Goal: Task Accomplishment & Management: Use online tool/utility

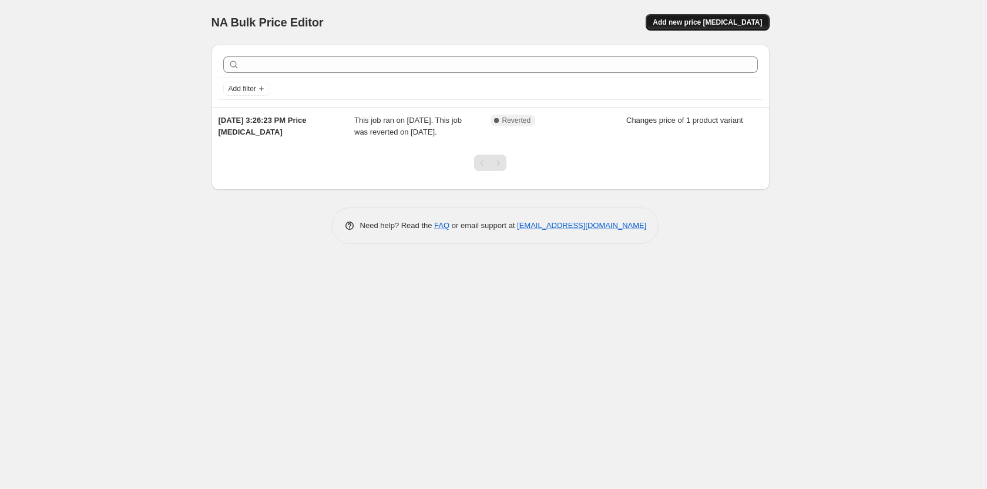
click at [722, 22] on span "Add new price [MEDICAL_DATA]" at bounding box center [707, 22] width 109 height 9
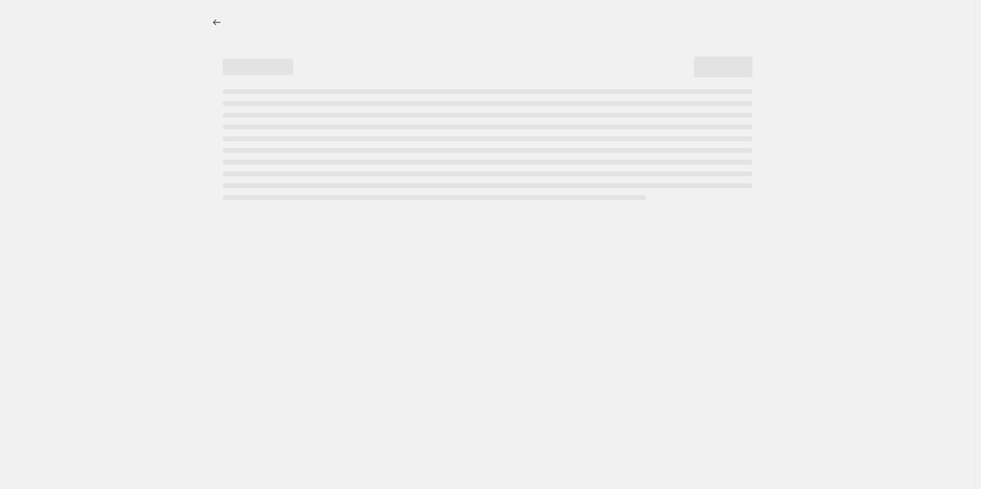
select select "percentage"
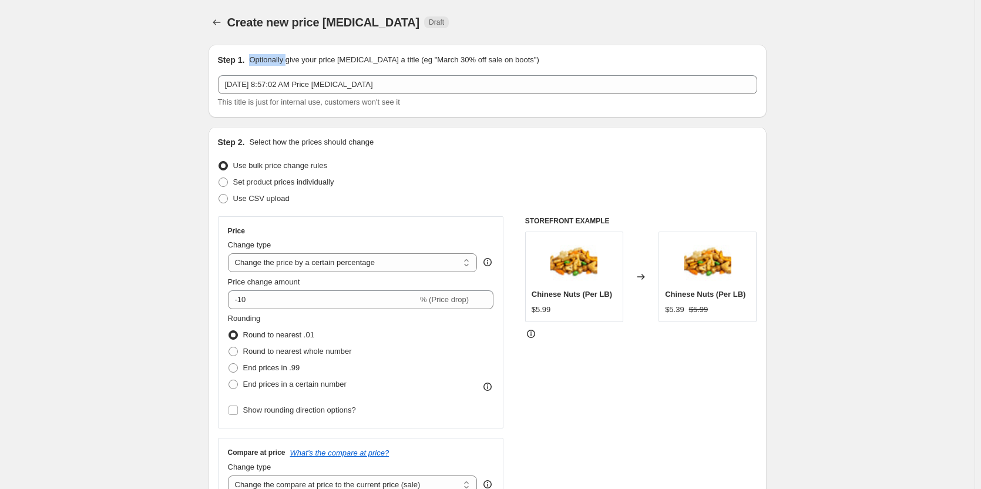
drag, startPoint x: 248, startPoint y: 63, endPoint x: 288, endPoint y: 62, distance: 40.0
click at [288, 62] on div "Step 1. Optionally give your price change job a title (eg "March 30% off sale o…" at bounding box center [487, 60] width 539 height 12
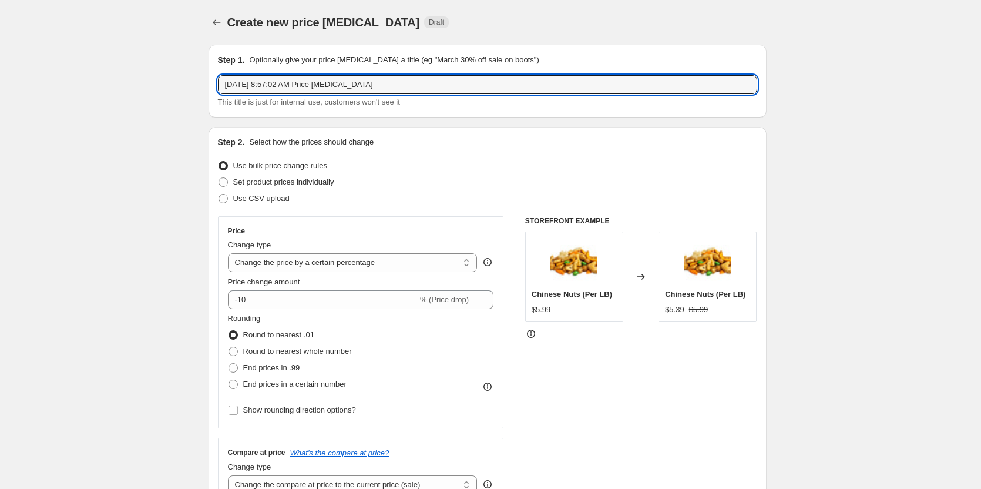
drag, startPoint x: 378, startPoint y: 83, endPoint x: 185, endPoint y: 60, distance: 194.6
type input "August Sale."
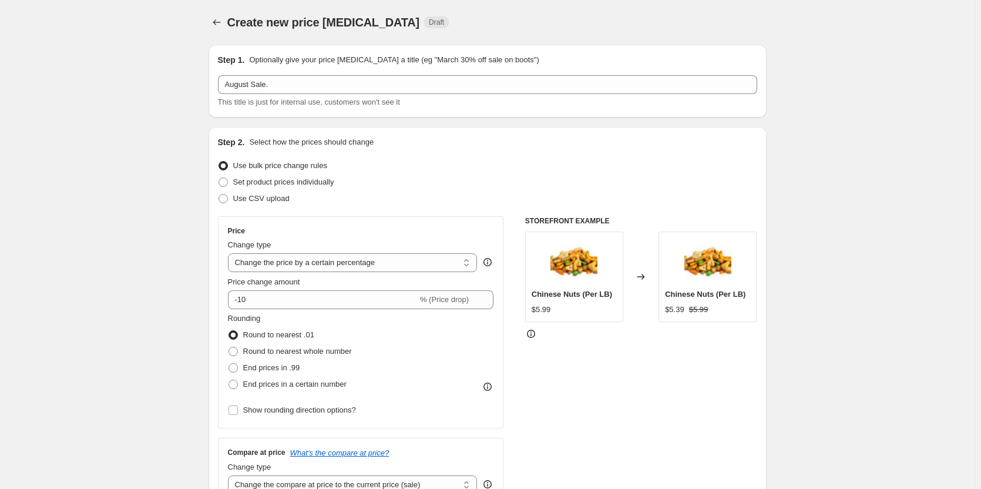
click at [226, 180] on span at bounding box center [223, 181] width 9 height 9
click at [219, 178] on input "Set product prices individually" at bounding box center [219, 177] width 1 height 1
radio input "true"
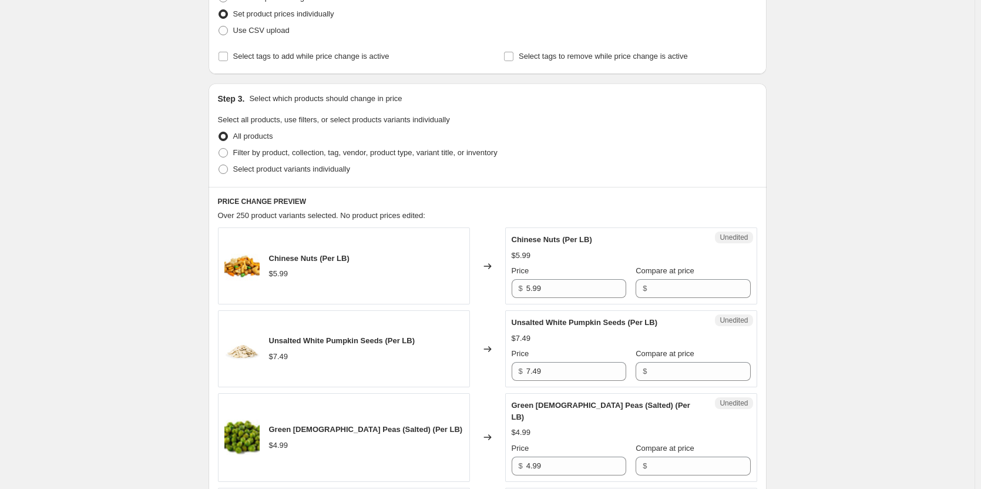
scroll to position [235, 0]
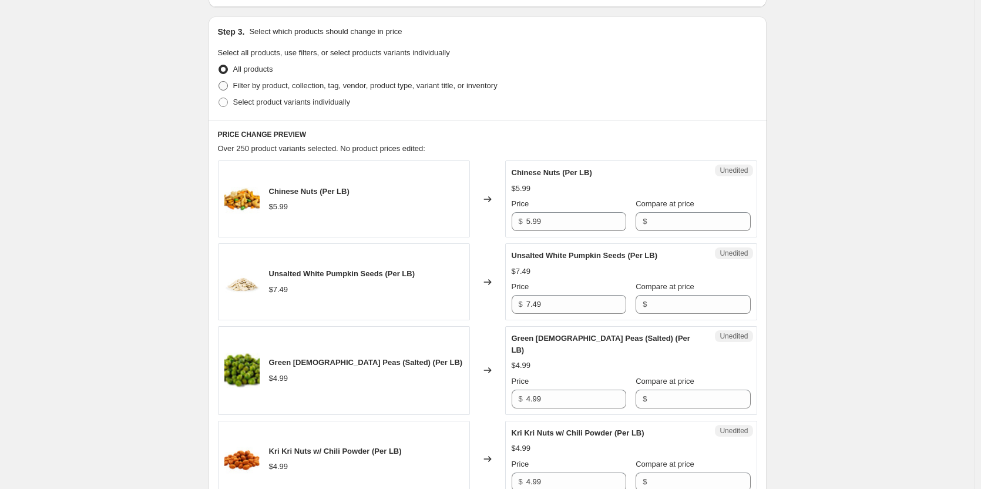
click at [224, 83] on span at bounding box center [223, 85] width 9 height 9
click at [219, 82] on input "Filter by product, collection, tag, vendor, product type, variant title, or inv…" at bounding box center [219, 81] width 1 height 1
radio input "true"
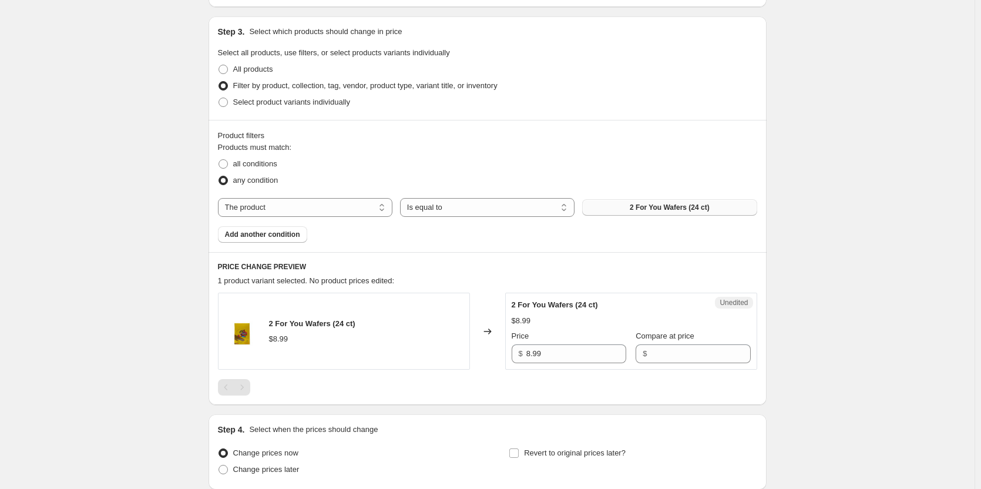
click at [627, 205] on button "2 For You Wafers (24 ct)" at bounding box center [669, 207] width 174 height 16
click at [384, 206] on select "The product The product's collection The product's tag The product's vendor The…" at bounding box center [305, 207] width 174 height 19
select select "collection"
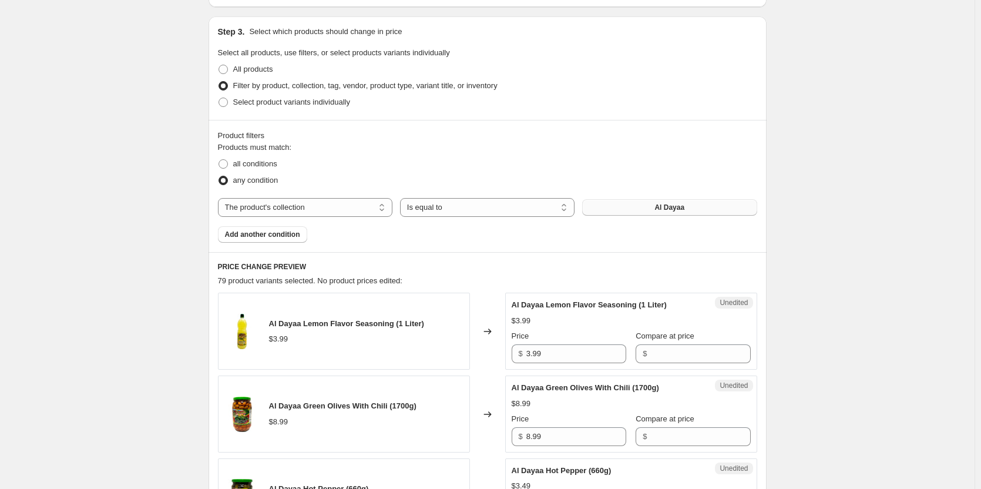
click at [644, 203] on button "Al Dayaa" at bounding box center [669, 207] width 174 height 16
click at [495, 207] on select "Is equal to Is not equal to" at bounding box center [487, 207] width 174 height 19
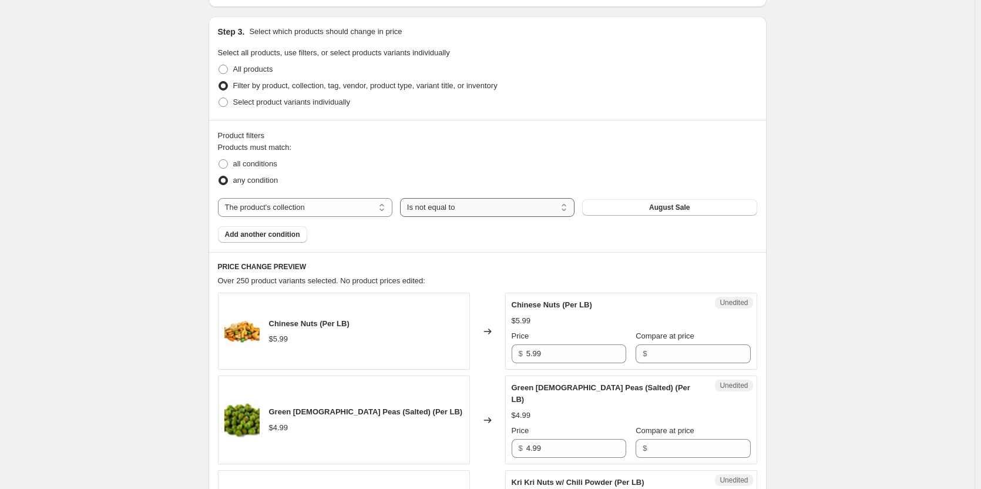
click at [507, 209] on select "Is equal to Is not equal to" at bounding box center [487, 207] width 174 height 19
select select "equal"
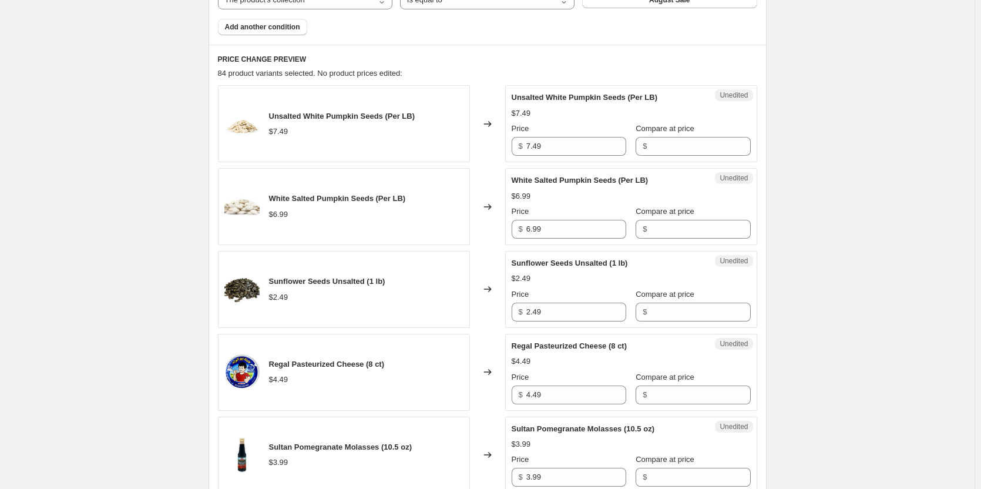
scroll to position [377, 0]
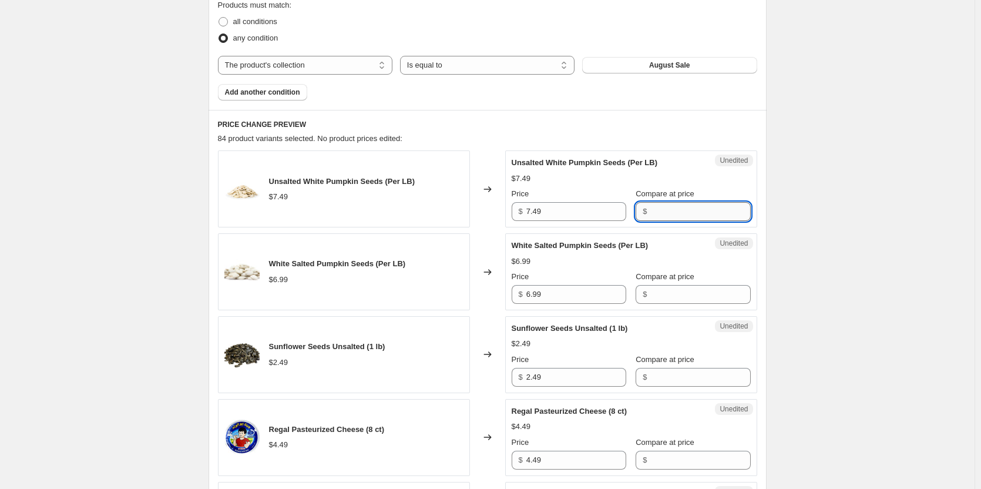
click at [658, 213] on input "Compare at price" at bounding box center [700, 211] width 100 height 19
type input "7.49"
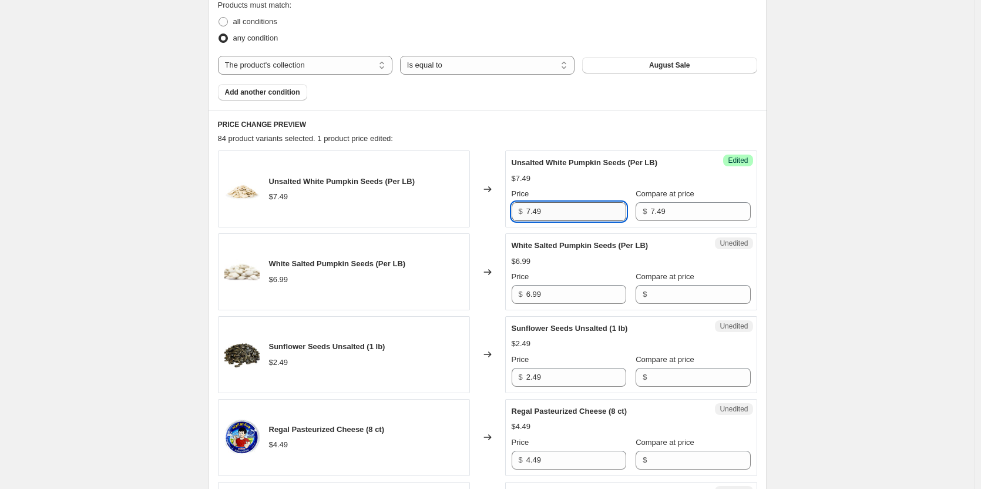
click at [552, 214] on input "7.49" at bounding box center [576, 211] width 100 height 19
type input "7"
type input "4.49"
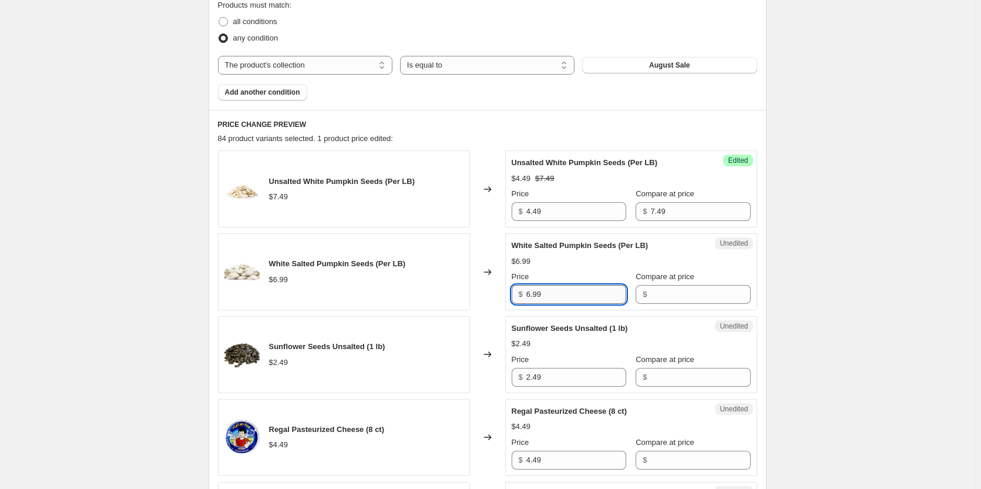
click at [566, 297] on input "6.99" at bounding box center [576, 294] width 100 height 19
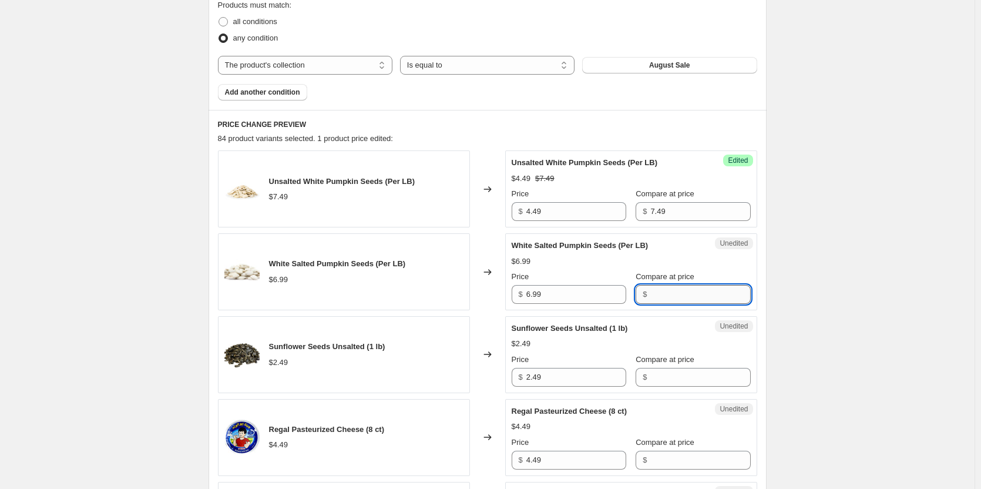
click at [652, 296] on input "Compare at price" at bounding box center [700, 294] width 100 height 19
type input "6.99"
click at [591, 301] on input "6.99" at bounding box center [576, 294] width 100 height 19
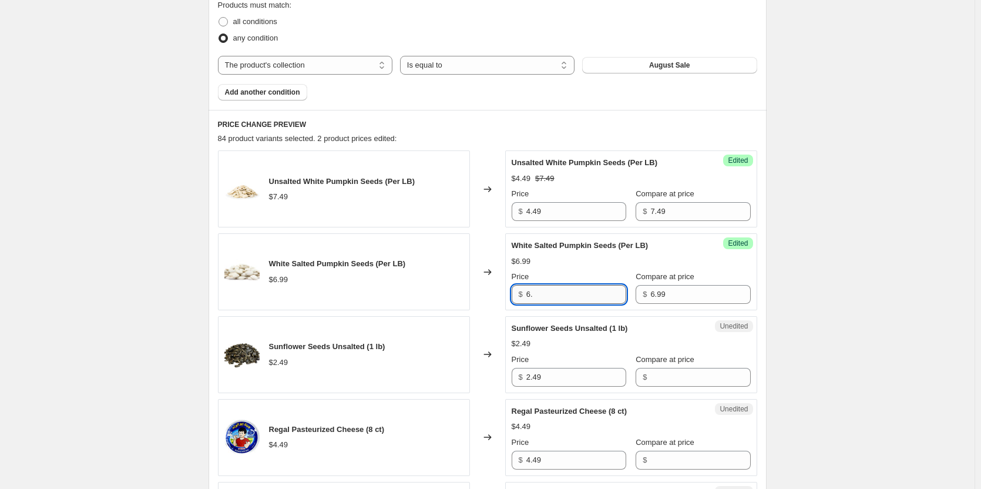
type input "6"
type input "4.49"
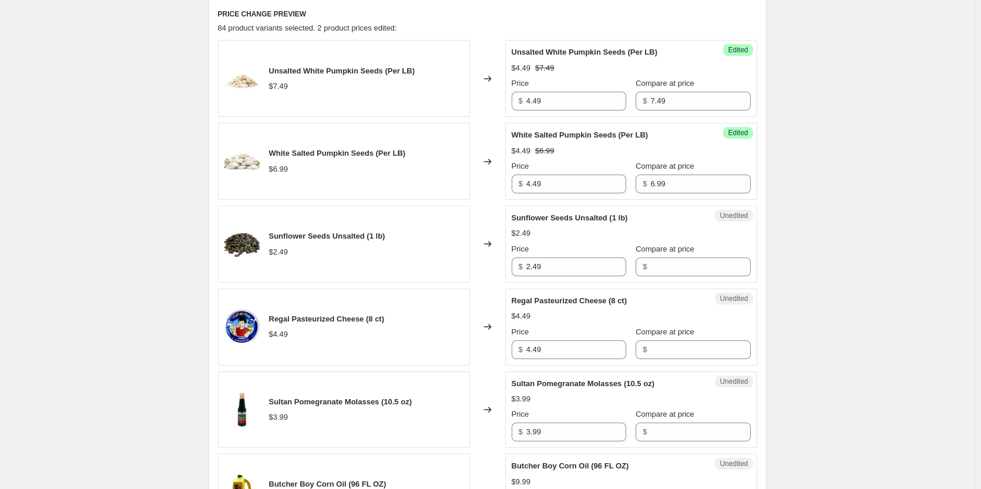
scroll to position [495, 0]
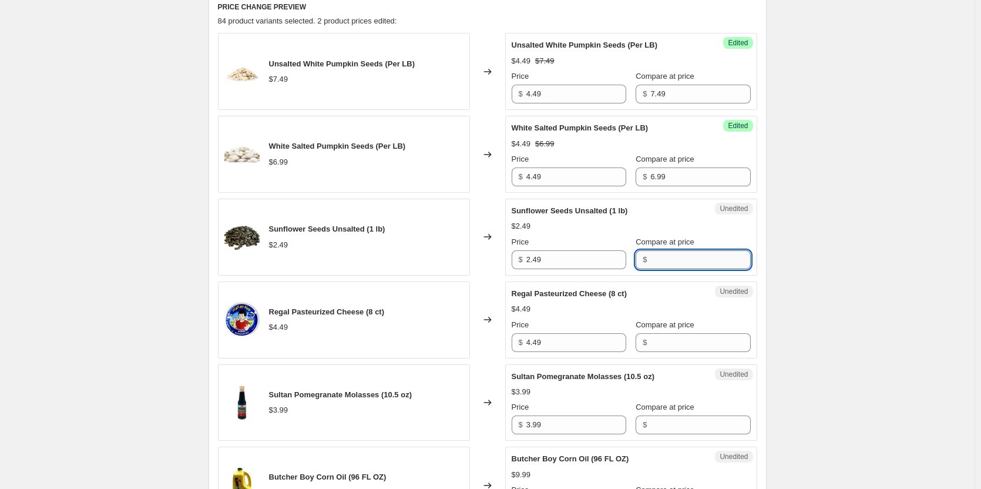
click at [679, 253] on input "Compare at price" at bounding box center [700, 259] width 100 height 19
type input "2.49"
click at [594, 256] on input "2.49" at bounding box center [576, 259] width 100 height 19
type input "2"
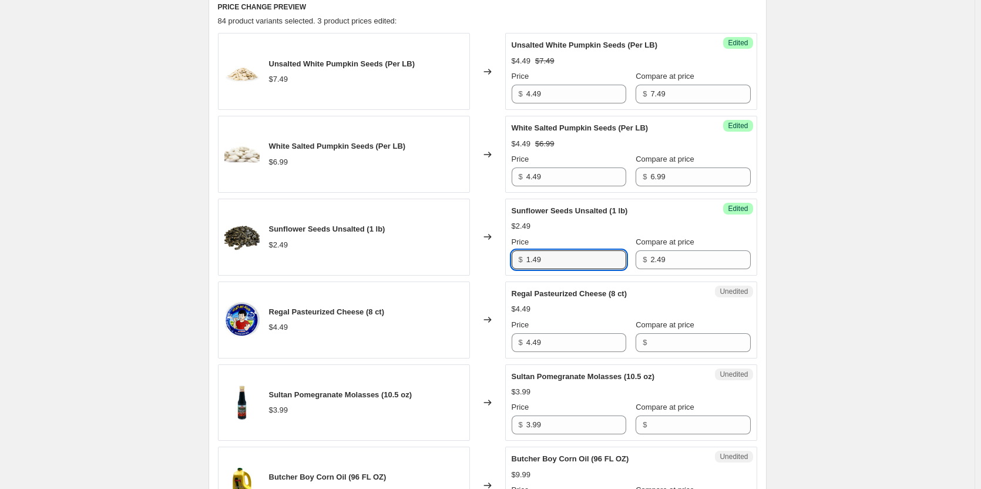
type input "1.49"
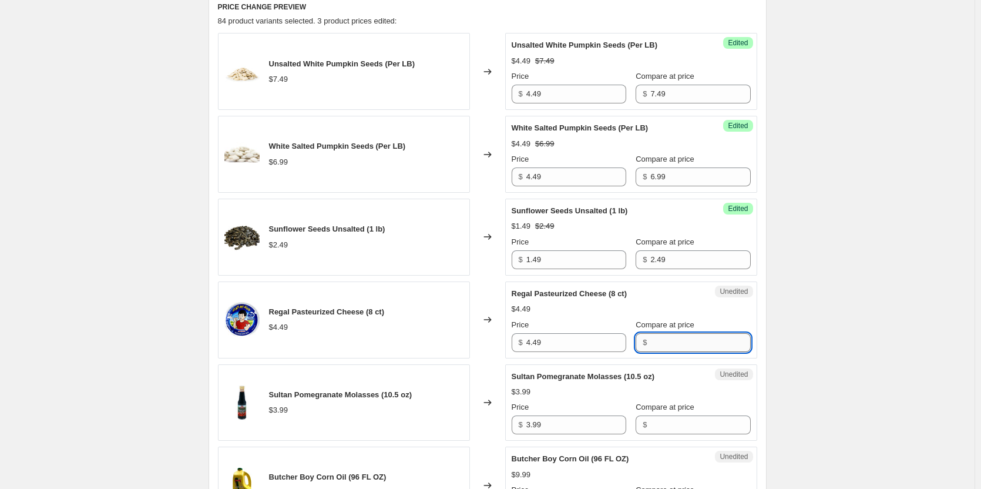
click at [678, 340] on input "Compare at price" at bounding box center [700, 342] width 100 height 19
type input "4.49"
click at [583, 341] on input "4.49" at bounding box center [576, 342] width 100 height 19
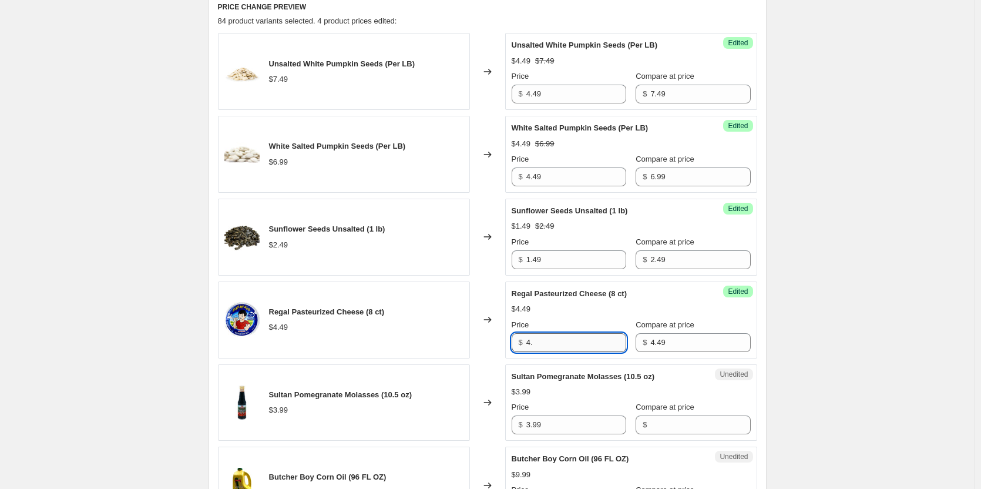
type input "4"
type input "1.99"
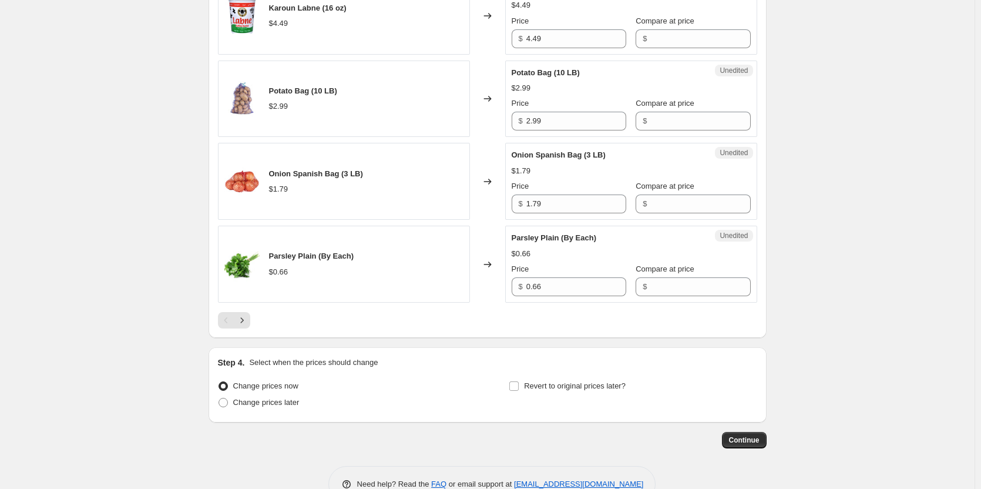
scroll to position [1904, 0]
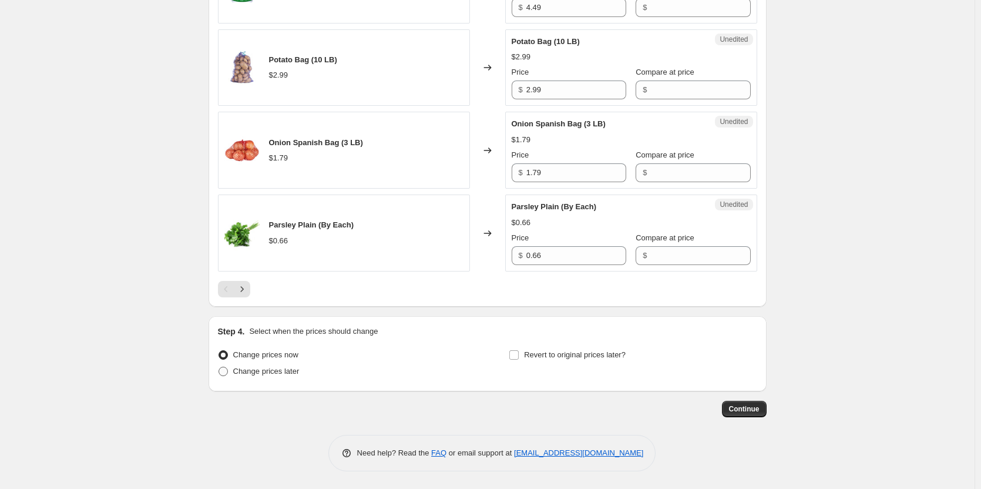
click at [263, 369] on span "Change prices later" at bounding box center [266, 371] width 66 height 9
click at [219, 367] on input "Change prices later" at bounding box center [219, 367] width 1 height 1
radio input "true"
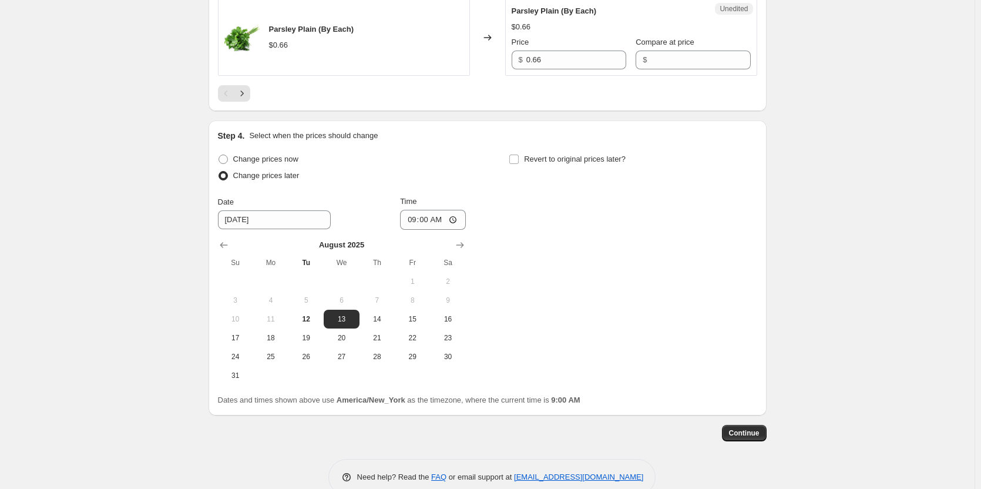
scroll to position [2124, 0]
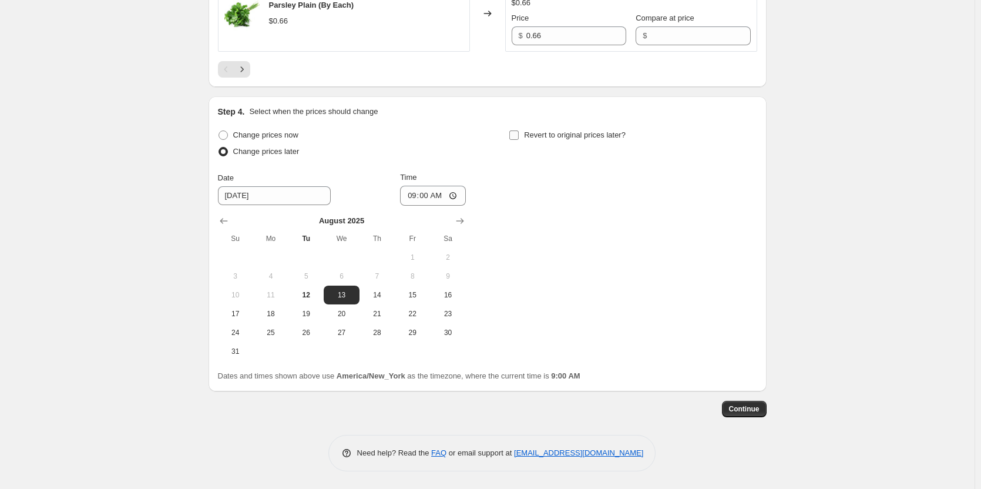
click at [515, 133] on input "Revert to original prices later?" at bounding box center [513, 134] width 9 height 9
checkbox input "true"
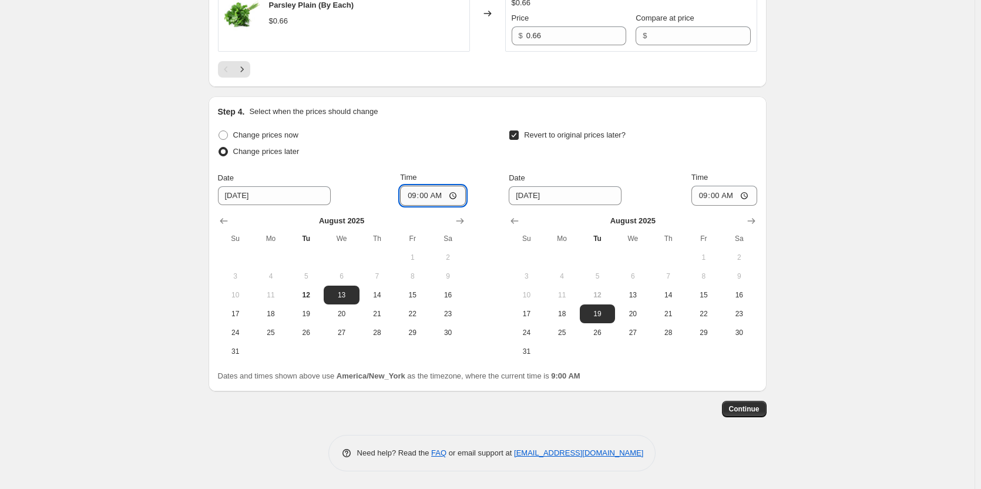
click at [457, 196] on input "09:00" at bounding box center [433, 196] width 66 height 20
type input "07:00"
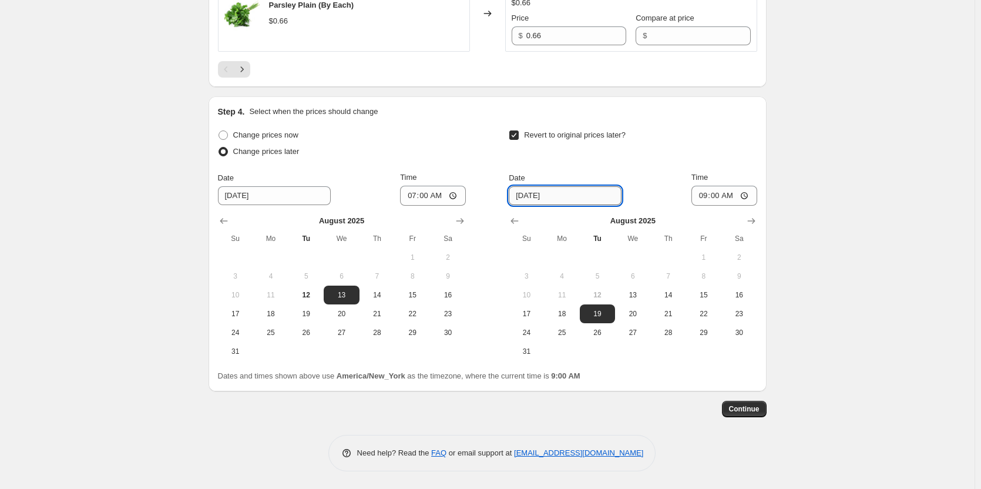
click at [567, 197] on input "8/19/2025" at bounding box center [565, 195] width 113 height 19
click at [708, 314] on span "22" at bounding box center [704, 313] width 26 height 9
type input "[DATE]"
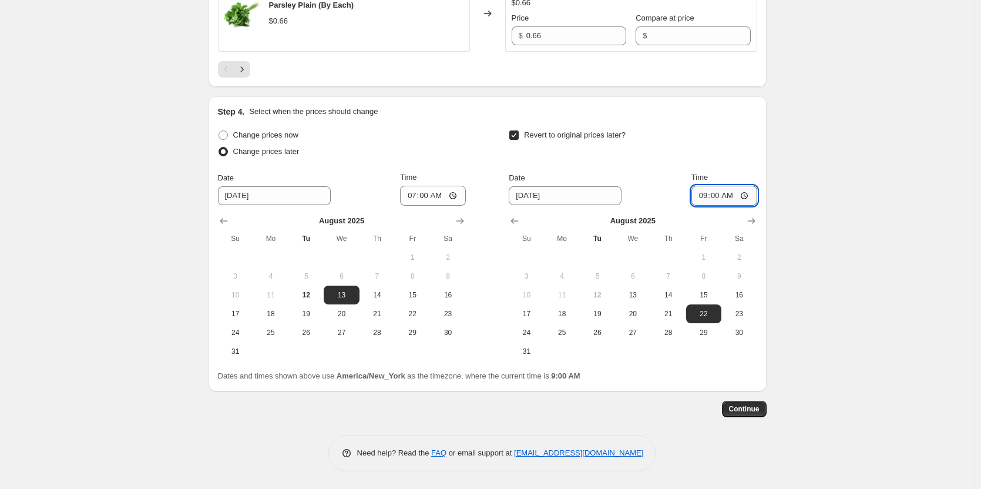
click at [757, 194] on input "09:00" at bounding box center [724, 196] width 66 height 20
click at [753, 194] on input "09:00" at bounding box center [724, 196] width 66 height 20
click at [748, 193] on input "09:00" at bounding box center [724, 196] width 66 height 20
type input "00:00"
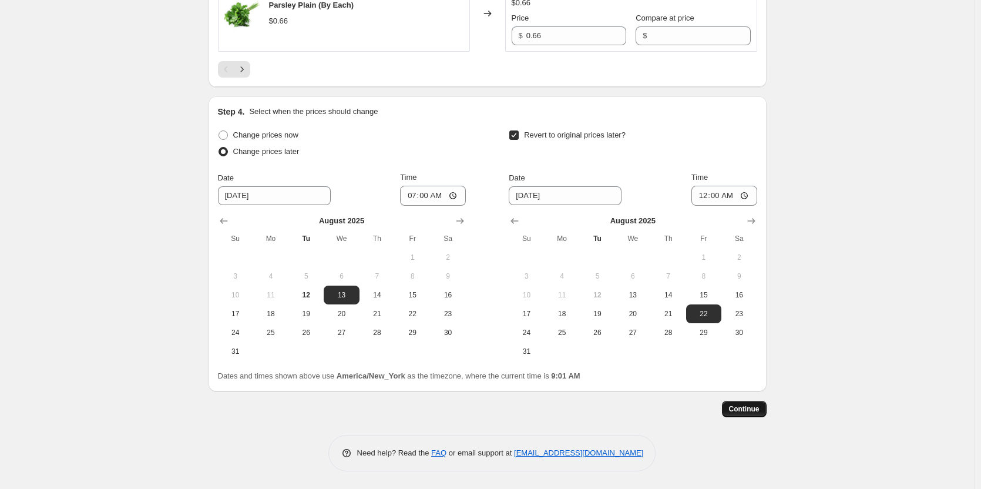
click at [744, 412] on span "Continue" at bounding box center [744, 408] width 31 height 9
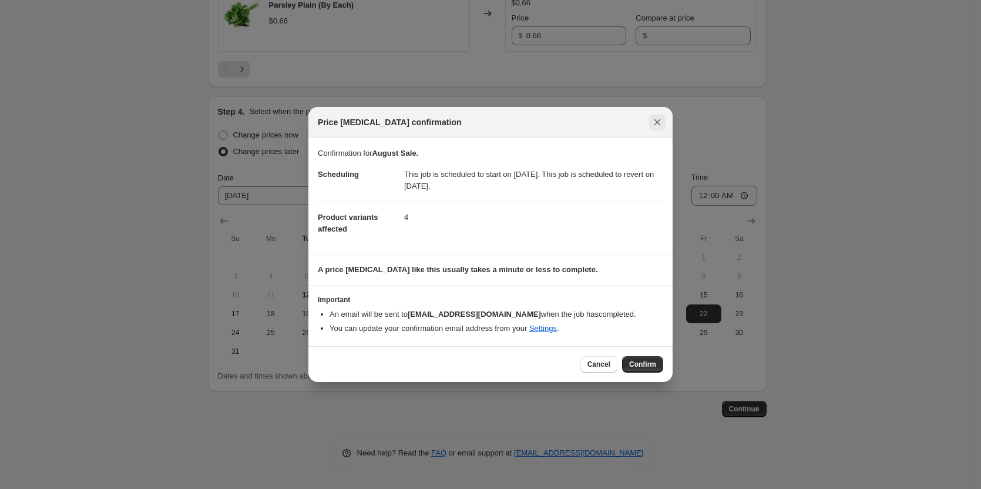
click at [658, 122] on icon "Close" at bounding box center [657, 122] width 6 height 6
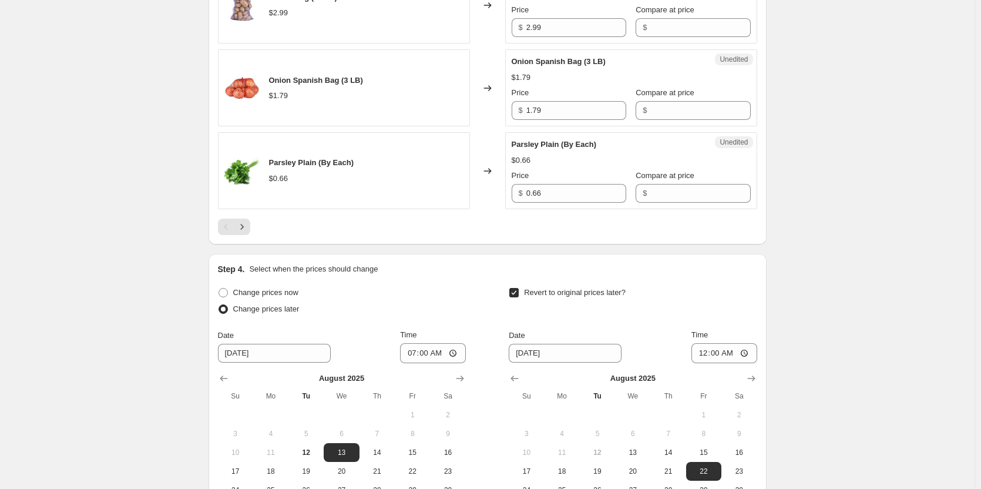
scroll to position [2124, 0]
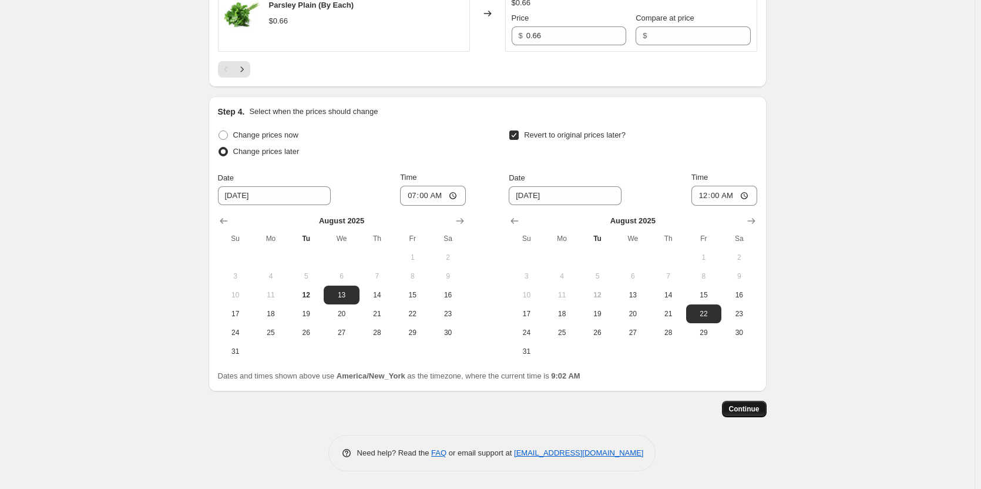
click at [754, 404] on button "Continue" at bounding box center [744, 409] width 45 height 16
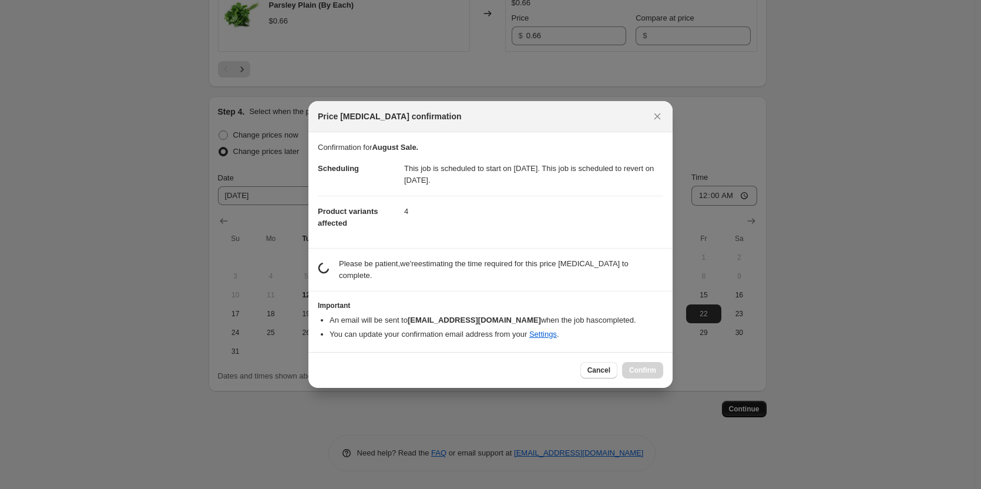
scroll to position [0, 0]
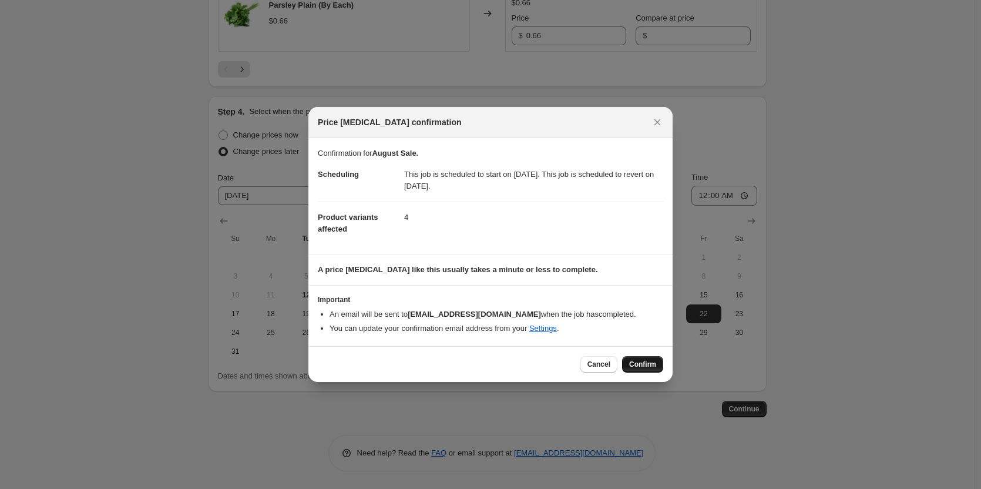
click at [637, 366] on span "Confirm" at bounding box center [642, 363] width 27 height 9
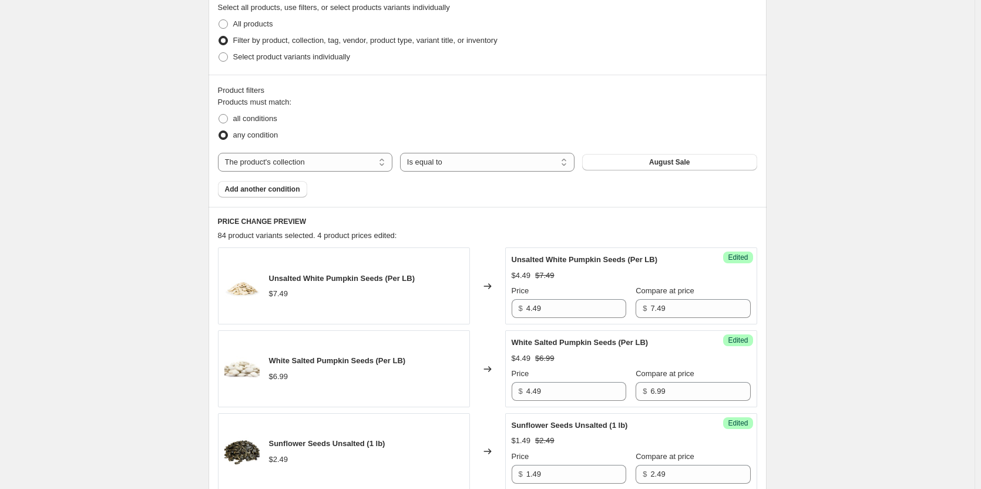
scroll to position [470, 0]
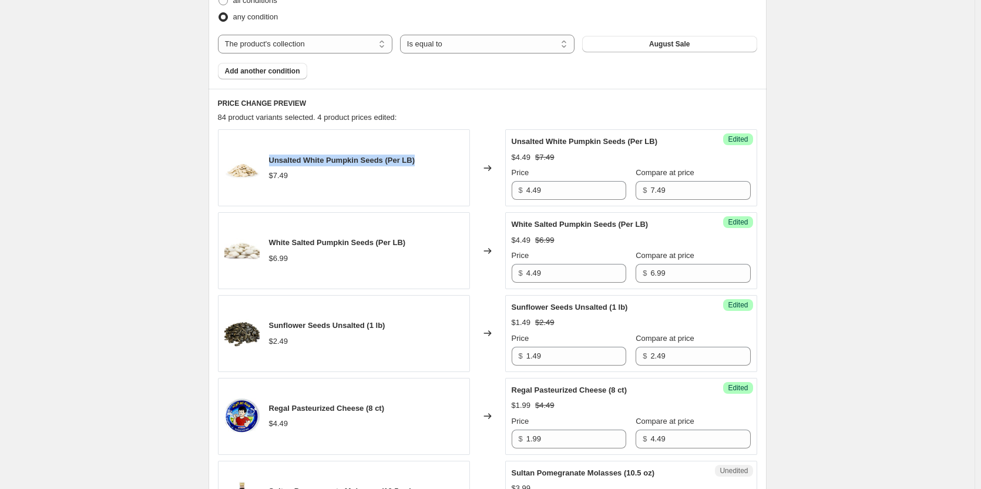
drag, startPoint x: 428, startPoint y: 163, endPoint x: 270, endPoint y: 149, distance: 158.6
click at [270, 149] on div "Unsalted White Pumpkin Seeds (Per LB) $7.49" at bounding box center [344, 167] width 252 height 77
copy span "Unsalted White Pumpkin Seeds (Per LB)"
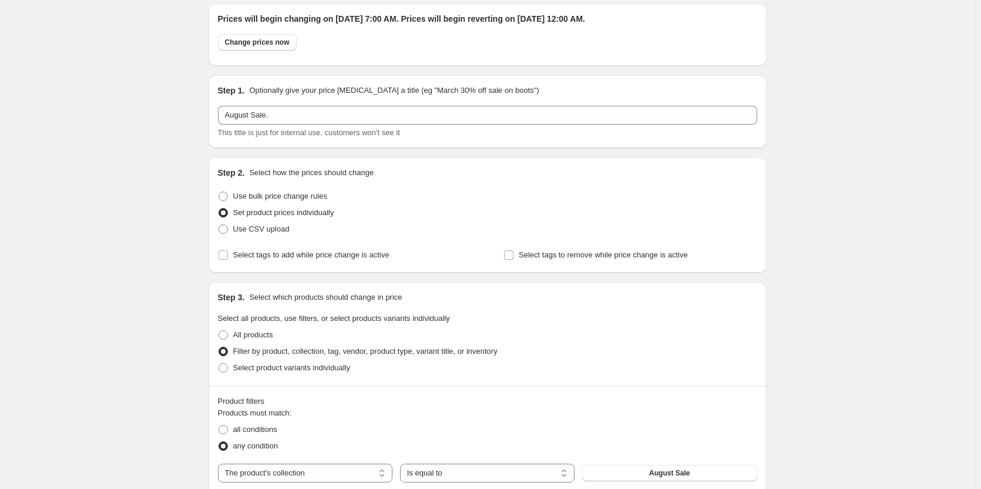
scroll to position [0, 0]
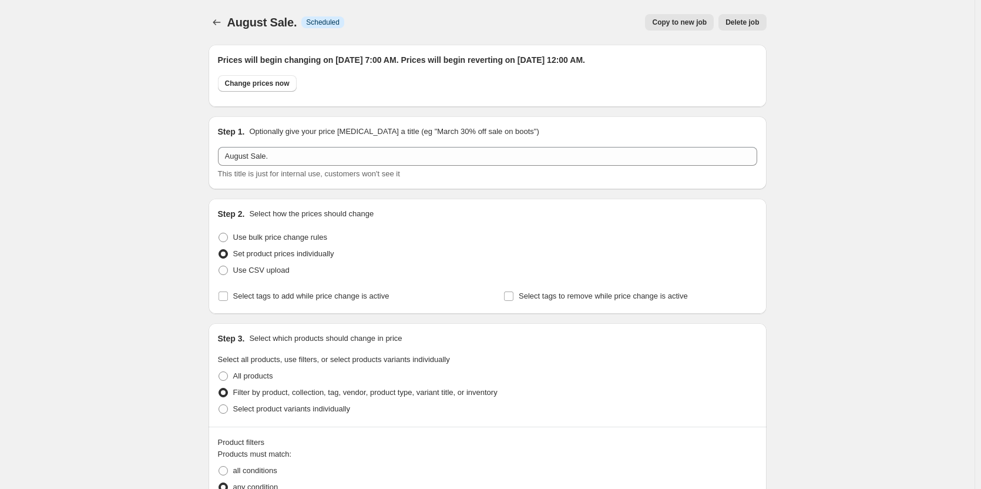
click at [259, 23] on span "August Sale." at bounding box center [262, 22] width 70 height 13
click at [217, 20] on icon "Price change jobs" at bounding box center [217, 22] width 12 height 12
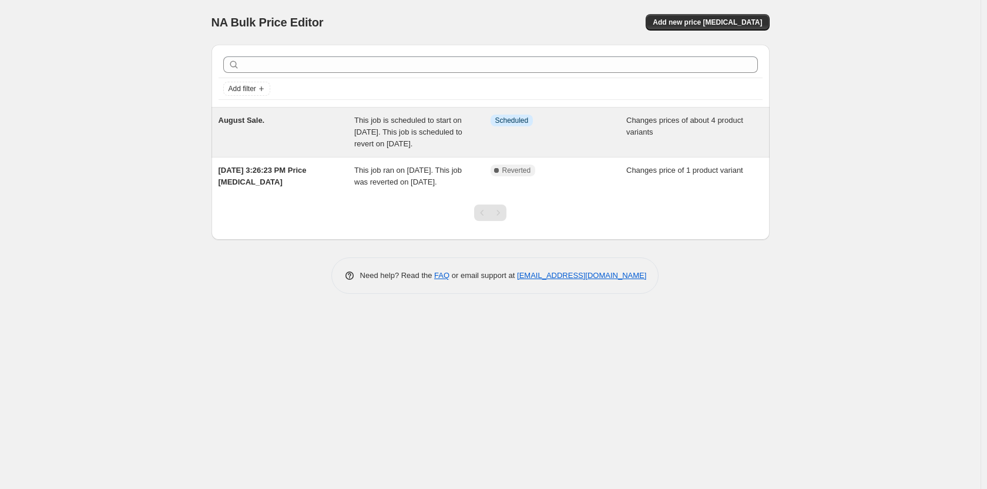
click at [297, 133] on div "August Sale." at bounding box center [287, 132] width 136 height 35
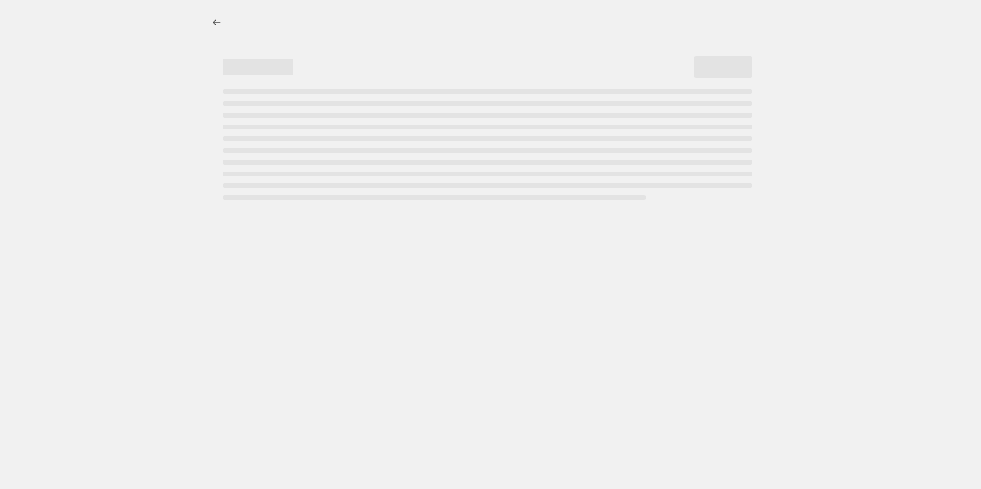
select select "collection"
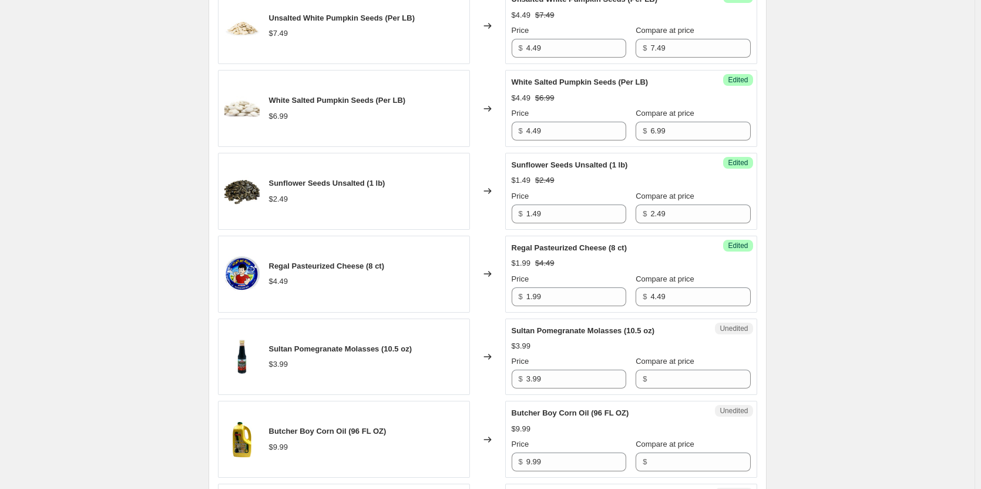
scroll to position [705, 0]
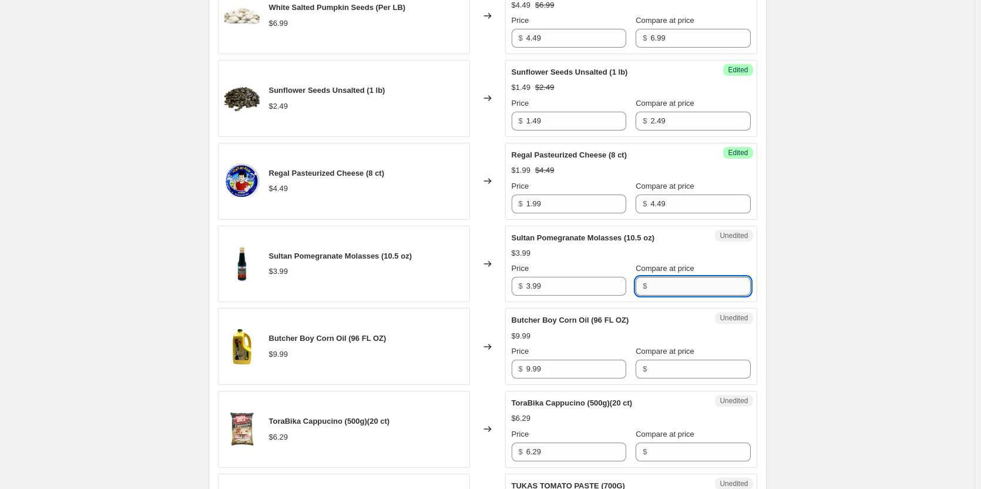
click at [668, 288] on input "Compare at price" at bounding box center [700, 286] width 100 height 19
type input "3.99"
click at [594, 281] on input "3.99" at bounding box center [576, 286] width 100 height 19
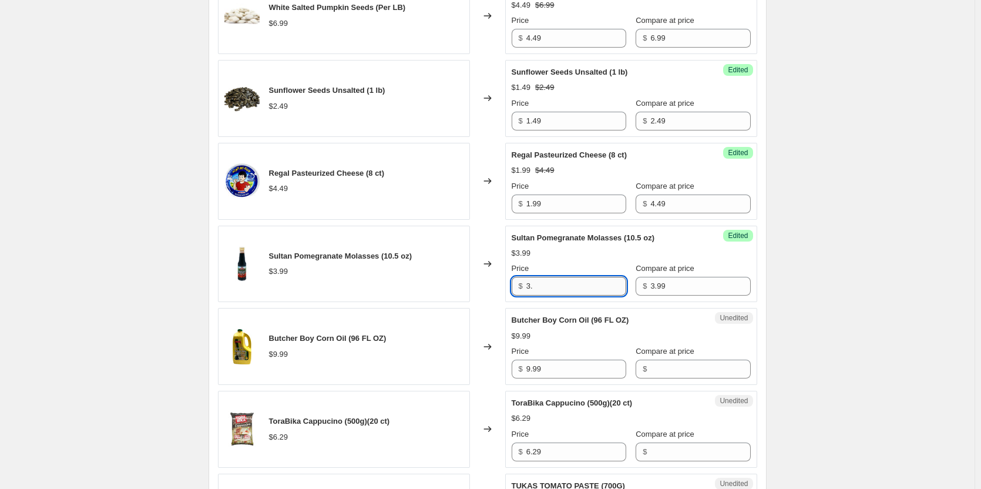
type input "3"
type input "1.99"
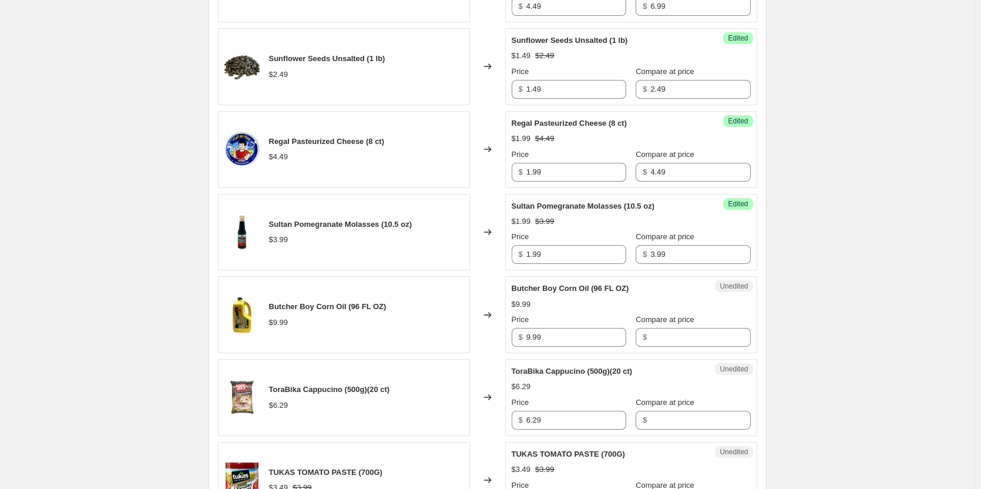
scroll to position [764, 0]
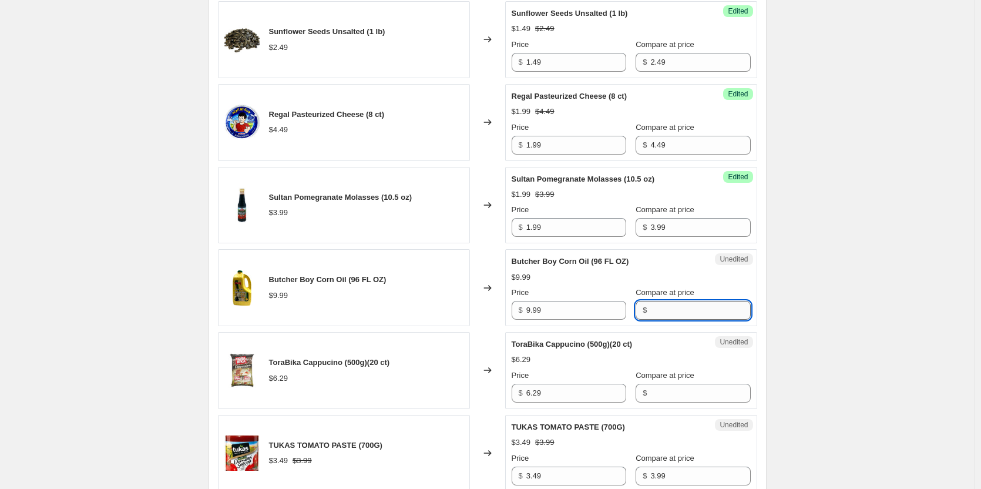
click at [660, 311] on input "Compare at price" at bounding box center [700, 310] width 100 height 19
type input "9.99"
click at [601, 312] on input "9.99" at bounding box center [576, 310] width 100 height 19
type input "9"
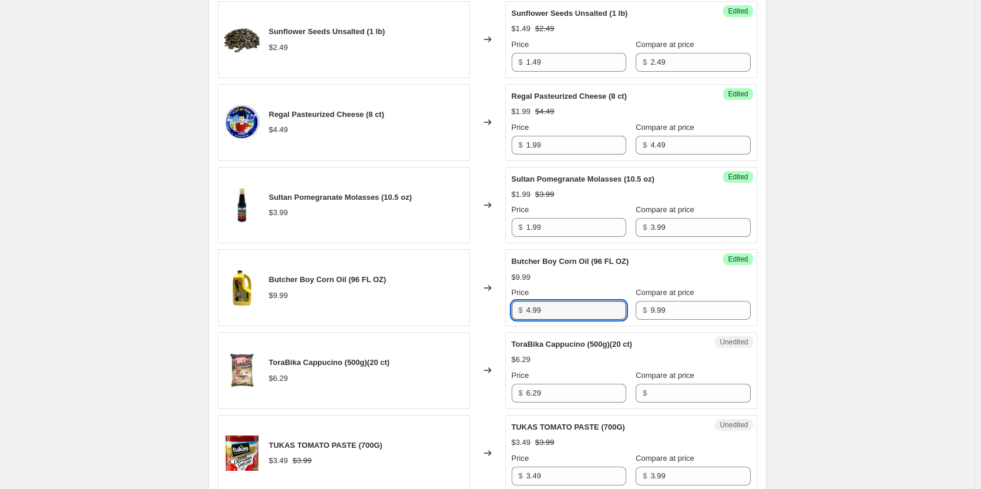
type input "4.99"
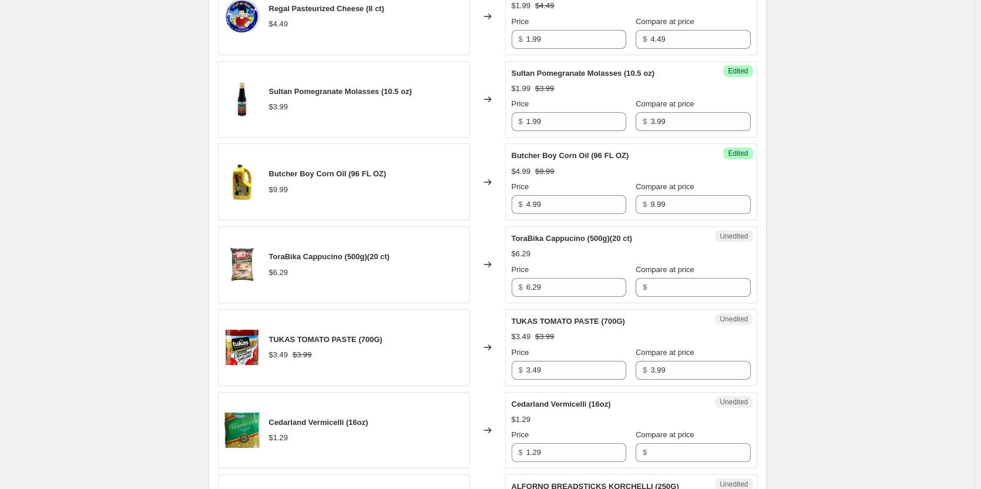
scroll to position [881, 0]
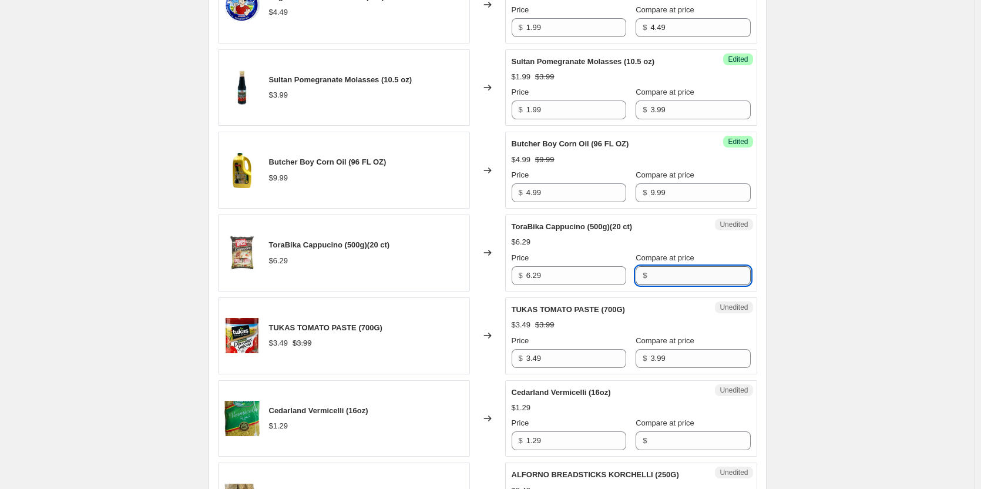
click at [695, 277] on input "Compare at price" at bounding box center [700, 275] width 100 height 19
type input "6.29"
click at [570, 272] on input "6.29" at bounding box center [576, 275] width 100 height 19
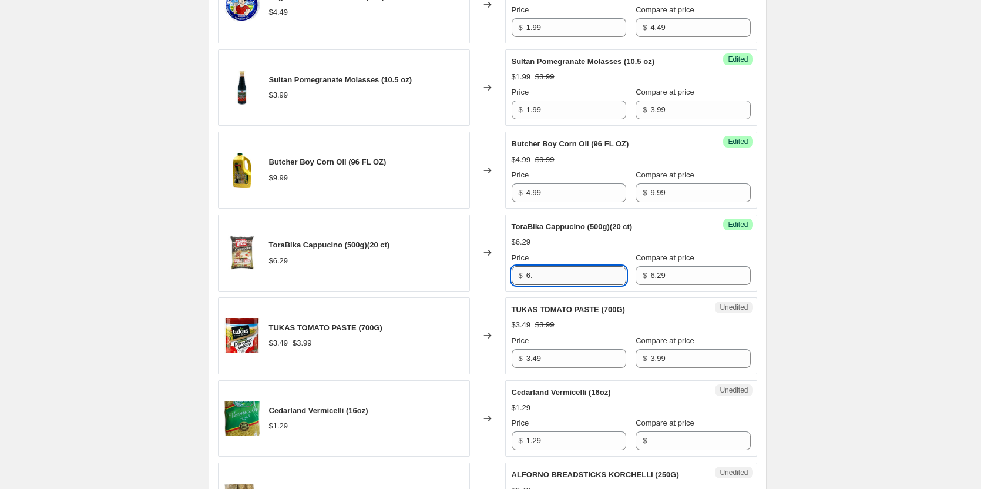
type input "6"
type input "3.99"
click at [875, 260] on div "August Sale.. This page is ready August Sale. Info Scheduled Copy to new job De…" at bounding box center [487, 461] width 974 height 2684
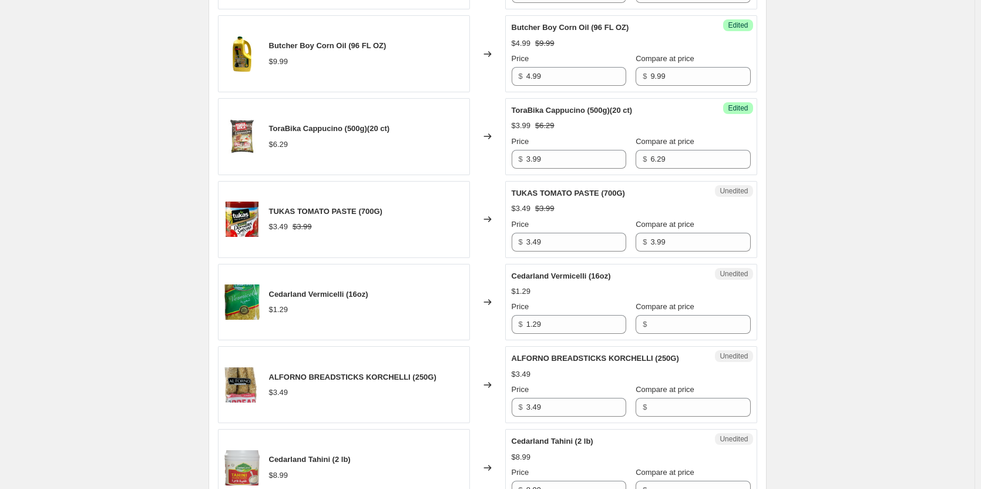
scroll to position [999, 0]
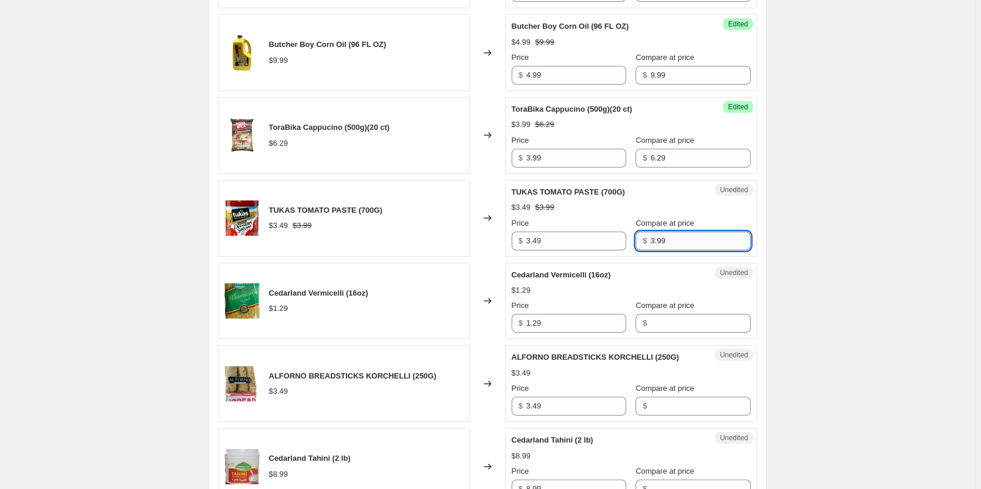
click at [680, 240] on input "3.99" at bounding box center [700, 240] width 100 height 19
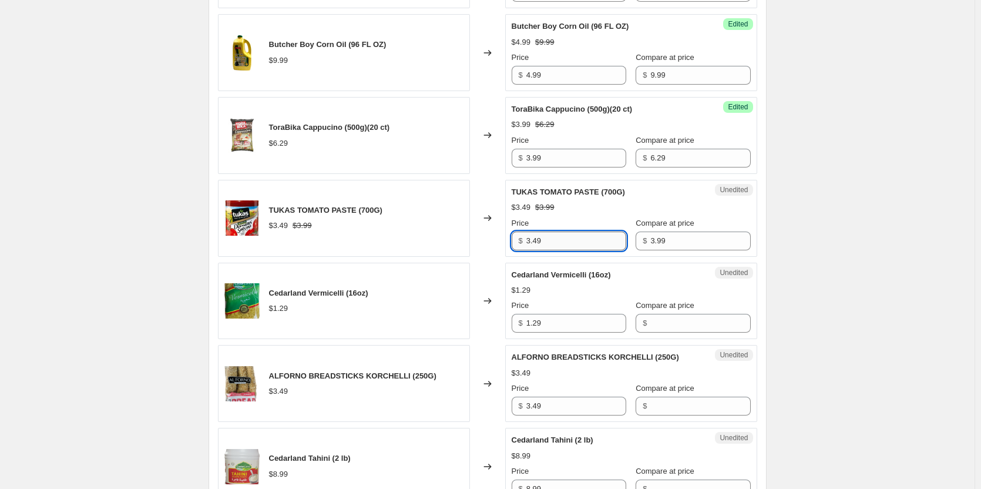
click at [572, 238] on input "3.49" at bounding box center [576, 240] width 100 height 19
type input "3"
type input "1.49"
click at [832, 272] on div "August Sale.. This page is ready August Sale. Info Scheduled Copy to new job De…" at bounding box center [487, 343] width 974 height 2684
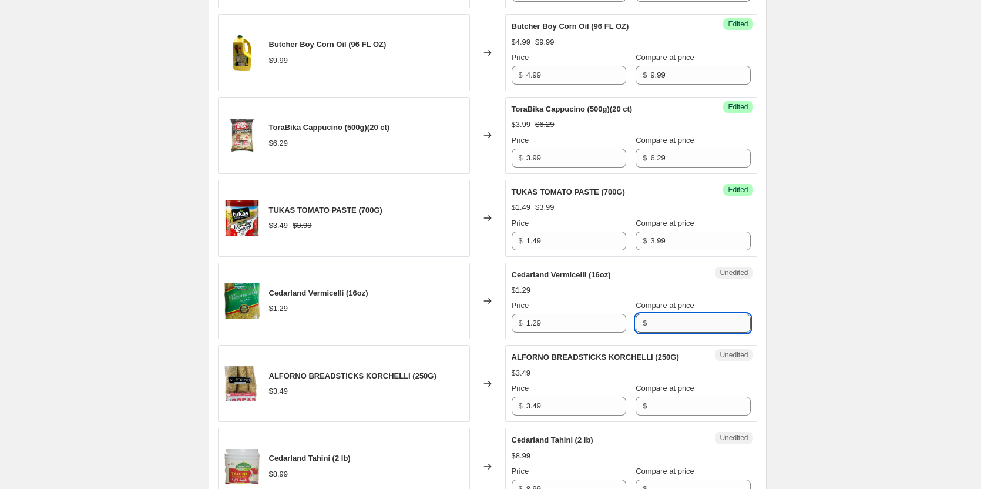
click at [660, 317] on input "Compare at price" at bounding box center [700, 323] width 100 height 19
type input "1.29"
click at [563, 321] on input "1.29" at bounding box center [576, 323] width 100 height 19
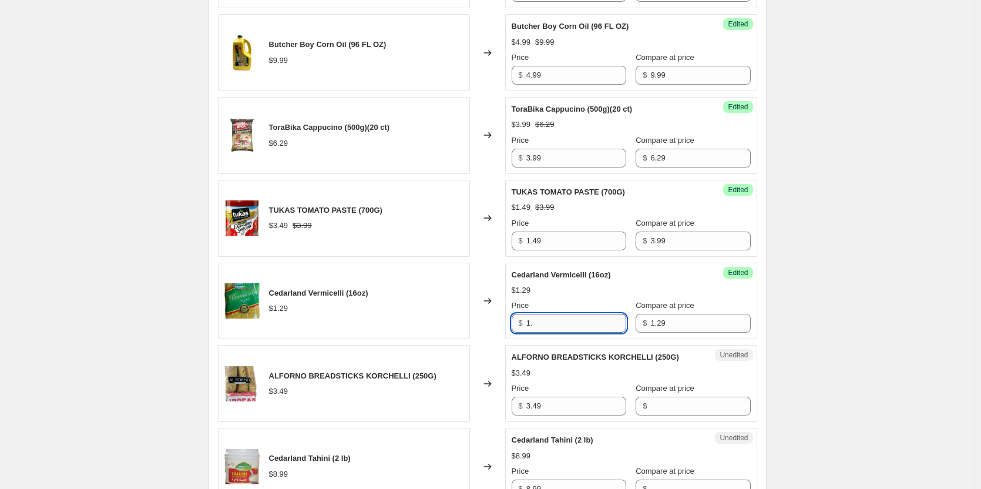
type input "1"
type input "0.69"
click at [833, 296] on div "August Sale.. This page is ready August Sale. Info Scheduled Copy to new job De…" at bounding box center [487, 343] width 974 height 2684
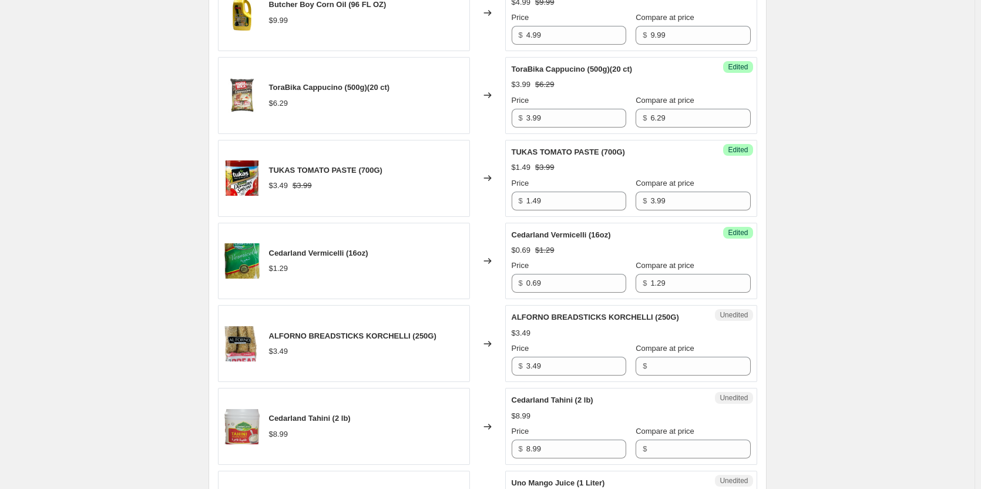
scroll to position [1057, 0]
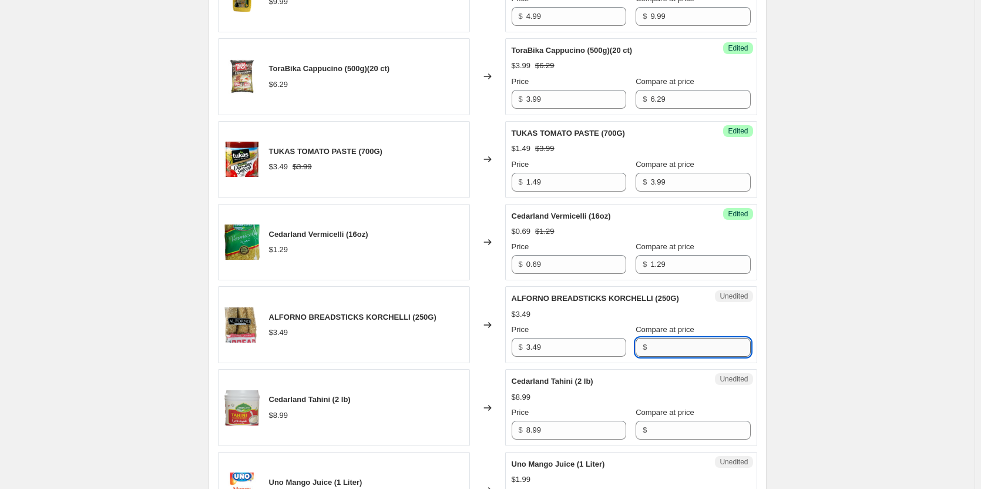
click at [691, 354] on input "Compare at price" at bounding box center [700, 347] width 100 height 19
type input "3.49"
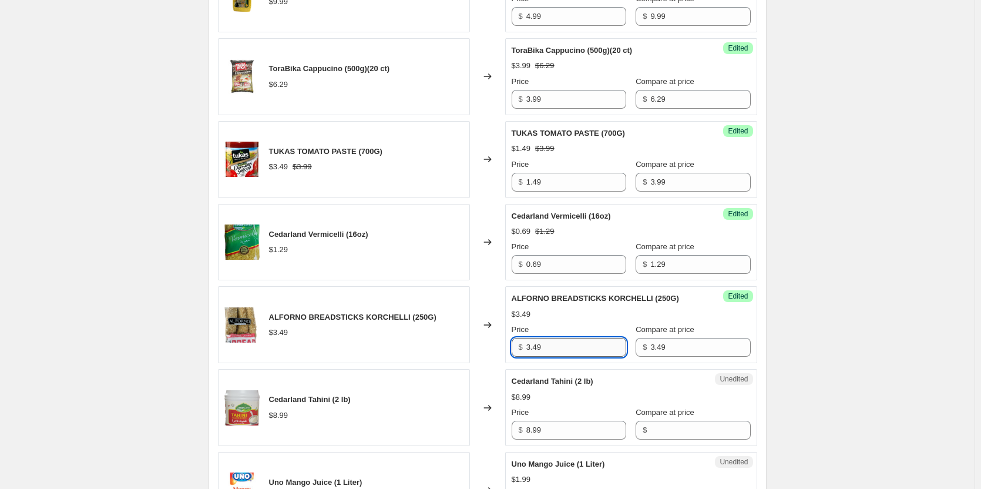
click at [539, 344] on input "3.49" at bounding box center [576, 347] width 100 height 19
type input "1.49"
click at [892, 311] on div "August Sale.. This page is ready August Sale. Info Scheduled Copy to new job De…" at bounding box center [487, 285] width 974 height 2684
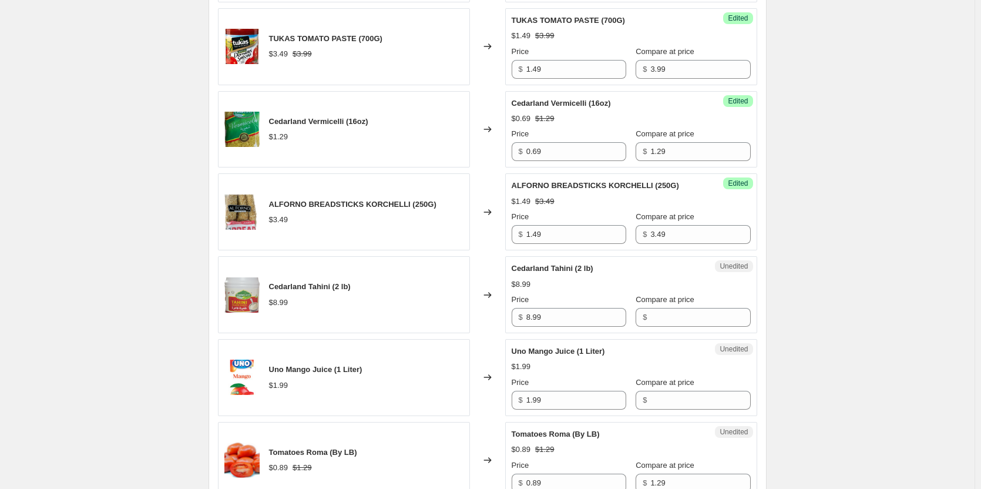
scroll to position [1175, 0]
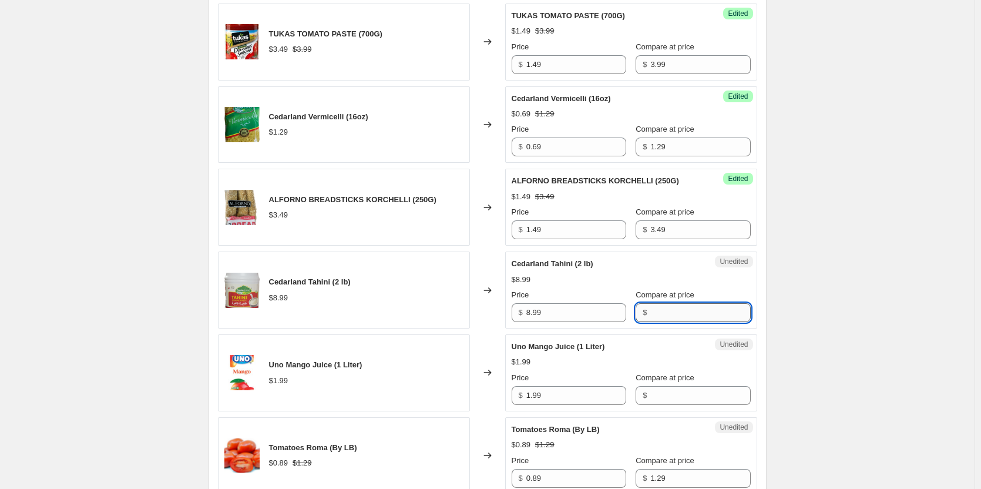
click at [681, 315] on input "Compare at price" at bounding box center [700, 312] width 100 height 19
type input "8.99"
click at [596, 315] on input "8.99" at bounding box center [576, 312] width 100 height 19
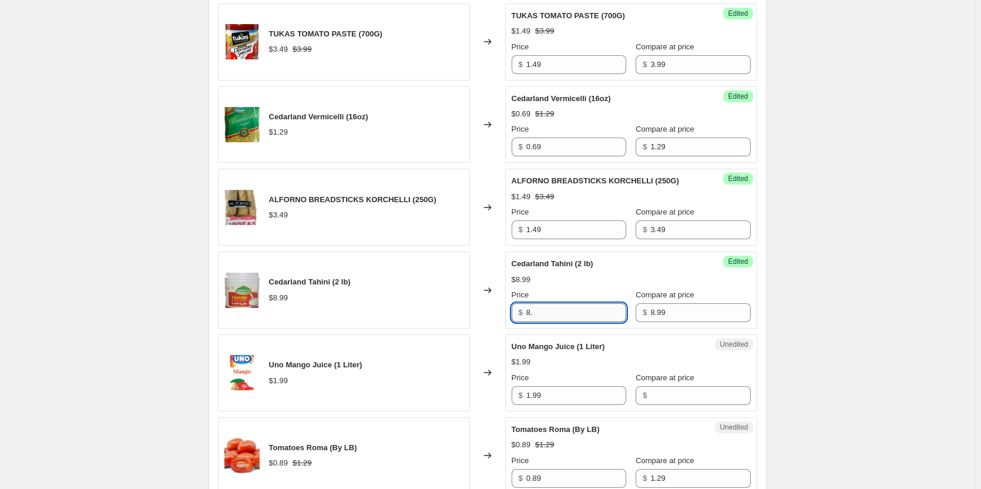
type input "8"
type input "5.99"
click at [870, 322] on div "August Sale.. This page is ready August Sale. Info Scheduled Copy to new job De…" at bounding box center [487, 167] width 974 height 2684
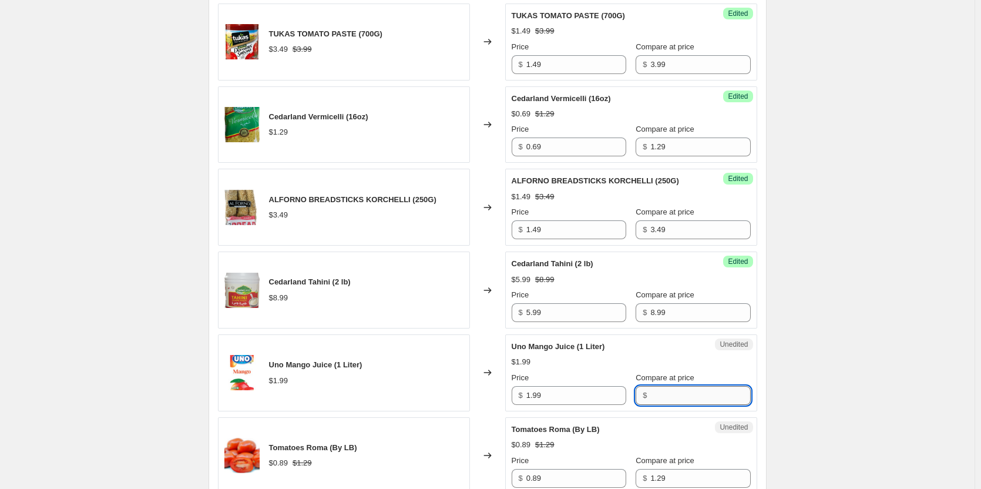
click at [694, 394] on input "Compare at price" at bounding box center [700, 395] width 100 height 19
type input "1.99"
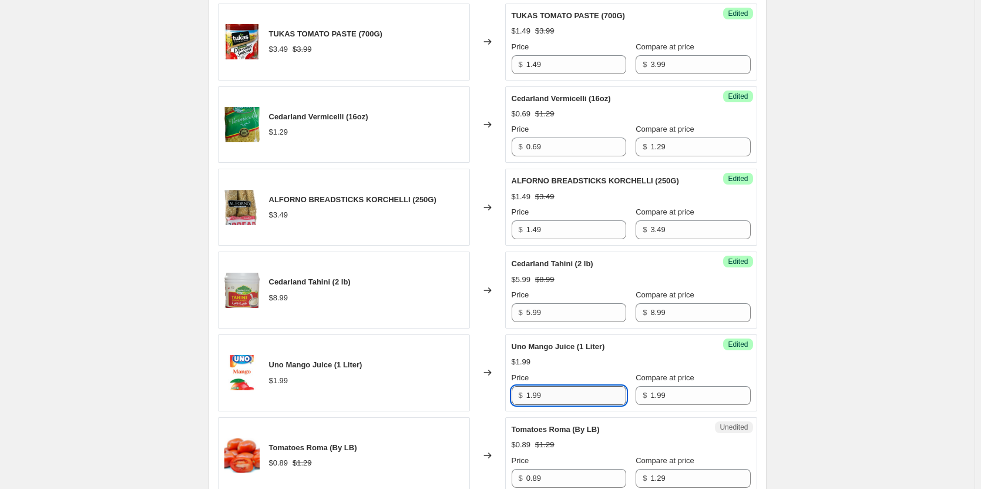
click at [583, 391] on input "1.99" at bounding box center [576, 395] width 100 height 19
type input "1.25"
click at [851, 317] on div "August Sale.. This page is ready August Sale. Info Scheduled Copy to new job De…" at bounding box center [487, 167] width 974 height 2684
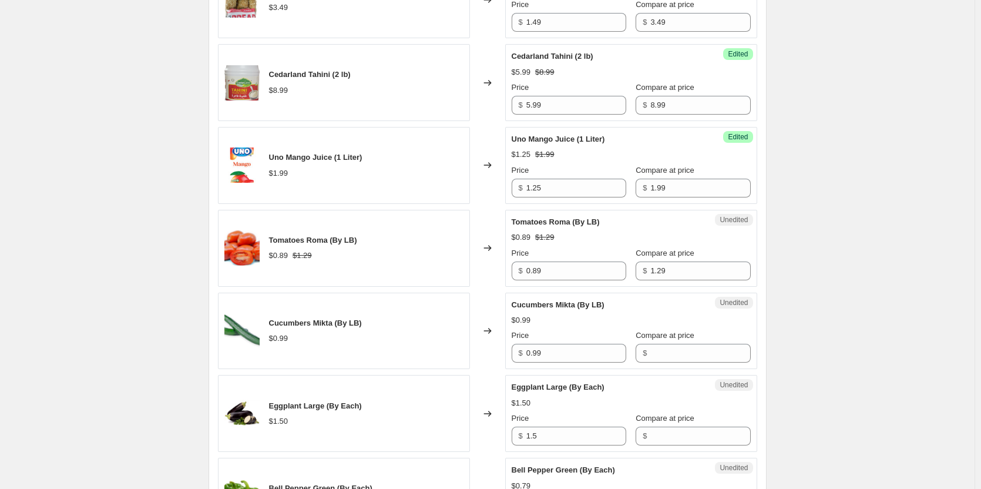
scroll to position [1410, 0]
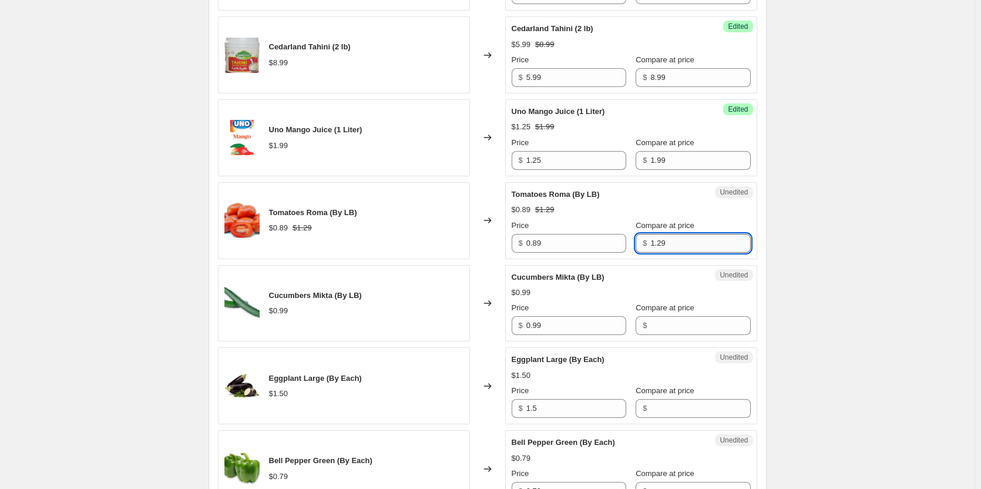
click at [681, 244] on input "1.29" at bounding box center [700, 243] width 100 height 19
type input "1"
type input "0.89"
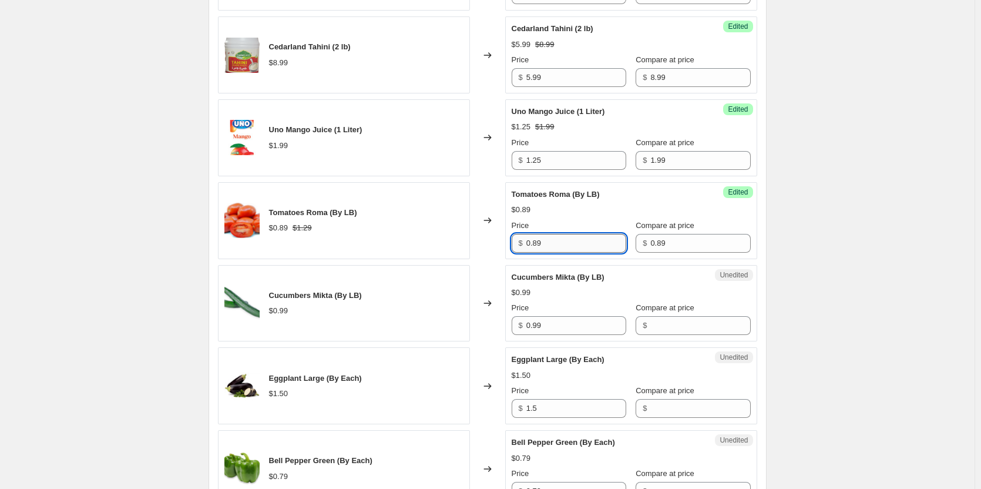
click at [592, 248] on input "0.89" at bounding box center [576, 243] width 100 height 19
type input "0.69"
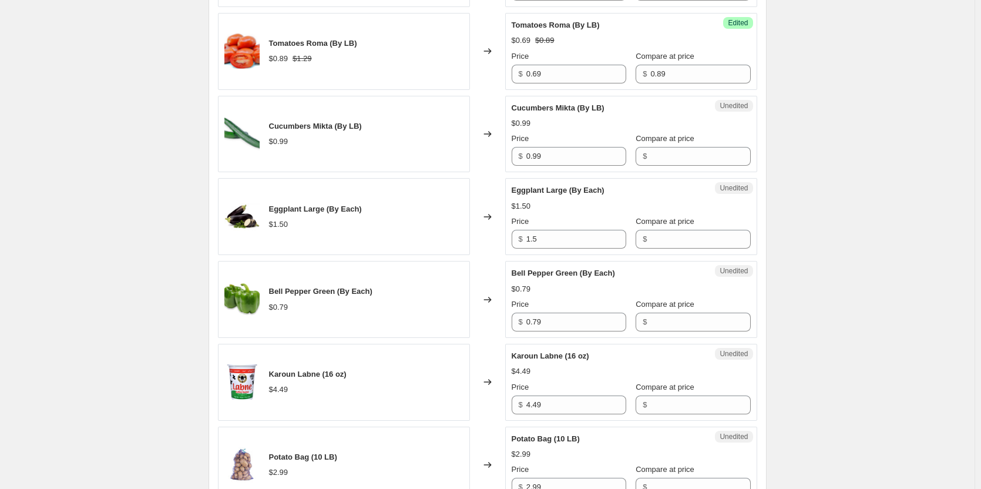
scroll to position [1586, 0]
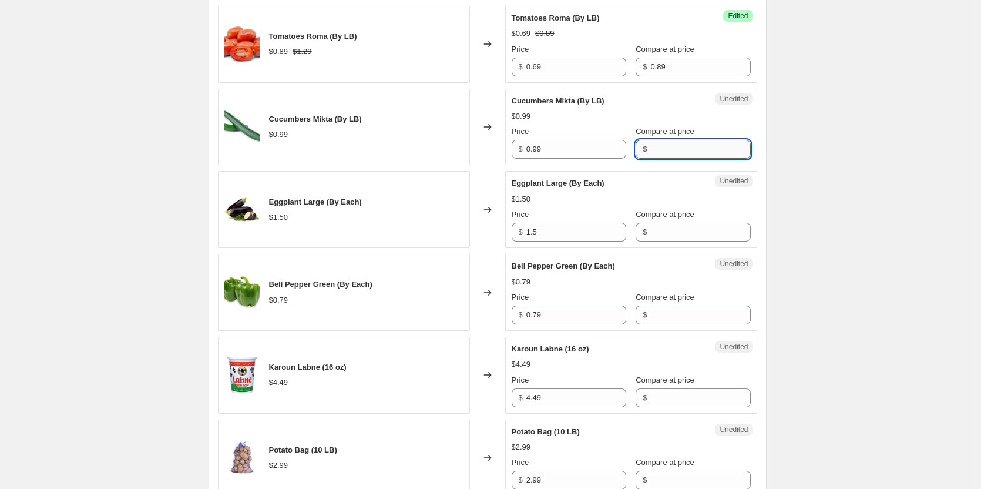
click at [681, 153] on input "Compare at price" at bounding box center [700, 149] width 100 height 19
type input "0.99"
click at [559, 152] on input "0.99" at bounding box center [576, 149] width 100 height 19
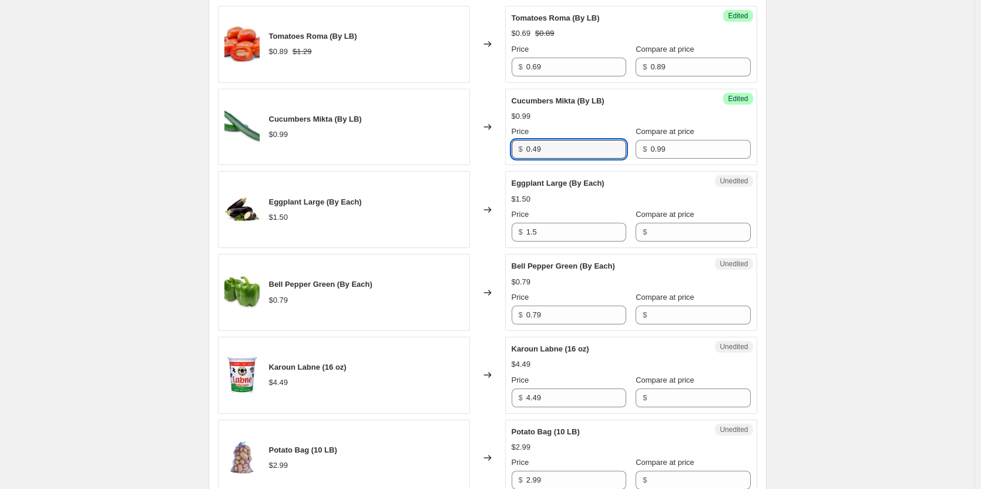
type input "0.49"
drag, startPoint x: 979, startPoint y: 210, endPoint x: 973, endPoint y: 210, distance: 5.9
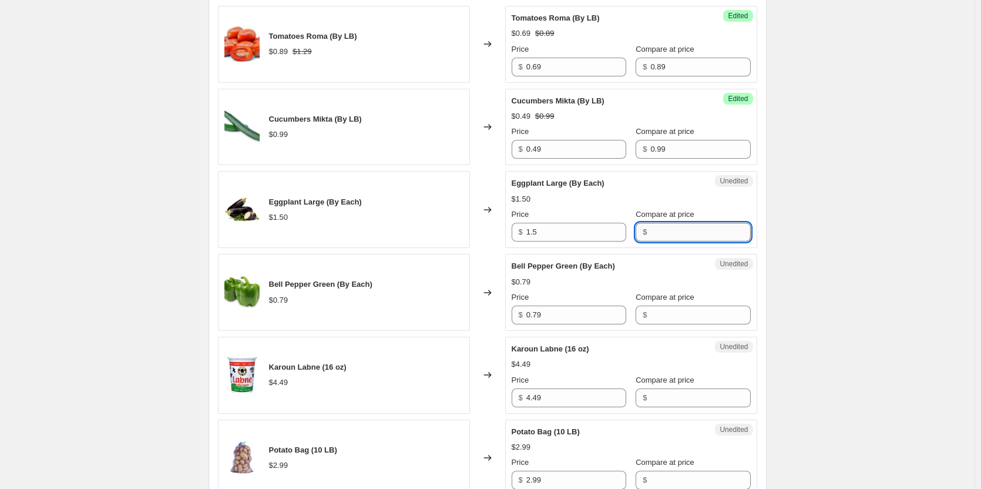
click at [695, 230] on input "Compare at price" at bounding box center [700, 232] width 100 height 19
type input "1.50"
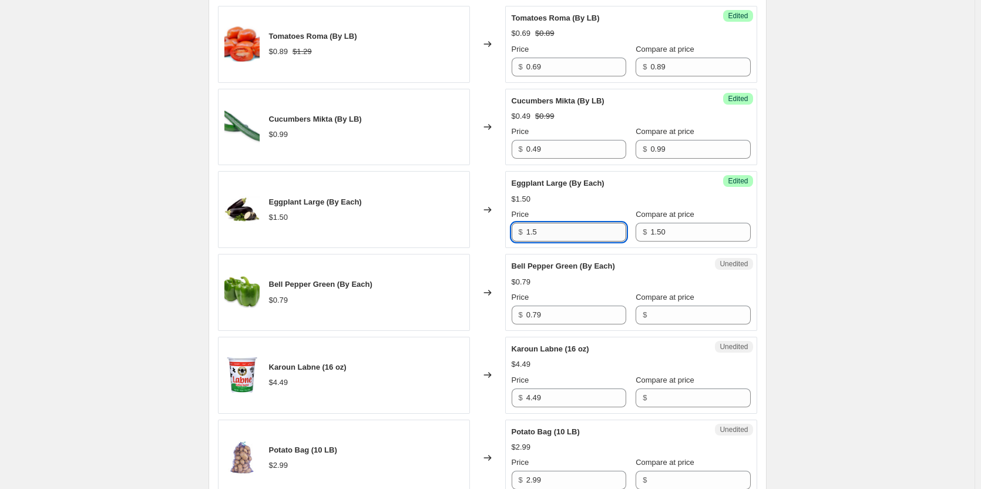
click at [584, 233] on input "1.5" at bounding box center [576, 232] width 100 height 19
type input "1"
type input "0.66"
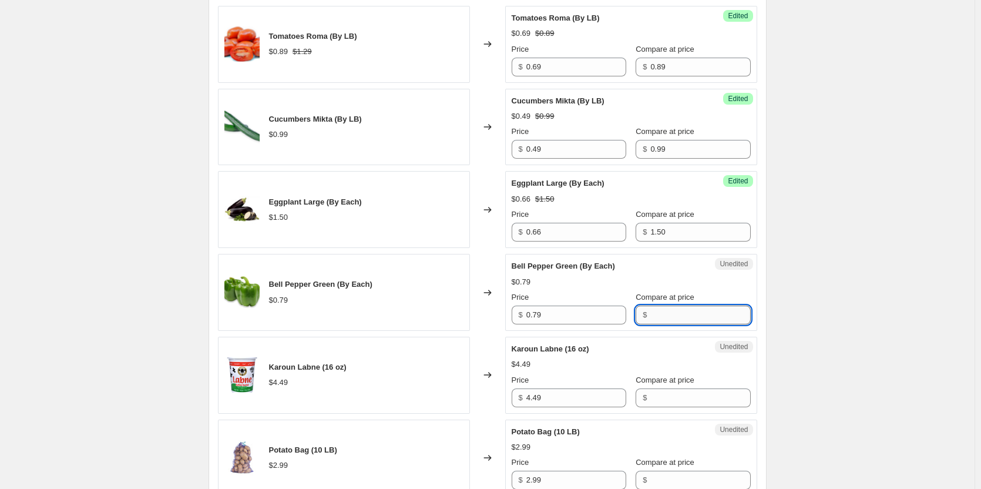
click at [698, 314] on input "Compare at price" at bounding box center [700, 314] width 100 height 19
type input "0.79"
click at [573, 321] on input "0.79" at bounding box center [576, 314] width 100 height 19
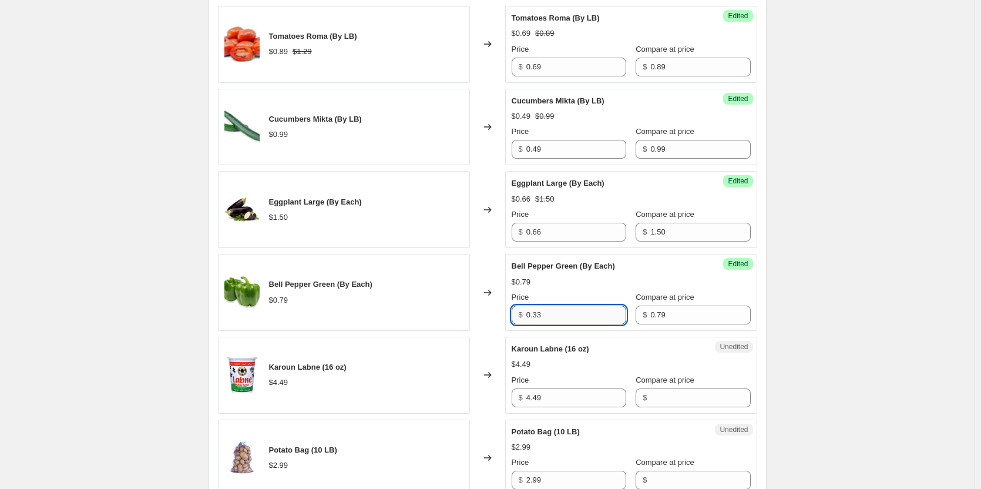
type input "0.33"
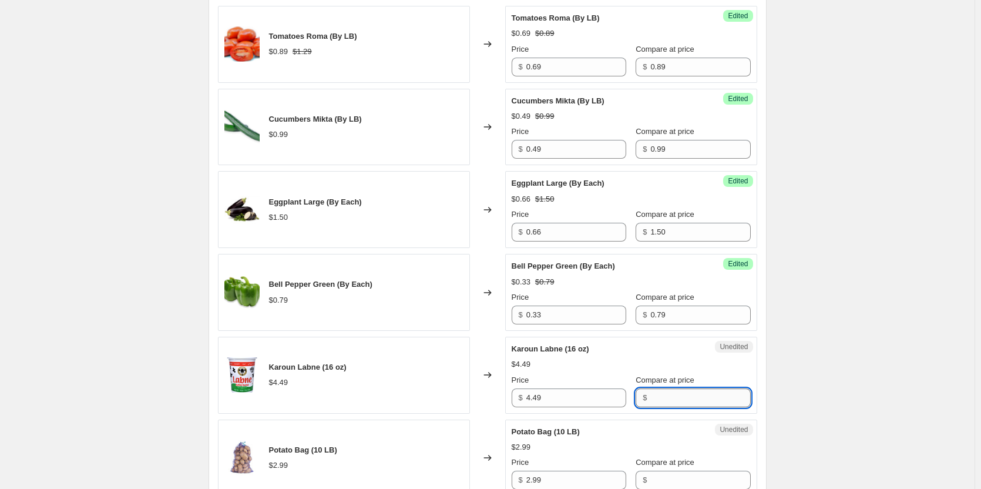
click at [650, 394] on input "Compare at price" at bounding box center [700, 397] width 100 height 19
type input "4.49"
click at [569, 396] on input "4.49" at bounding box center [576, 397] width 100 height 19
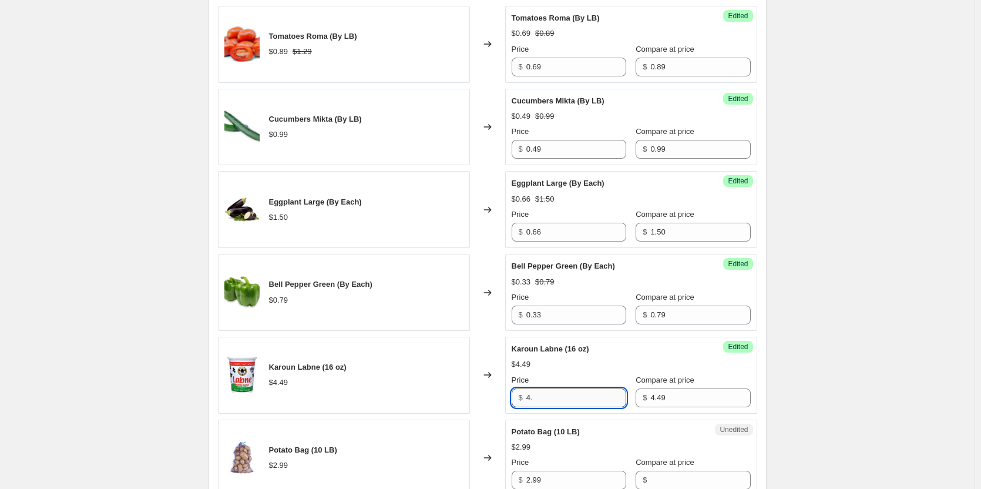
type input "4"
type input "2.50"
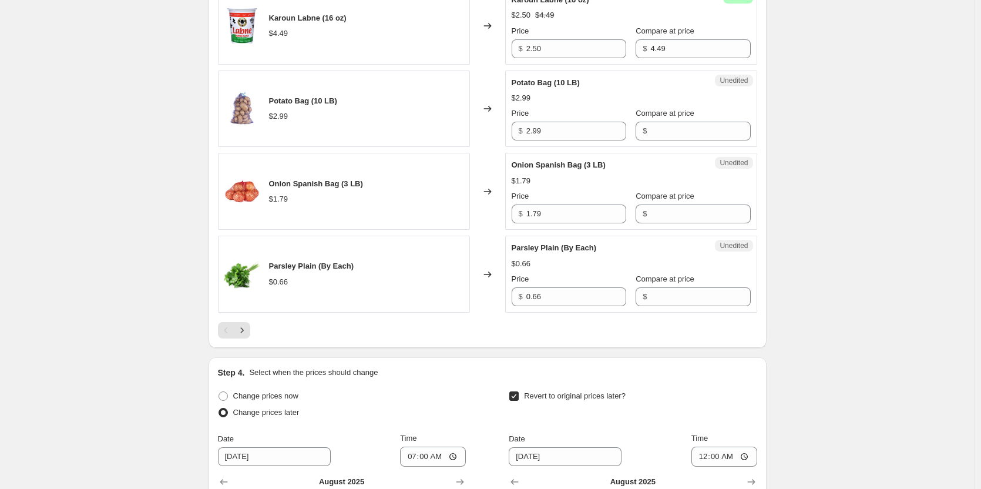
scroll to position [1938, 0]
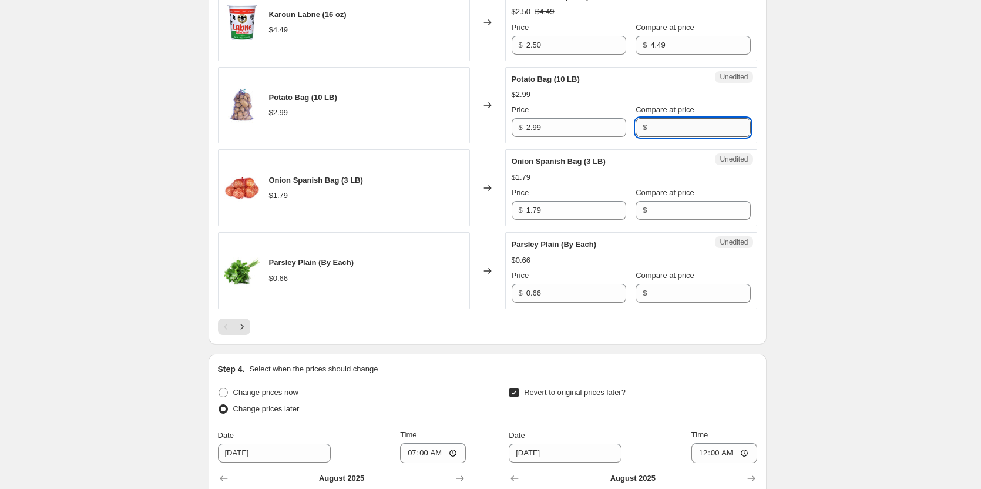
click at [673, 125] on input "Compare at price" at bounding box center [700, 127] width 100 height 19
type input "2.99"
click at [573, 124] on input "2.99" at bounding box center [576, 127] width 100 height 19
type input "2.00"
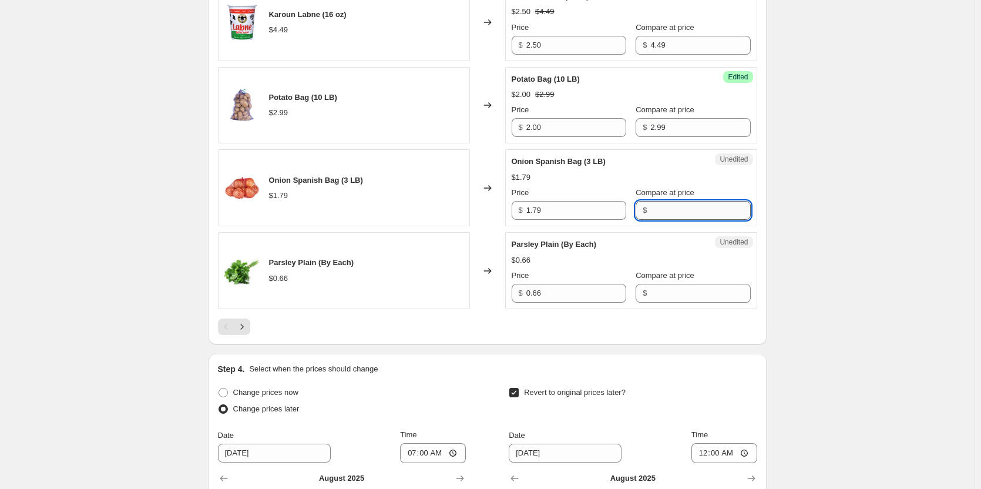
click at [661, 204] on input "Compare at price" at bounding box center [700, 210] width 100 height 19
type input "1.79"
click at [546, 210] on input "1.79" at bounding box center [576, 210] width 100 height 19
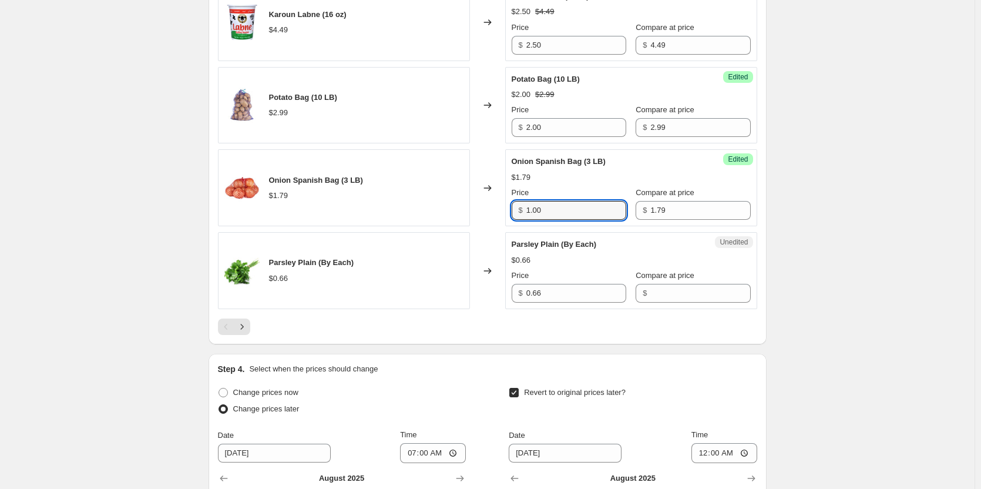
type input "1.00"
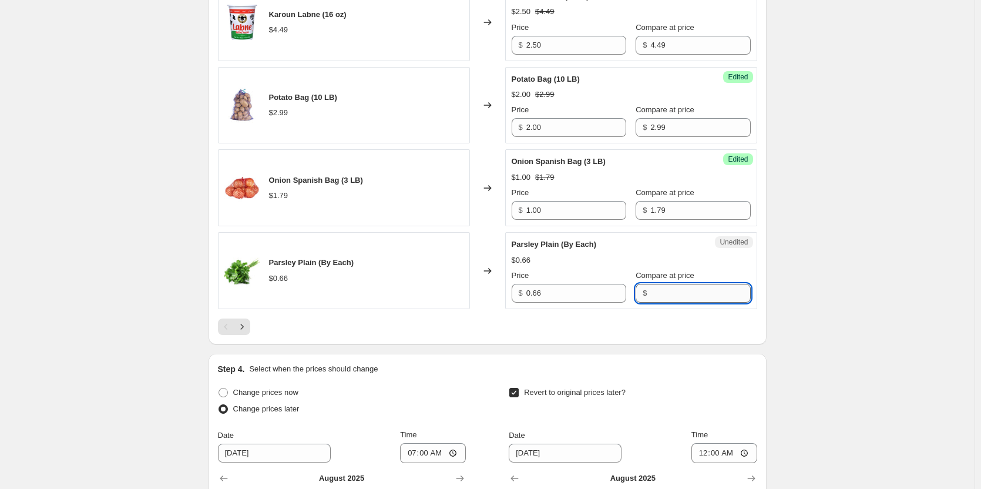
click at [671, 297] on input "Compare at price" at bounding box center [700, 293] width 100 height 19
type input "0.66"
click at [546, 292] on input "0.66" at bounding box center [576, 293] width 100 height 19
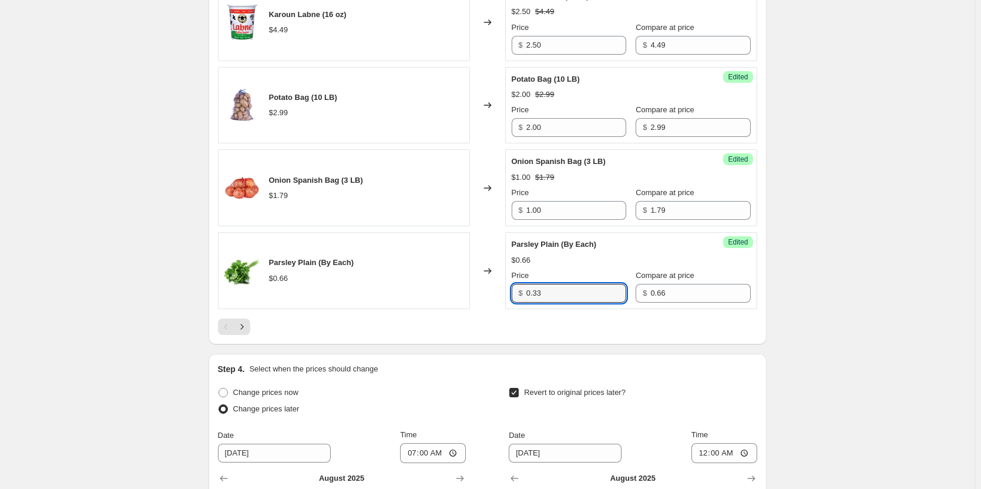
type input "0.33"
drag, startPoint x: 871, startPoint y: 271, endPoint x: 886, endPoint y: 285, distance: 20.0
click at [243, 325] on icon "Next" at bounding box center [241, 326] width 3 height 5
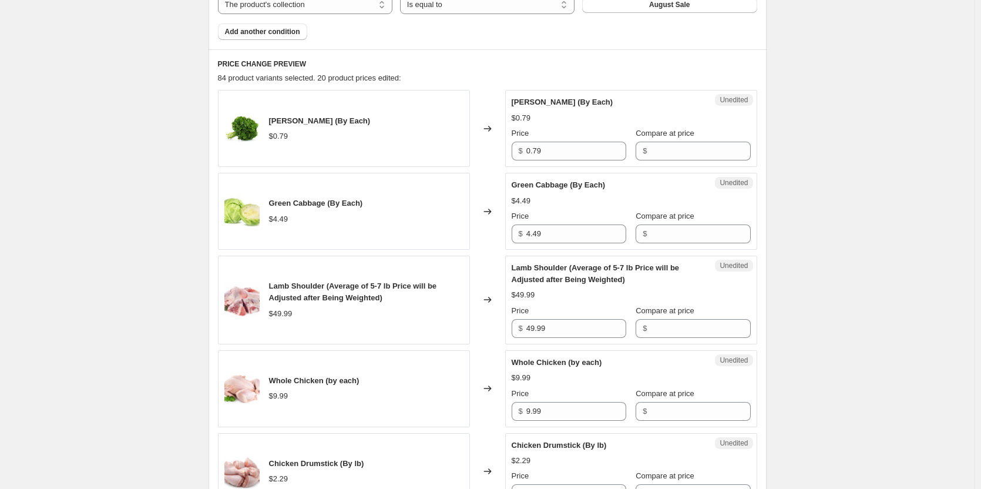
scroll to position [529, 0]
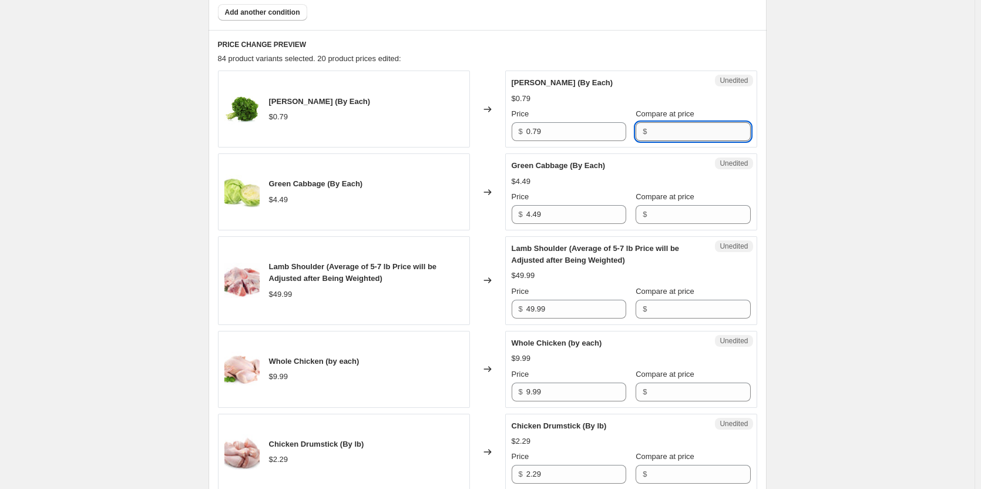
click at [666, 130] on input "Compare at price" at bounding box center [700, 131] width 100 height 19
type input "0.79"
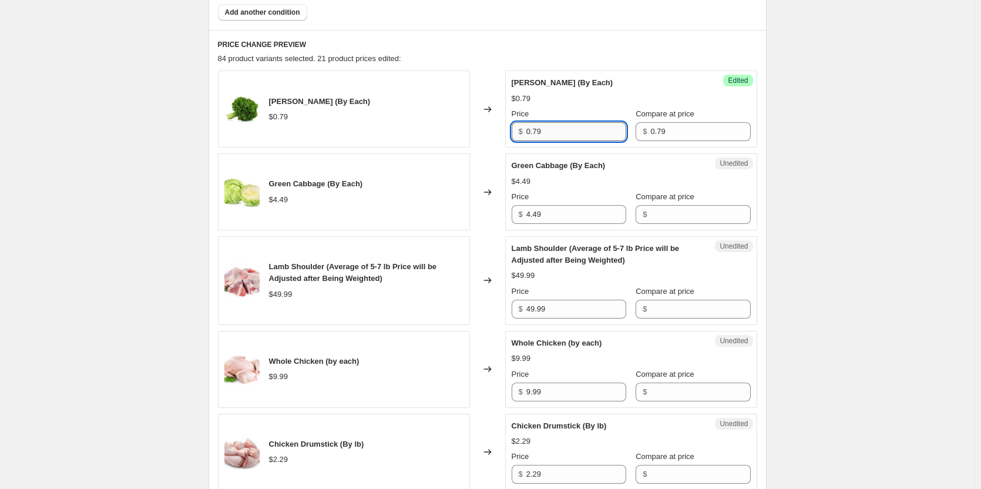
click at [563, 128] on input "0.79" at bounding box center [576, 131] width 100 height 19
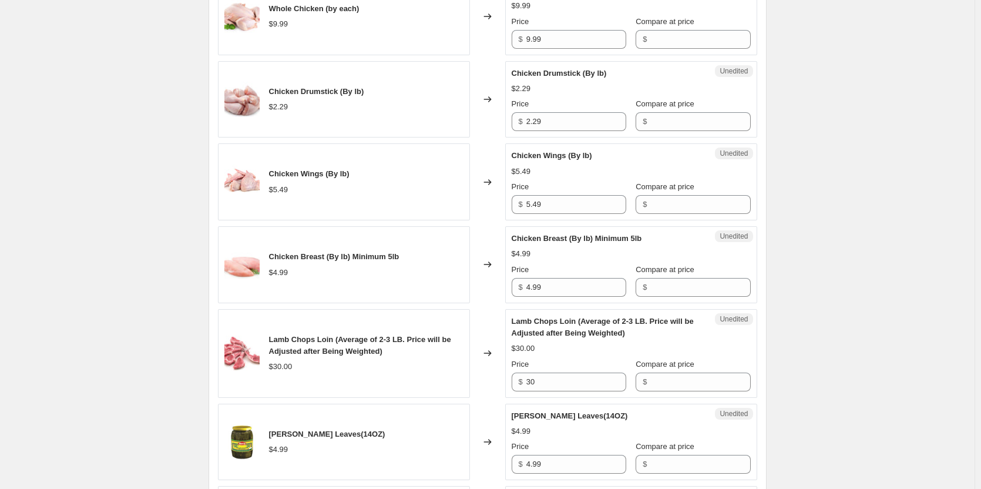
scroll to position [940, 0]
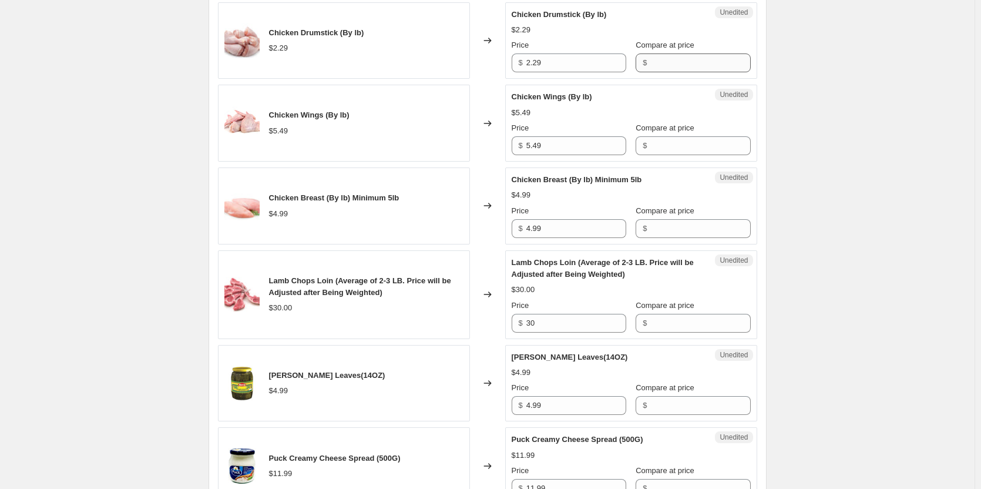
type input "0.33"
click at [687, 58] on input "Compare at price" at bounding box center [700, 62] width 100 height 19
type input "2.29"
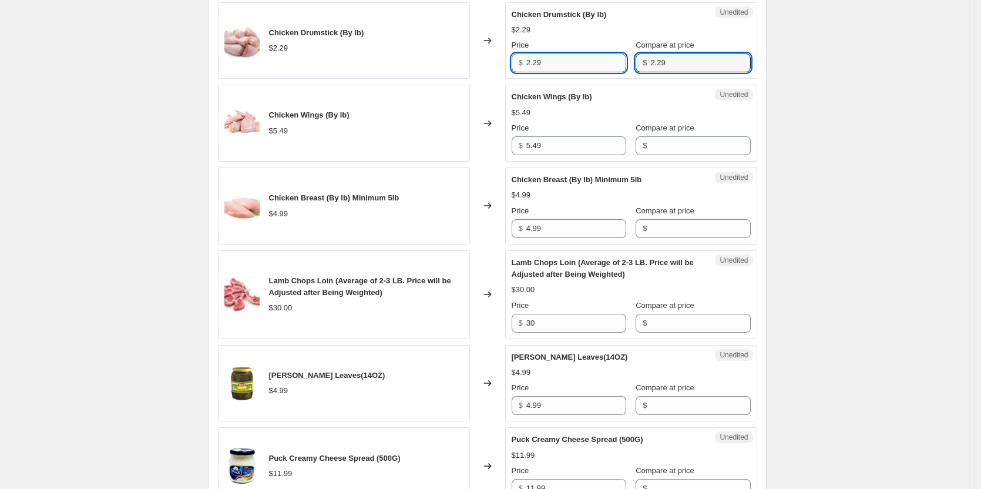
click at [570, 66] on input "2.29" at bounding box center [576, 62] width 100 height 19
type input "2"
type input "1.49"
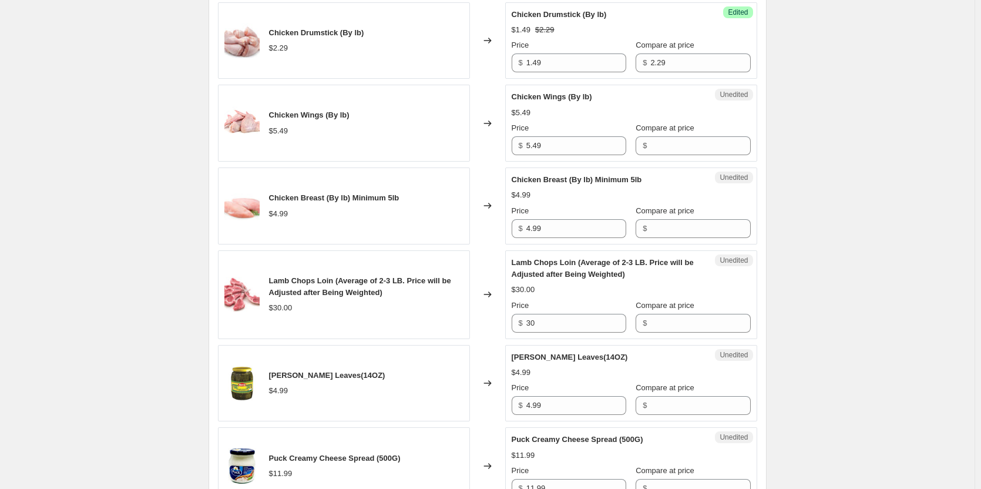
click at [875, 132] on div "August Sale.. This page is ready August Sale. Info Scheduled Copy to new job De…" at bounding box center [487, 414] width 974 height 2708
click at [680, 147] on input "Compare at price" at bounding box center [700, 145] width 100 height 19
type input "5.49"
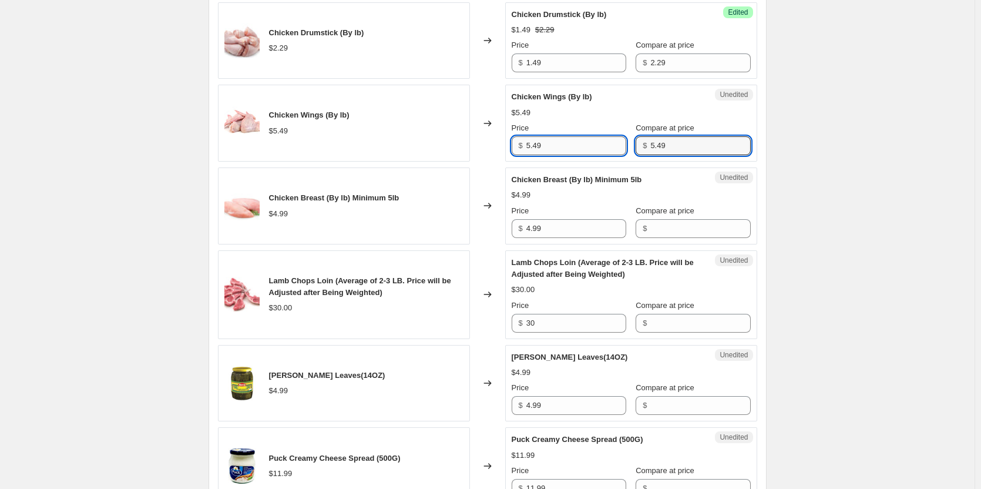
click at [584, 145] on input "5.49" at bounding box center [576, 145] width 100 height 19
type input "5"
type input "2.59"
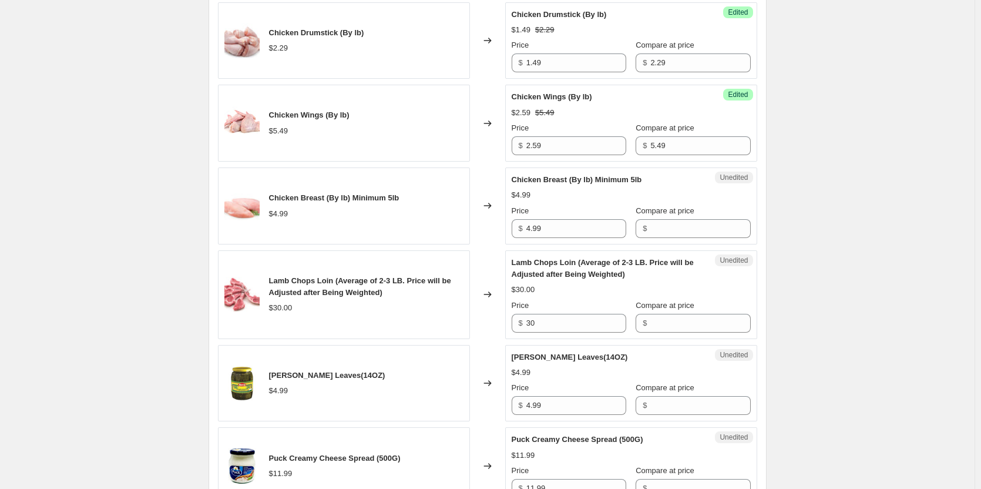
click at [867, 183] on div "August Sale.. This page is ready August Sale. Info Scheduled Copy to new job De…" at bounding box center [487, 414] width 974 height 2708
click at [683, 232] on input "Compare at price" at bounding box center [700, 228] width 100 height 19
type input "4.99"
click at [573, 233] on input "4.99" at bounding box center [576, 228] width 100 height 19
type input "4"
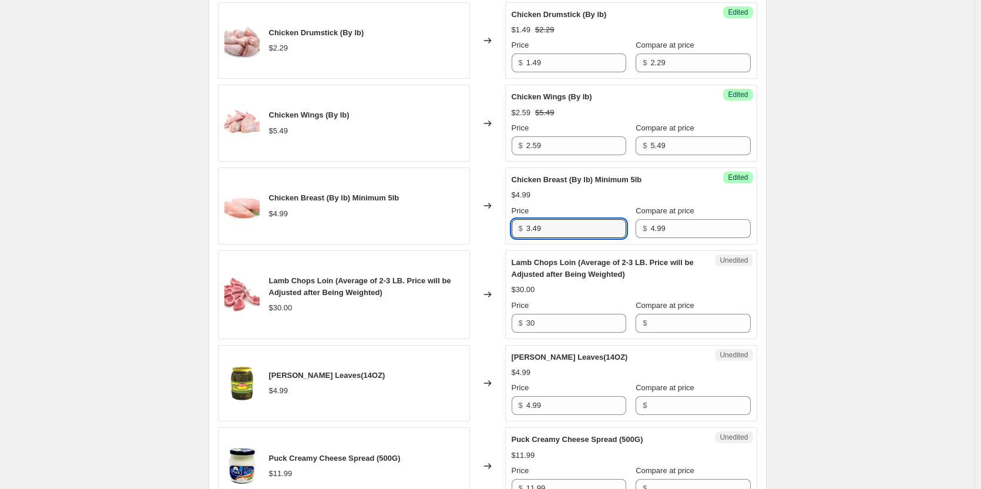
type input "3.49"
click at [837, 263] on div "August Sale.. This page is ready August Sale. Info Scheduled Copy to new job De…" at bounding box center [487, 414] width 974 height 2708
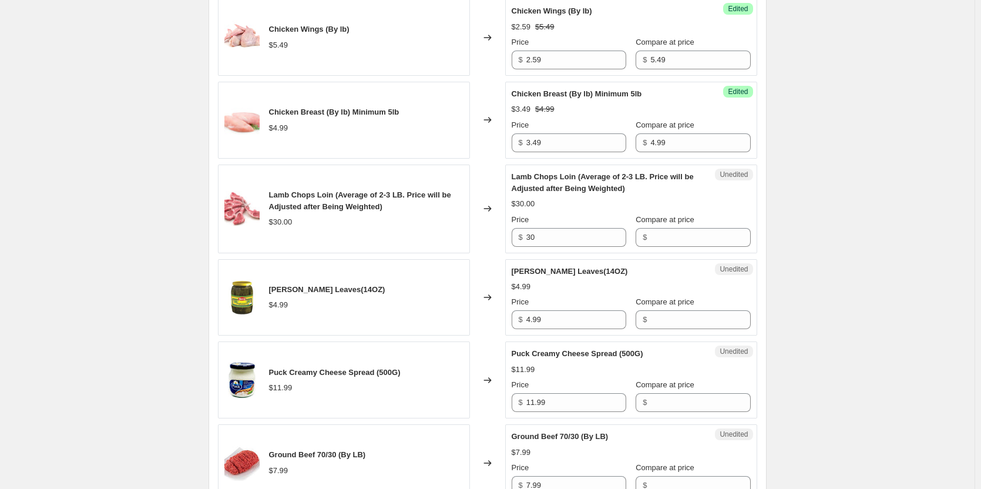
scroll to position [1057, 0]
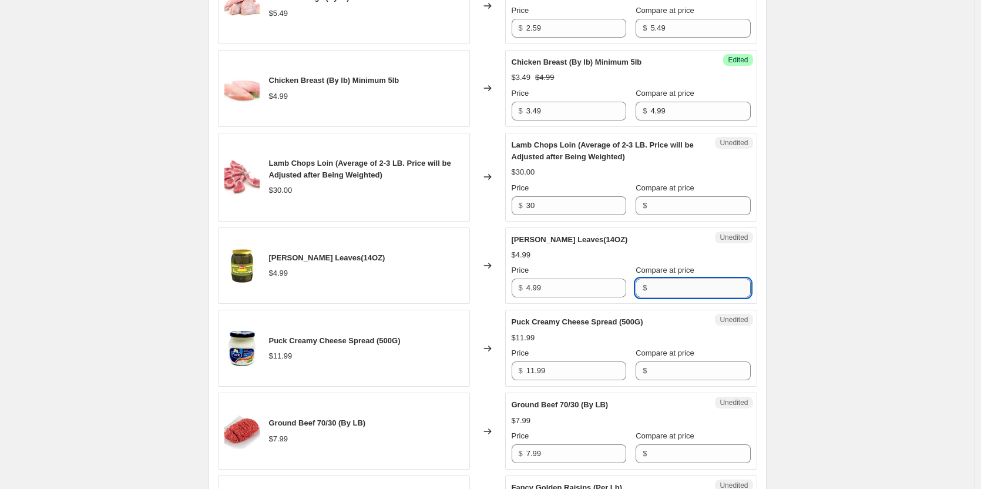
click at [656, 281] on input "Compare at price" at bounding box center [700, 287] width 100 height 19
type input "4.99"
click at [577, 291] on input "4.99" at bounding box center [576, 287] width 100 height 19
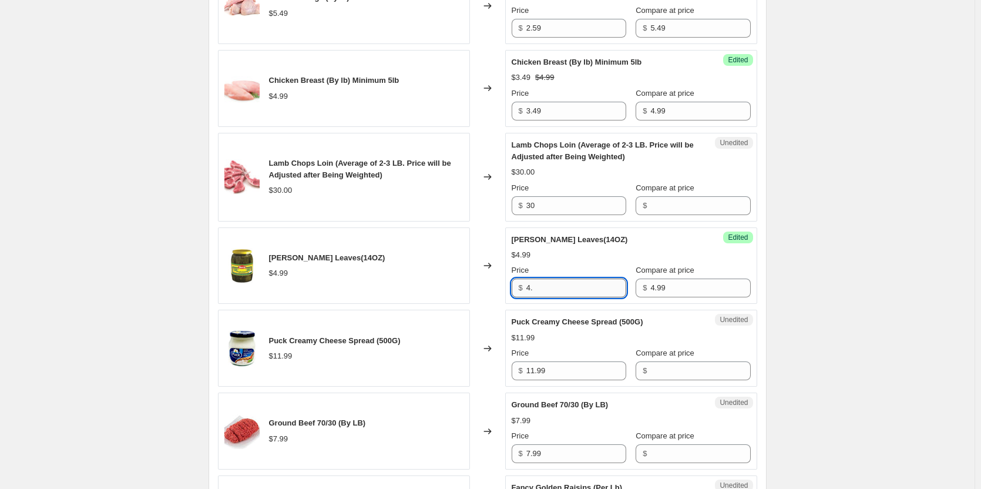
type input "4"
type input "3.49"
drag, startPoint x: 821, startPoint y: 268, endPoint x: 829, endPoint y: 271, distance: 8.2
click at [829, 271] on div "August Sale.. This page is ready August Sale. Info Scheduled Copy to new job De…" at bounding box center [487, 297] width 974 height 2708
click at [671, 367] on input "Compare at price" at bounding box center [700, 370] width 100 height 19
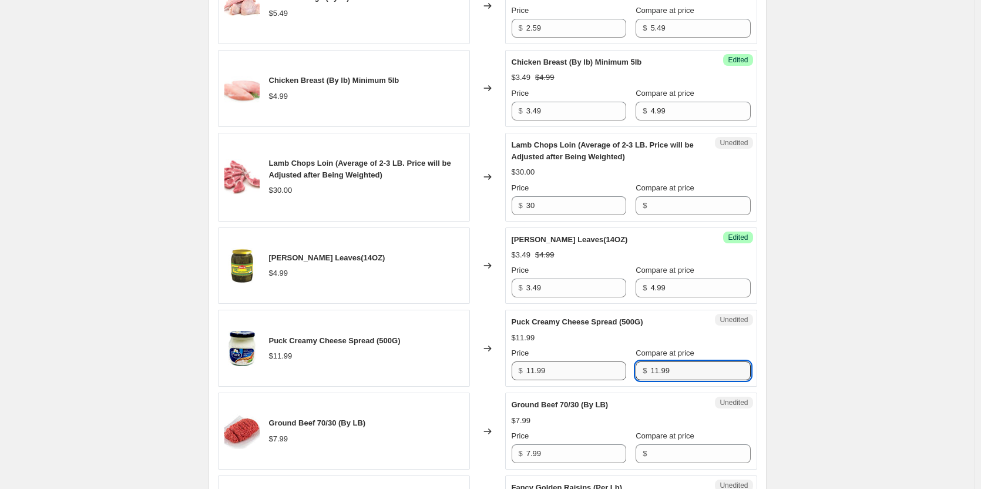
type input "11.99"
click at [601, 371] on input "11.99" at bounding box center [576, 370] width 100 height 19
type input "6.99"
click at [902, 342] on div "August Sale.. This page is ready August Sale. Info Scheduled Copy to new job De…" at bounding box center [487, 297] width 974 height 2708
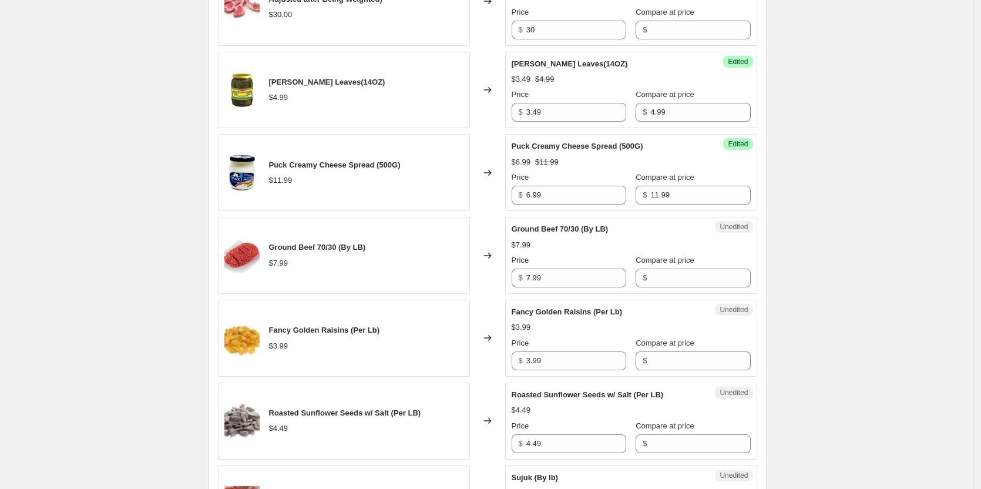
scroll to position [1233, 0]
click at [688, 281] on input "Compare at price" at bounding box center [700, 277] width 100 height 19
type input "7.99"
click at [575, 282] on input "7.99" at bounding box center [576, 277] width 100 height 19
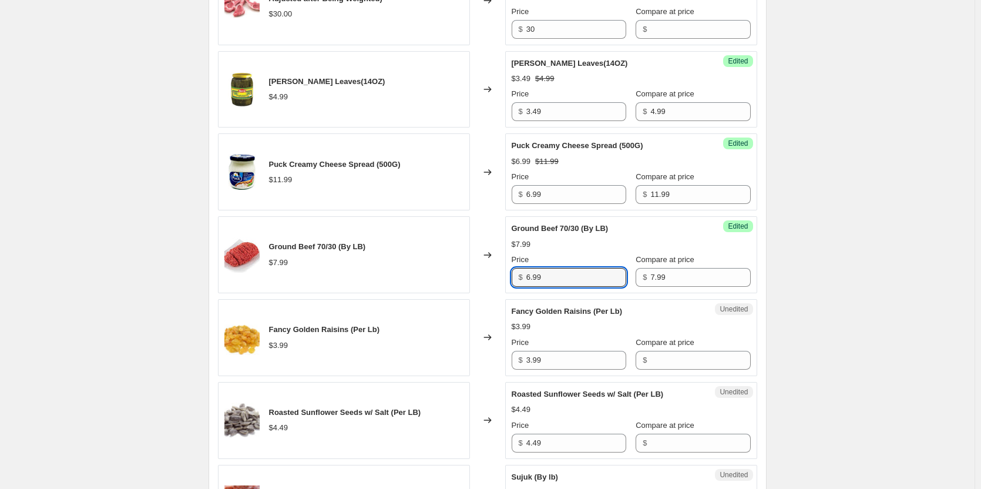
type input "6.99"
click at [809, 265] on div "August Sale.. This page is ready August Sale. Info Scheduled Copy to new job De…" at bounding box center [487, 121] width 974 height 2708
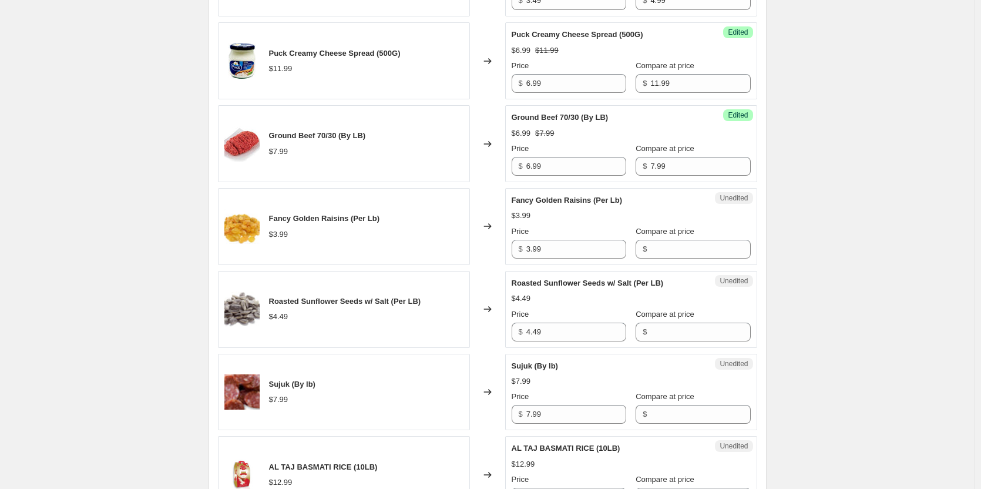
scroll to position [1351, 0]
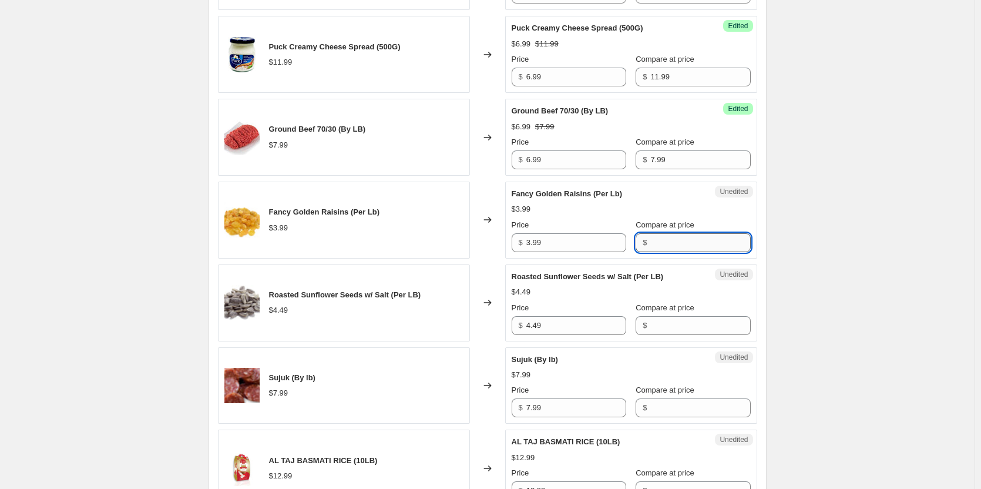
click at [666, 244] on input "Compare at price" at bounding box center [700, 242] width 100 height 19
type input "3.99"
click at [582, 244] on input "3.99" at bounding box center [576, 242] width 100 height 19
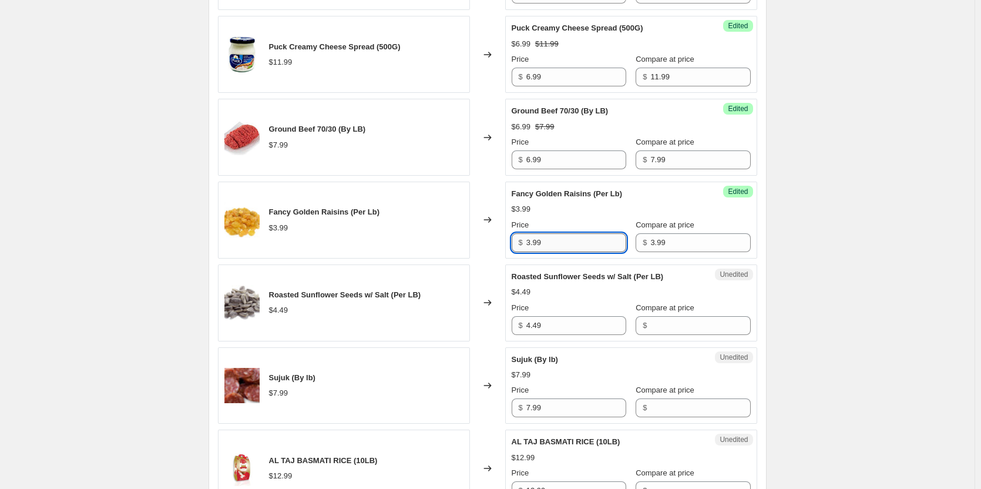
click at [582, 244] on input "3.99" at bounding box center [576, 242] width 100 height 19
type input "2.49"
click at [863, 243] on div "August Sale.. This page is ready August Sale. Info Scheduled Copy to new job De…" at bounding box center [487, 3] width 974 height 2708
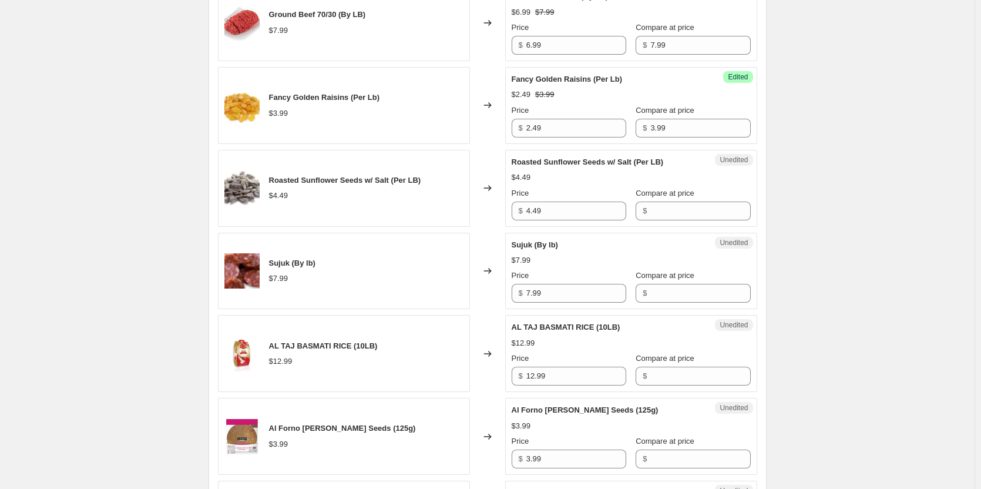
scroll to position [1468, 0]
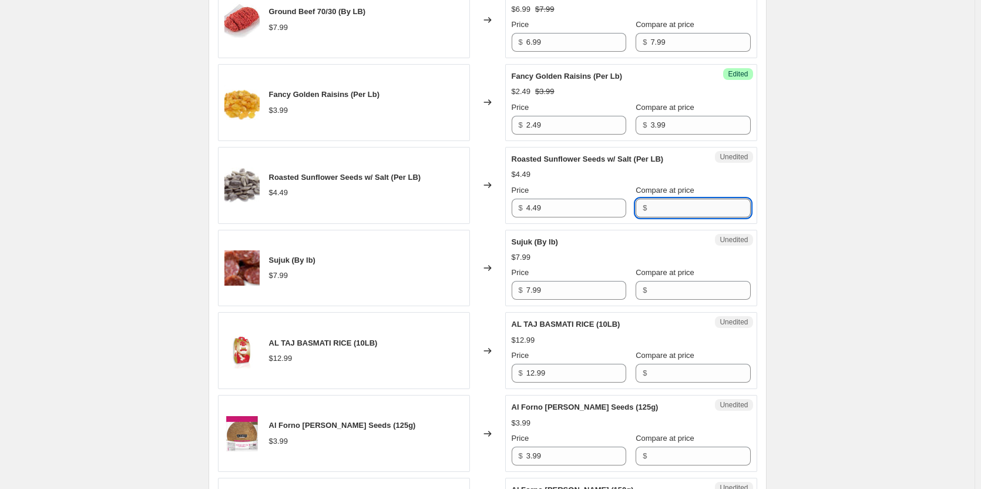
click at [671, 212] on input "Compare at price" at bounding box center [700, 208] width 100 height 19
type input "4.49"
click at [584, 200] on input "4.49" at bounding box center [576, 208] width 100 height 19
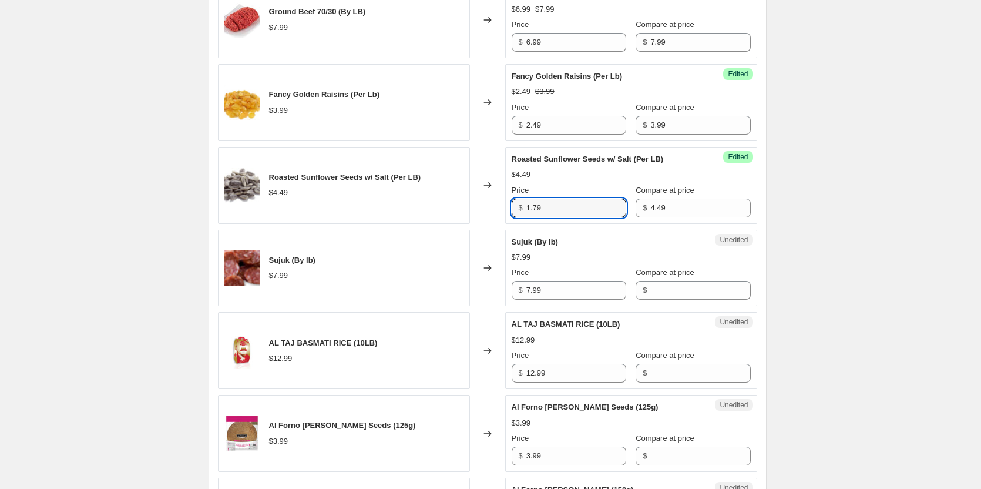
type input "1.79"
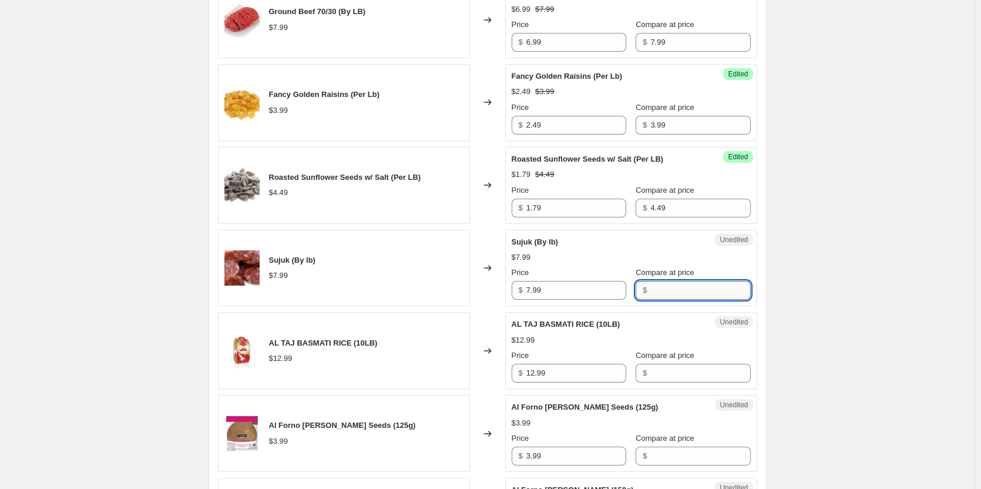
click at [687, 290] on input "Compare at price" at bounding box center [700, 290] width 100 height 19
type input "7.99"
click at [577, 284] on input "7.99" at bounding box center [576, 290] width 100 height 19
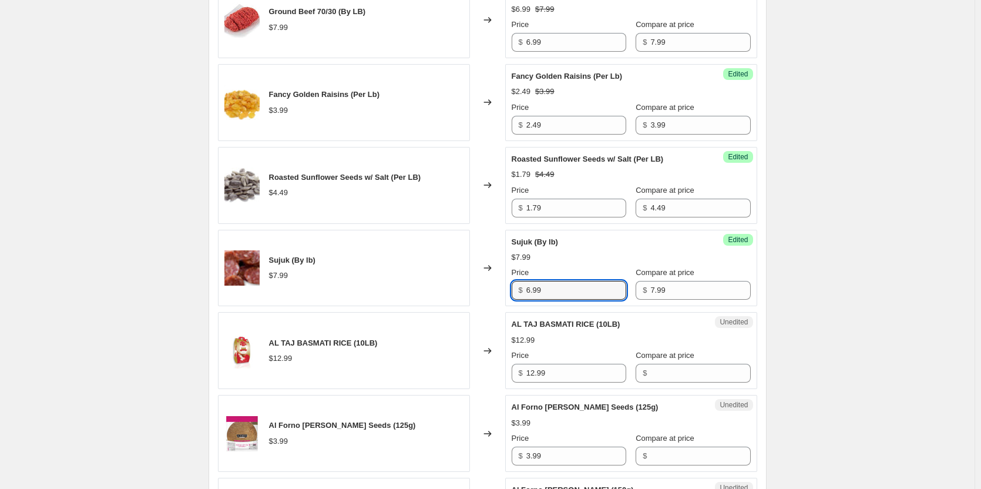
type input "6.99"
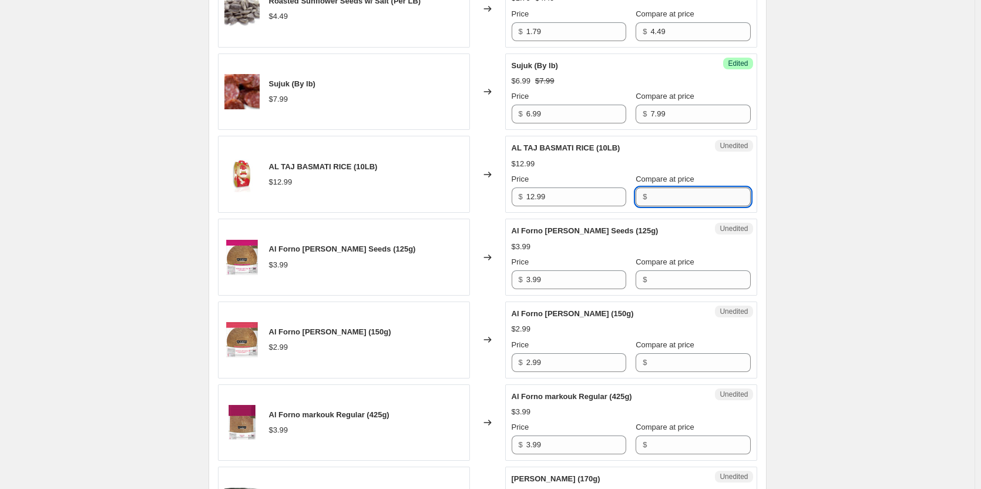
click at [689, 200] on input "Compare at price" at bounding box center [700, 196] width 100 height 19
type input "12.99"
click at [558, 190] on input "12.99" at bounding box center [576, 196] width 100 height 19
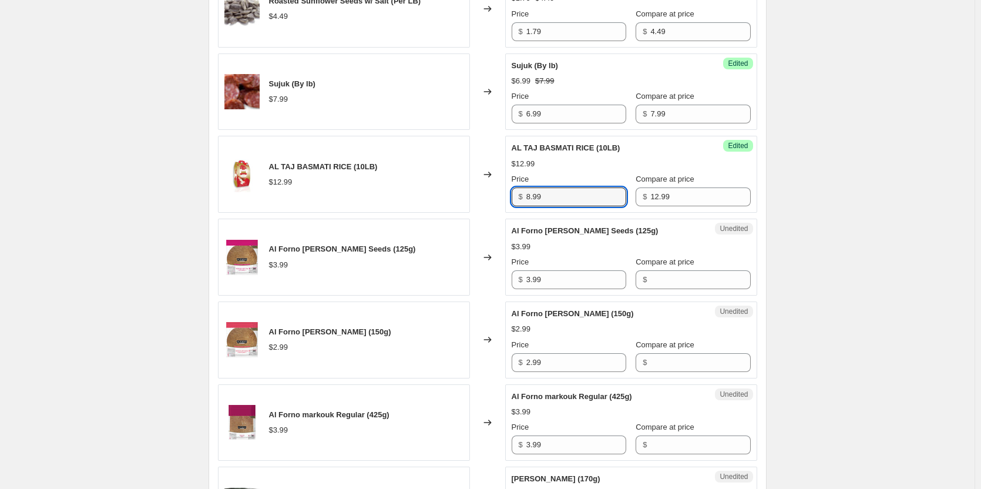
type input "8.99"
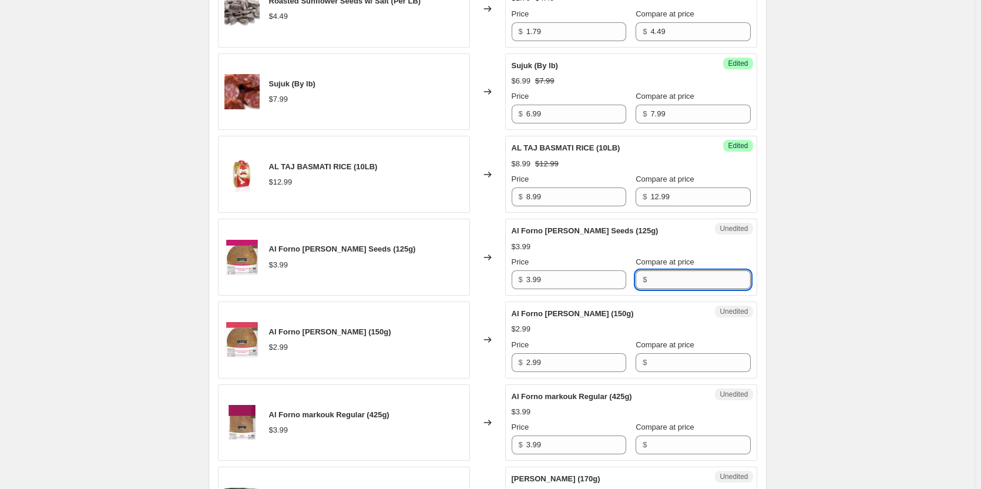
click at [661, 288] on input "Compare at price" at bounding box center [700, 279] width 100 height 19
type input "3.99"
click at [575, 274] on input "3.99" at bounding box center [576, 279] width 100 height 19
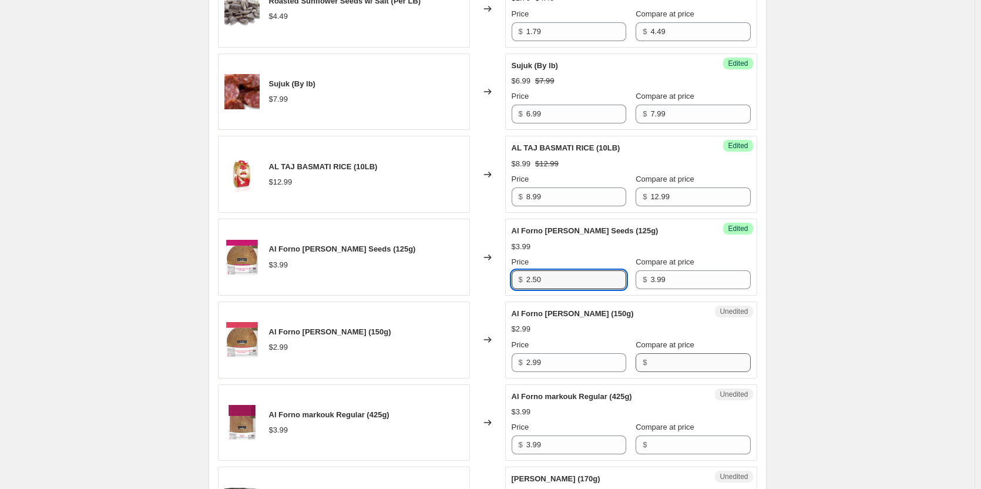
type input "2.50"
click at [673, 357] on input "Compare at price" at bounding box center [700, 362] width 100 height 19
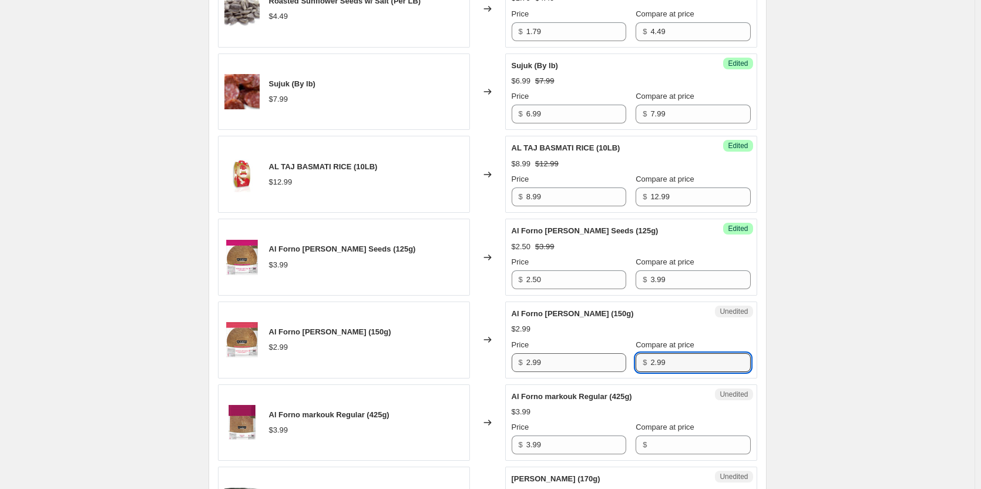
type input "2.99"
click at [584, 361] on input "2.99" at bounding box center [576, 362] width 100 height 19
type input "2.50"
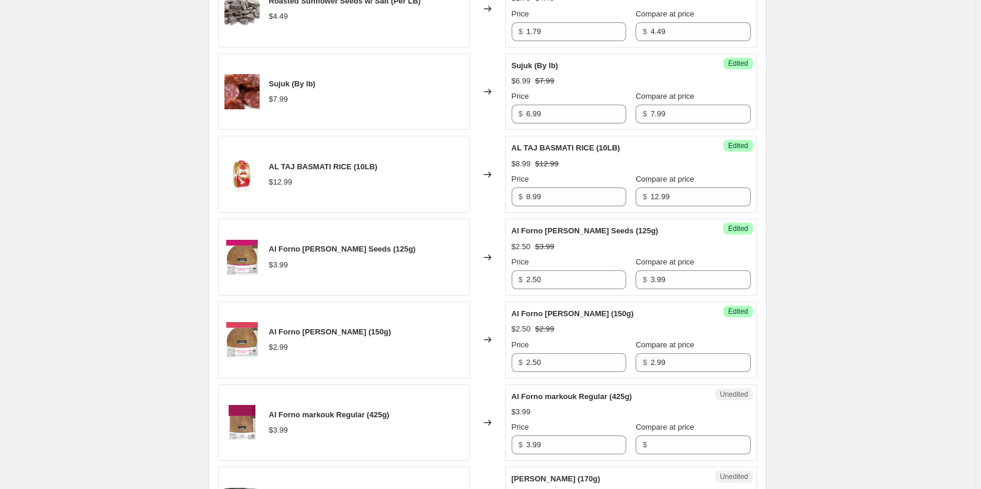
scroll to position [1821, 0]
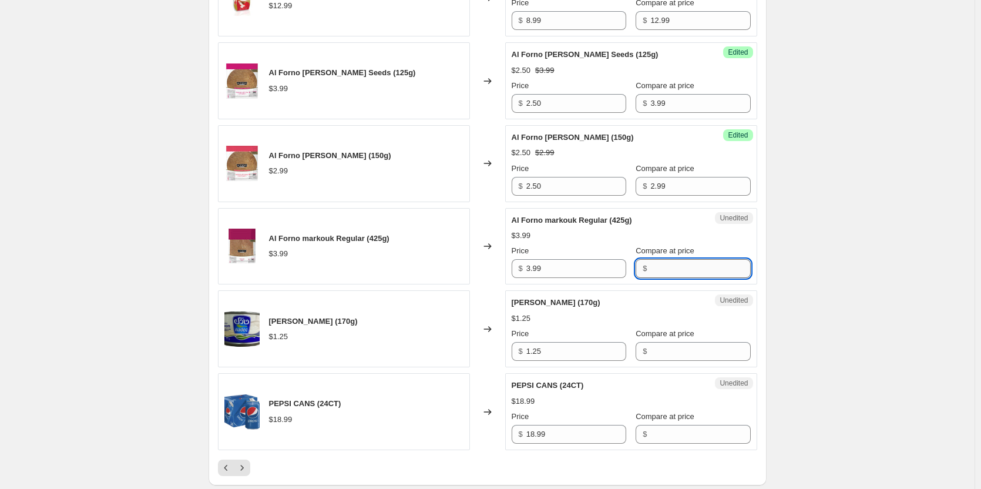
click at [686, 274] on input "Compare at price" at bounding box center [700, 268] width 100 height 19
type input "3.99"
click at [567, 263] on input "3.99" at bounding box center [576, 268] width 100 height 19
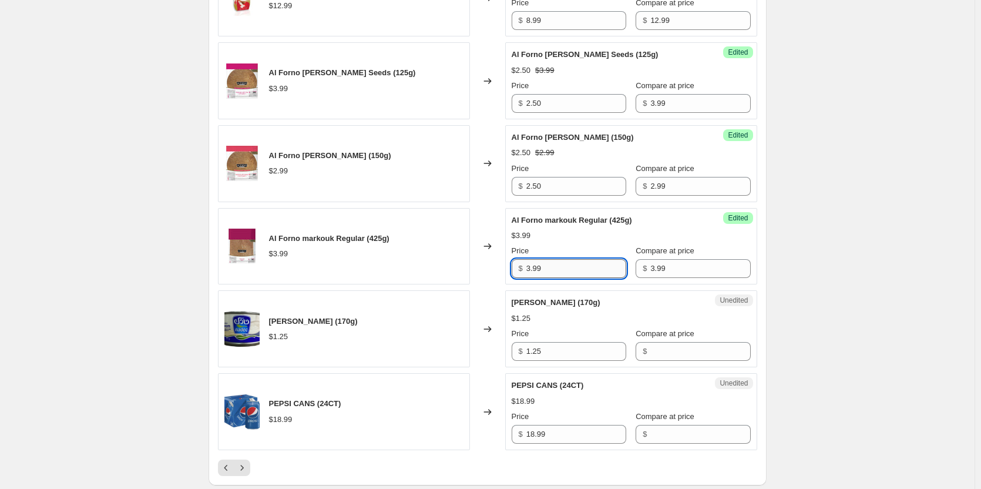
click at [567, 263] on input "3.99" at bounding box center [576, 268] width 100 height 19
type input "2.50"
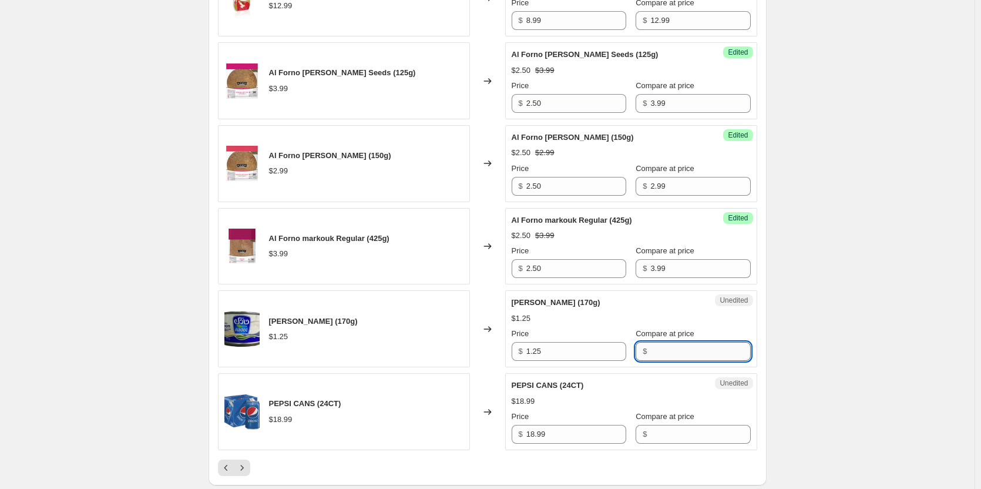
click at [701, 348] on input "Compare at price" at bounding box center [700, 351] width 100 height 19
type input "1.25"
click at [598, 349] on input "1.25" at bounding box center [576, 351] width 100 height 19
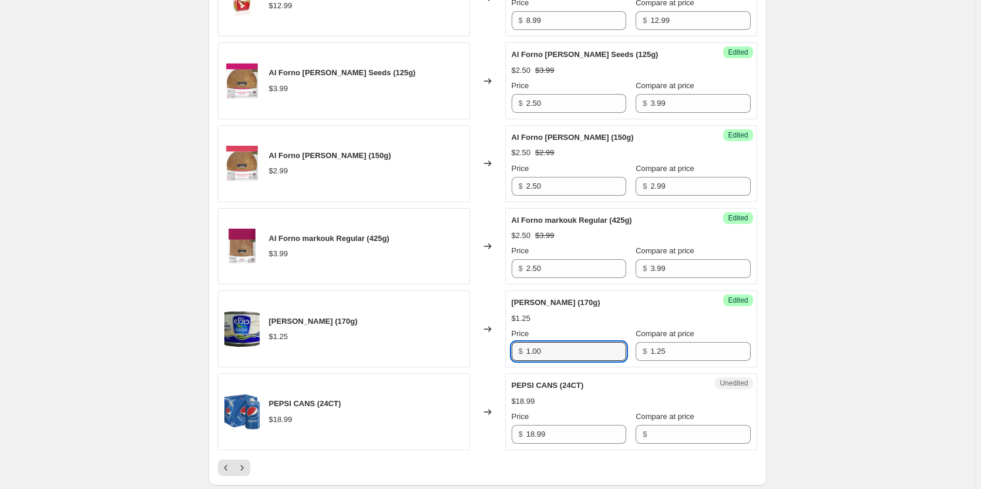
type input "1.00"
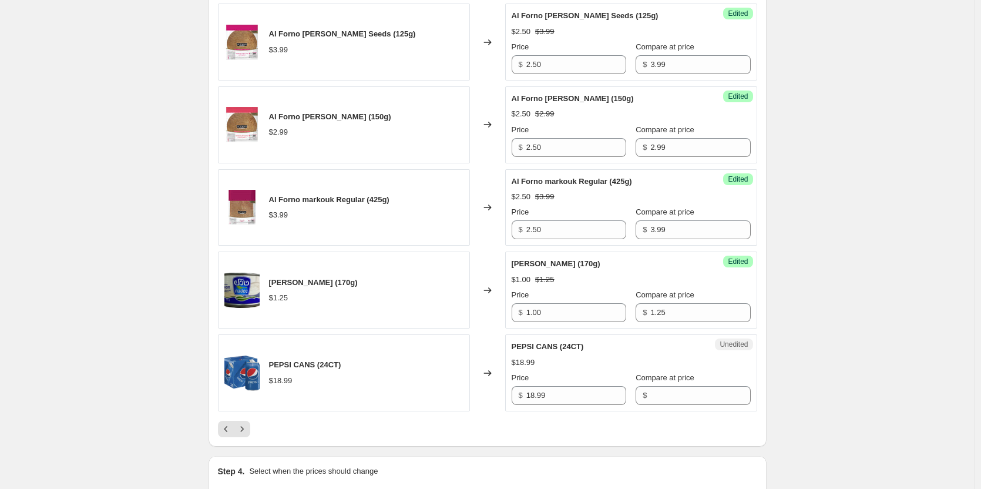
scroll to position [1880, 0]
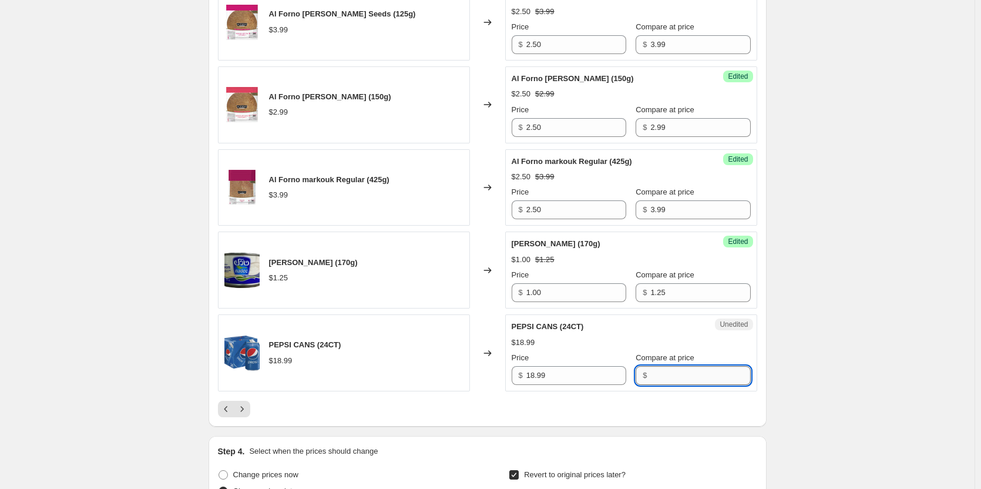
click at [676, 378] on input "Compare at price" at bounding box center [700, 375] width 100 height 19
type input "18.99"
click at [597, 377] on input "18.99" at bounding box center [576, 375] width 100 height 19
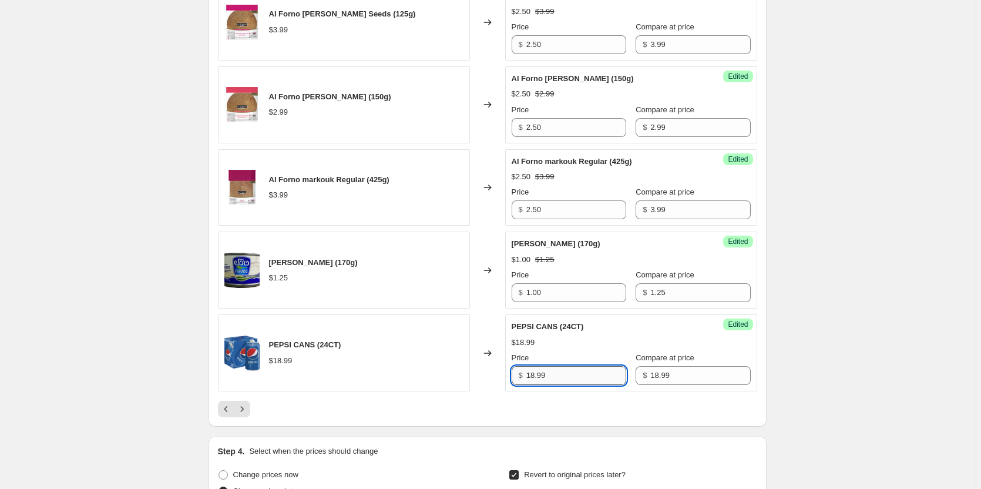
click at [597, 377] on input "18.99" at bounding box center [576, 375] width 100 height 19
type input "9.99"
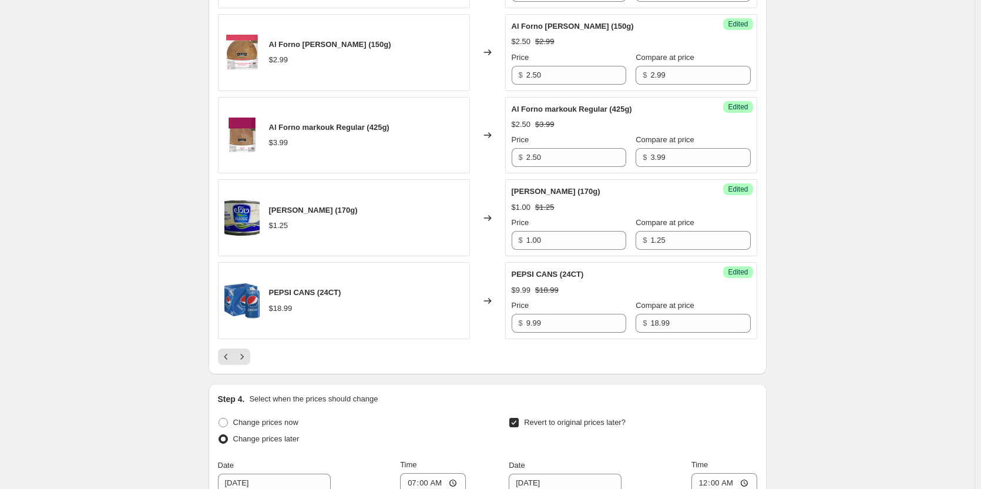
scroll to position [2056, 0]
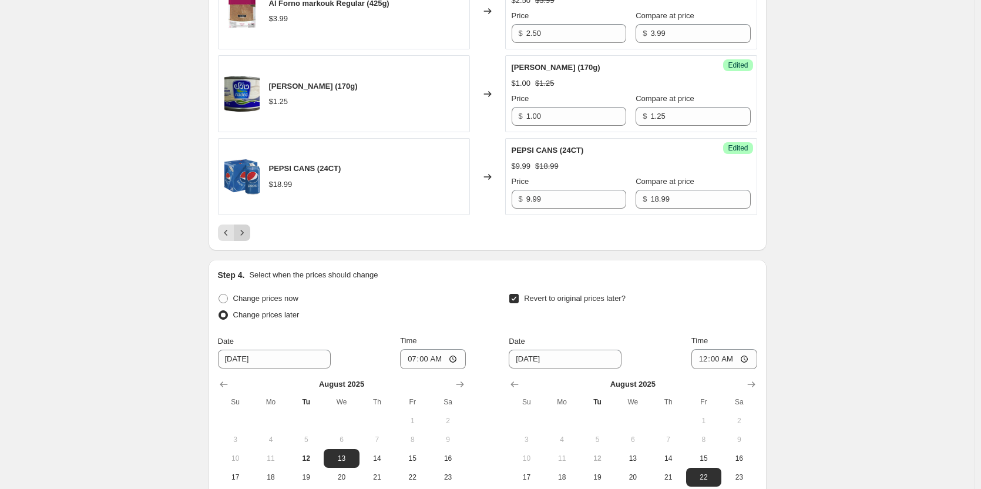
click at [243, 233] on icon "Next" at bounding box center [241, 232] width 3 height 5
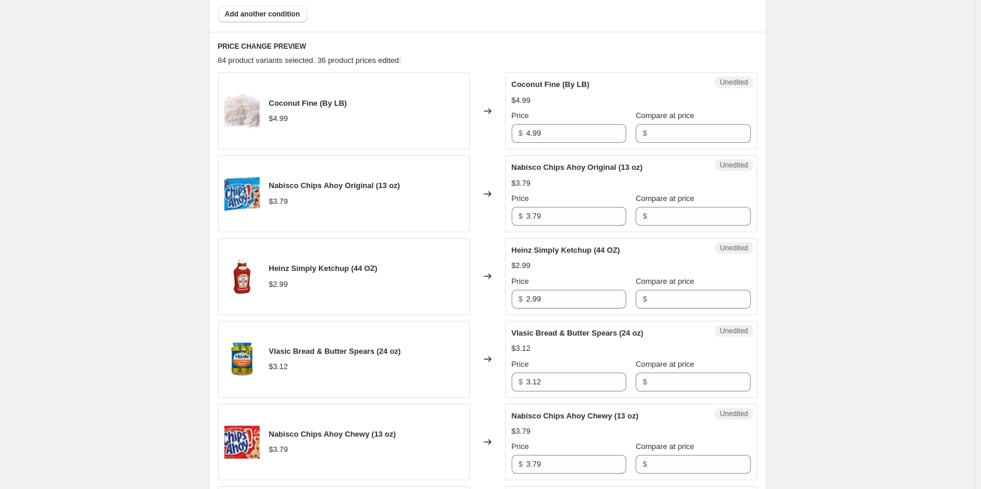
scroll to position [529, 0]
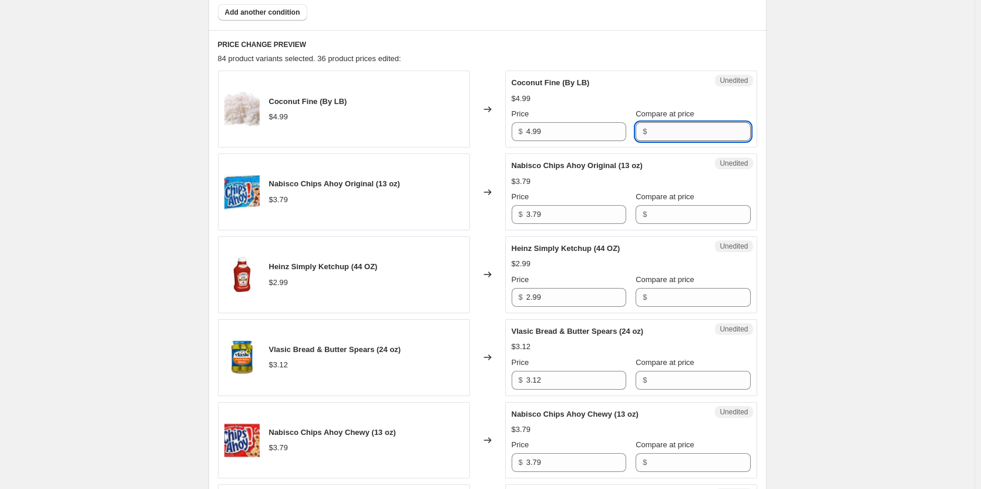
click at [681, 127] on input "Compare at price" at bounding box center [700, 131] width 100 height 19
type input "4.99"
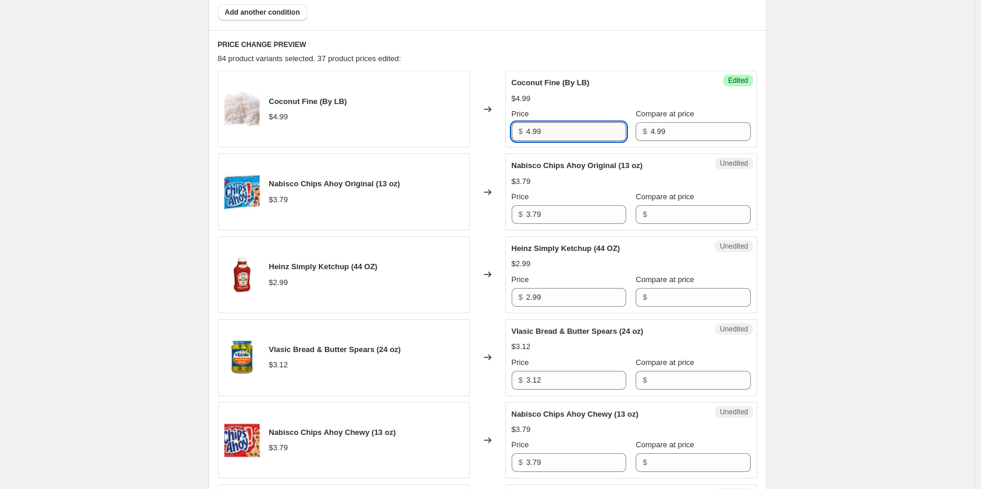
click at [592, 124] on input "4.99" at bounding box center [576, 131] width 100 height 19
type input "1.99"
click at [667, 209] on input "Compare at price" at bounding box center [700, 214] width 100 height 19
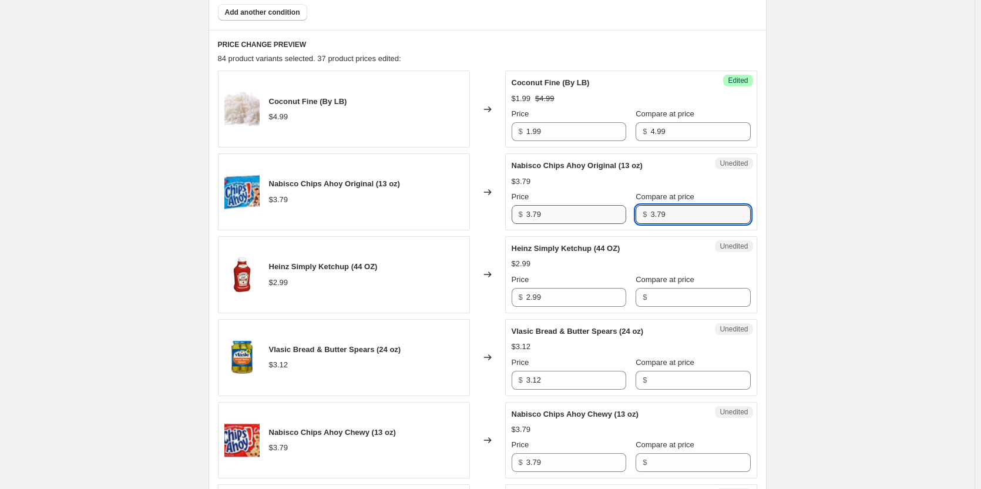
type input "3.79"
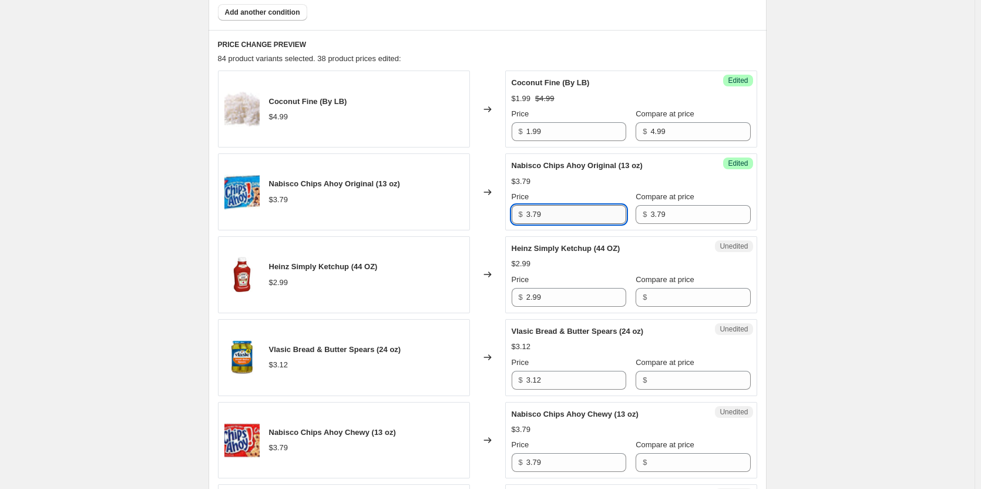
click at [570, 215] on input "3.79" at bounding box center [576, 214] width 100 height 19
type input "1.99"
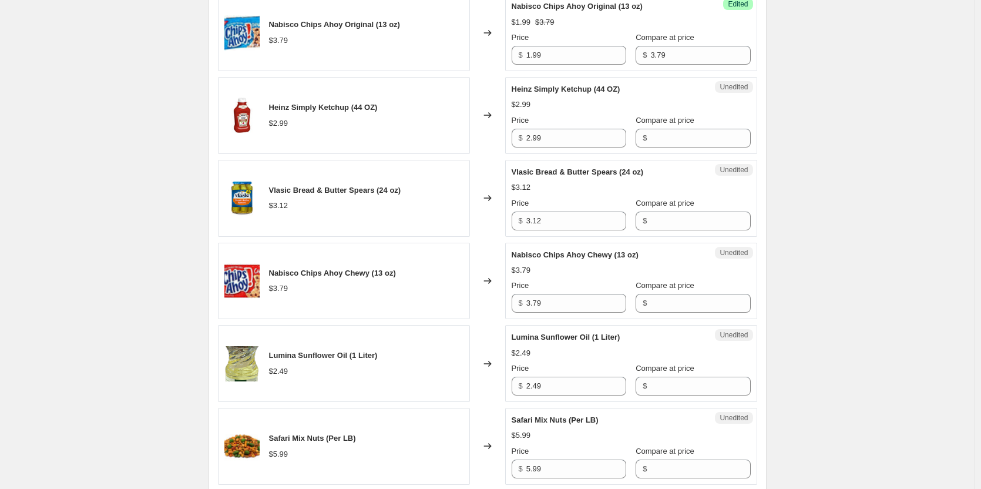
scroll to position [705, 0]
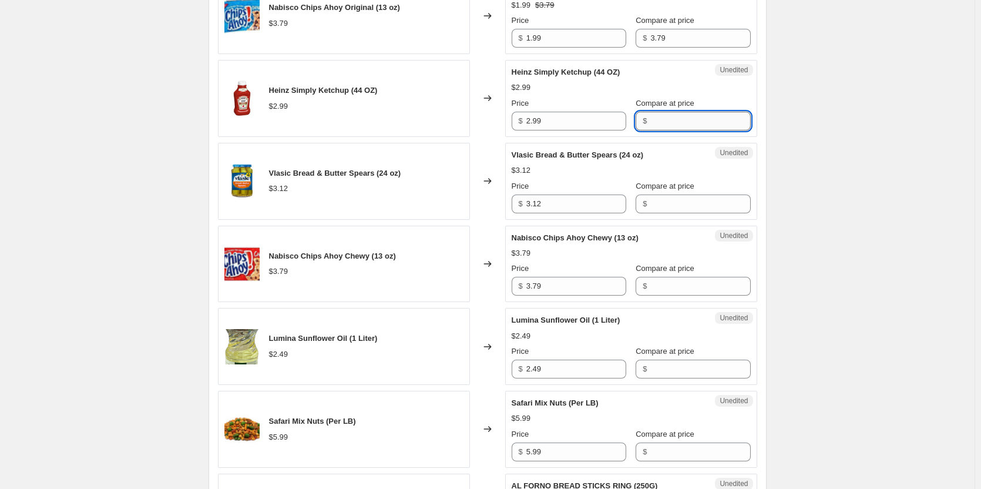
click at [667, 121] on input "Compare at price" at bounding box center [700, 121] width 100 height 19
type input "2.99"
click at [588, 122] on input "2.99" at bounding box center [576, 121] width 100 height 19
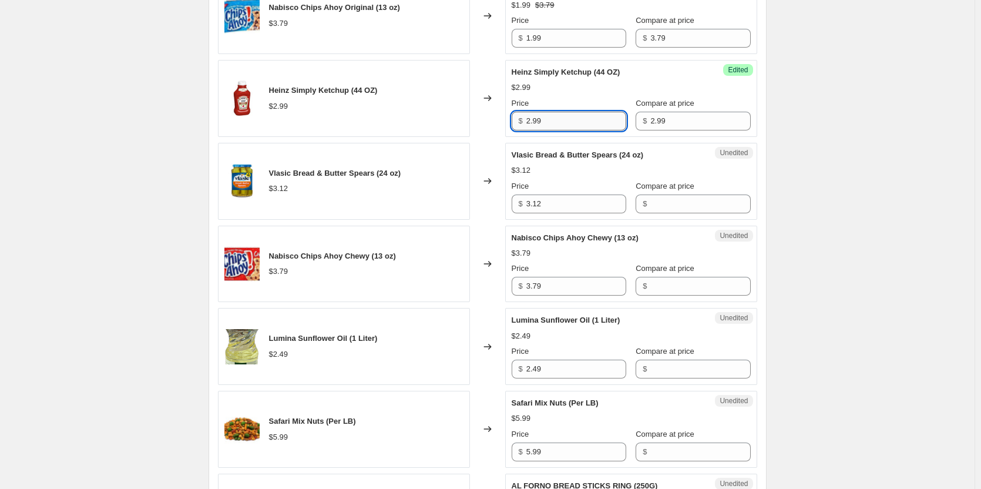
click at [588, 122] on input "2.99" at bounding box center [576, 121] width 100 height 19
type input "1.99"
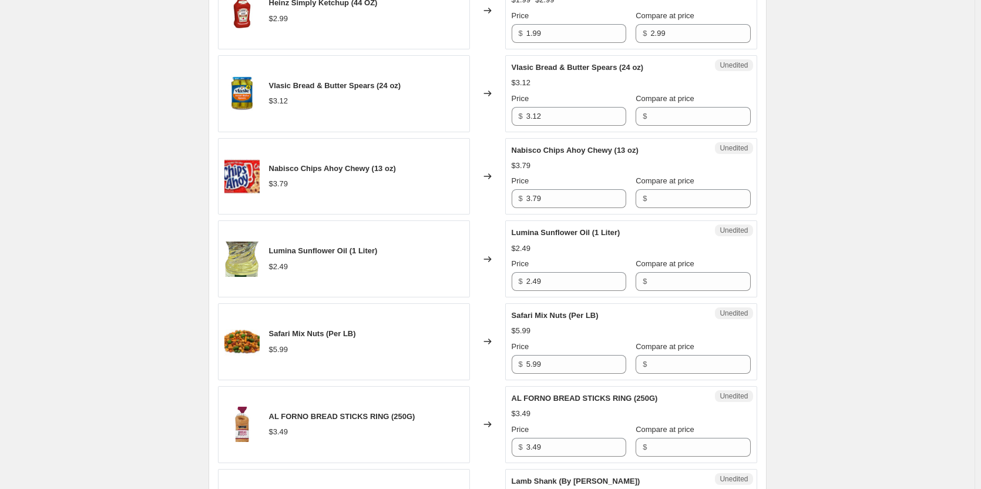
scroll to position [822, 0]
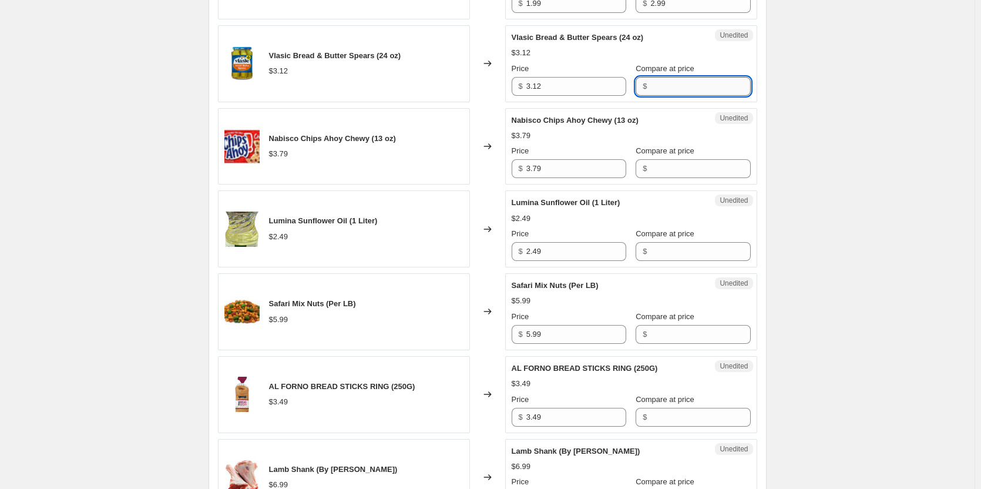
click at [668, 89] on input "Compare at price" at bounding box center [700, 86] width 100 height 19
type input "3.49"
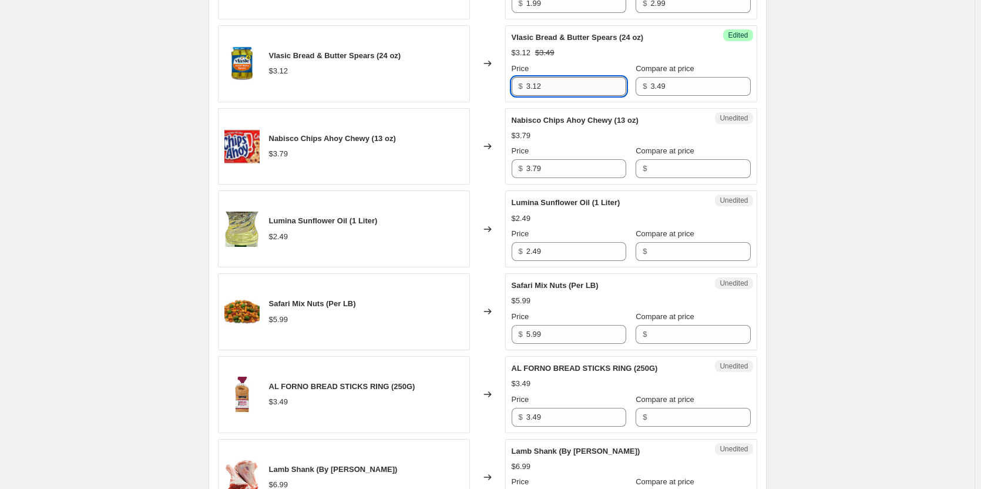
click at [583, 89] on input "3.12" at bounding box center [576, 86] width 100 height 19
type input "2.49"
click at [675, 173] on input "Compare at price" at bounding box center [700, 168] width 100 height 19
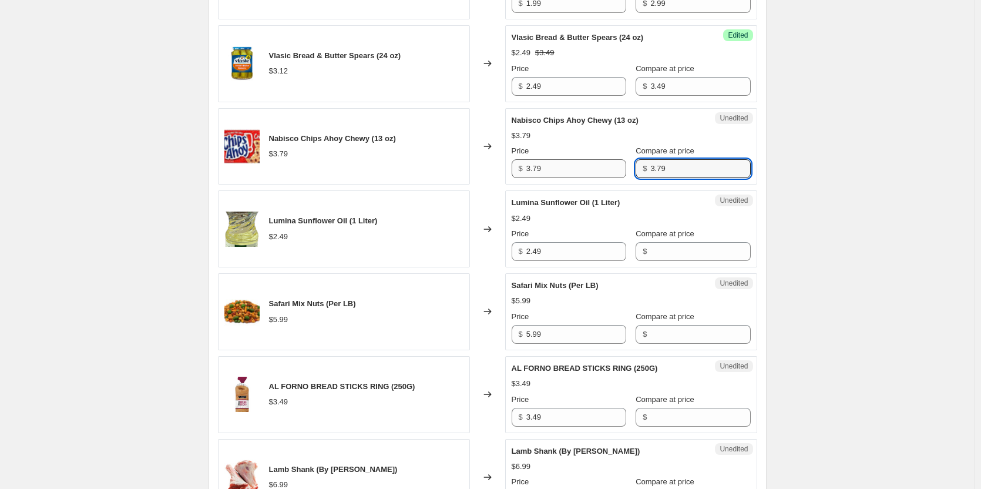
type input "3.79"
click at [591, 166] on input "3.79" at bounding box center [576, 168] width 100 height 19
type input "1.99"
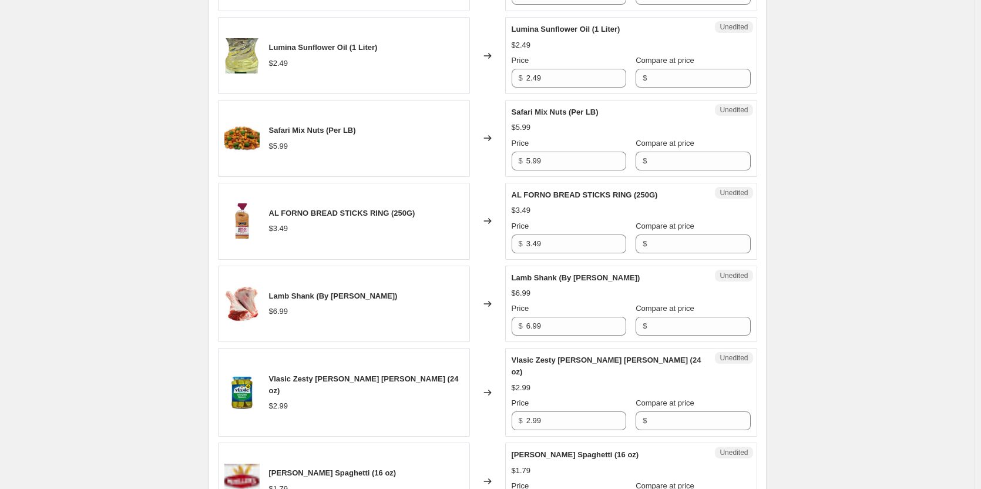
scroll to position [940, 0]
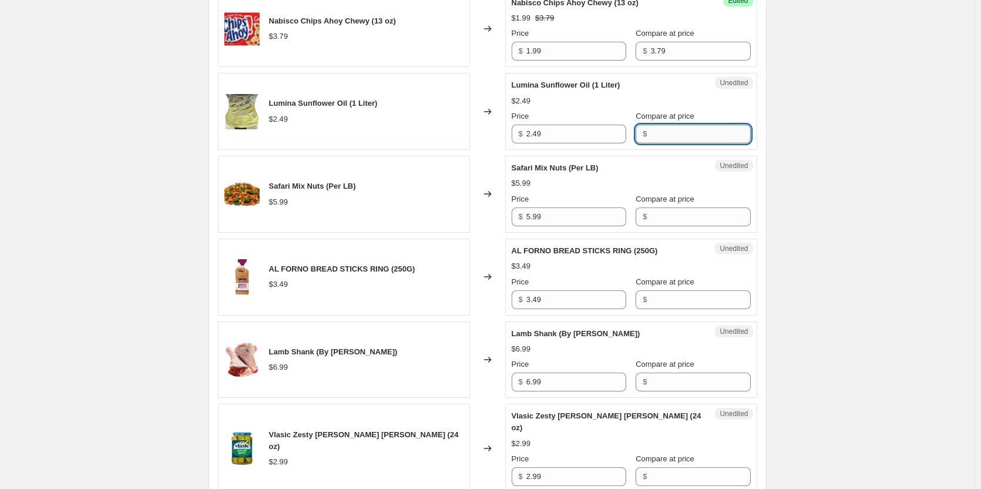
click at [663, 133] on input "Compare at price" at bounding box center [700, 134] width 100 height 19
type input "2.49"
click at [554, 127] on input "2.49" at bounding box center [576, 134] width 100 height 19
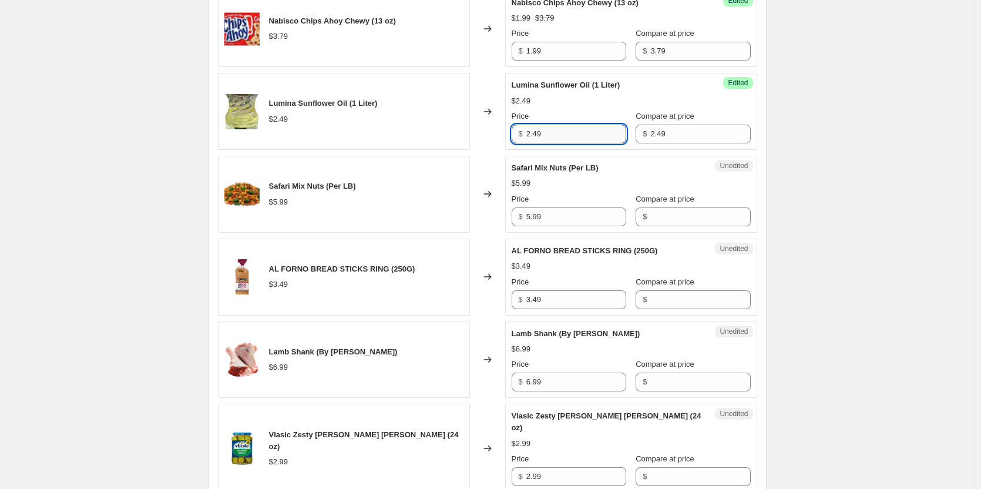
click at [554, 127] on input "2.49" at bounding box center [576, 134] width 100 height 19
type input "1.99"
click at [887, 179] on div "August Sale.. This page is ready August Sale. Info Scheduled Copy to new job De…" at bounding box center [487, 420] width 974 height 2720
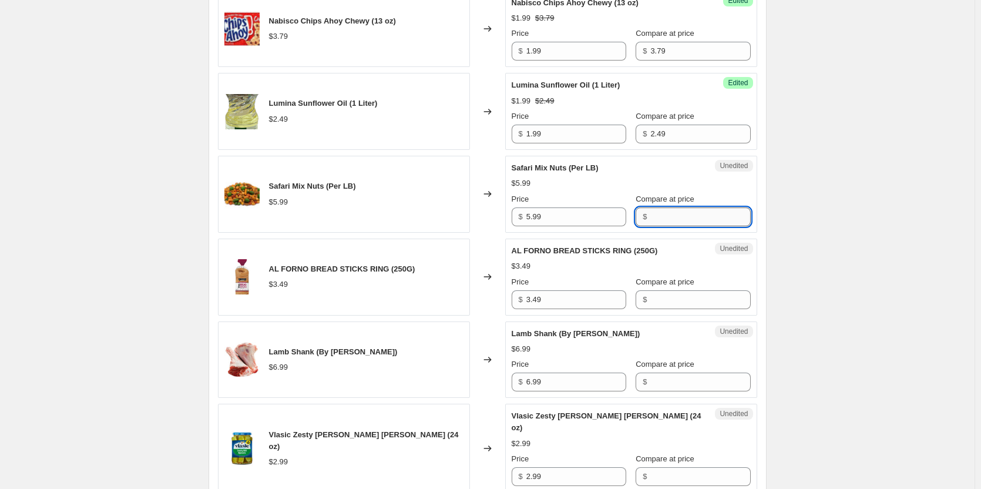
click at [680, 216] on input "Compare at price" at bounding box center [700, 216] width 100 height 19
type input "5.99"
click at [583, 213] on input "5.99" at bounding box center [576, 216] width 100 height 19
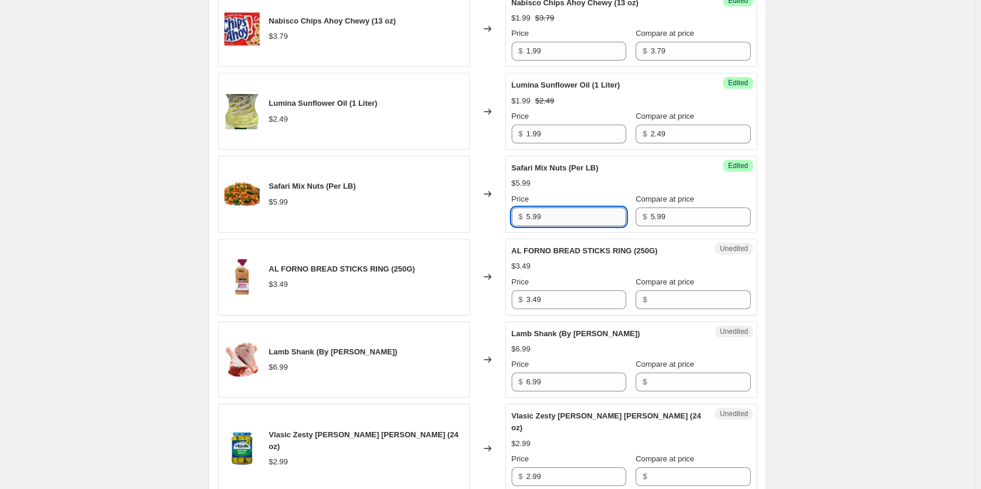
click at [583, 213] on input "5.99" at bounding box center [576, 216] width 100 height 19
type input "2.99"
click at [828, 233] on div "August Sale.. This page is ready August Sale. Info Scheduled Copy to new job De…" at bounding box center [487, 420] width 974 height 2720
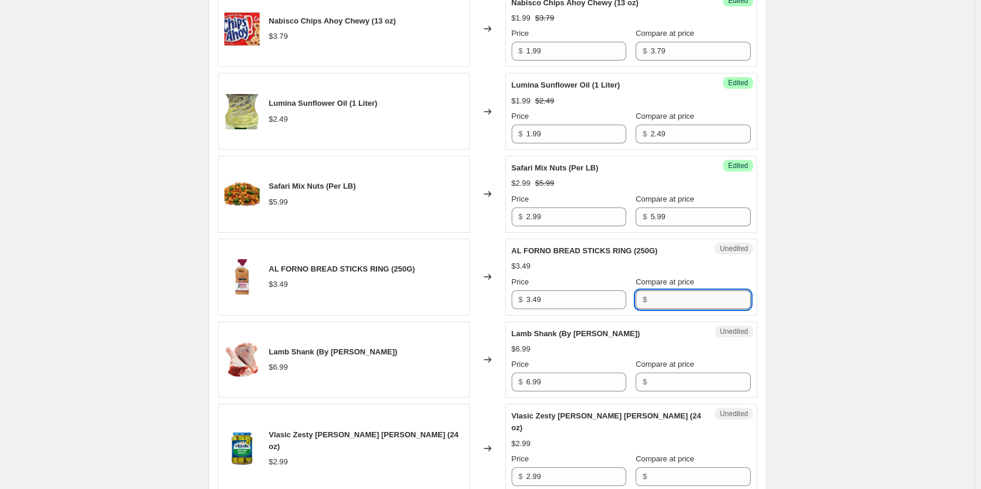
click at [674, 307] on input "Compare at price" at bounding box center [700, 299] width 100 height 19
type input "3.49"
click at [596, 298] on input "3.49" at bounding box center [576, 299] width 100 height 19
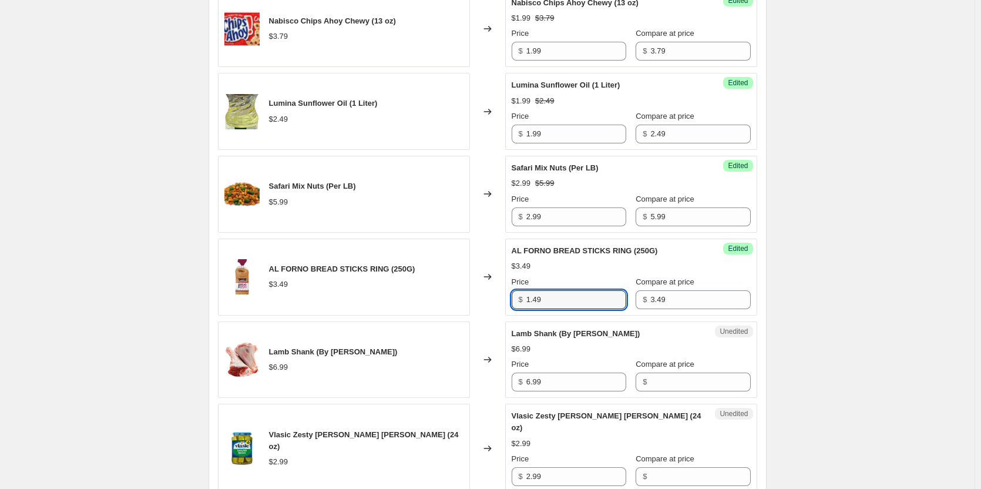
type input "1.49"
click at [843, 285] on div "August Sale.. This page is ready August Sale. Info Scheduled Copy to new job De…" at bounding box center [487, 420] width 974 height 2720
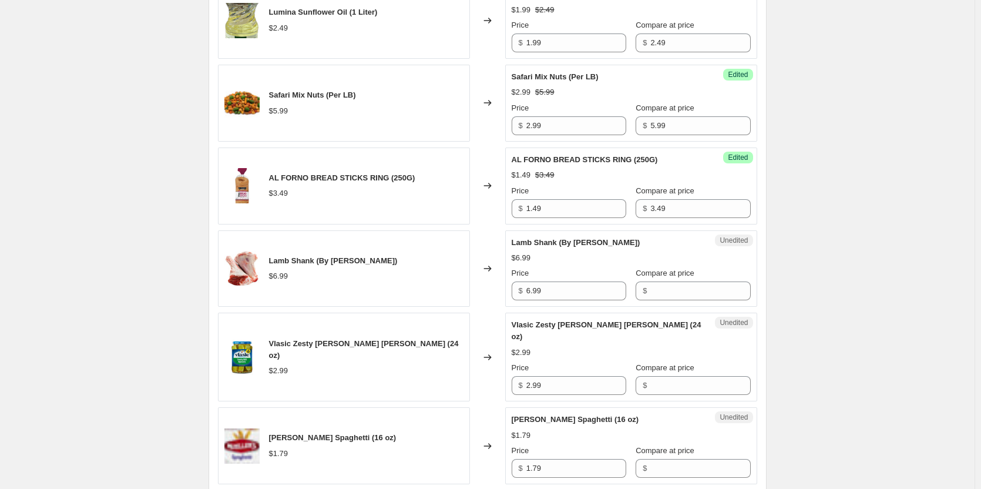
scroll to position [1057, 0]
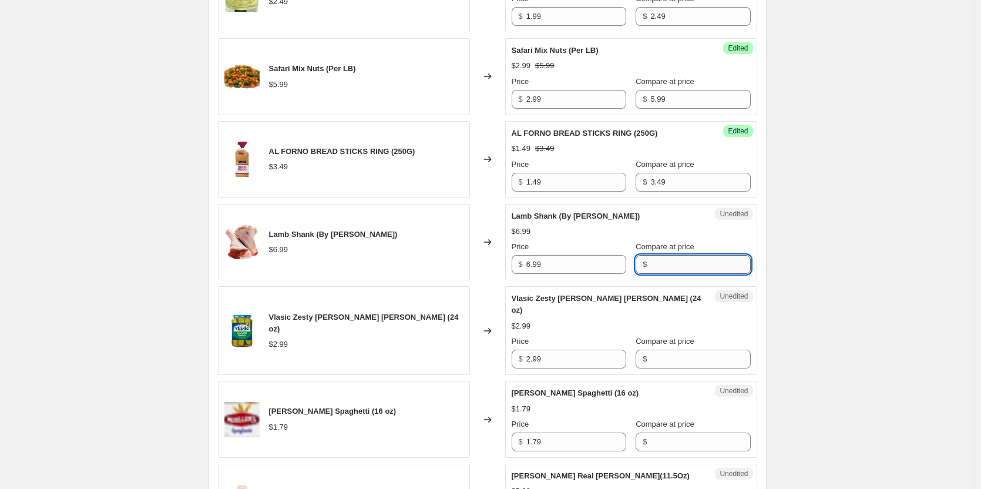
click at [676, 258] on input "Compare at price" at bounding box center [700, 264] width 100 height 19
type input "6.99"
click at [590, 265] on input "6.99" at bounding box center [576, 264] width 100 height 19
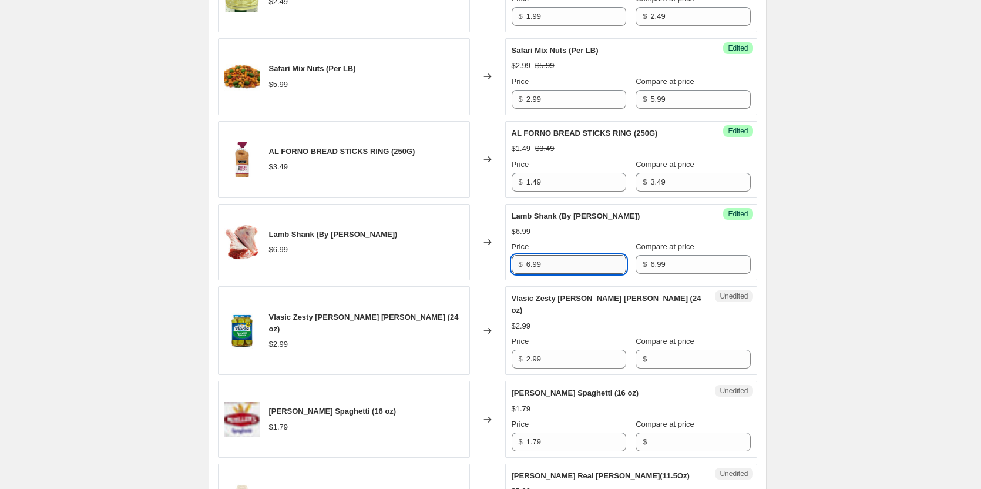
click at [590, 265] on input "6.99" at bounding box center [576, 264] width 100 height 19
type input "4.99"
click at [840, 261] on div "August Sale.. This page is ready August Sale. Info Scheduled Copy to new job De…" at bounding box center [487, 303] width 974 height 2720
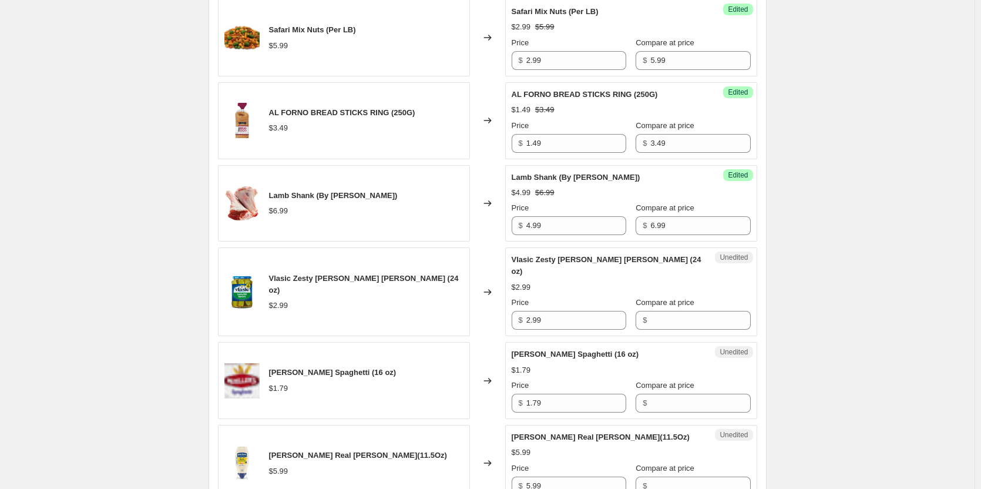
scroll to position [1116, 0]
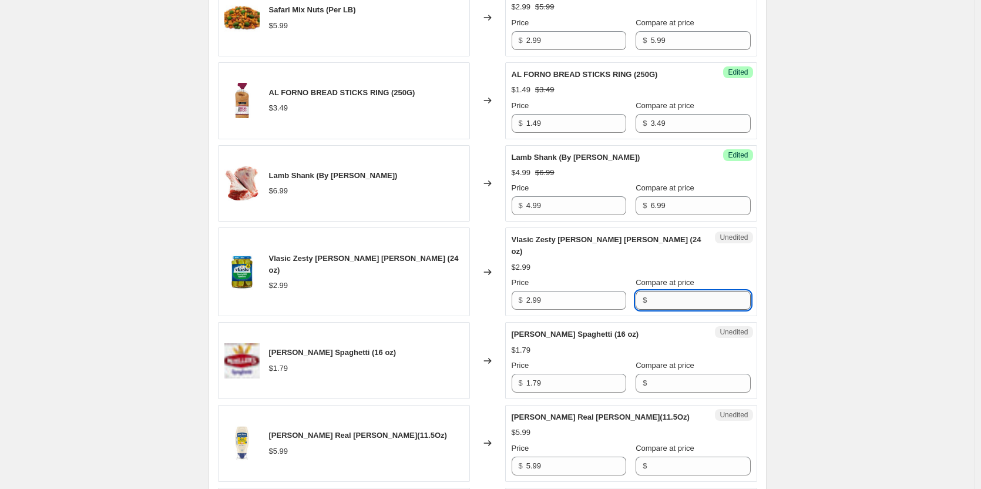
click at [650, 291] on input "Compare at price" at bounding box center [700, 300] width 100 height 19
type input "2.99"
click at [554, 291] on input "2.99" at bounding box center [576, 300] width 100 height 19
type input "2.49"
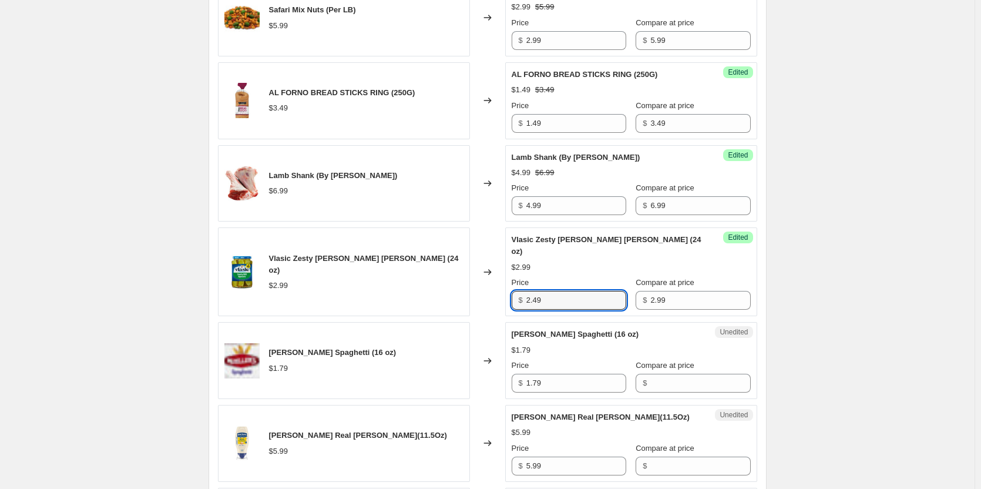
click at [821, 277] on div "August Sale.. This page is ready August Sale. Info Scheduled Copy to new job De…" at bounding box center [487, 244] width 974 height 2720
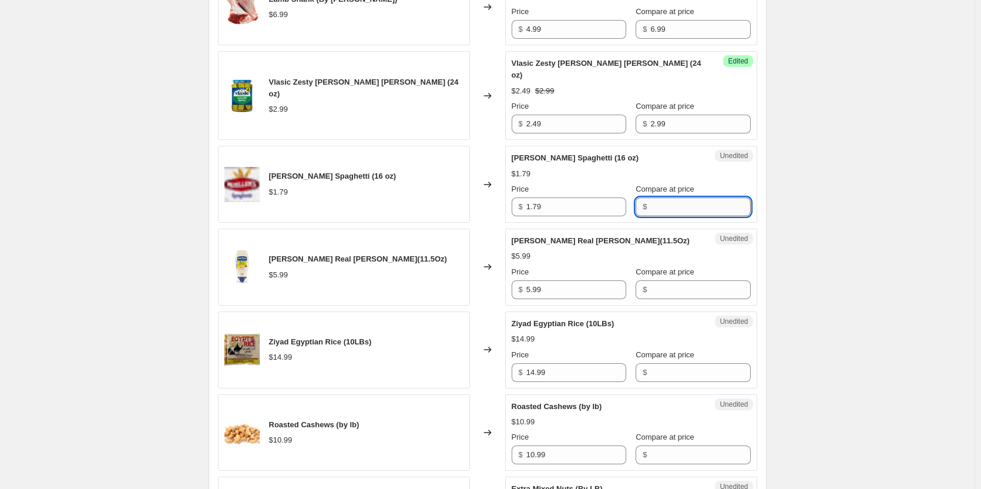
click at [662, 197] on input "Compare at price" at bounding box center [700, 206] width 100 height 19
type input "1.79"
click at [562, 200] on input "1.79" at bounding box center [576, 206] width 100 height 19
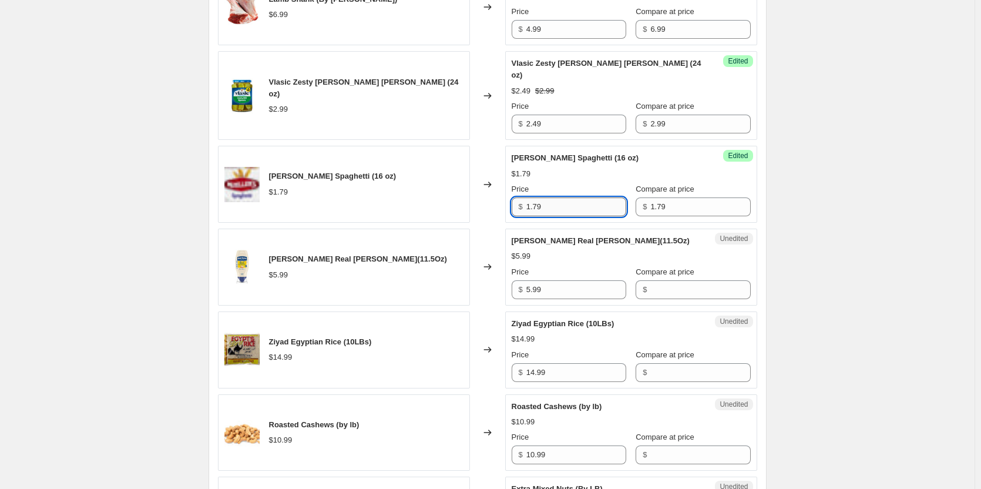
click at [562, 200] on input "1.79" at bounding box center [576, 206] width 100 height 19
type input "1.00"
click at [821, 203] on div "August Sale.. This page is ready August Sale. Info Scheduled Copy to new job De…" at bounding box center [487, 68] width 974 height 2720
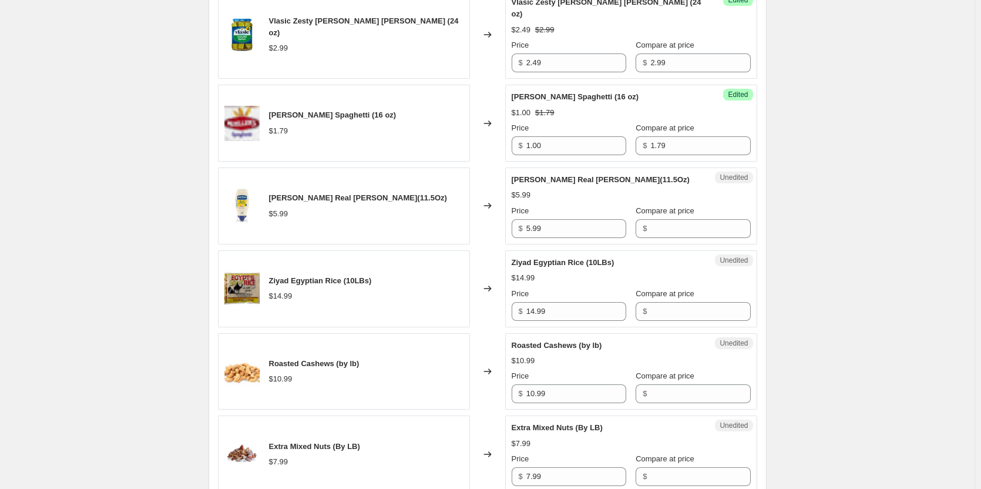
scroll to position [1410, 0]
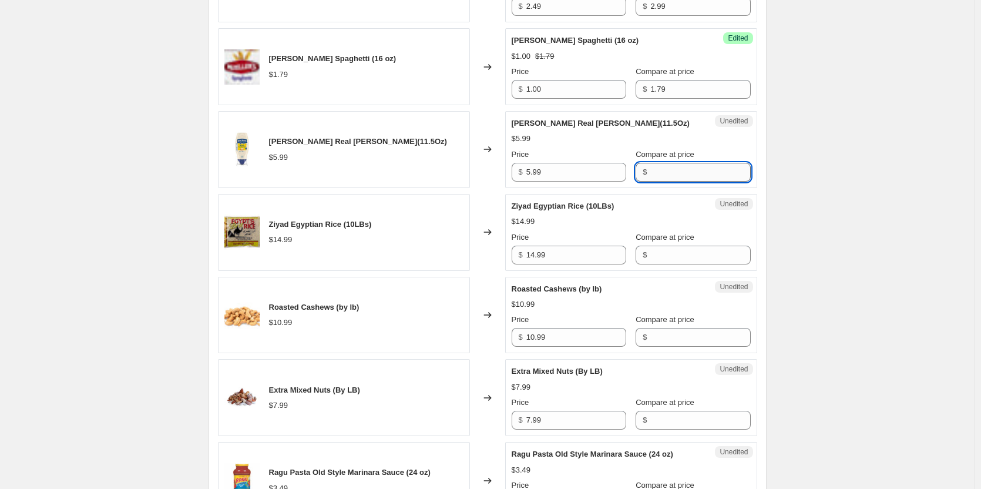
click at [677, 163] on input "Compare at price" at bounding box center [700, 172] width 100 height 19
type input "5.99"
click at [575, 163] on input "5.99" at bounding box center [576, 172] width 100 height 19
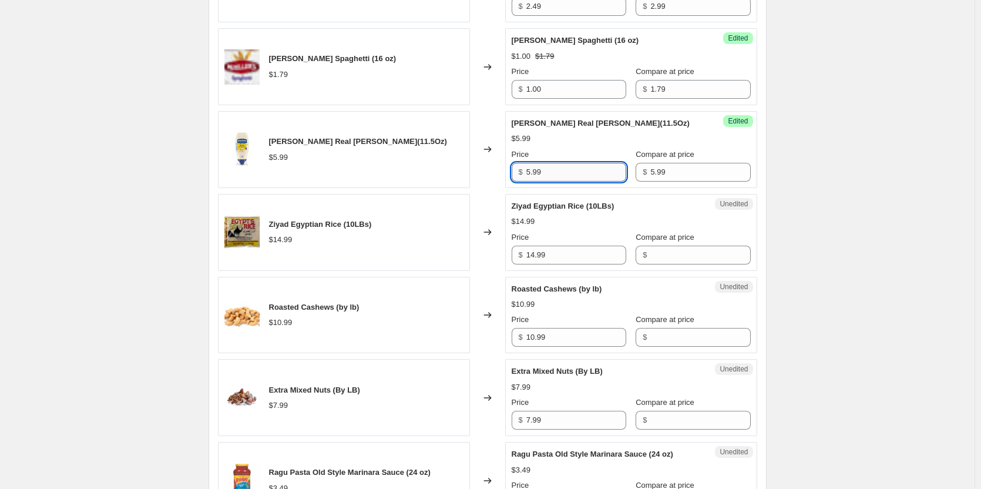
click at [575, 163] on input "5.99" at bounding box center [576, 172] width 100 height 19
type input "3.99"
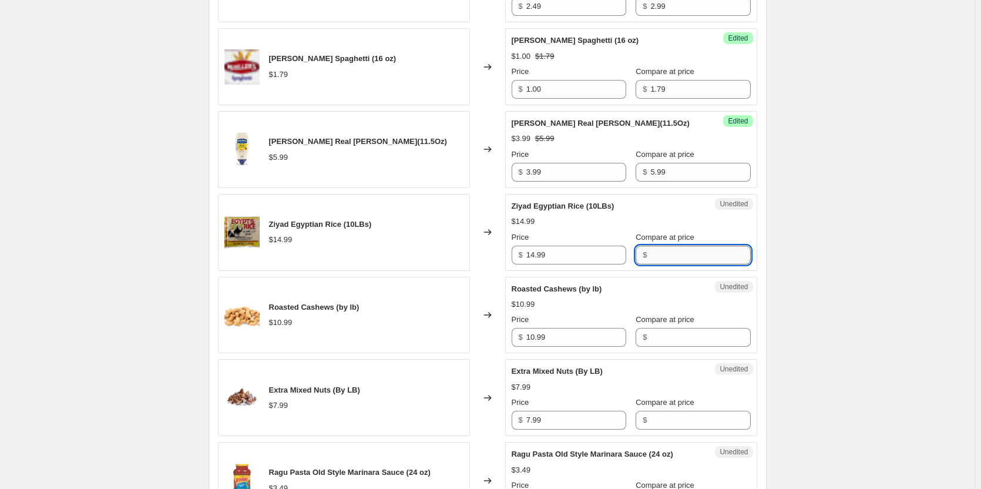
click at [655, 246] on input "Compare at price" at bounding box center [700, 255] width 100 height 19
type input "14.99"
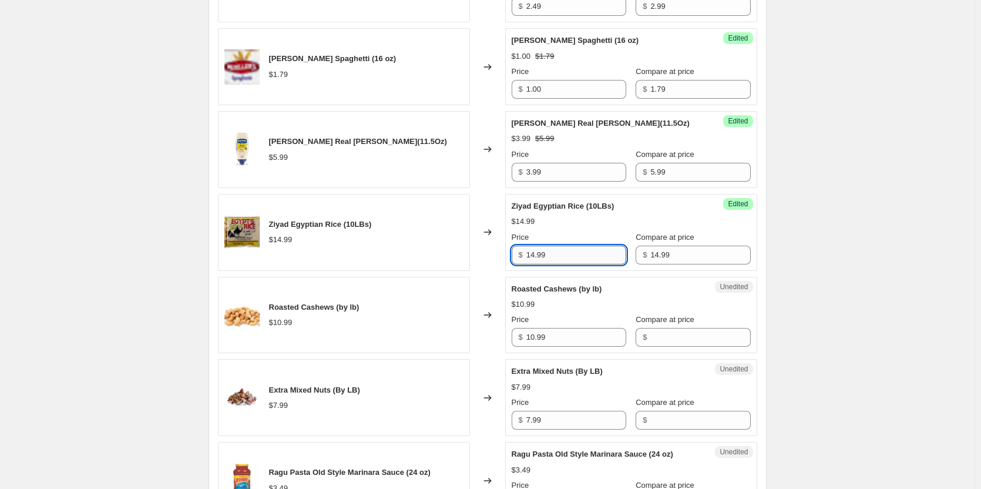
click at [593, 246] on input "14.99" at bounding box center [576, 255] width 100 height 19
type input "9.99"
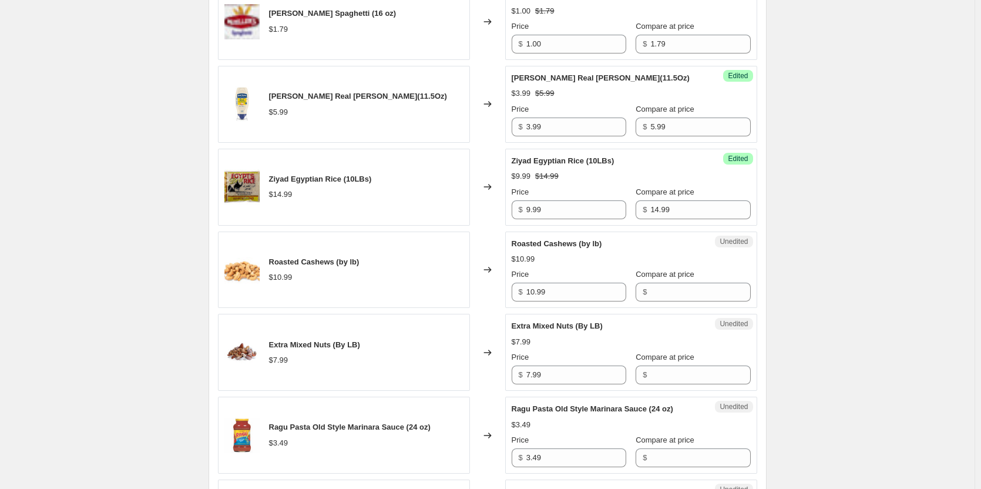
scroll to position [1468, 0]
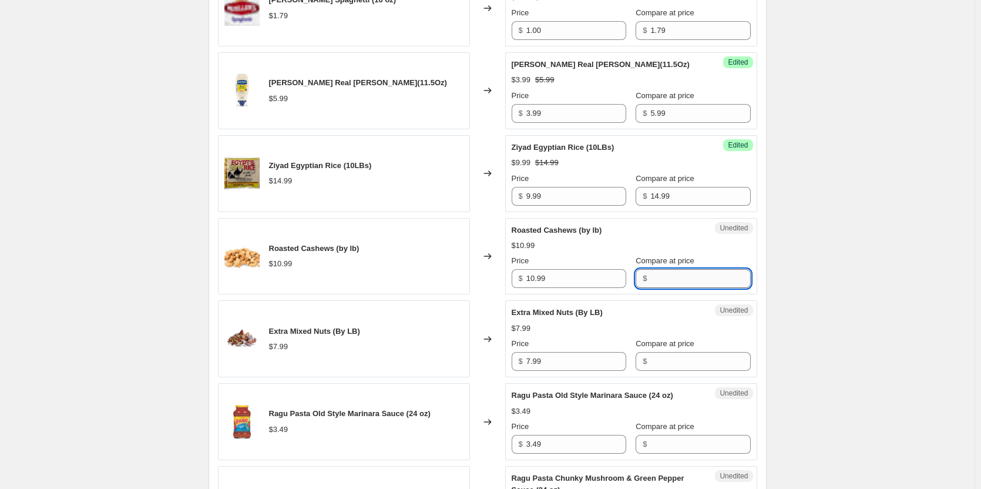
click at [650, 269] on input "Compare at price" at bounding box center [700, 278] width 100 height 19
type input "10.99"
click at [581, 270] on input "10.99" at bounding box center [576, 278] width 100 height 19
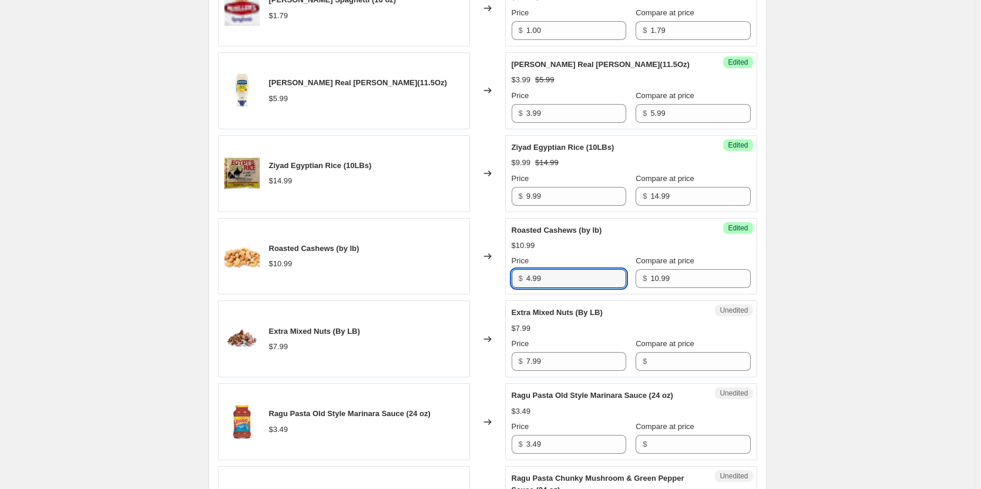
type input "4.99"
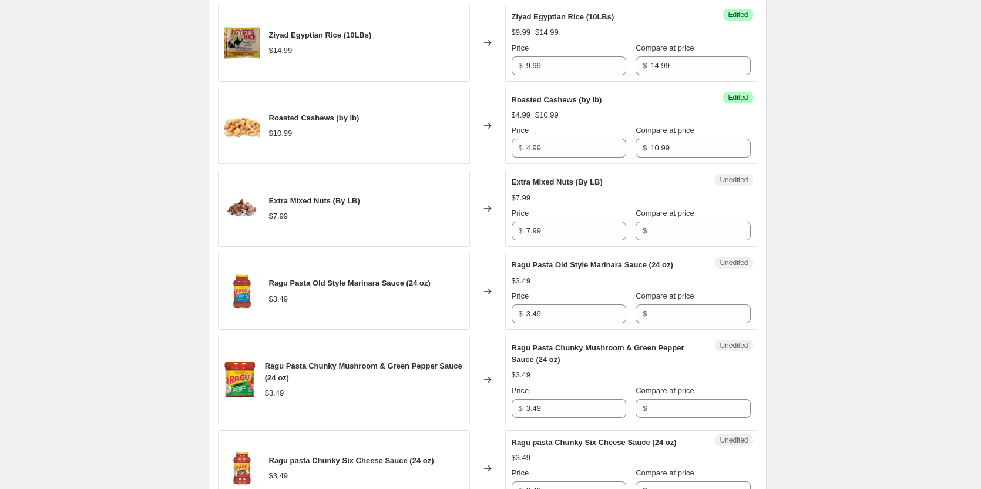
scroll to position [1645, 0]
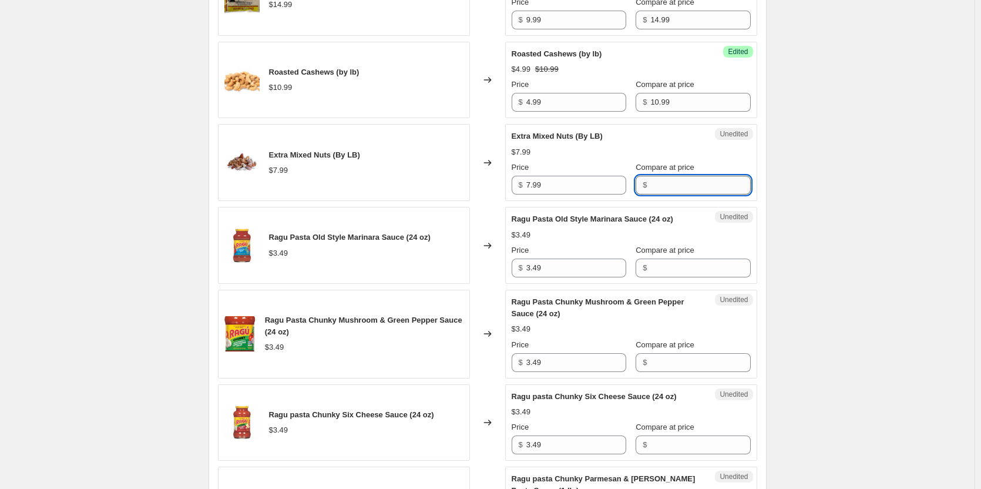
click at [663, 179] on input "Compare at price" at bounding box center [700, 185] width 100 height 19
type input "7.99"
click at [561, 176] on input "7.99" at bounding box center [576, 185] width 100 height 19
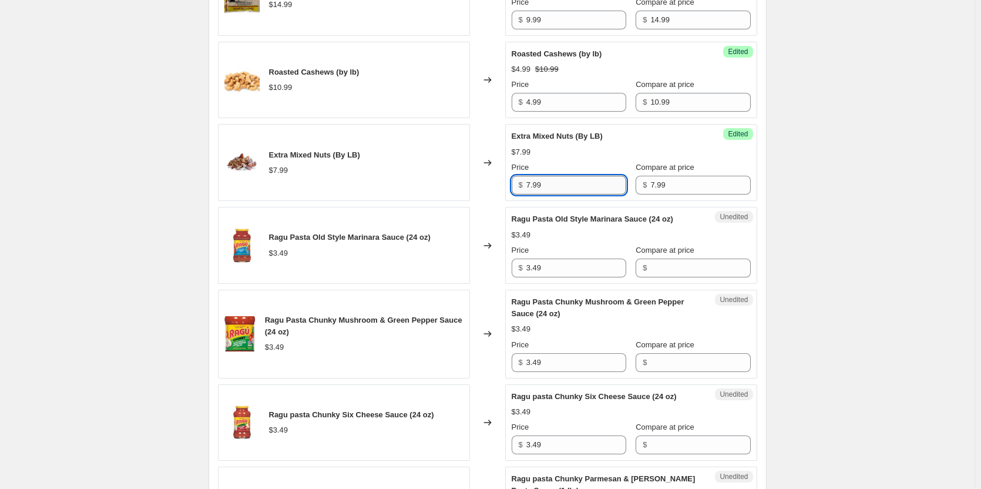
click at [561, 176] on input "7.99" at bounding box center [576, 185] width 100 height 19
type input "4.99"
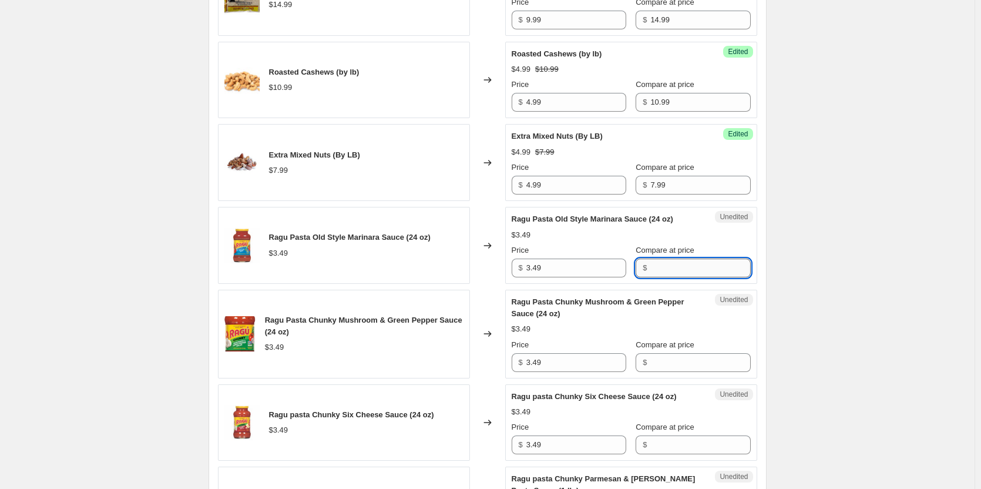
click at [653, 258] on input "Compare at price" at bounding box center [700, 267] width 100 height 19
type input "3.49"
click at [558, 258] on input "3.49" at bounding box center [576, 267] width 100 height 19
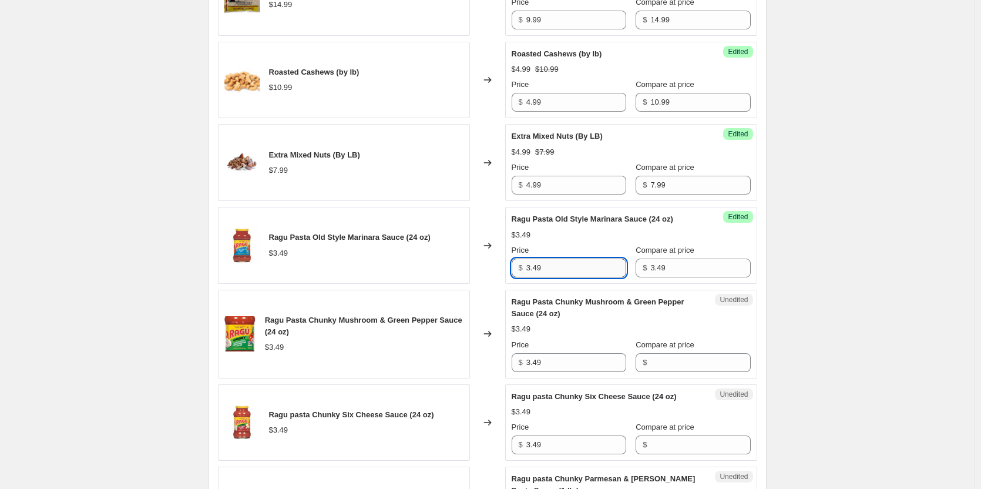
click at [558, 258] on input "3.49" at bounding box center [576, 267] width 100 height 19
type input "2.50"
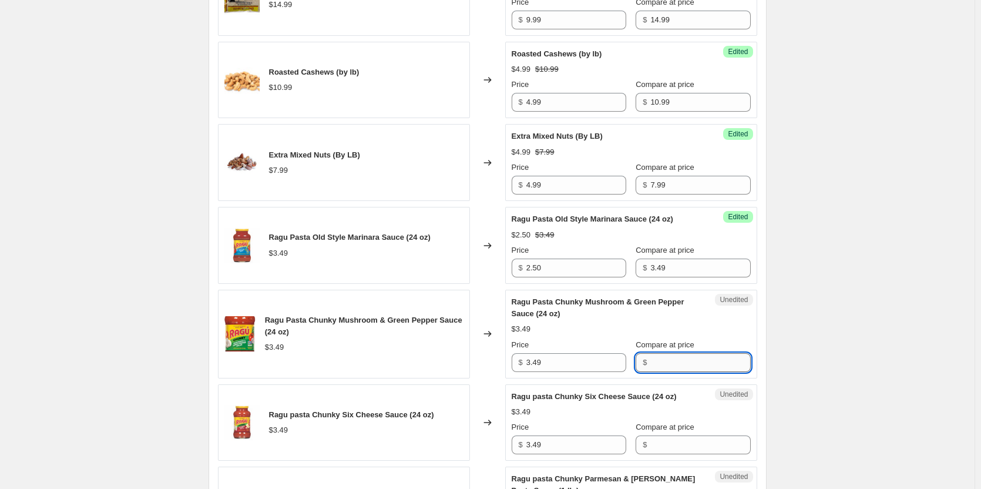
click at [668, 353] on input "Compare at price" at bounding box center [700, 362] width 100 height 19
type input "3.49"
click at [582, 356] on input "3.49" at bounding box center [576, 362] width 100 height 19
type input "2.50"
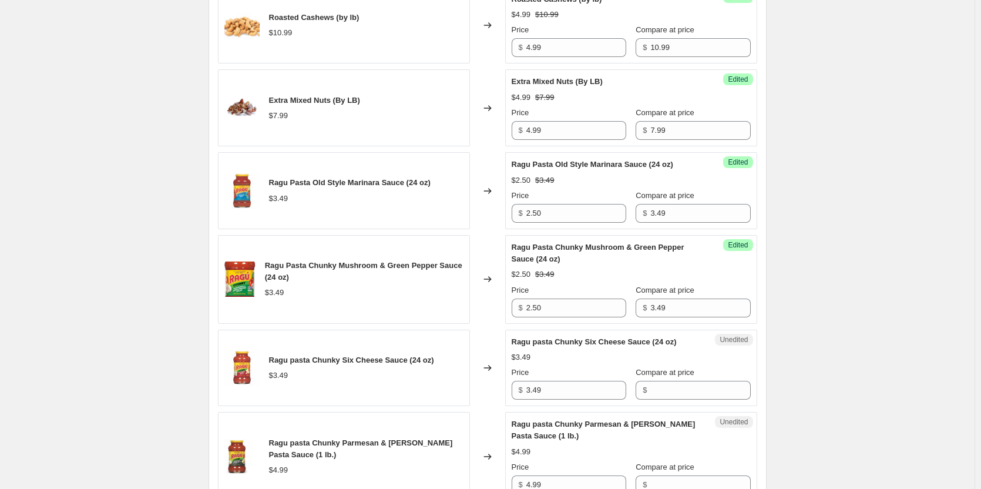
scroll to position [1821, 0]
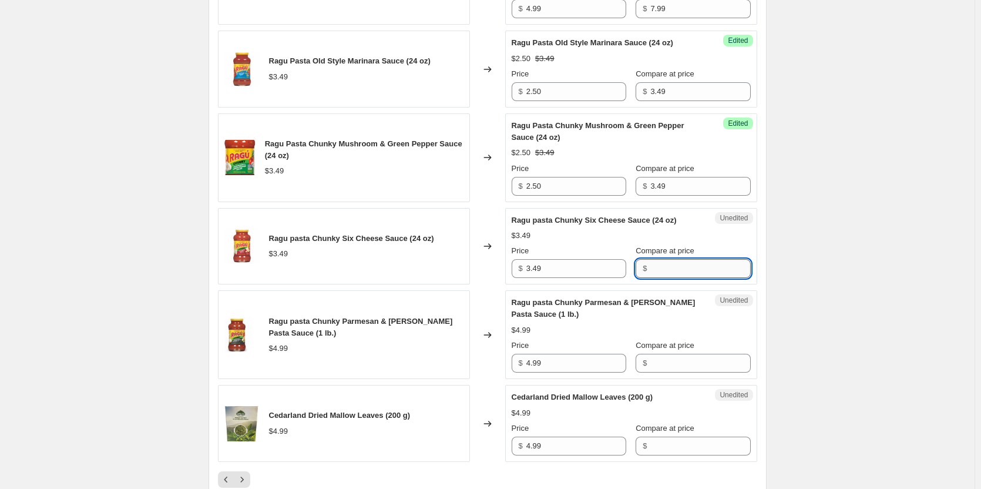
click at [660, 259] on input "Compare at price" at bounding box center [700, 268] width 100 height 19
type input "3.49"
click at [587, 260] on input "3.49" at bounding box center [576, 268] width 100 height 19
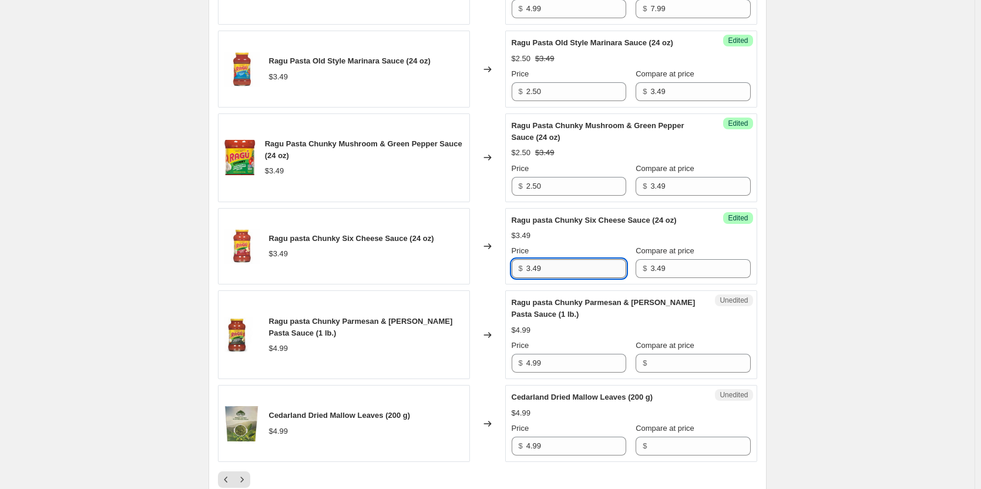
click at [587, 260] on input "3.49" at bounding box center [576, 268] width 100 height 19
type input "2.50"
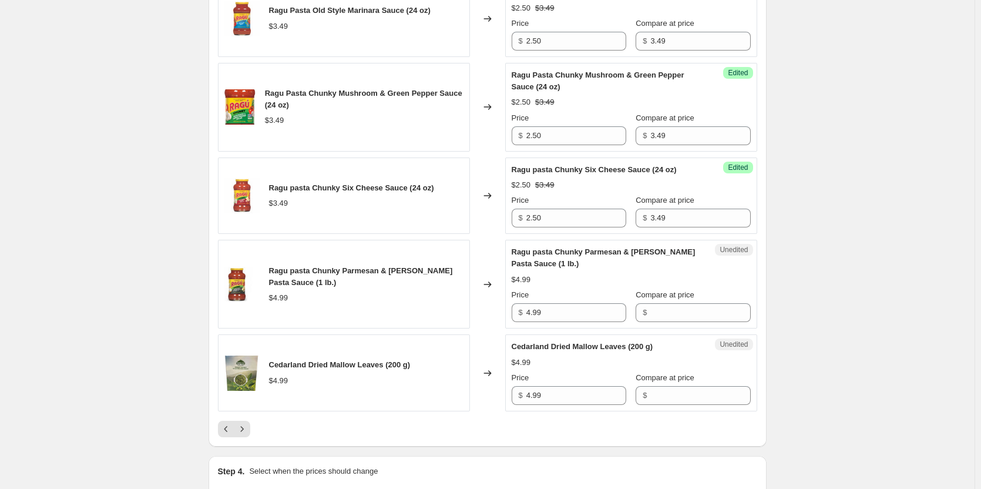
scroll to position [1938, 0]
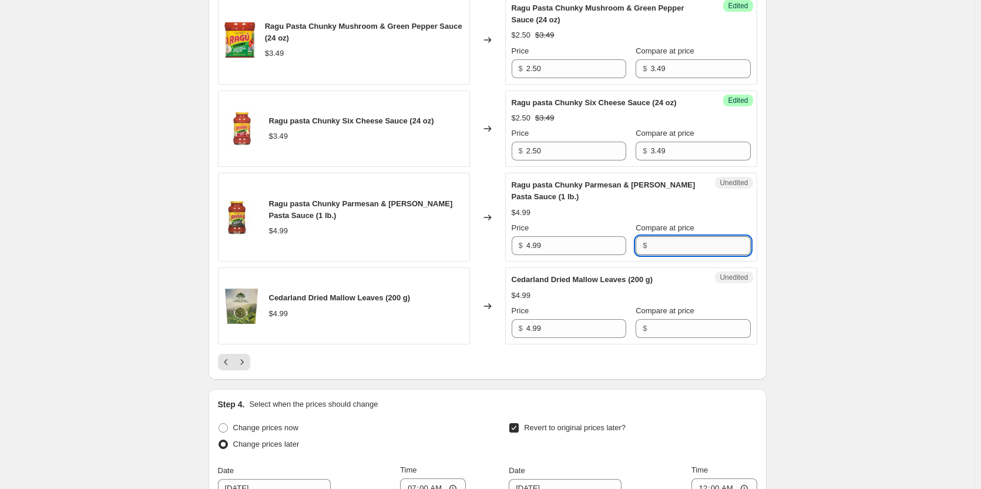
click at [671, 236] on input "Compare at price" at bounding box center [700, 245] width 100 height 19
type input "4.99"
click at [572, 236] on input "4.99" at bounding box center [576, 245] width 100 height 19
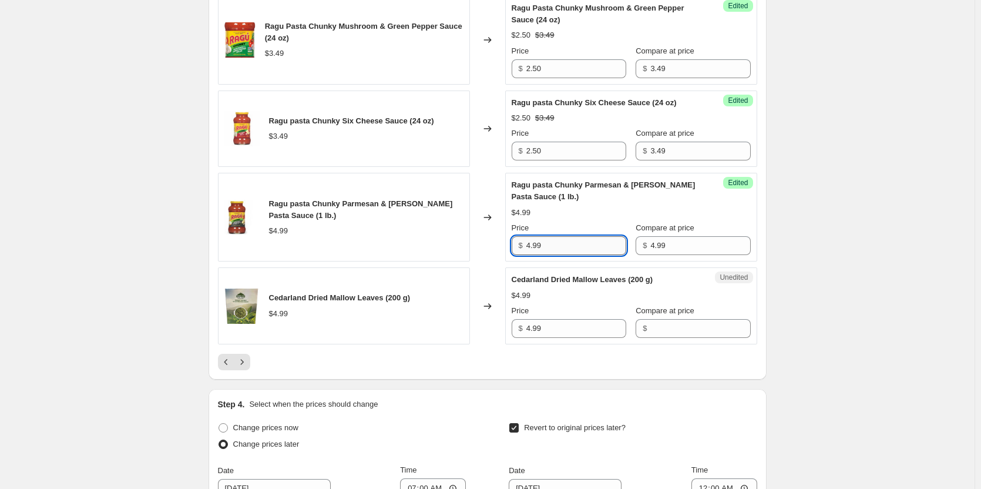
click at [572, 236] on input "4.99" at bounding box center [576, 245] width 100 height 19
type input "2.50"
click at [658, 307] on div "Compare at price $" at bounding box center [693, 321] width 115 height 33
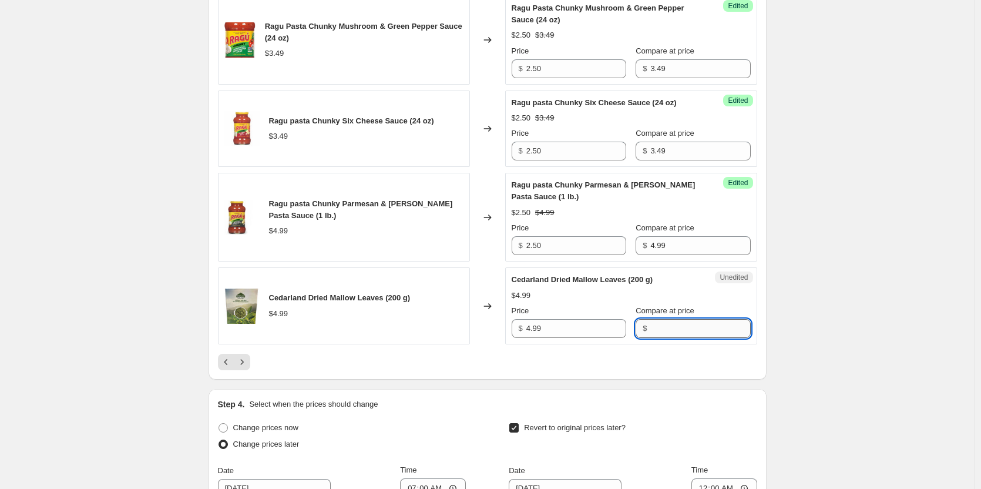
click at [663, 319] on input "Compare at price" at bounding box center [700, 328] width 100 height 19
type input "4.99"
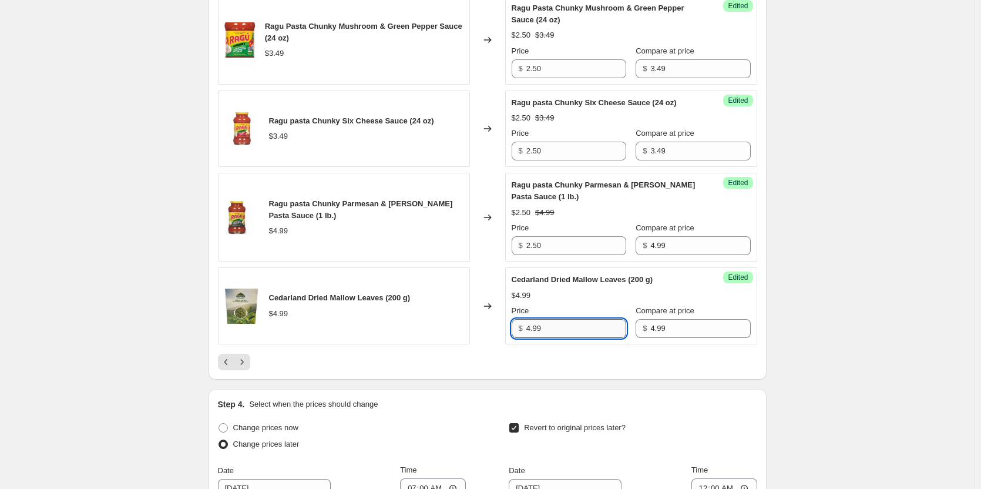
click at [564, 320] on input "4.99" at bounding box center [576, 328] width 100 height 19
click at [563, 320] on input "4.99" at bounding box center [576, 328] width 100 height 19
type input "1.99"
click at [245, 356] on icon "Next" at bounding box center [242, 362] width 12 height 12
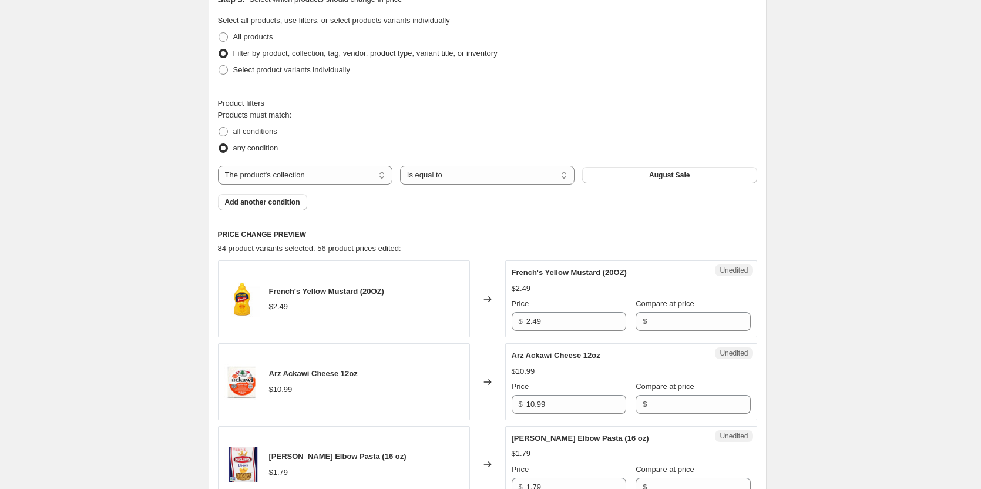
scroll to position [411, 0]
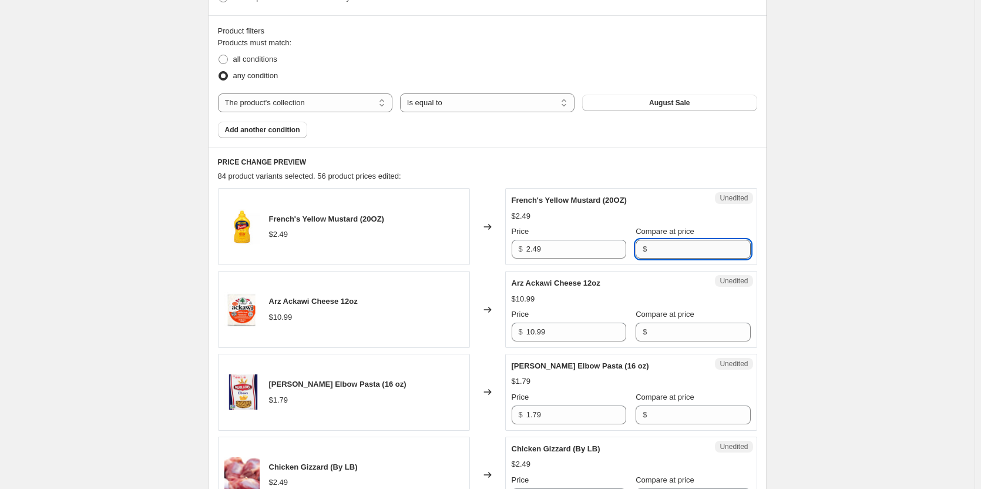
click at [690, 244] on input "Compare at price" at bounding box center [700, 249] width 100 height 19
type input "2.49"
click at [580, 256] on input "2.49" at bounding box center [576, 249] width 100 height 19
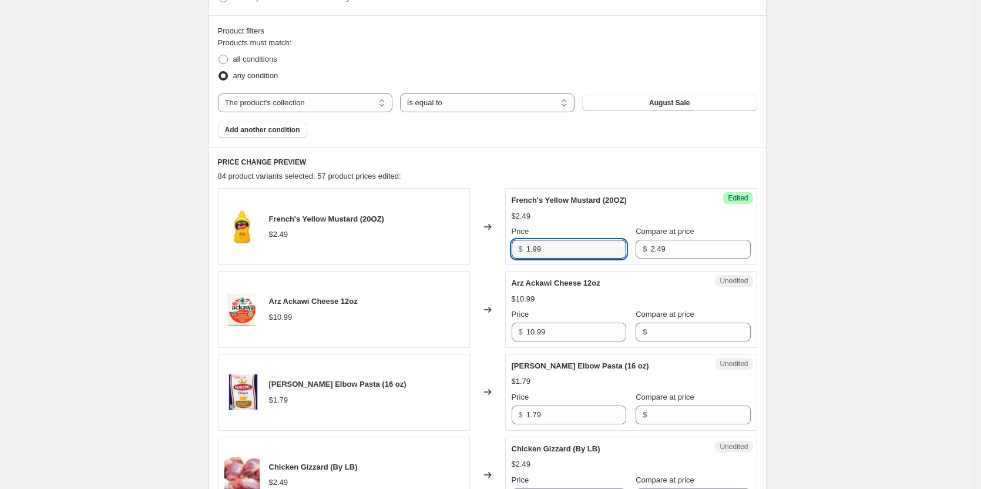
type input "1.99"
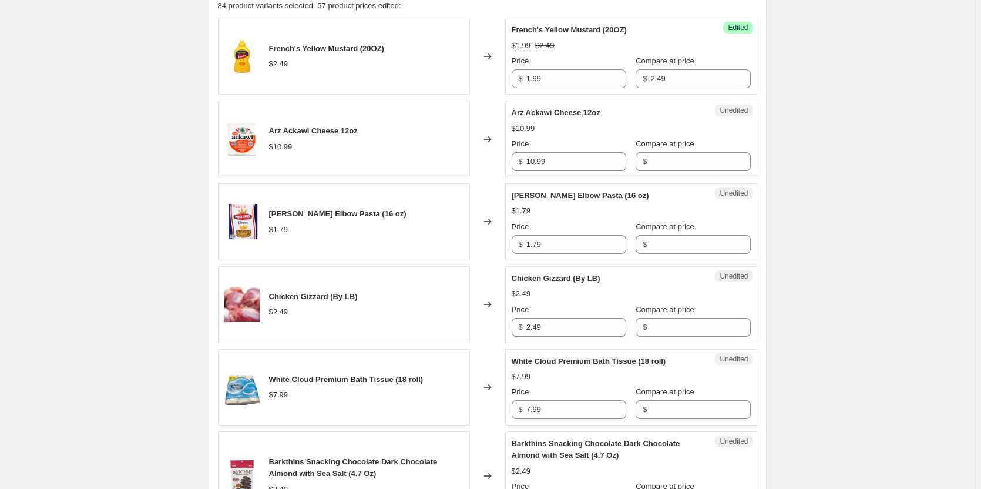
scroll to position [646, 0]
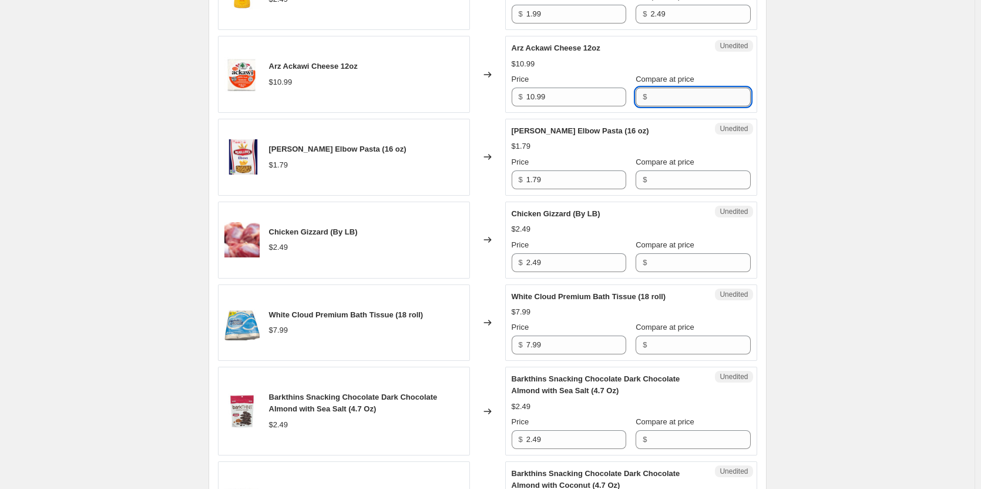
click at [665, 96] on input "Compare at price" at bounding box center [700, 97] width 100 height 19
type input "10.99"
click at [591, 93] on input "10.99" at bounding box center [576, 97] width 100 height 19
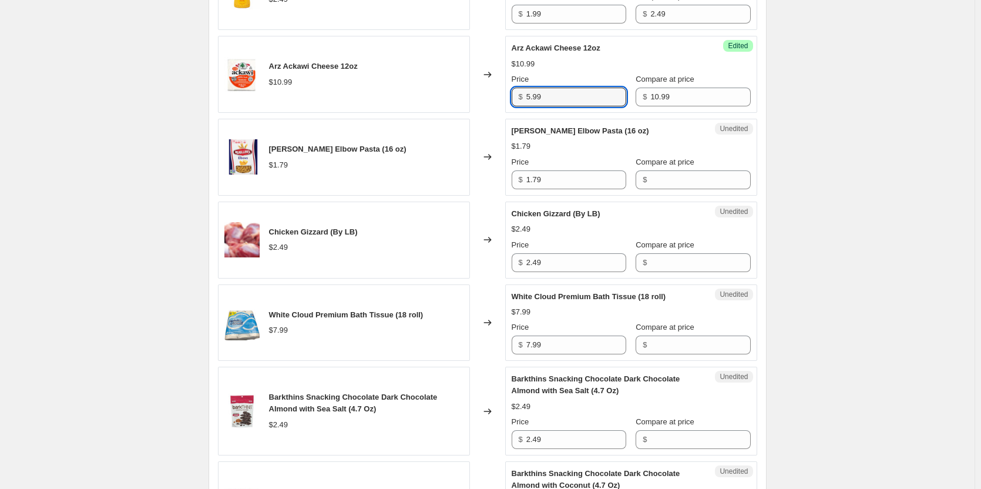
type input "5.99"
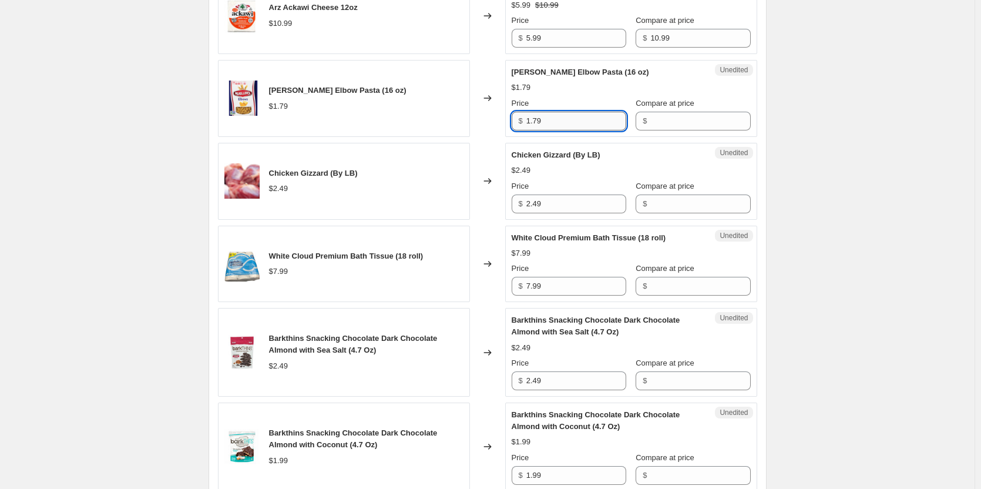
click at [587, 125] on input "1.79" at bounding box center [576, 121] width 100 height 19
click at [650, 120] on input "Compare at price" at bounding box center [700, 121] width 100 height 19
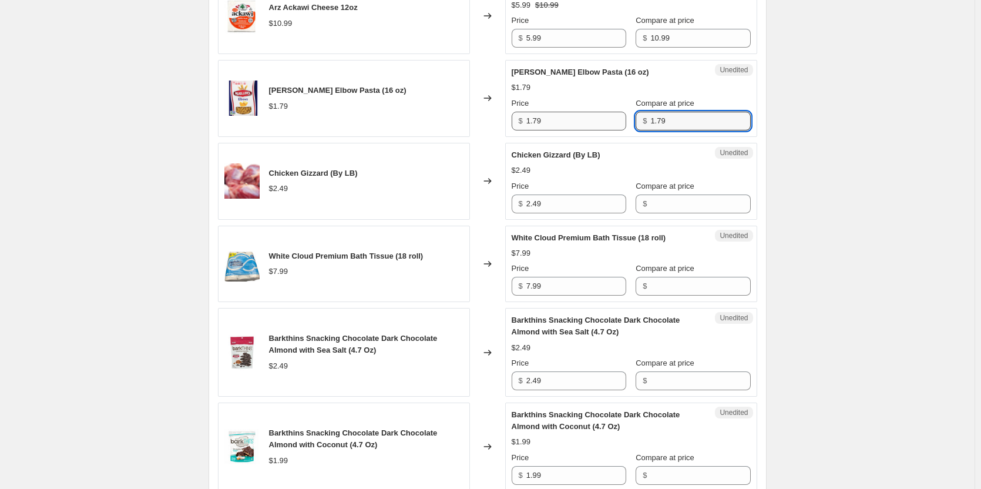
type input "1.79"
click at [583, 116] on input "1.79" at bounding box center [576, 121] width 100 height 19
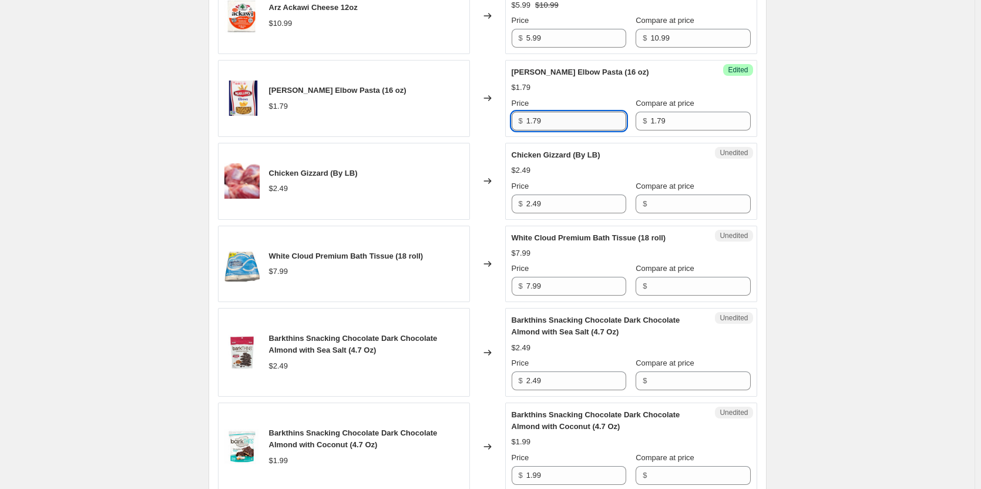
click at [583, 116] on input "1.79" at bounding box center [576, 121] width 100 height 19
type input "1.00"
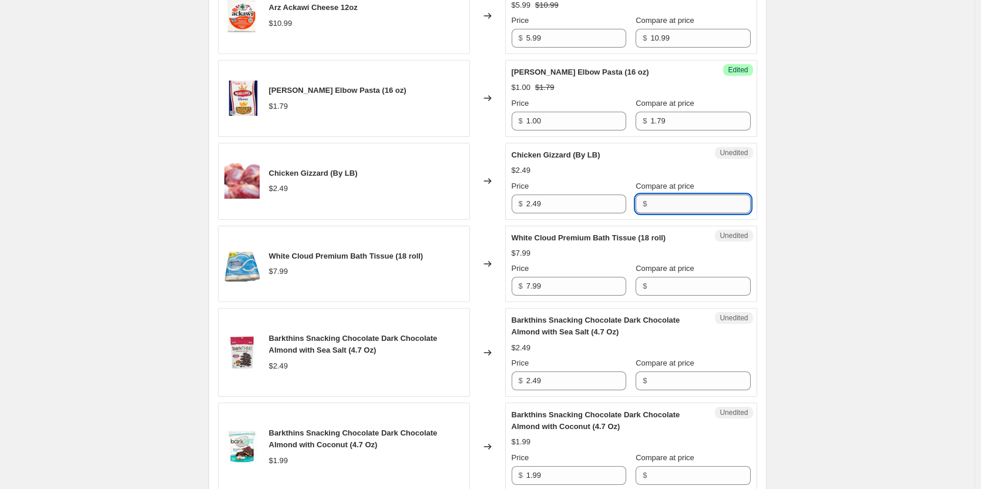
click at [682, 199] on input "Compare at price" at bounding box center [700, 203] width 100 height 19
type input "2.49"
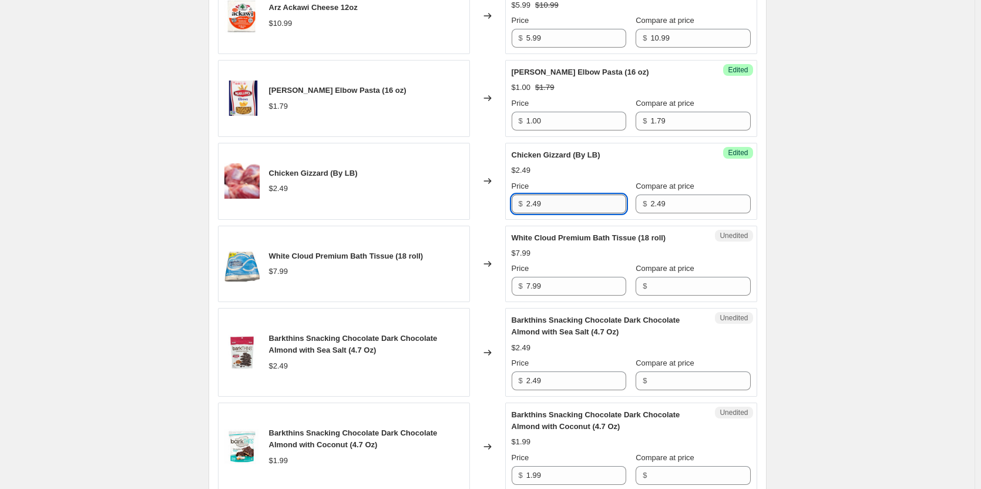
click at [549, 203] on input "2.49" at bounding box center [576, 203] width 100 height 19
type input "1.79"
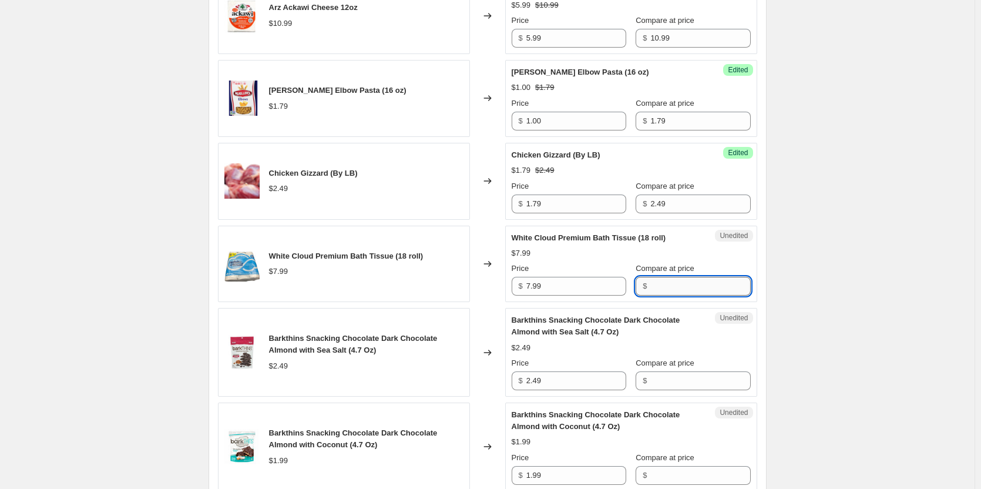
click at [663, 290] on input "Compare at price" at bounding box center [700, 286] width 100 height 19
type input "7.99"
click at [563, 288] on input "7.99" at bounding box center [576, 286] width 100 height 19
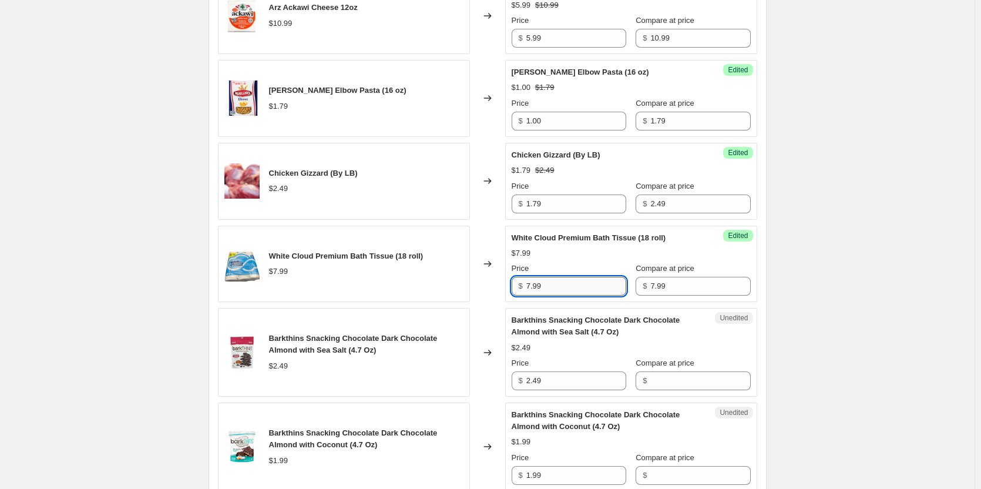
click at [563, 288] on input "7.99" at bounding box center [576, 286] width 100 height 19
type input "5.99"
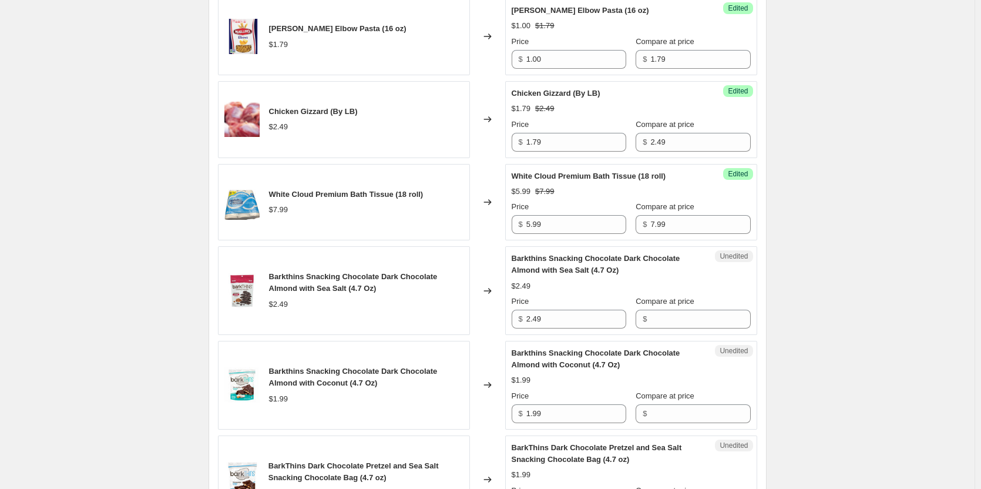
scroll to position [822, 0]
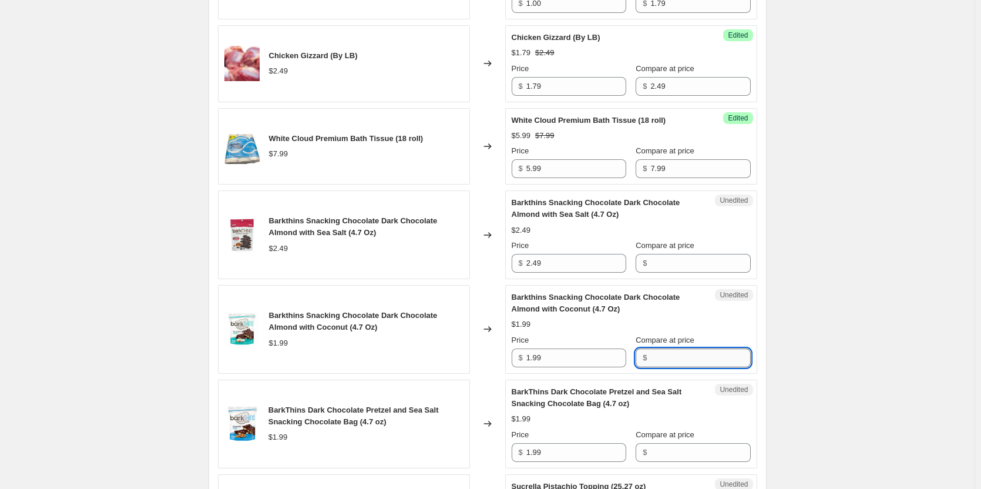
click at [702, 356] on input "Compare at price" at bounding box center [700, 357] width 100 height 19
type input "1.99"
click at [587, 362] on input "1.99" at bounding box center [576, 357] width 100 height 19
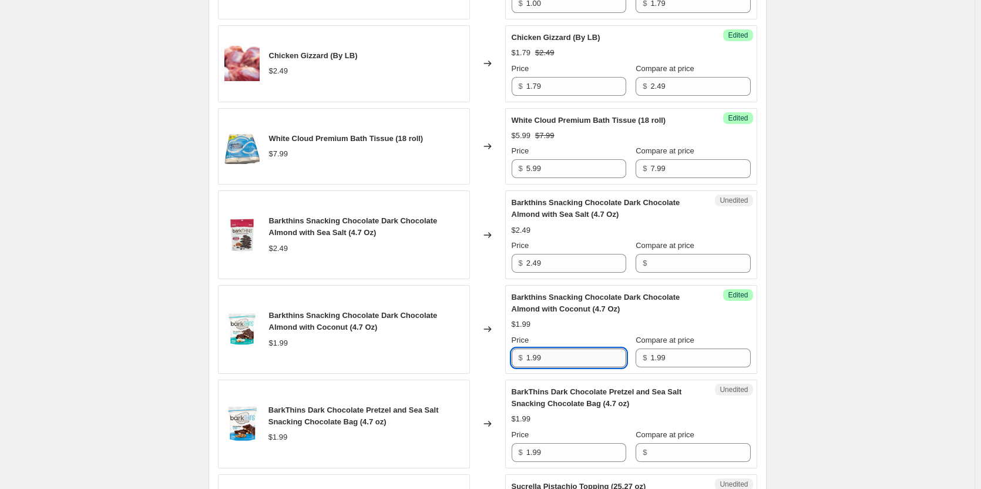
click at [587, 362] on input "1.99" at bounding box center [576, 357] width 100 height 19
type input "1.49"
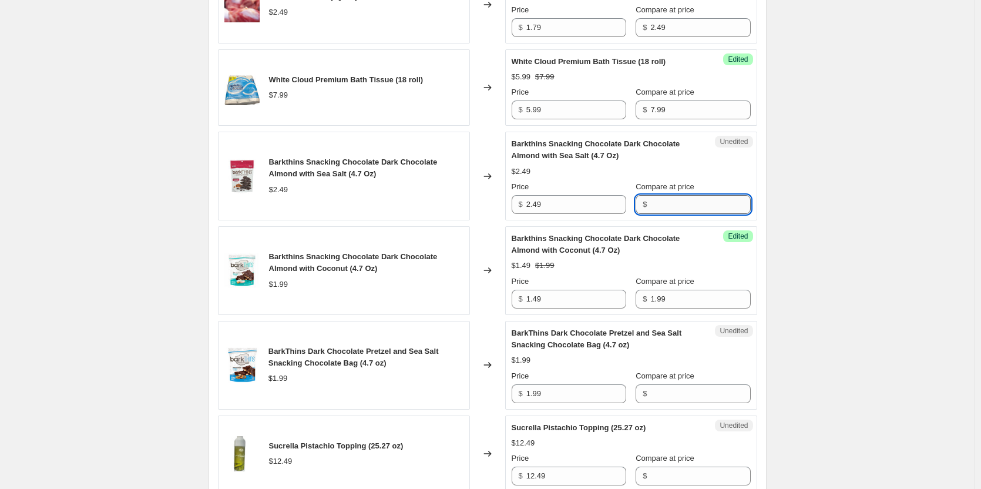
click at [665, 203] on input "Compare at price" at bounding box center [700, 204] width 100 height 19
type input "1.99"
click at [560, 211] on input "2.49" at bounding box center [576, 204] width 100 height 19
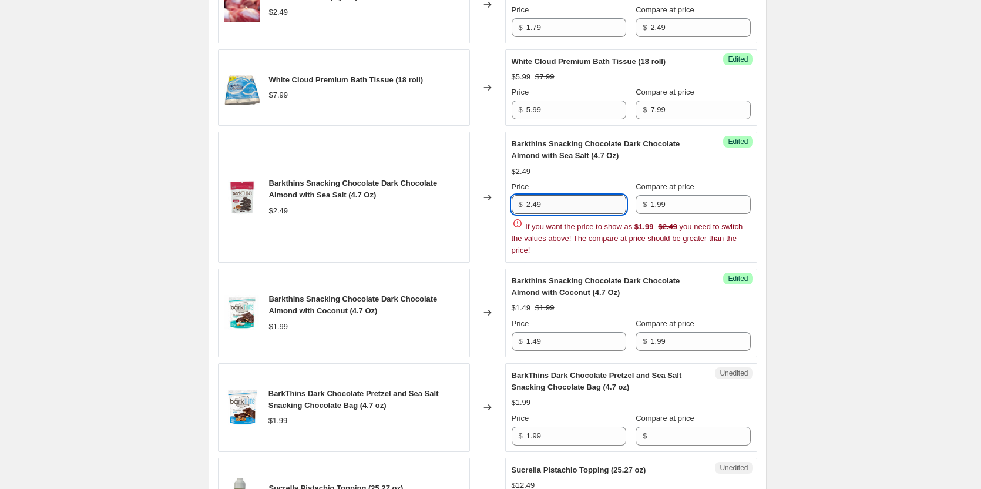
click at [560, 211] on input "2.49" at bounding box center [576, 204] width 100 height 19
type input "2.49"
click at [683, 205] on input "1.99" at bounding box center [700, 204] width 100 height 19
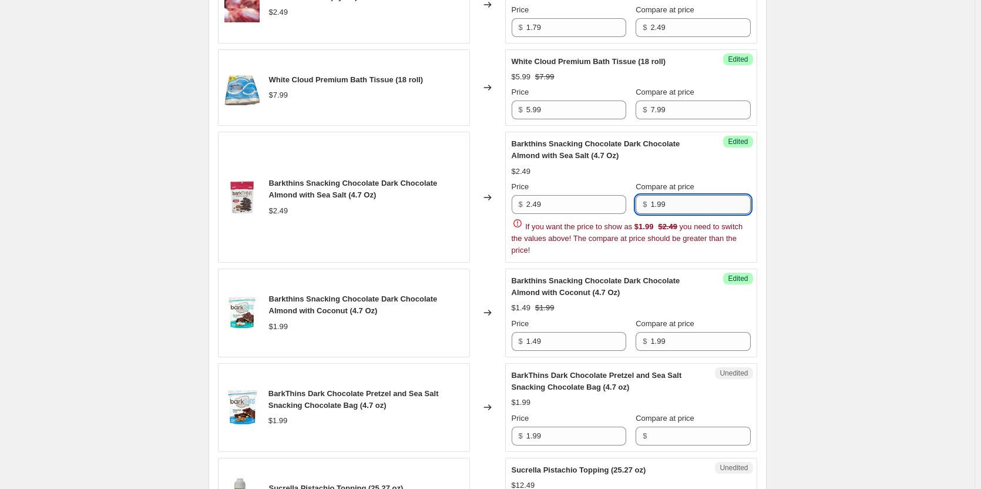
click at [683, 205] on input "1.99" at bounding box center [700, 204] width 100 height 19
type input "2.49"
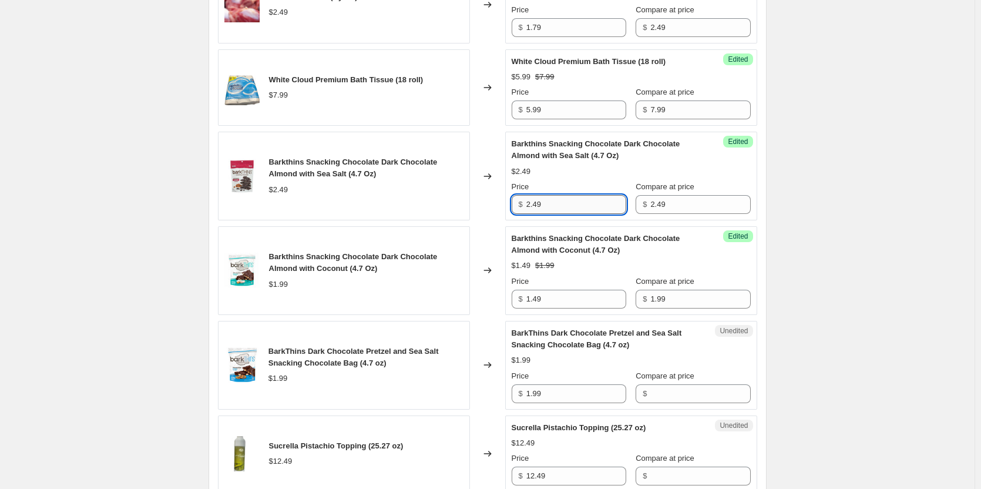
click at [585, 207] on input "2.49" at bounding box center [576, 204] width 100 height 19
type input "2"
type input "1.49"
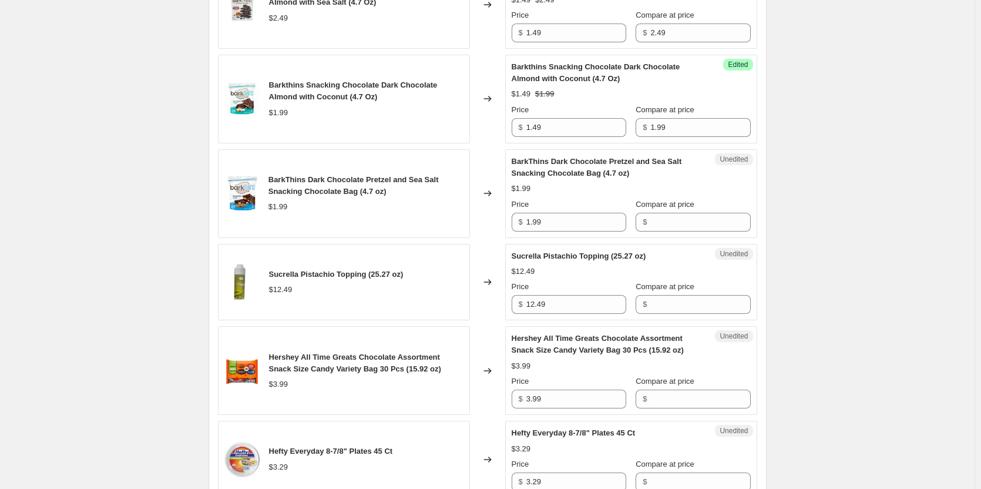
scroll to position [1057, 0]
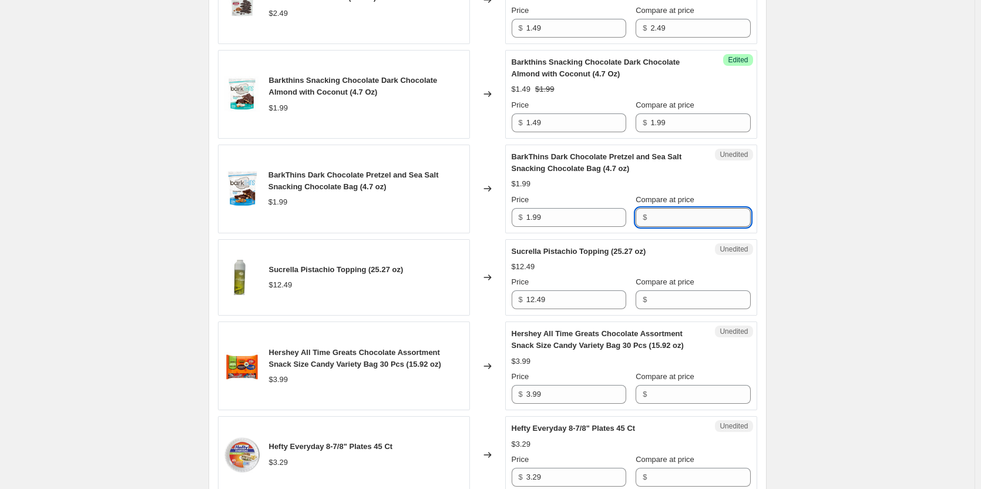
click at [695, 220] on input "Compare at price" at bounding box center [700, 217] width 100 height 19
type input "1.99"
click at [600, 216] on input "1.99" at bounding box center [576, 217] width 100 height 19
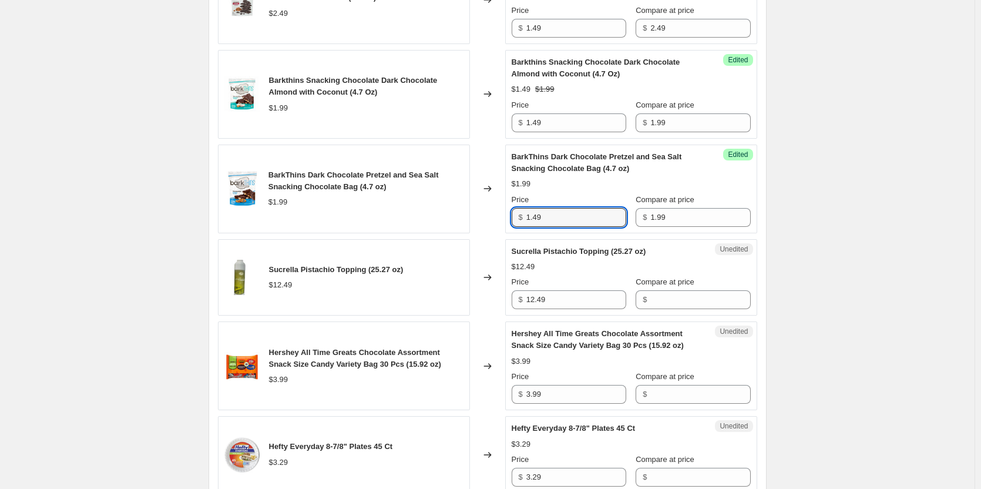
type input "1.49"
click at [829, 181] on div "August Sale.. This page is ready August Sale. Info Scheduled Copy to new job De…" at bounding box center [487, 332] width 974 height 2778
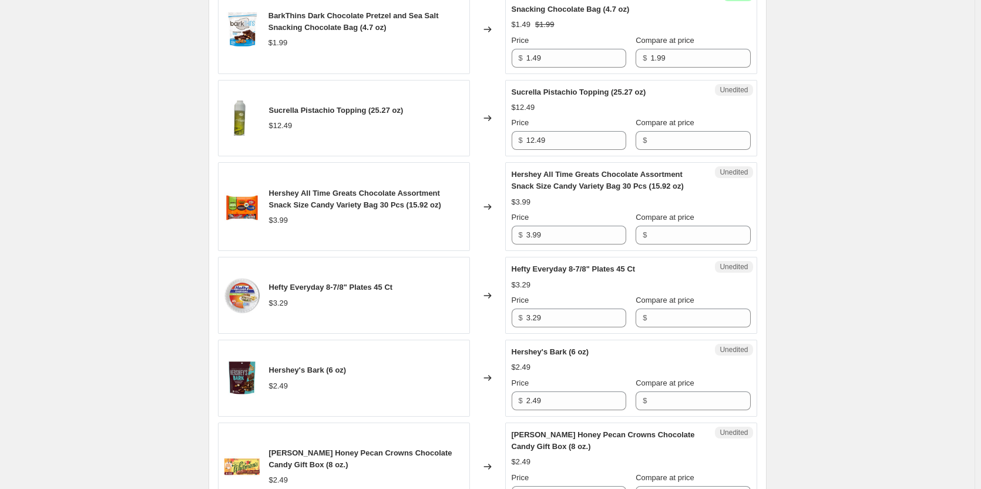
scroll to position [1233, 0]
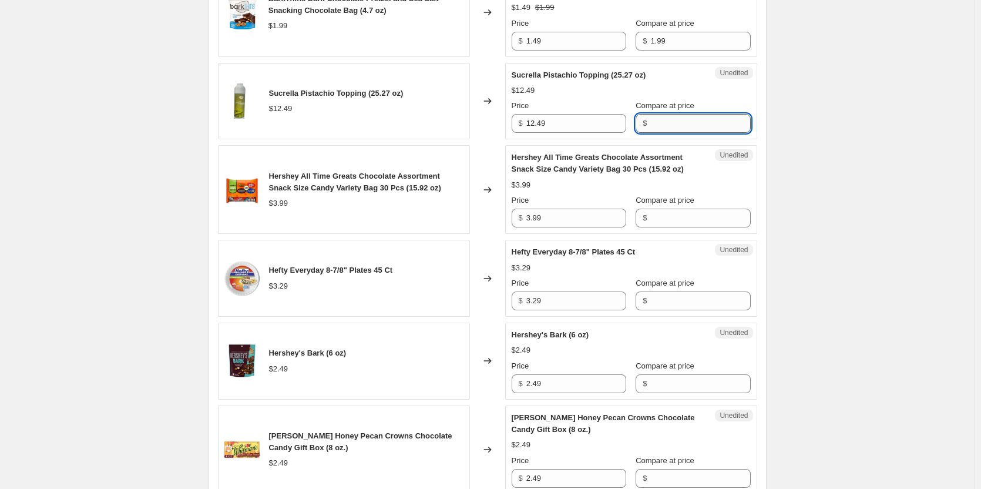
click at [650, 119] on input "Compare at price" at bounding box center [700, 123] width 100 height 19
type input "12.49"
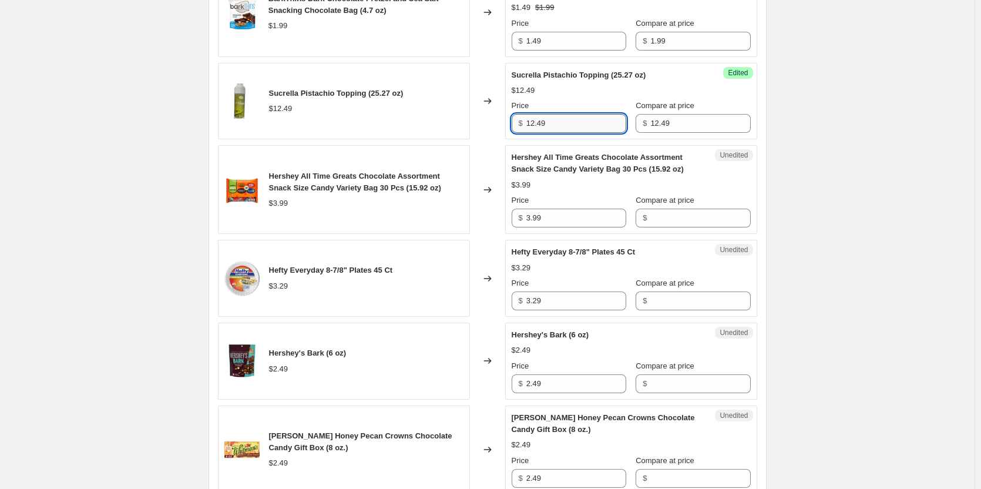
click at [570, 120] on input "12.49" at bounding box center [576, 123] width 100 height 19
type input "8.99"
click at [829, 162] on div "August Sale.. This page is ready August Sale. Info Scheduled Copy to new job De…" at bounding box center [487, 156] width 974 height 2778
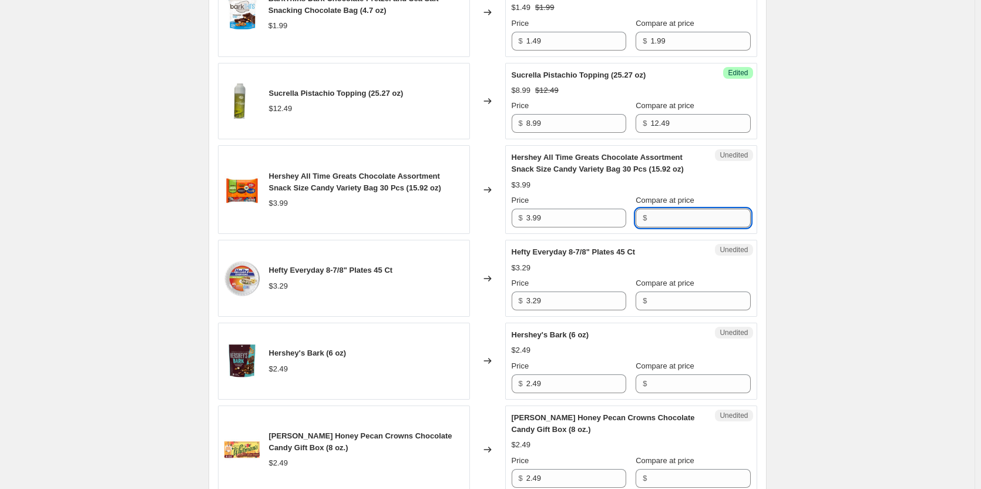
click at [684, 221] on input "Compare at price" at bounding box center [700, 218] width 100 height 19
type input "3.99"
click at [558, 223] on input "3.99" at bounding box center [576, 218] width 100 height 19
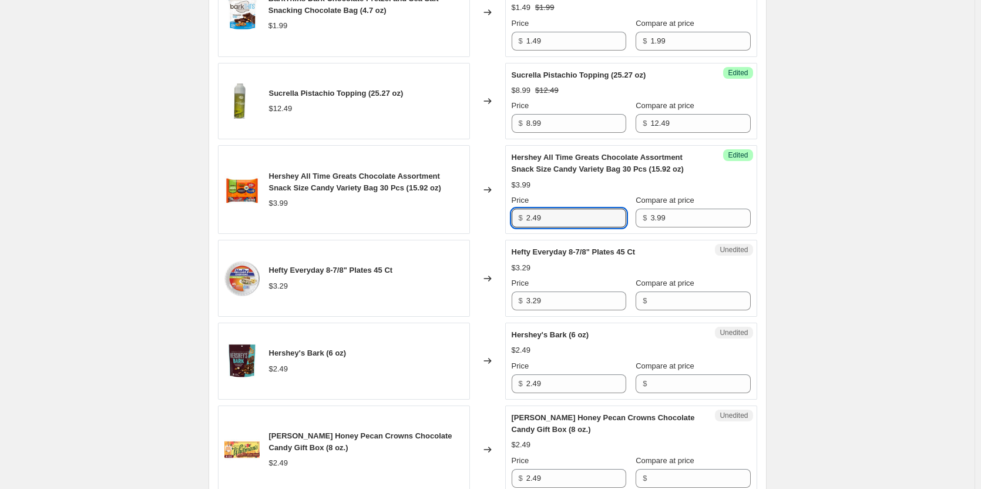
type input "2.49"
click at [838, 219] on div "August Sale.. This page is ready August Sale. Info Scheduled Copy to new job De…" at bounding box center [487, 156] width 974 height 2778
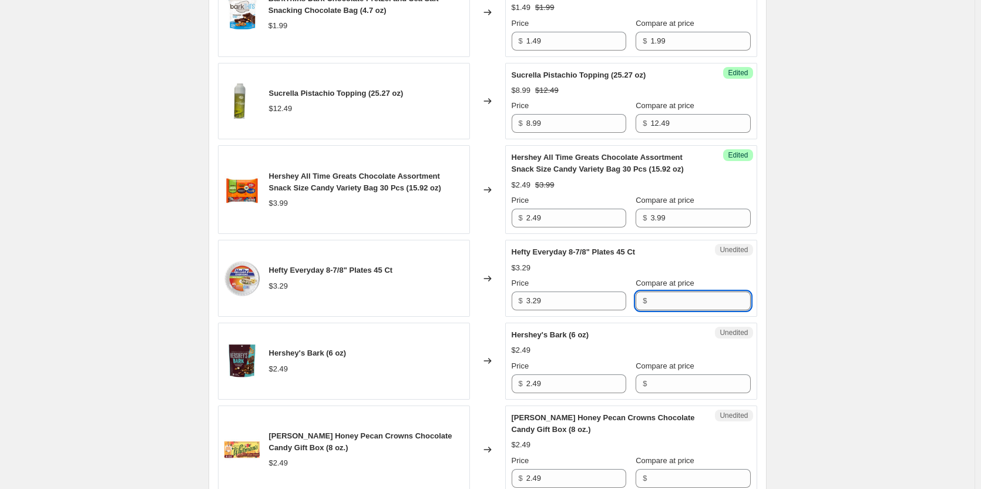
click at [671, 294] on input "Compare at price" at bounding box center [700, 300] width 100 height 19
type input "3.29"
click at [570, 300] on input "3.29" at bounding box center [576, 300] width 100 height 19
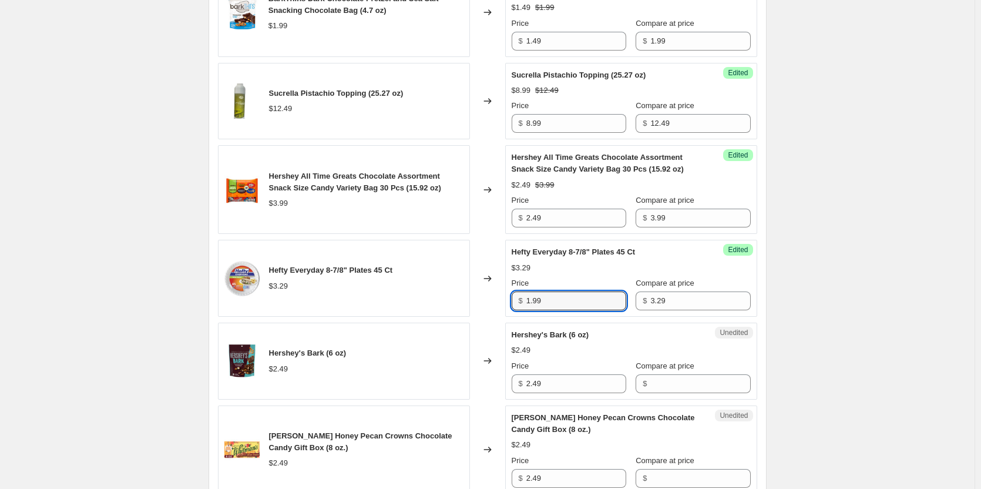
type input "1.99"
click at [865, 301] on div "August Sale.. This page is ready August Sale. Info Scheduled Copy to new job De…" at bounding box center [487, 156] width 974 height 2778
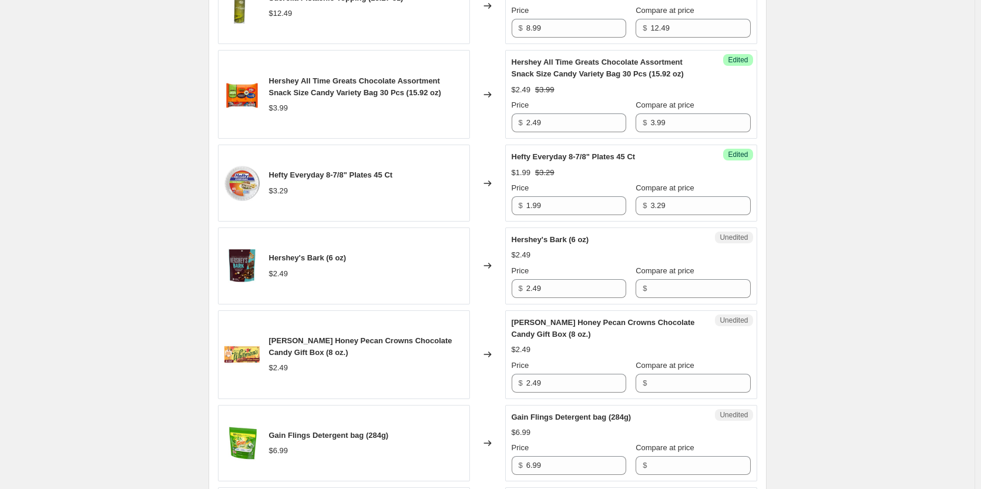
scroll to position [1351, 0]
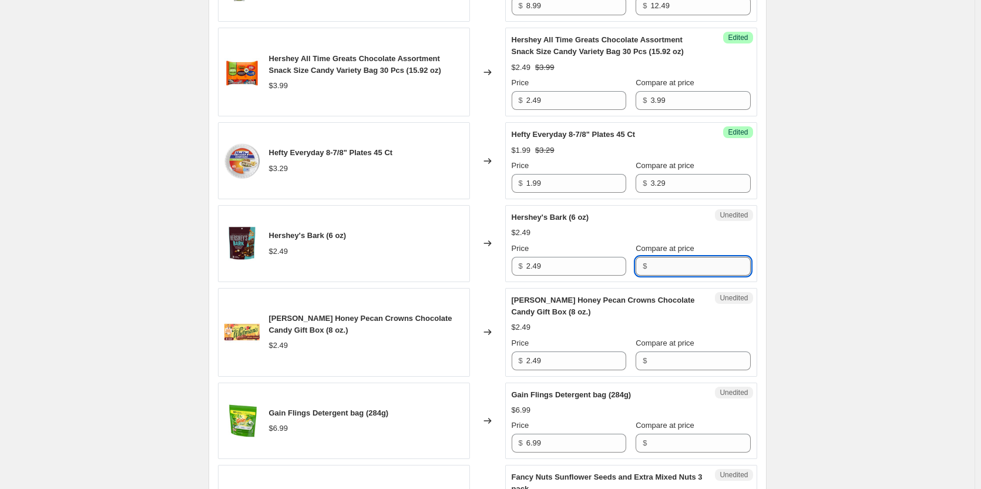
click at [667, 268] on input "Compare at price" at bounding box center [700, 266] width 100 height 19
type input "2.49"
click at [567, 268] on input "2.49" at bounding box center [576, 266] width 100 height 19
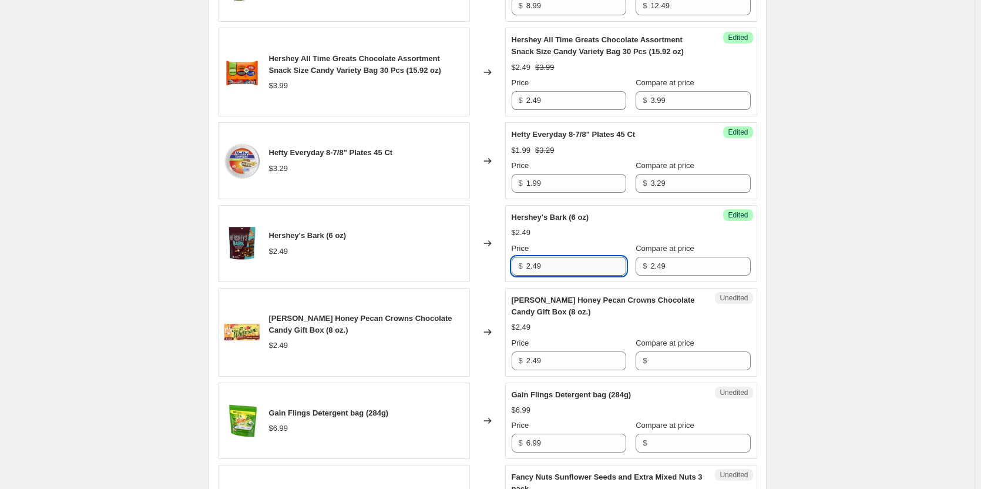
click at [567, 268] on input "2.49" at bounding box center [576, 266] width 100 height 19
type input "1.49"
click at [852, 277] on div "August Sale.. This page is ready August Sale. Info Scheduled Copy to new job De…" at bounding box center [487, 38] width 974 height 2778
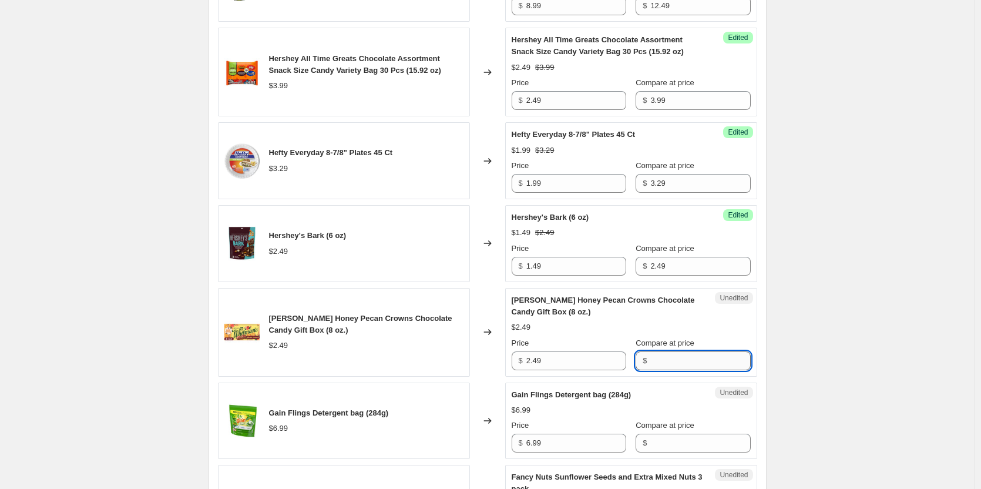
click at [685, 364] on input "Compare at price" at bounding box center [700, 360] width 100 height 19
type input "2.49"
click at [576, 367] on input "2.49" at bounding box center [576, 360] width 100 height 19
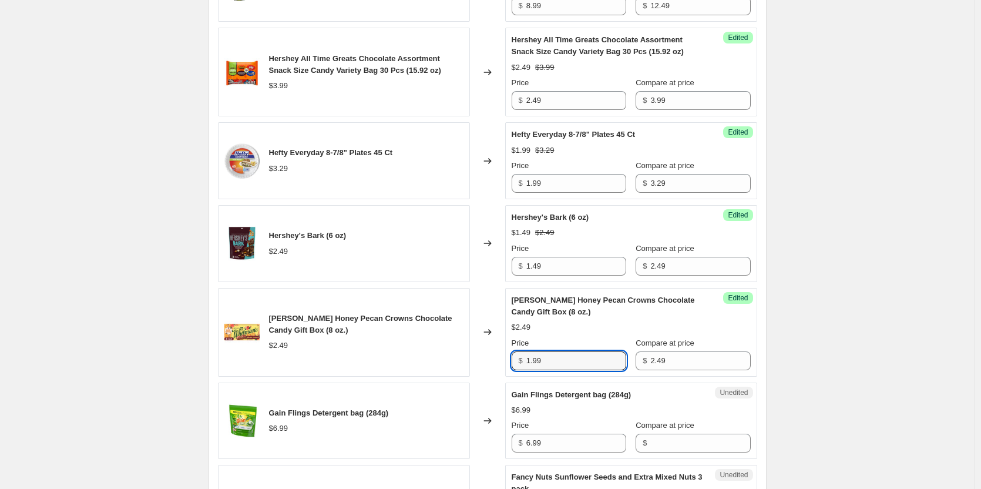
type input "1.99"
drag, startPoint x: 855, startPoint y: 312, endPoint x: 848, endPoint y: 317, distance: 8.5
click at [855, 312] on div "August Sale.. This page is ready August Sale. Info Scheduled Copy to new job De…" at bounding box center [487, 38] width 974 height 2778
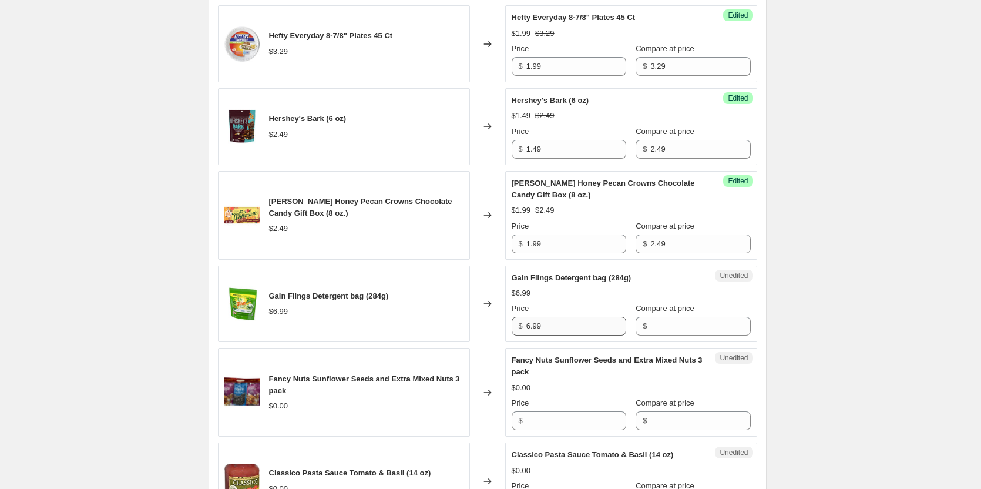
scroll to position [1468, 0]
click at [664, 319] on input "Compare at price" at bounding box center [700, 325] width 100 height 19
type input "6.99"
click at [571, 331] on input "6.99" at bounding box center [576, 325] width 100 height 19
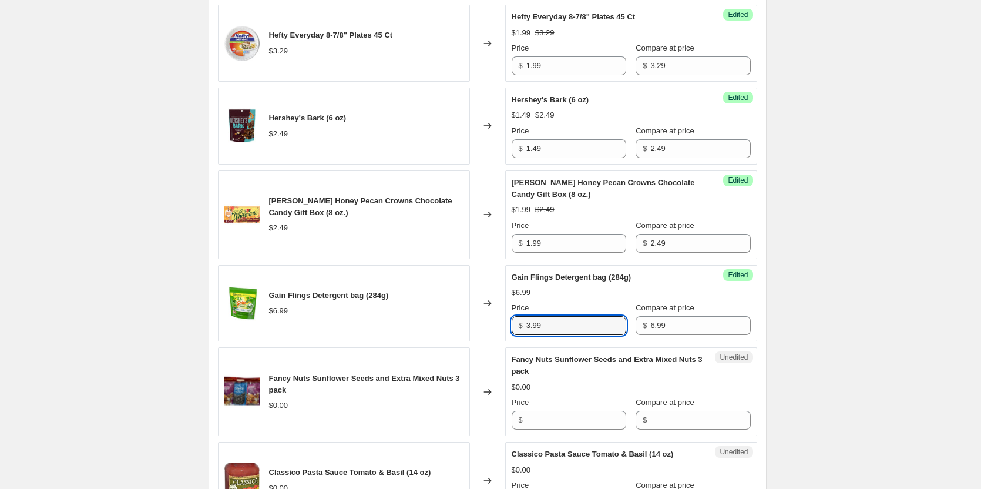
type input "3.99"
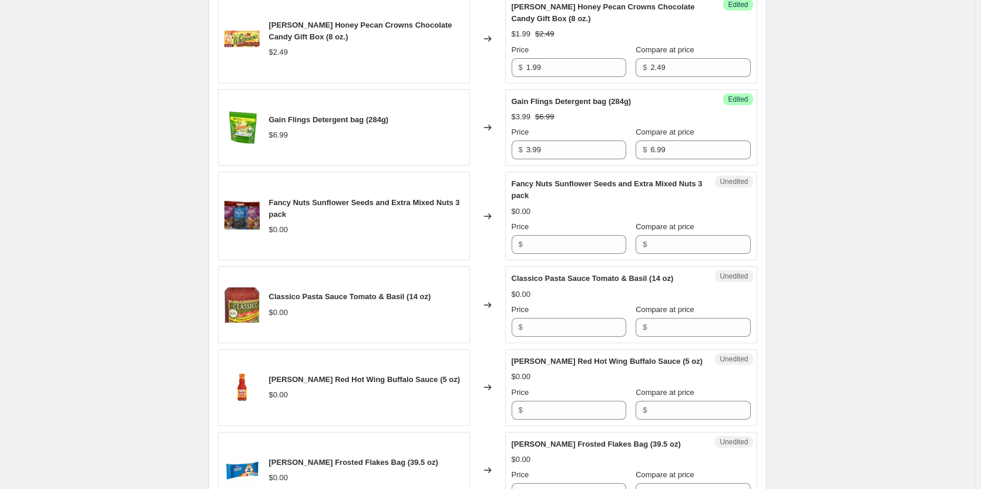
scroll to position [1645, 0]
click at [559, 246] on input "Price" at bounding box center [576, 243] width 100 height 19
type input "6.99"
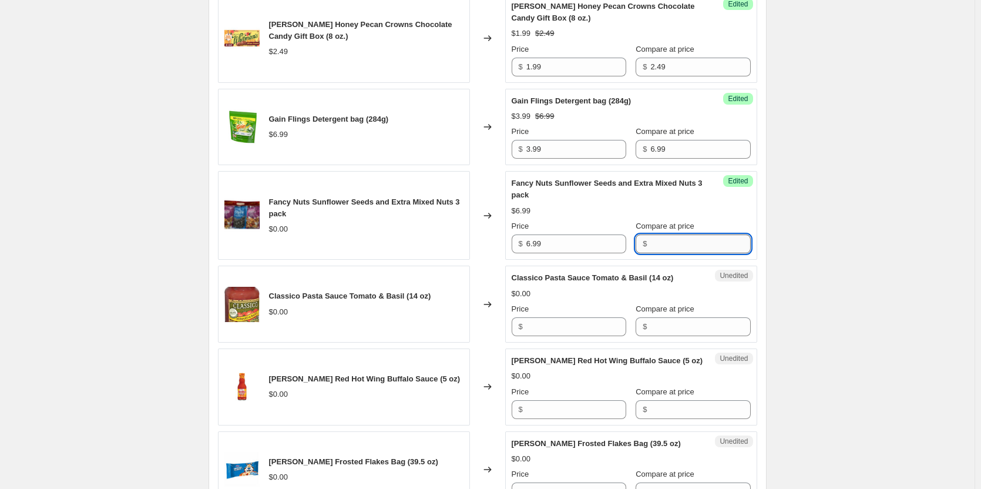
click at [650, 241] on input "Compare at price" at bounding box center [700, 243] width 100 height 19
type input "9.99"
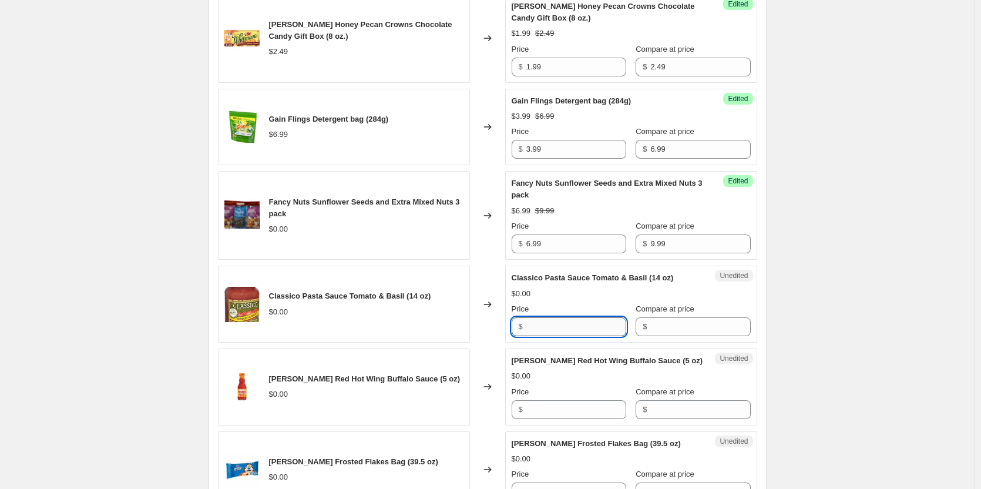
click at [572, 331] on input "Price" at bounding box center [576, 326] width 100 height 19
type input "1.99"
click at [650, 329] on input "Compare at price" at bounding box center [700, 326] width 100 height 19
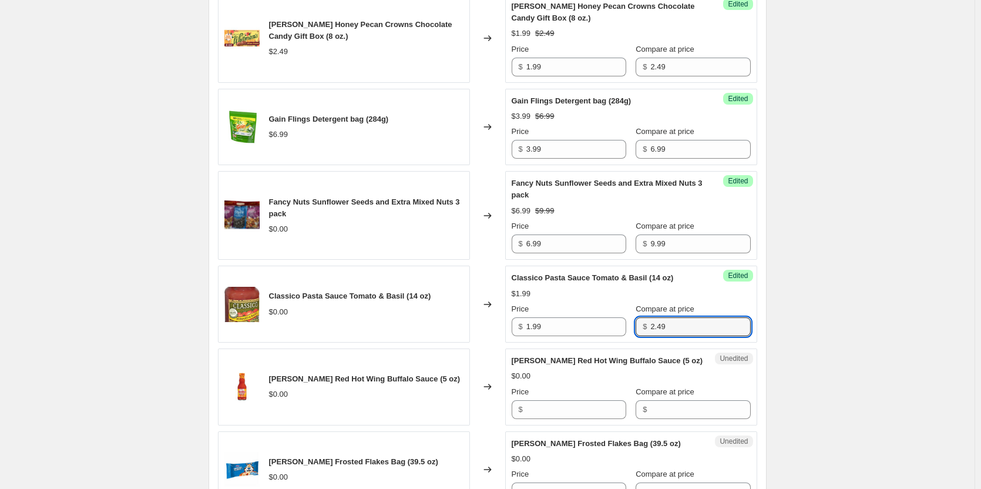
type input "2.49"
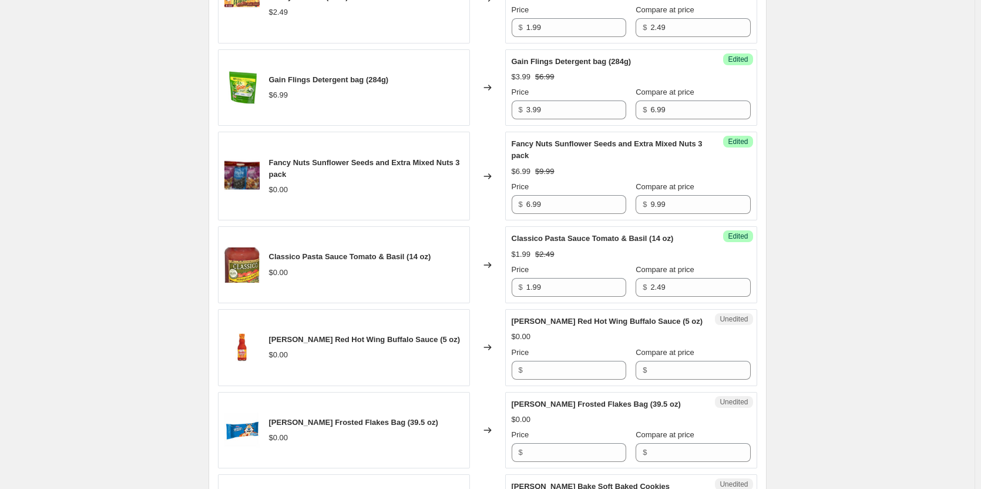
scroll to position [1703, 0]
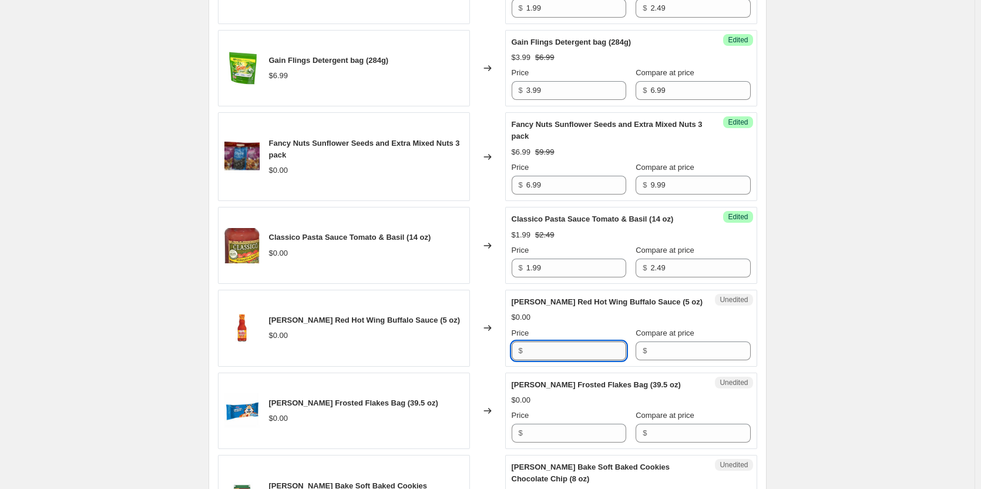
click at [580, 341] on input "Price" at bounding box center [576, 350] width 100 height 19
type input "0.99"
click at [652, 355] on input "Compare at price" at bounding box center [700, 350] width 100 height 19
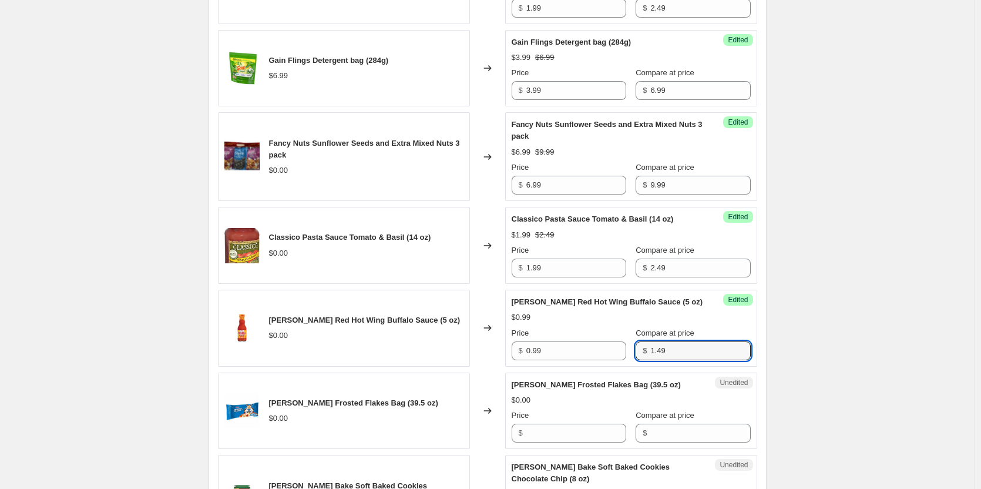
type input "1.49"
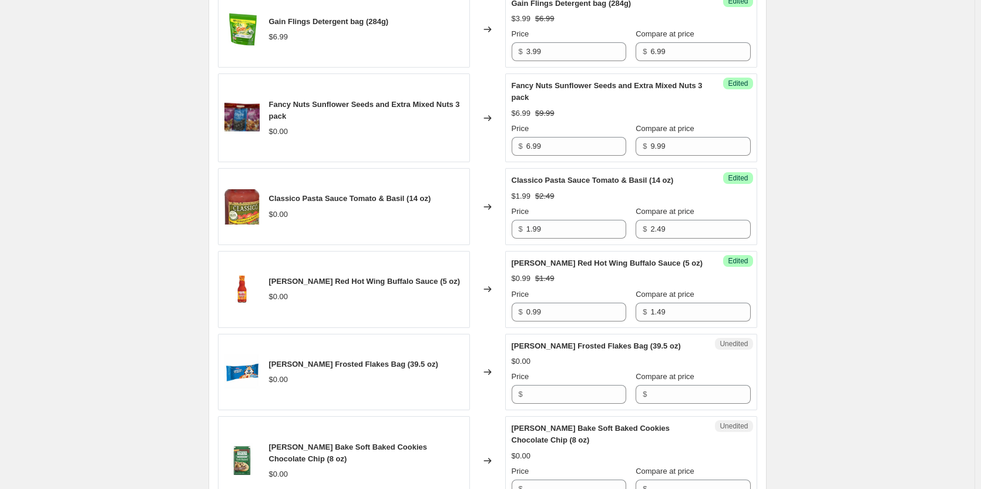
scroll to position [1762, 0]
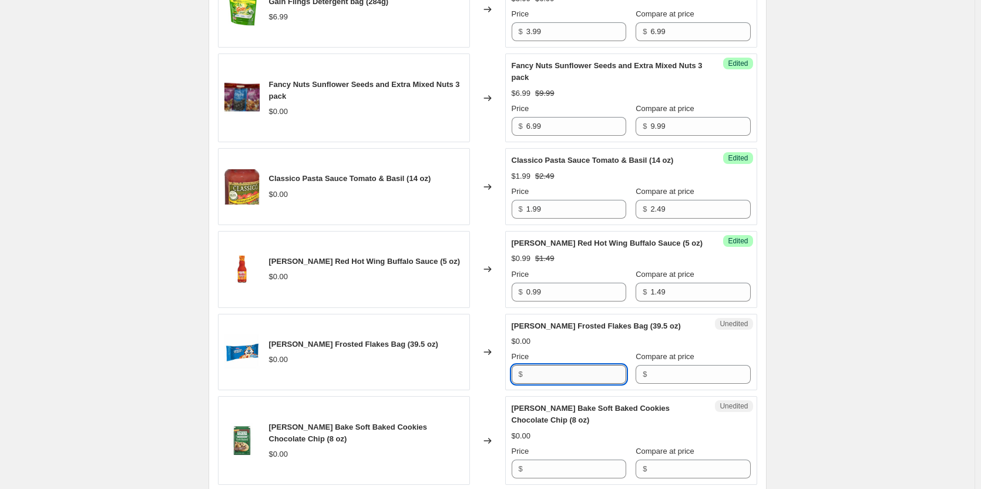
click at [572, 377] on input "Price" at bounding box center [576, 374] width 100 height 19
type input "2.99"
click at [640, 375] on div "$" at bounding box center [693, 374] width 115 height 19
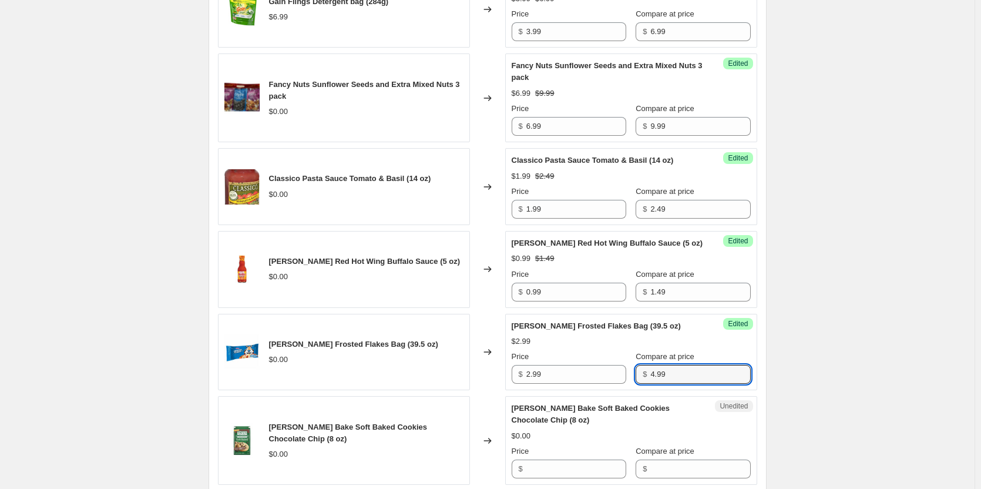
type input "4.99"
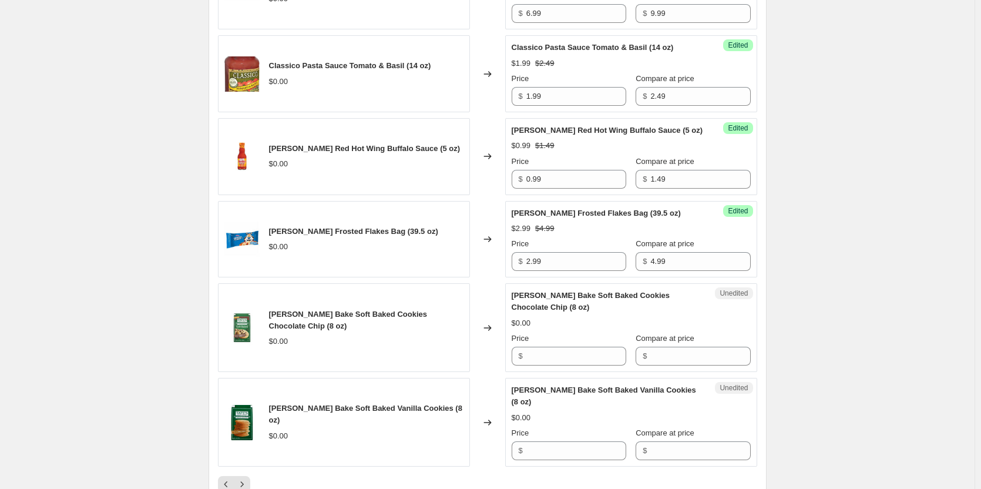
scroll to position [1880, 0]
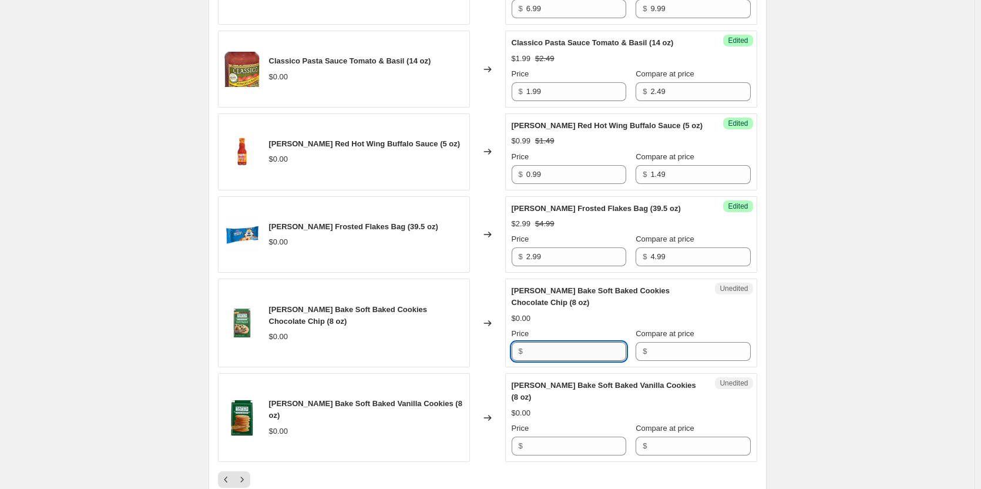
click at [546, 355] on input "Price" at bounding box center [576, 351] width 100 height 19
type input "1.99"
click at [678, 349] on input "Compare at price" at bounding box center [700, 351] width 100 height 19
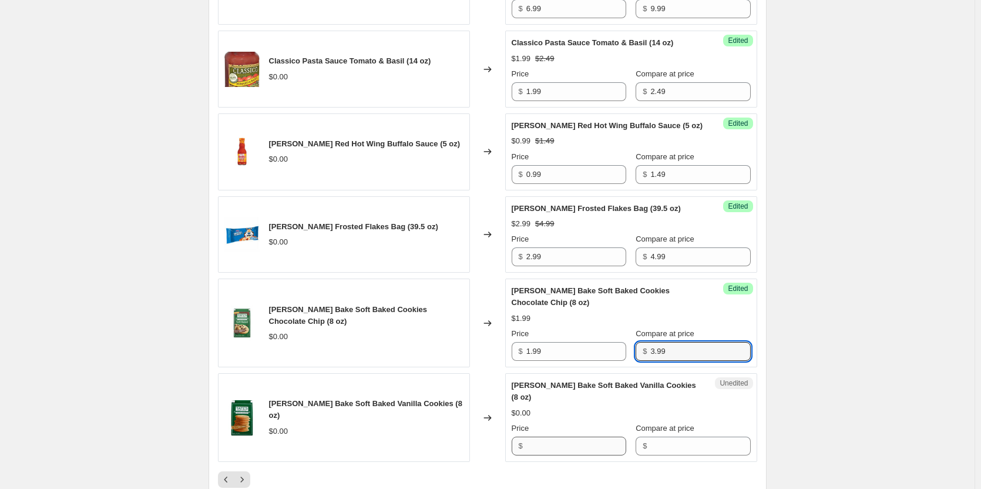
type input "3.99"
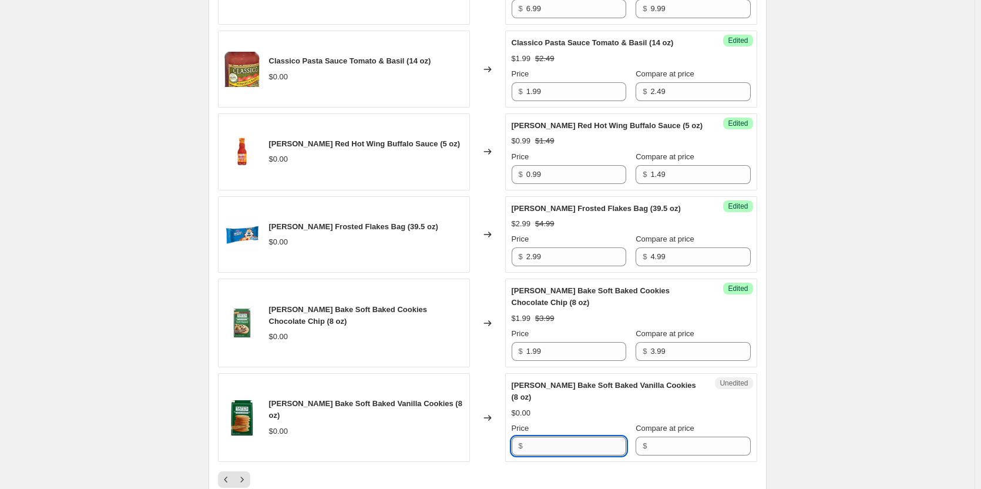
click at [585, 438] on input "Price" at bounding box center [576, 445] width 100 height 19
type input "1.99"
click at [667, 438] on input "Compare at price" at bounding box center [700, 445] width 100 height 19
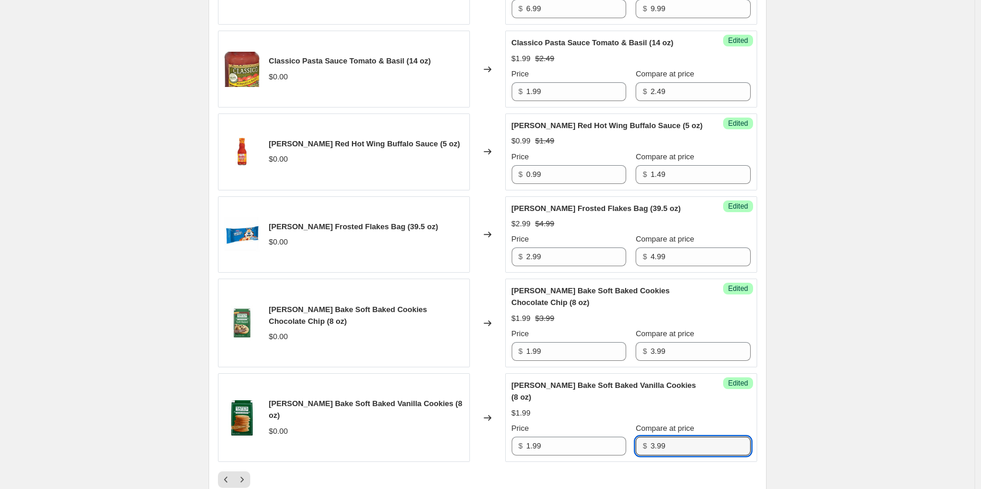
type input "3.99"
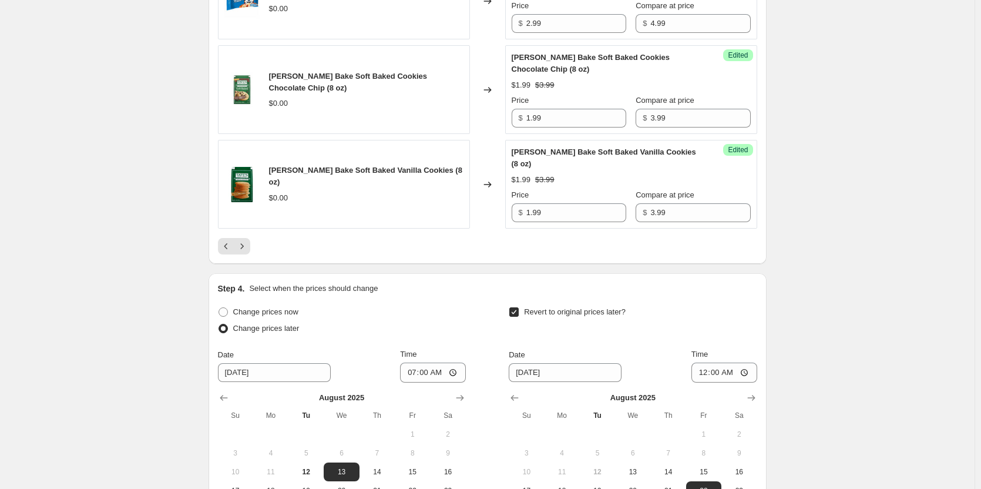
scroll to position [2115, 0]
click at [241, 238] on icon "Next" at bounding box center [242, 244] width 12 height 12
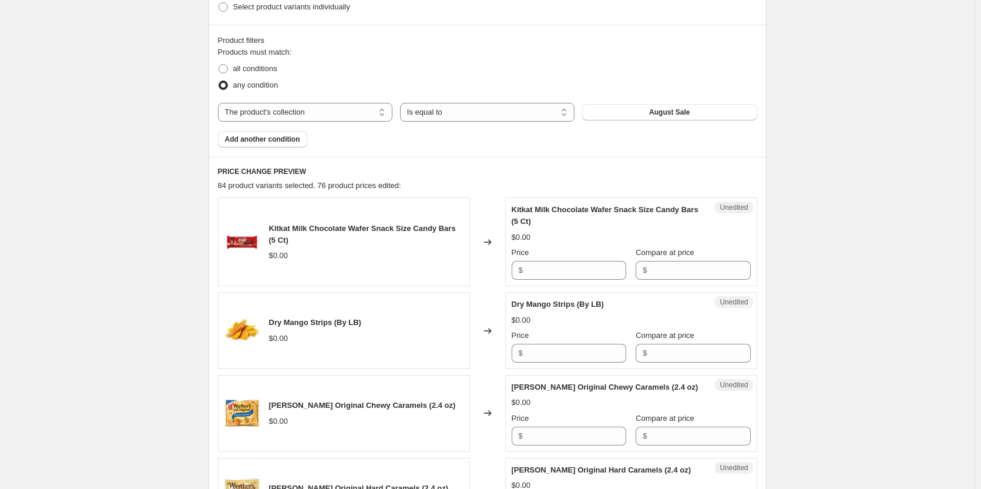
scroll to position [473, 0]
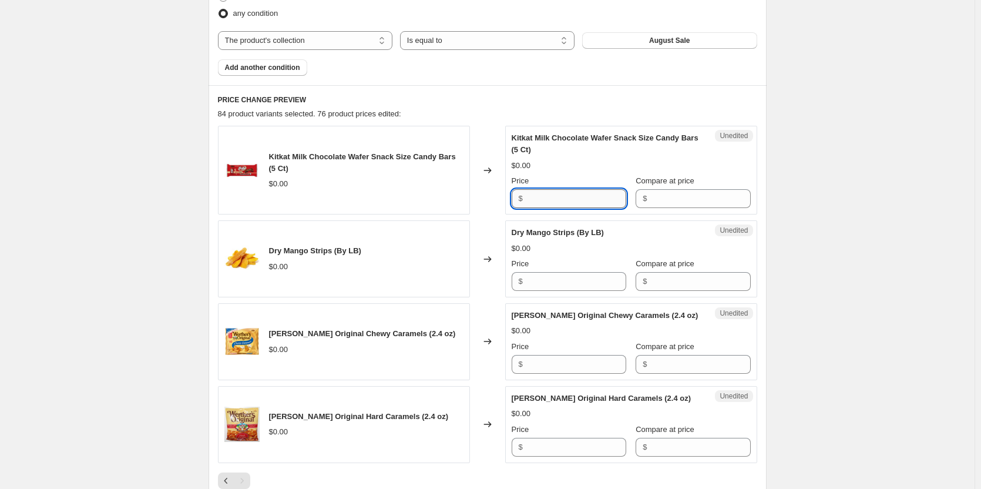
click at [562, 201] on input "Price" at bounding box center [576, 198] width 100 height 19
type input "0.50"
click at [661, 200] on input "Compare at price" at bounding box center [700, 198] width 100 height 19
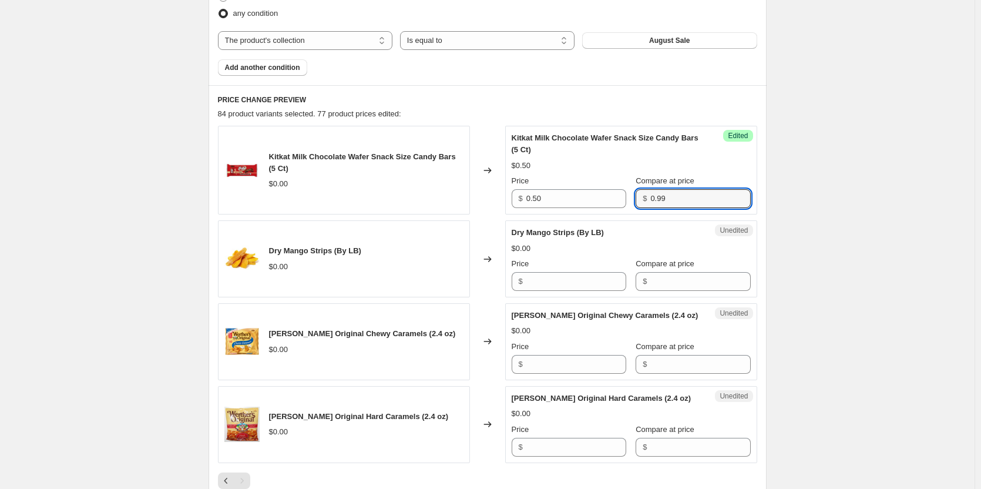
type input "0.99"
click at [832, 211] on div "August Sale.. This page is ready August Sale. Info Scheduled Copy to new job De…" at bounding box center [487, 213] width 974 height 1373
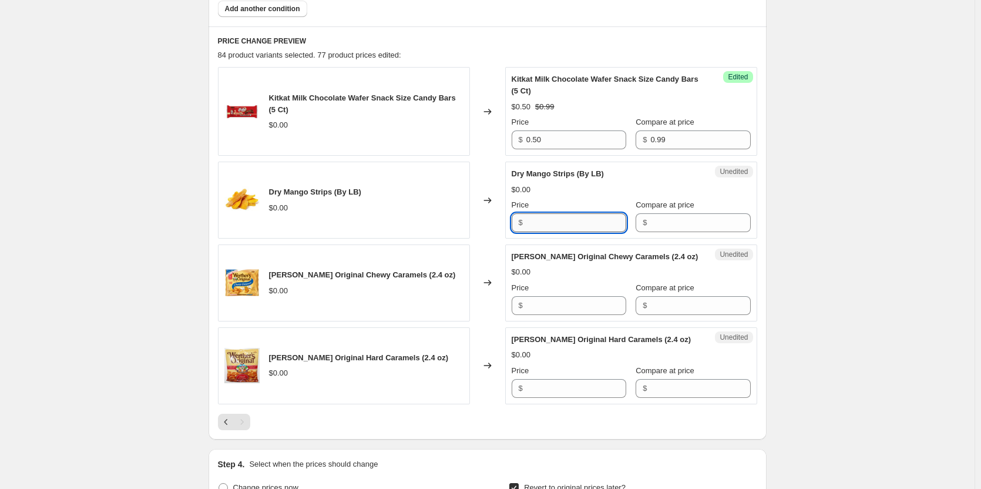
click at [567, 228] on input "Price" at bounding box center [576, 222] width 100 height 19
type input "2.99"
click at [650, 221] on input "Compare at price" at bounding box center [700, 222] width 100 height 19
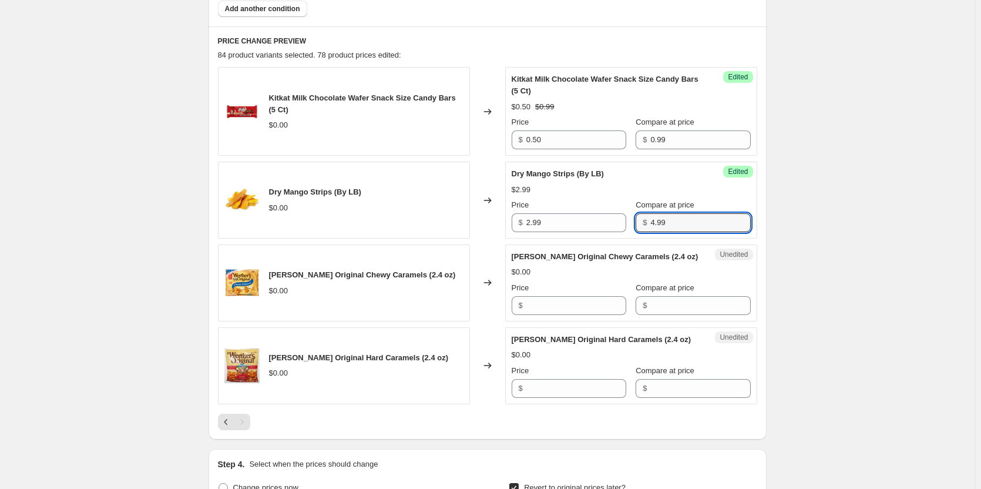
type input "4.99"
click at [804, 181] on div "August Sale.. This page is ready August Sale. Info Scheduled Copy to new job De…" at bounding box center [487, 154] width 974 height 1373
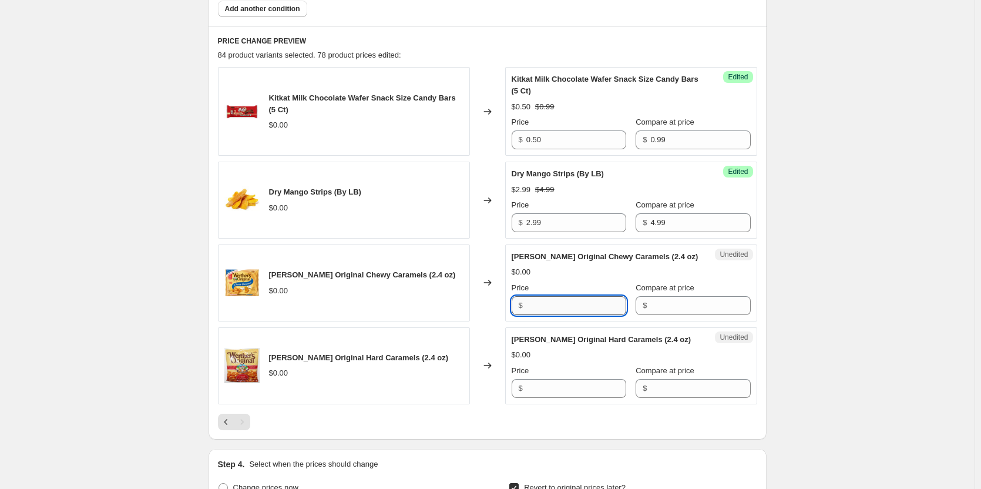
click at [577, 299] on input "Price" at bounding box center [576, 305] width 100 height 19
type input "0.50"
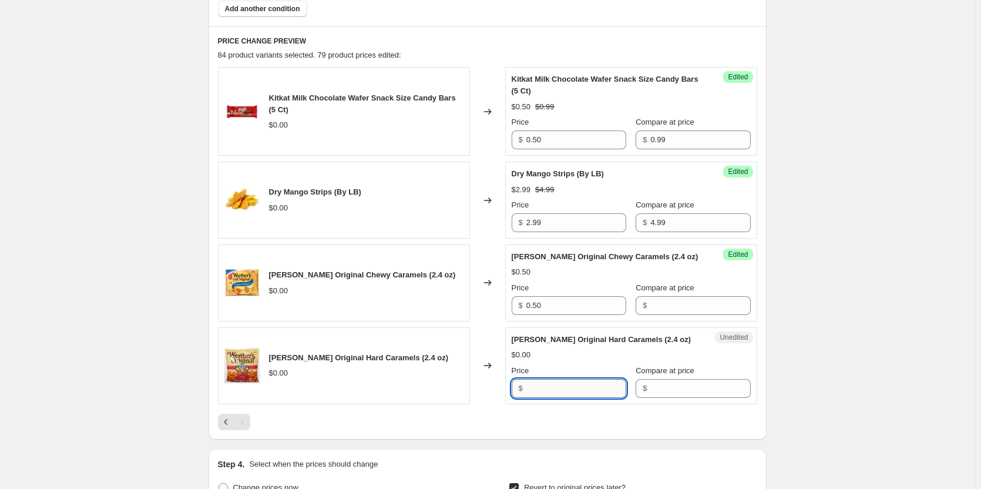
click at [543, 394] on input "Price" at bounding box center [576, 388] width 100 height 19
type input "0.50"
click at [675, 306] on input "Compare at price" at bounding box center [700, 305] width 100 height 19
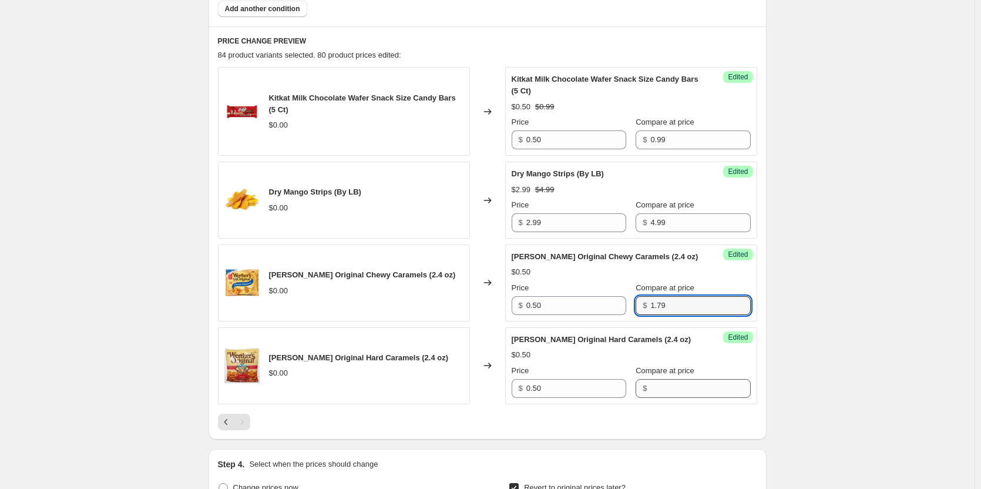
type input "1.79"
click at [656, 387] on input "Compare at price" at bounding box center [700, 388] width 100 height 19
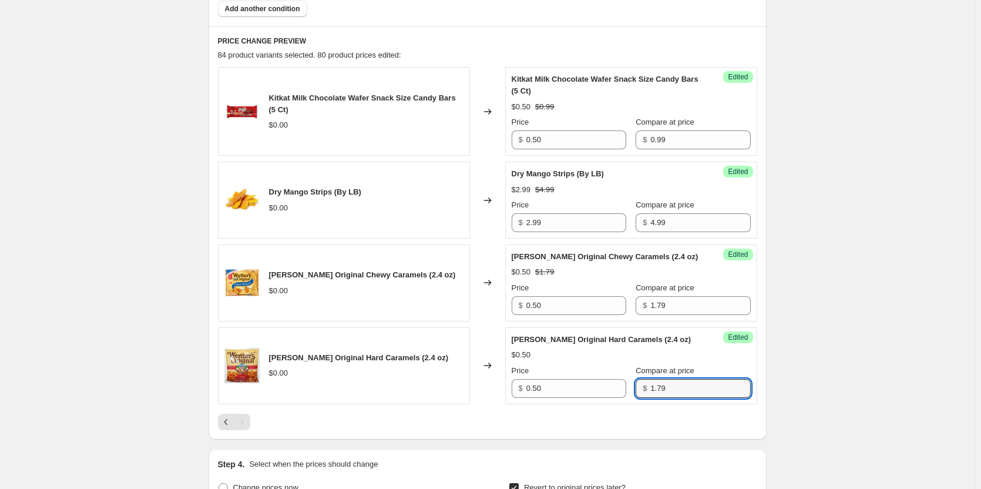
type input "1.79"
click at [849, 304] on div "August Sale.. This page is ready August Sale. Info Scheduled Copy to new job De…" at bounding box center [487, 154] width 974 height 1373
click at [833, 289] on div "August Sale.. This page is ready August Sale. Info Scheduled Copy to new job De…" at bounding box center [487, 154] width 974 height 1373
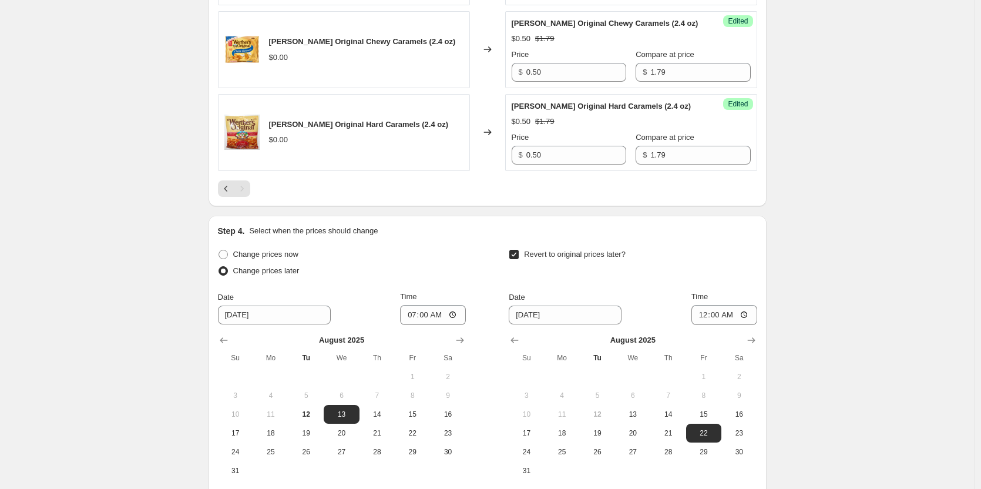
scroll to position [767, 0]
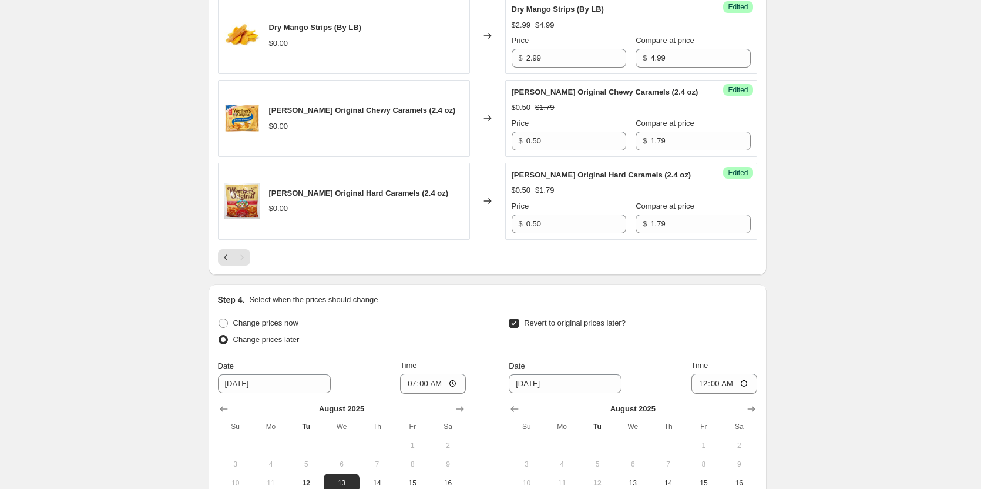
scroll to position [532, 0]
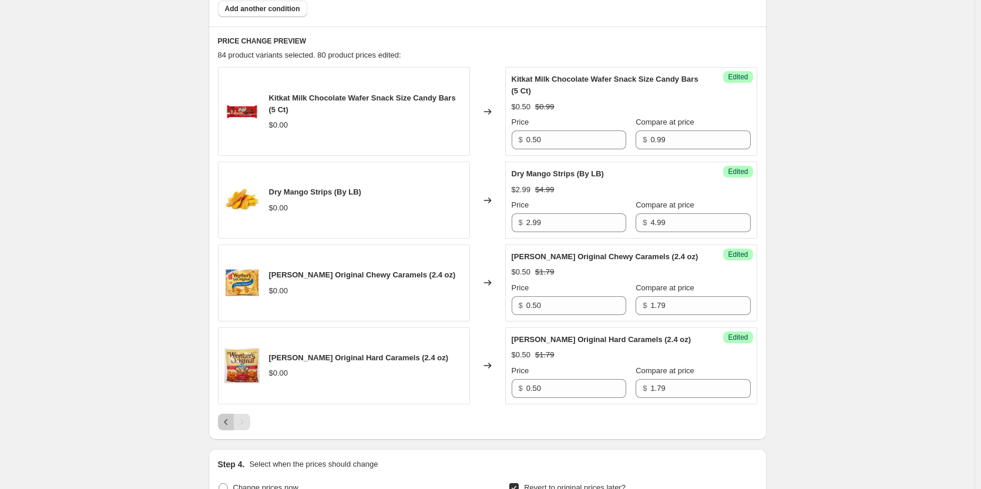
click at [230, 427] on icon "Previous" at bounding box center [226, 422] width 12 height 12
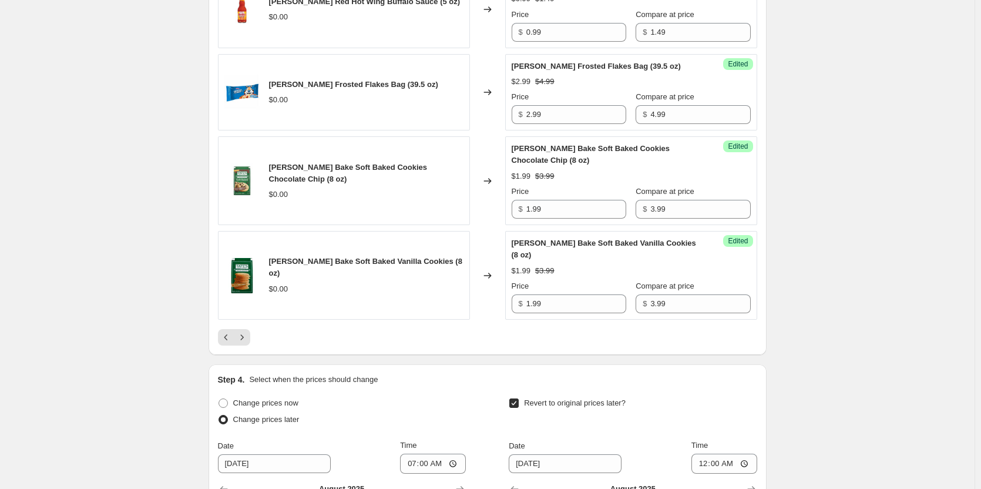
scroll to position [2118, 0]
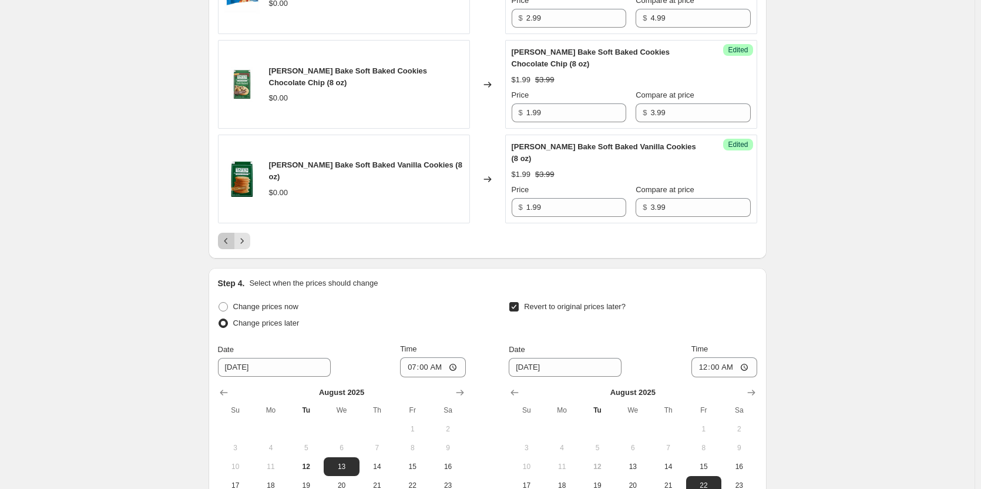
click at [230, 235] on icon "Previous" at bounding box center [226, 241] width 12 height 12
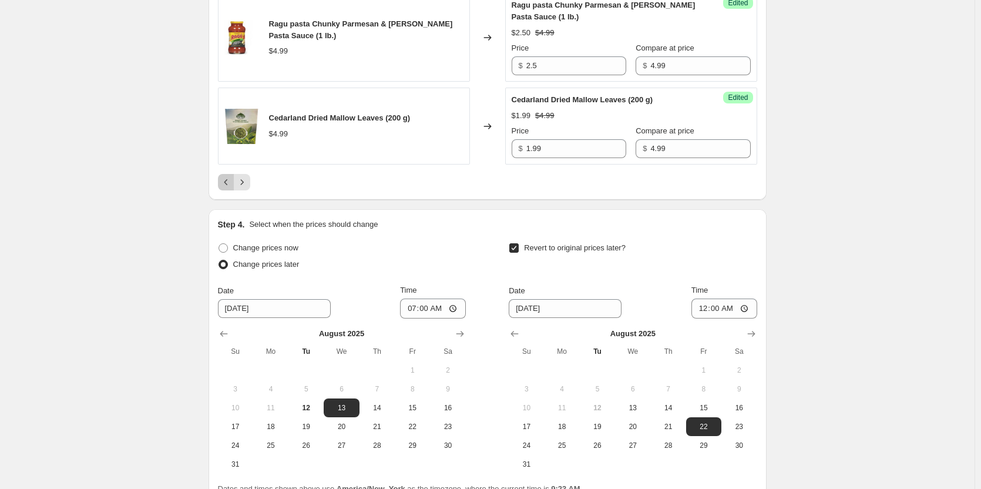
click at [230, 176] on icon "Previous" at bounding box center [226, 182] width 12 height 12
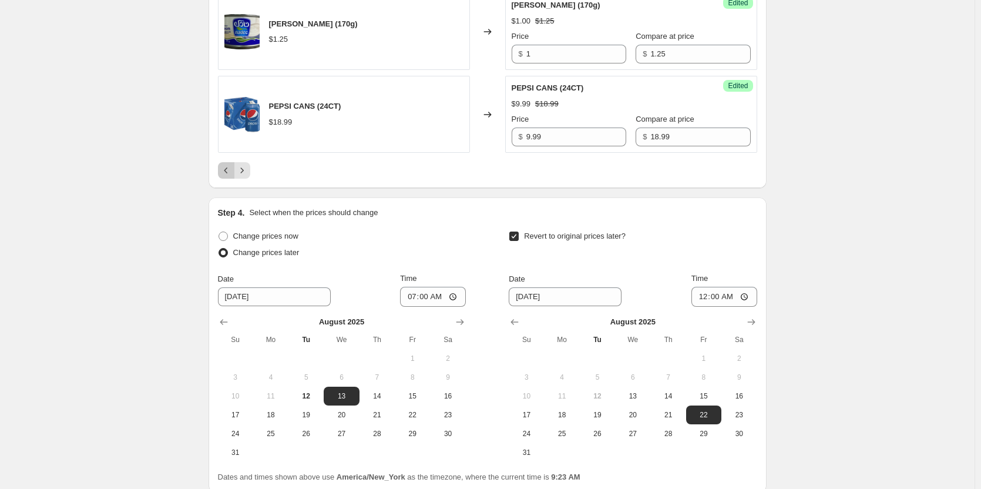
click at [231, 169] on icon "Previous" at bounding box center [226, 170] width 12 height 12
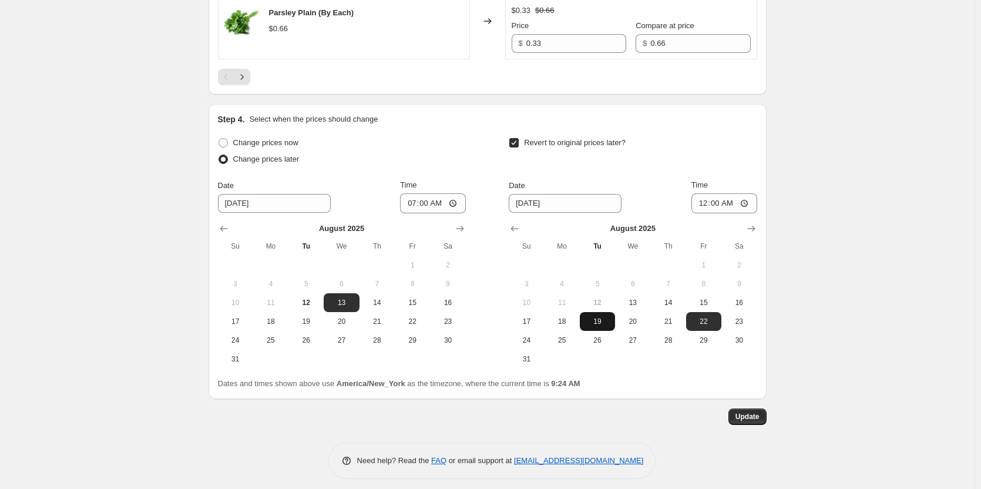
scroll to position [2196, 0]
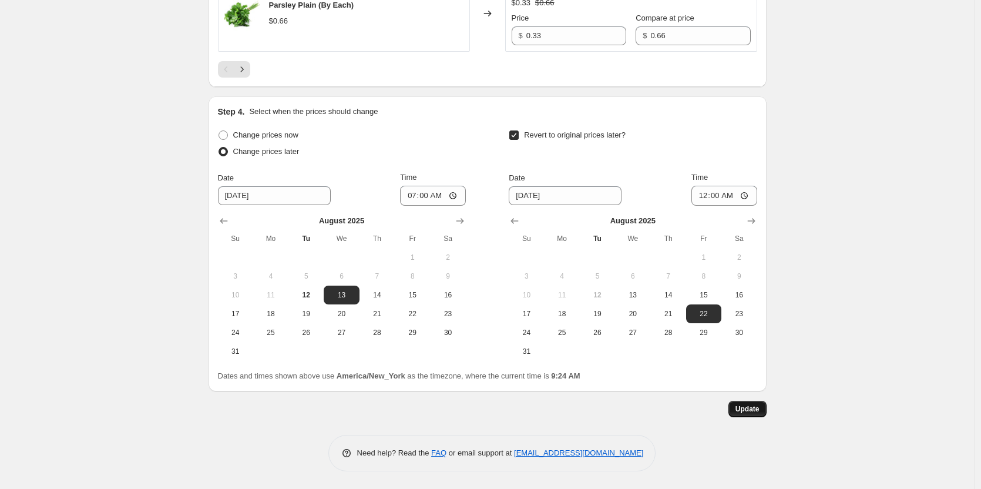
click at [758, 409] on span "Update" at bounding box center [747, 408] width 24 height 9
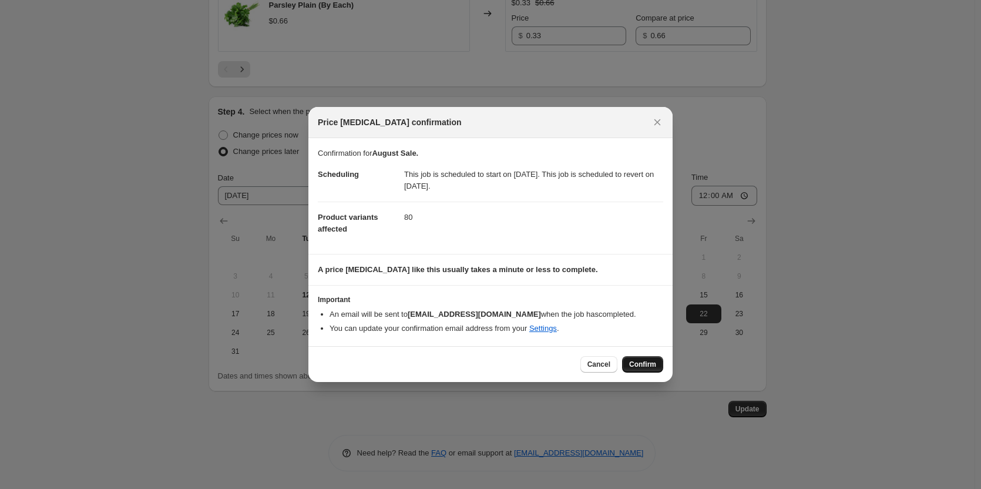
click at [647, 366] on span "Confirm" at bounding box center [642, 363] width 27 height 9
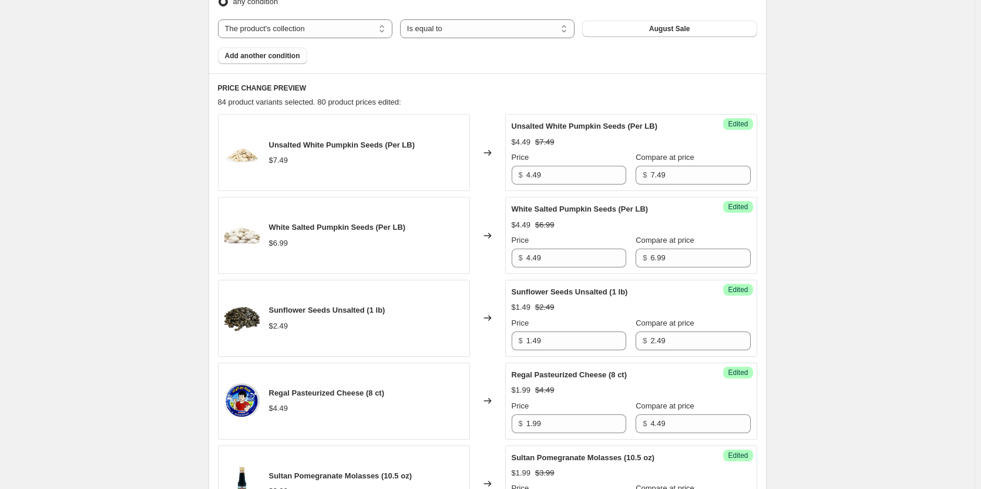
scroll to position [587, 0]
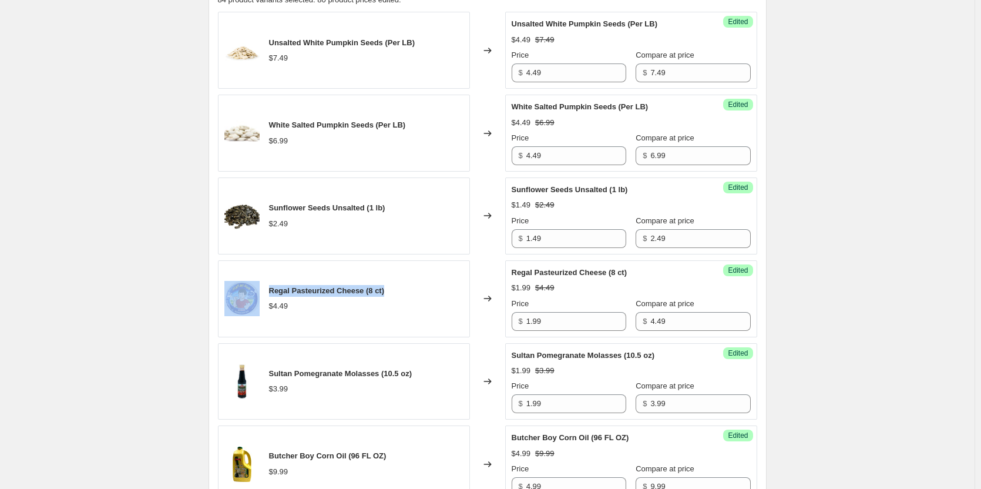
drag, startPoint x: 395, startPoint y: 291, endPoint x: 260, endPoint y: 294, distance: 135.1
click at [260, 294] on div "Regal Pasteurized Cheese (8 ct) $4.49" at bounding box center [344, 298] width 252 height 77
copy div "Regal Pasteurized Cheese (8 ct)"
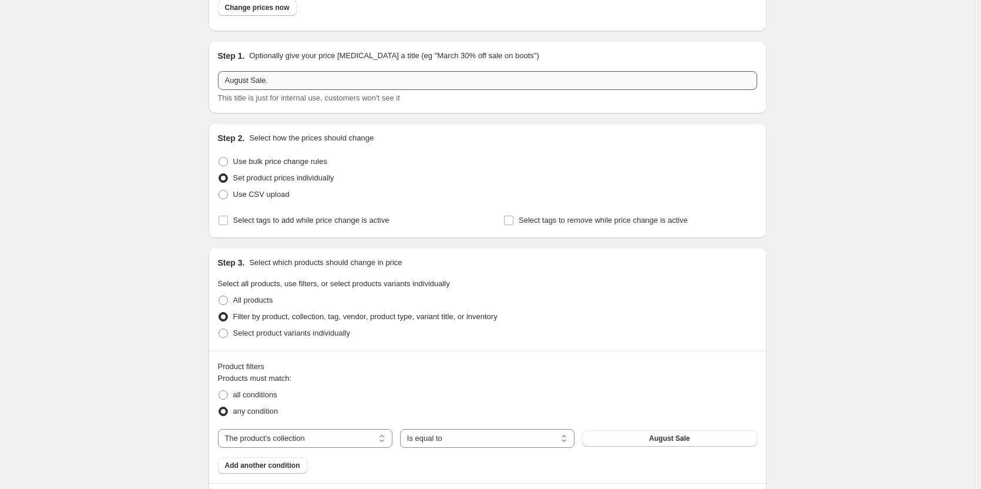
scroll to position [0, 0]
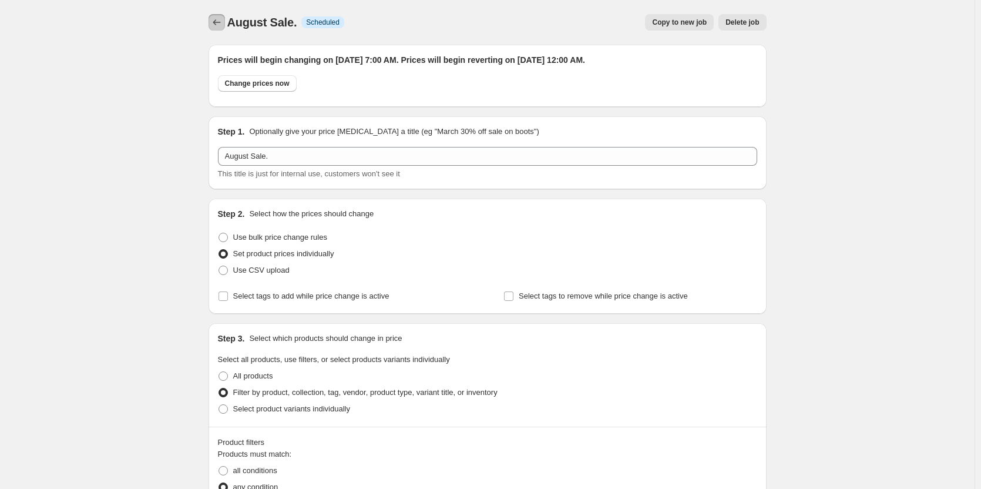
click at [221, 20] on icon "Price change jobs" at bounding box center [217, 22] width 12 height 12
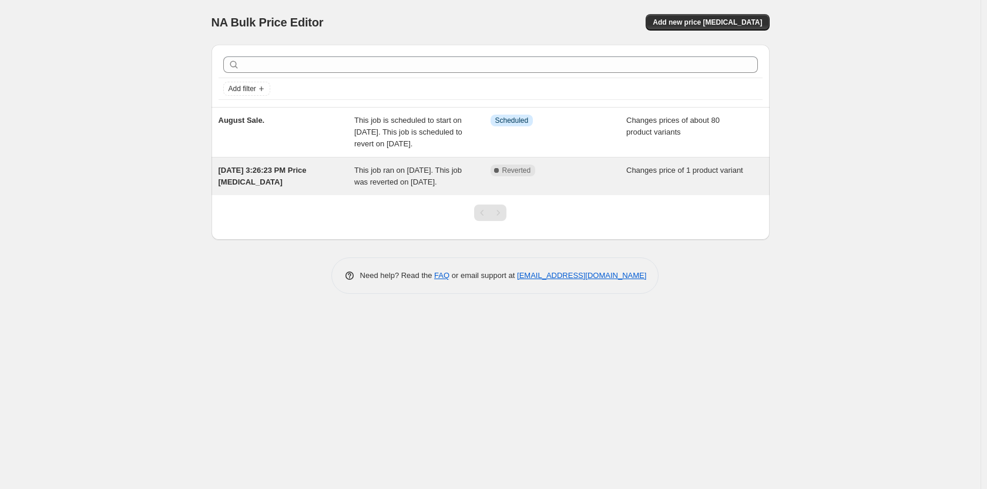
drag, startPoint x: 526, startPoint y: 199, endPoint x: 466, endPoint y: 194, distance: 60.7
click at [466, 188] on div "This job ran on [DATE]. This job was reverted on [DATE]." at bounding box center [422, 175] width 136 height 23
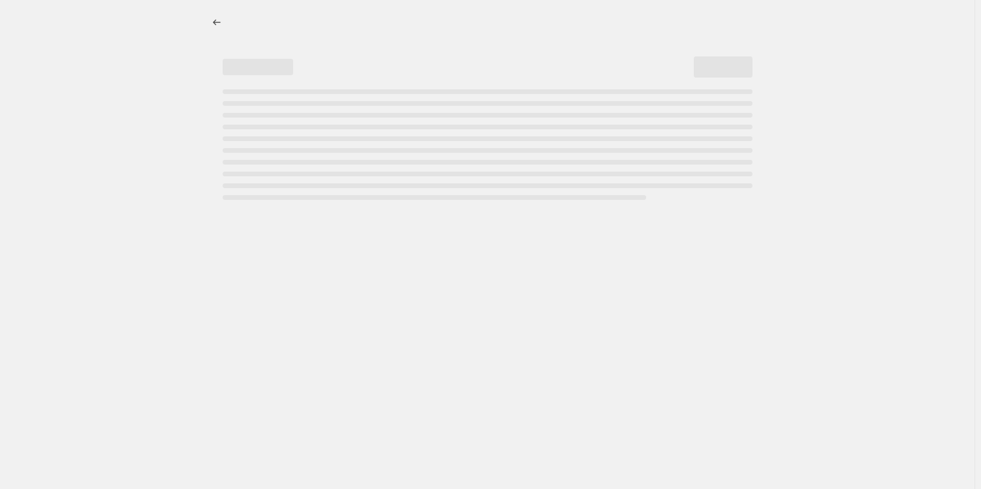
select select "collection"
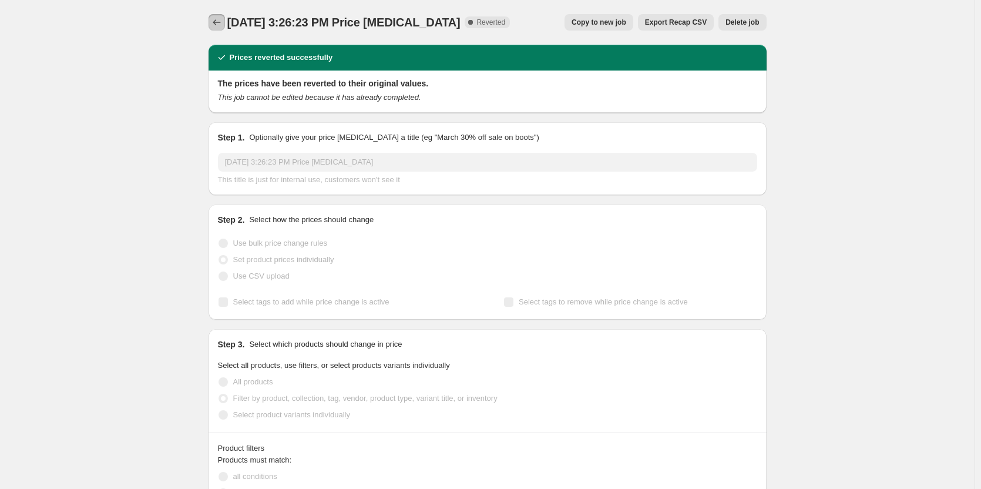
click at [219, 25] on icon "Price change jobs" at bounding box center [217, 22] width 12 height 12
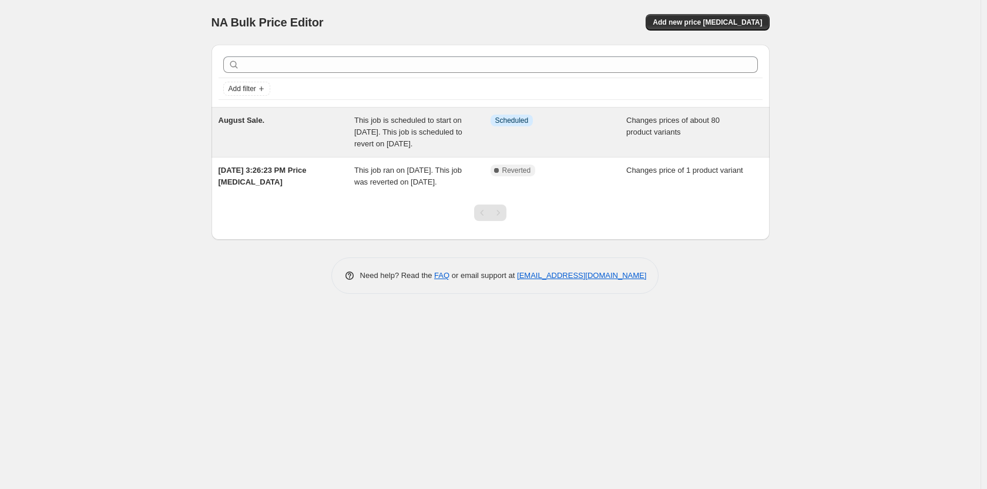
click at [269, 145] on div "August Sale." at bounding box center [287, 132] width 136 height 35
select select "collection"
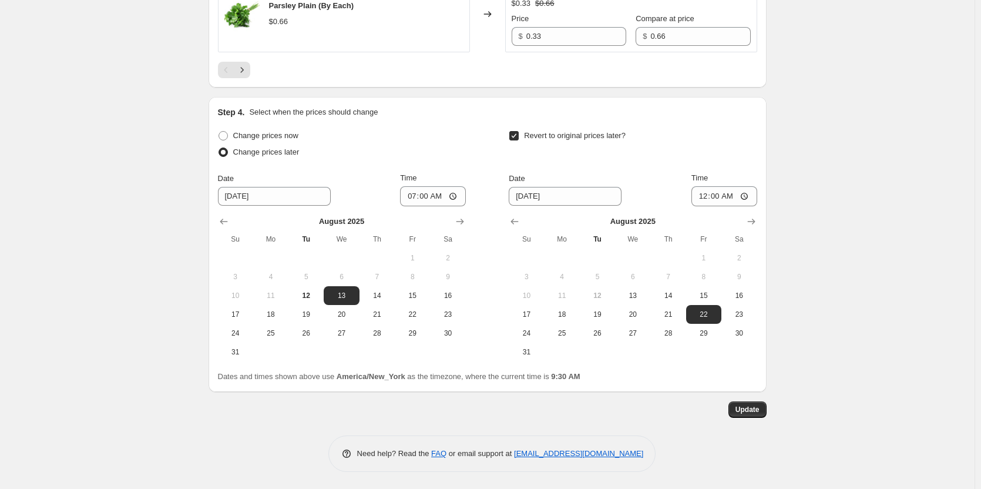
scroll to position [2196, 0]
click at [755, 408] on span "Update" at bounding box center [747, 408] width 24 height 9
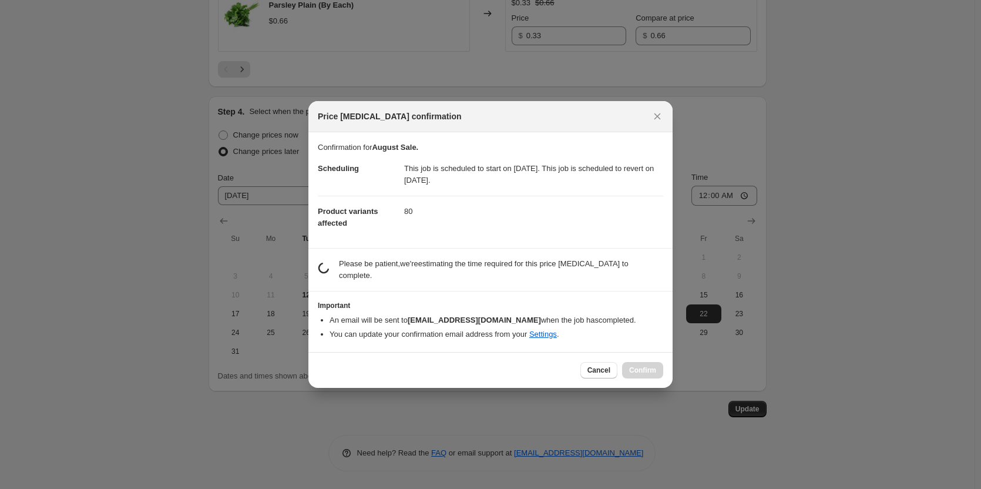
scroll to position [0, 0]
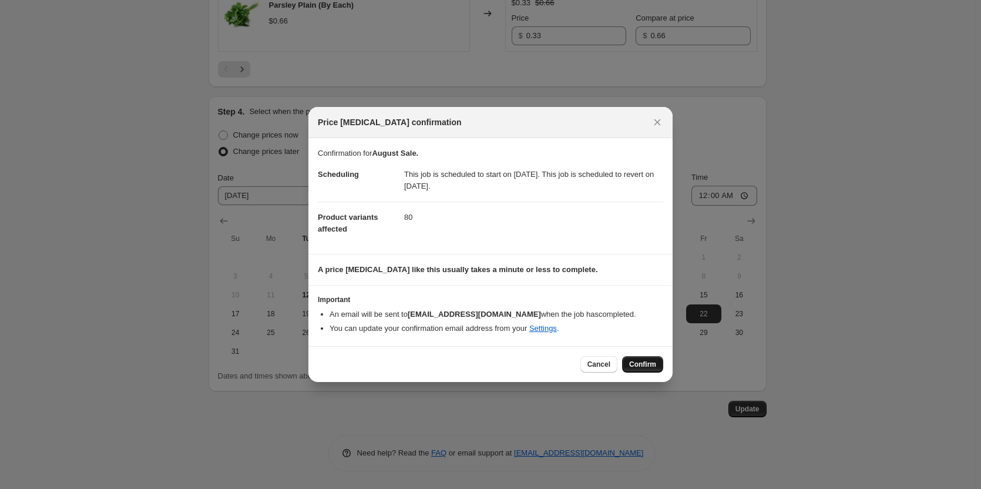
click at [650, 365] on span "Confirm" at bounding box center [642, 363] width 27 height 9
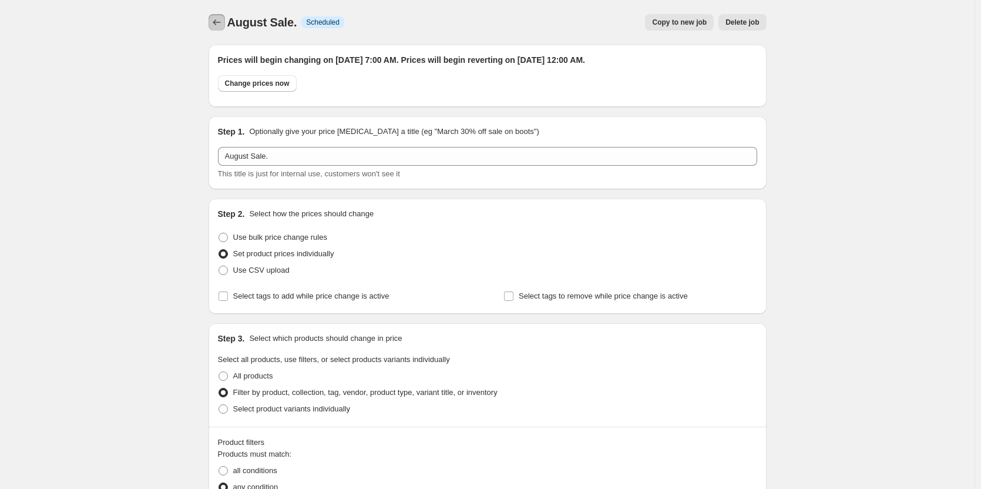
click at [221, 22] on icon "Price change jobs" at bounding box center [217, 22] width 12 height 12
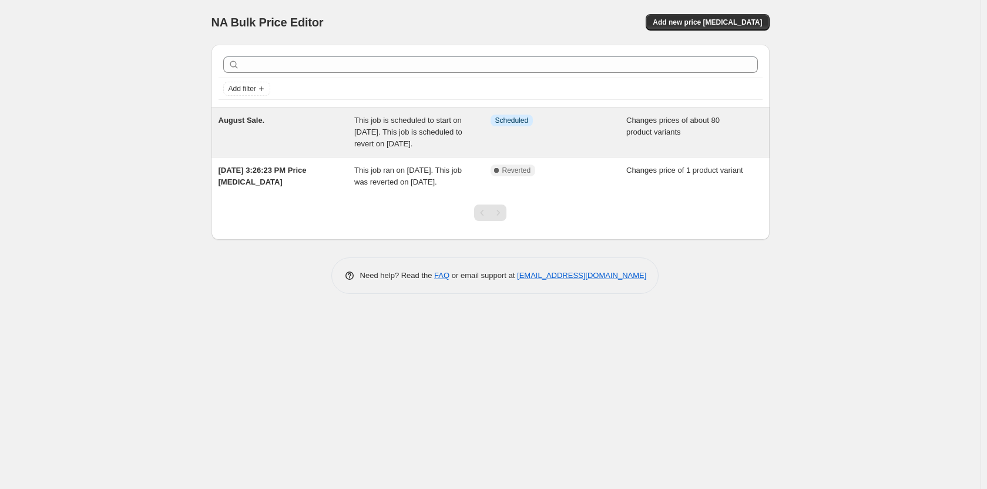
click at [247, 135] on div "August Sale." at bounding box center [287, 132] width 136 height 35
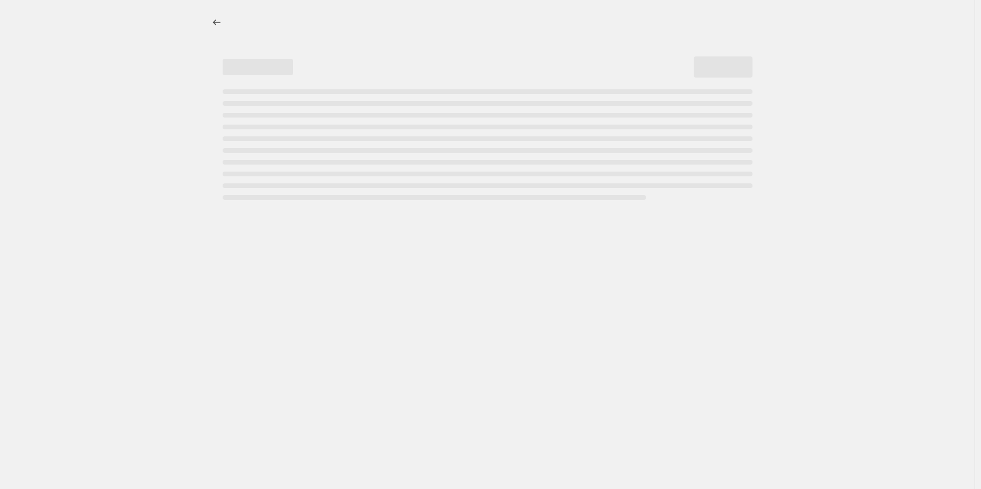
select select "collection"
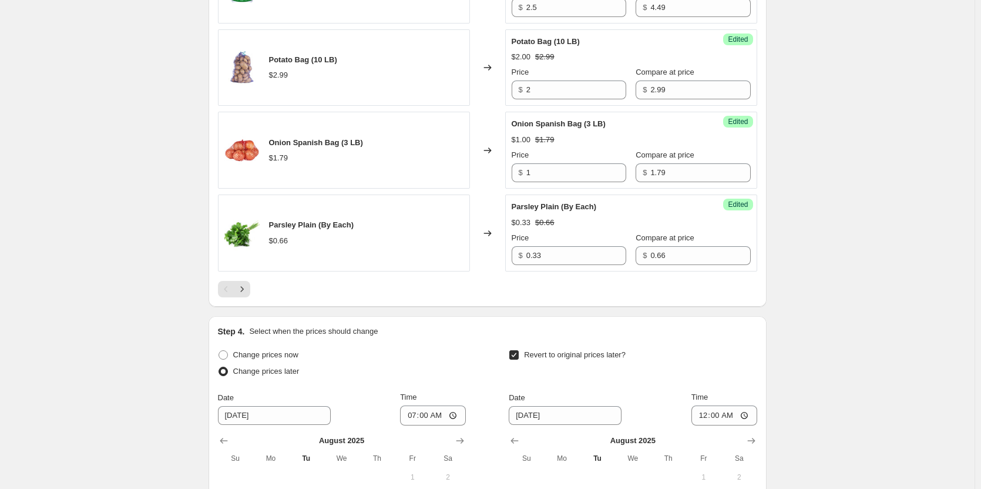
scroll to position [1997, 0]
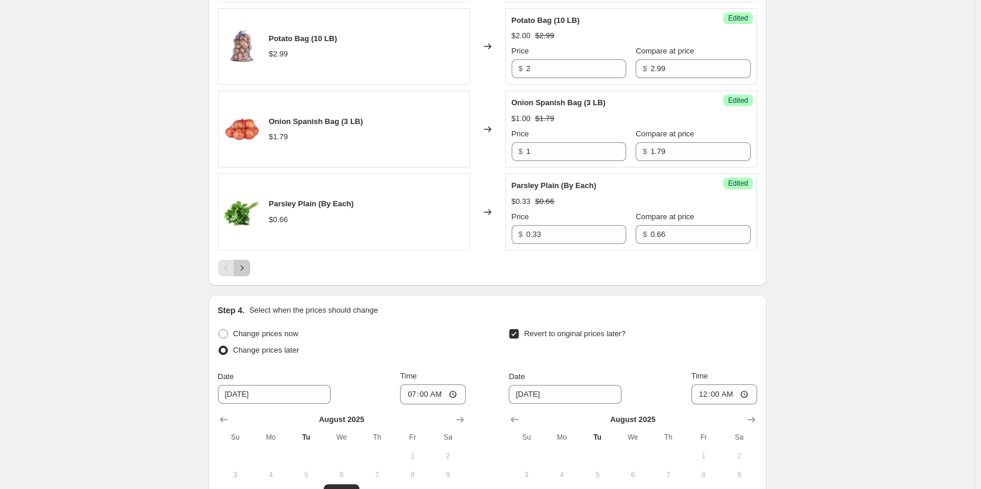
click at [247, 267] on icon "Next" at bounding box center [242, 268] width 12 height 12
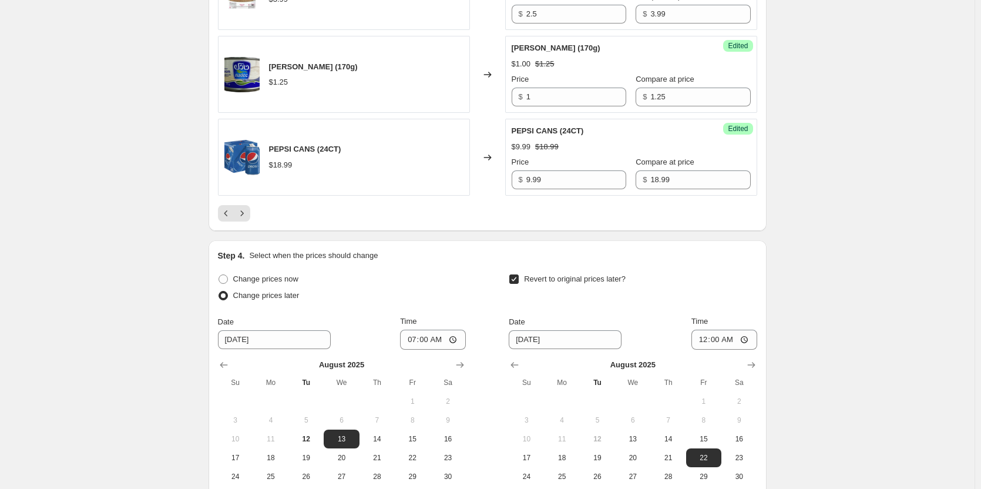
scroll to position [2173, 0]
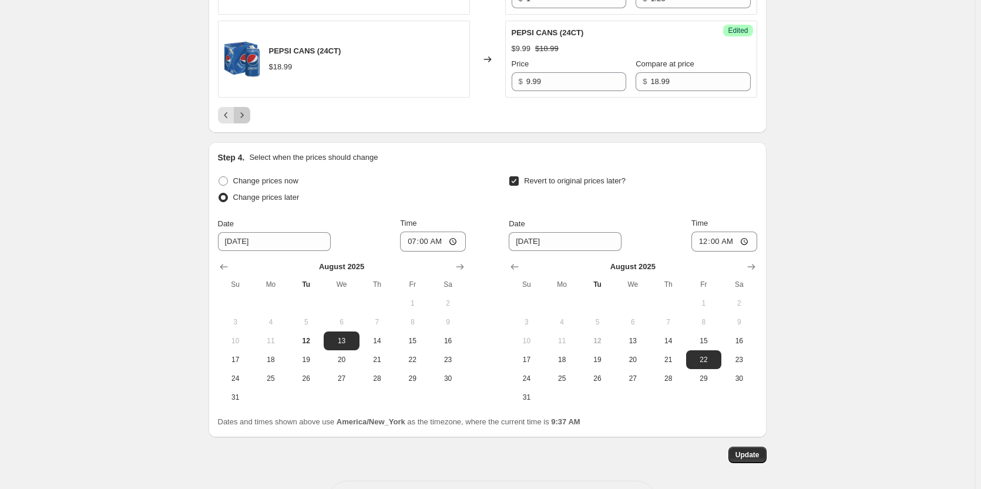
click at [245, 114] on icon "Next" at bounding box center [242, 115] width 12 height 12
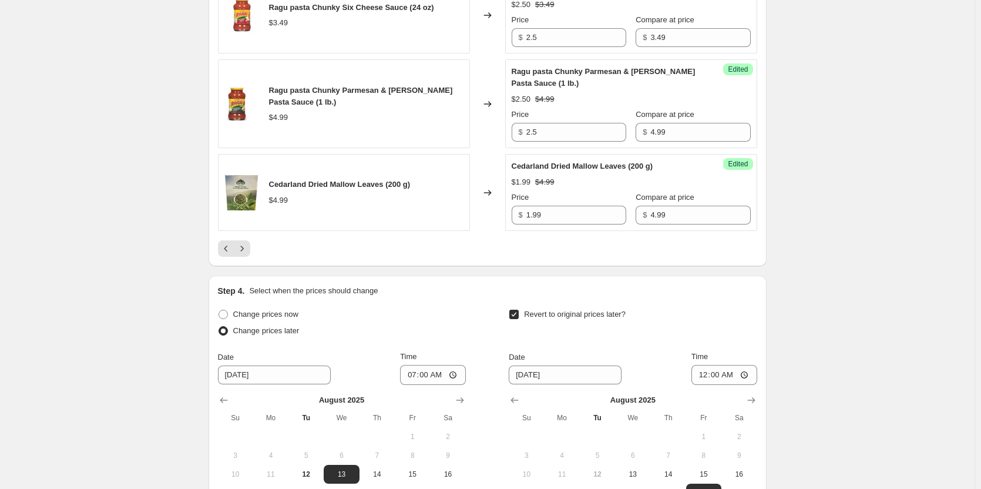
scroll to position [2115, 0]
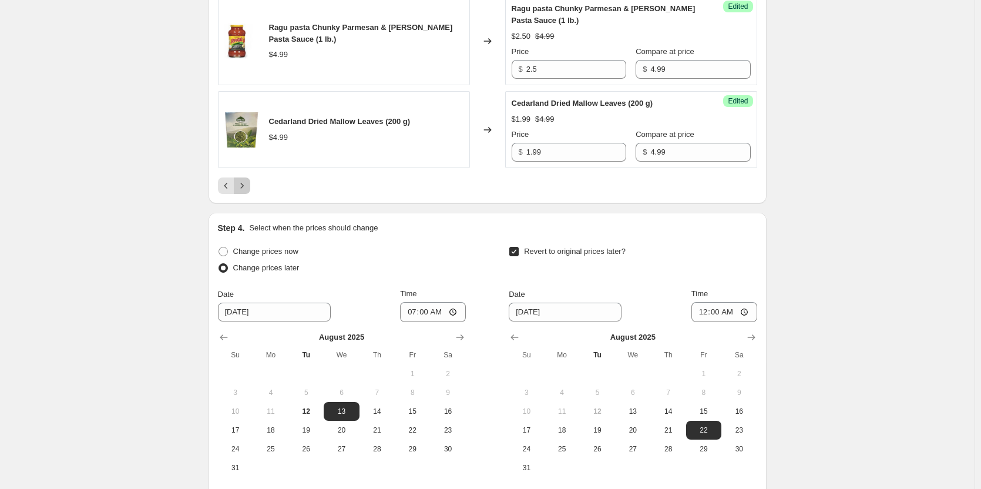
click at [244, 180] on icon "Next" at bounding box center [242, 186] width 12 height 12
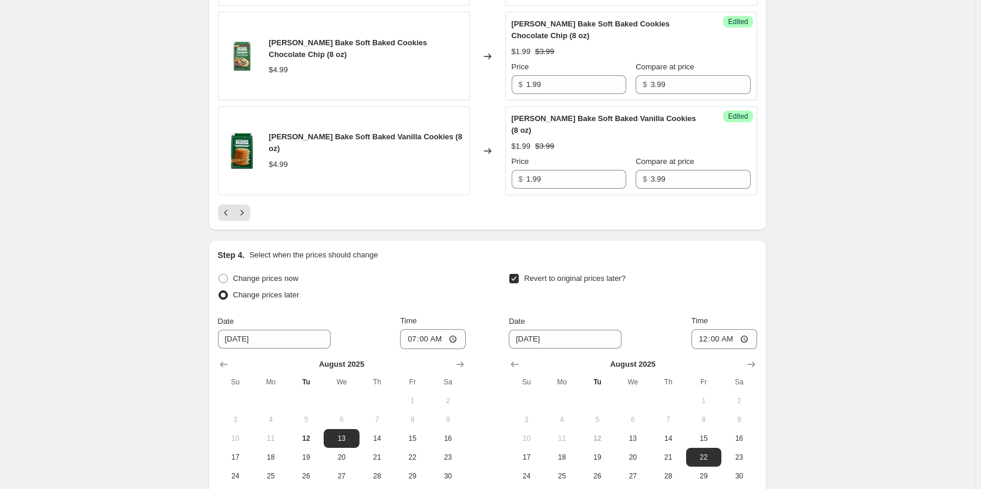
scroll to position [2173, 0]
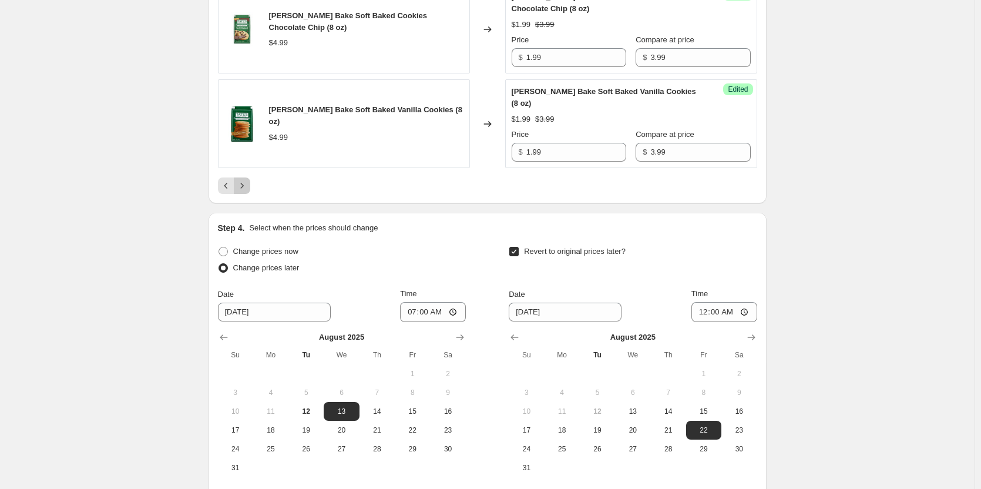
click at [246, 180] on icon "Next" at bounding box center [242, 186] width 12 height 12
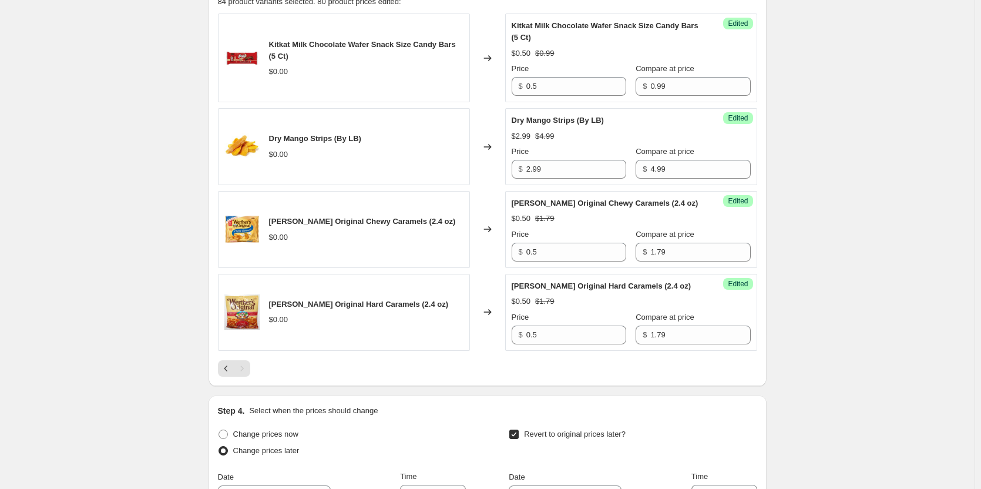
scroll to position [650, 0]
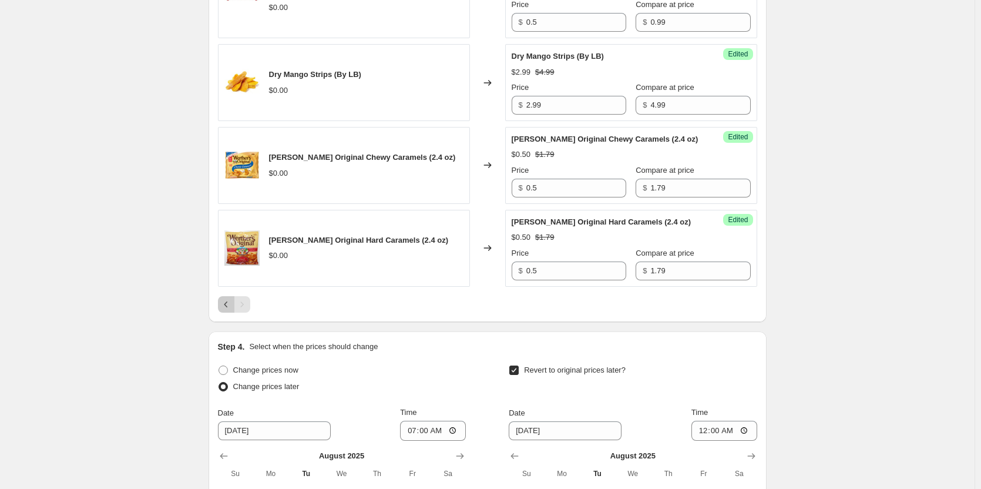
click at [227, 302] on icon "Previous" at bounding box center [226, 304] width 4 height 6
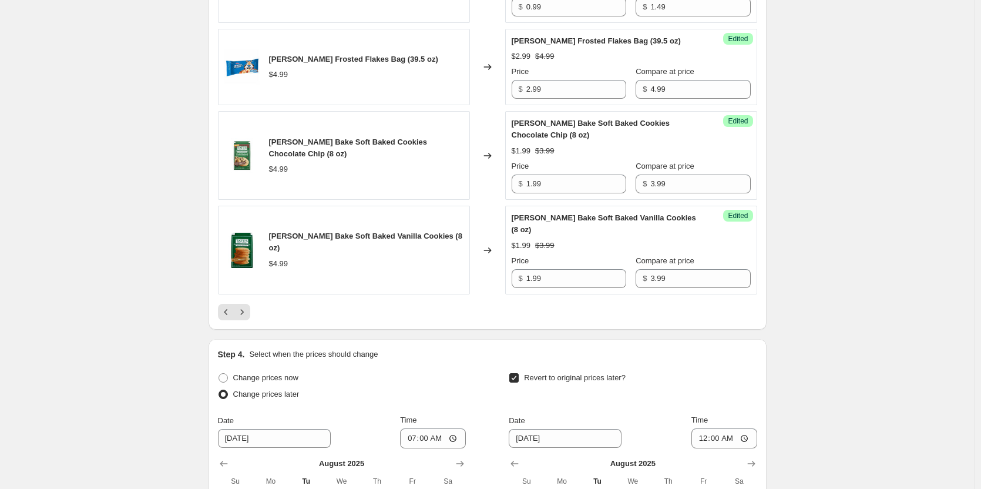
scroll to position [2059, 0]
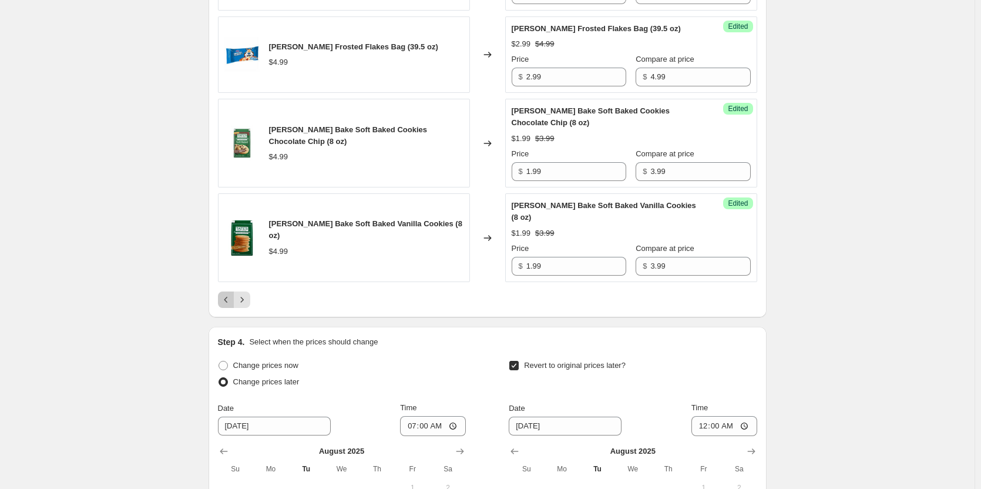
click at [227, 294] on icon "Previous" at bounding box center [226, 300] width 12 height 12
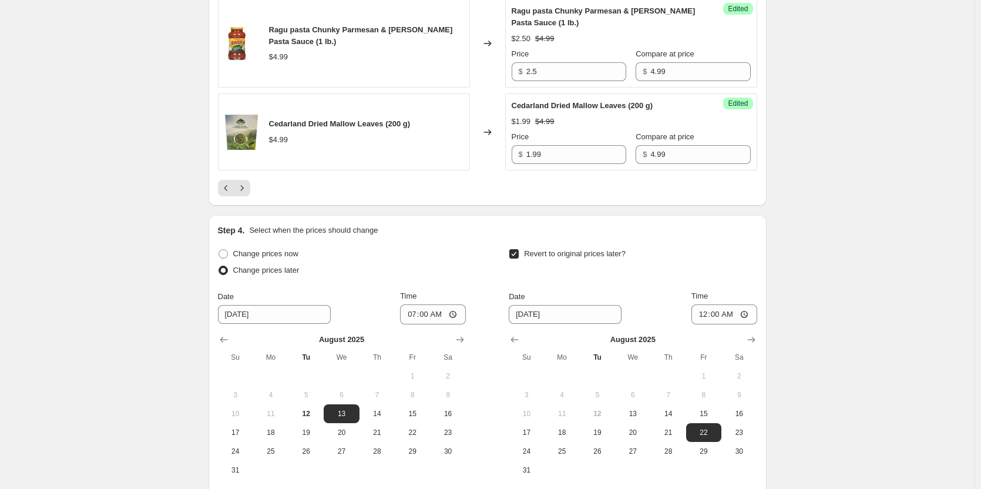
scroll to position [2118, 0]
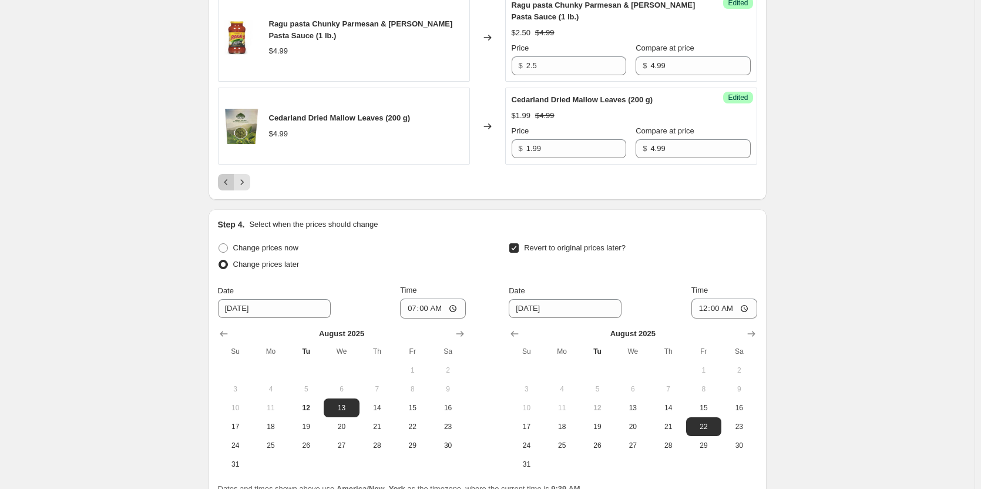
click at [225, 176] on icon "Previous" at bounding box center [226, 182] width 12 height 12
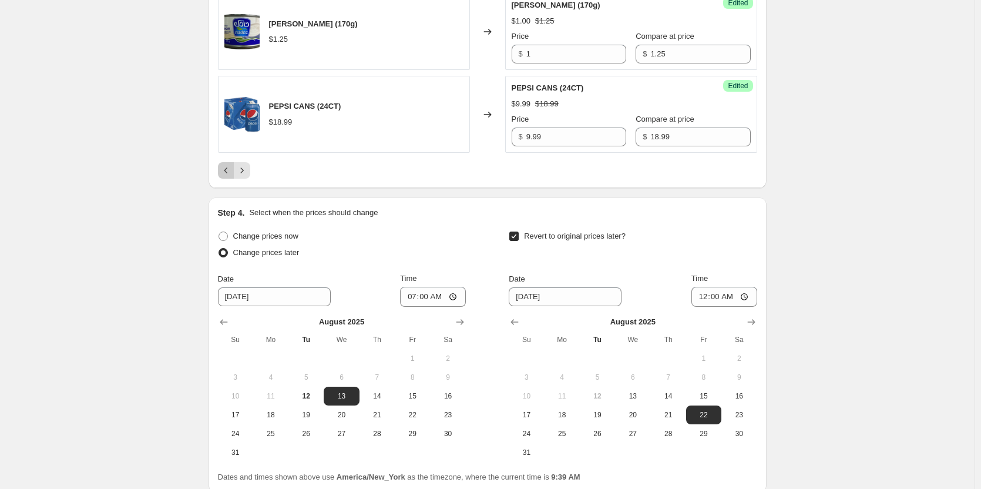
click at [226, 170] on icon "Previous" at bounding box center [226, 170] width 12 height 12
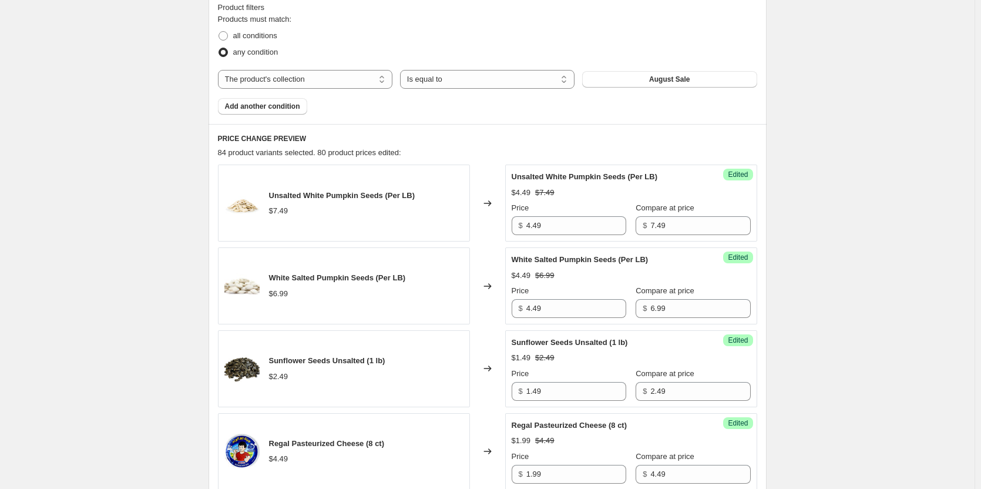
scroll to position [415, 0]
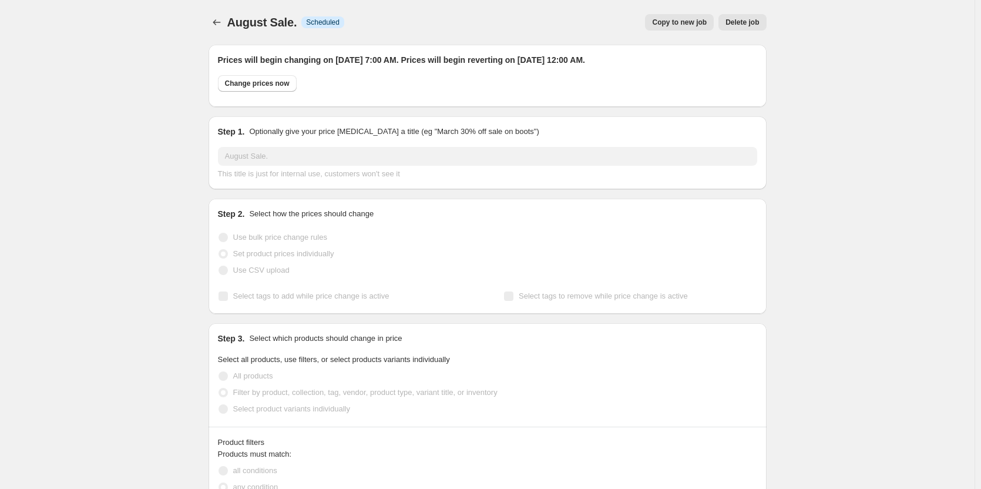
select select "collection"
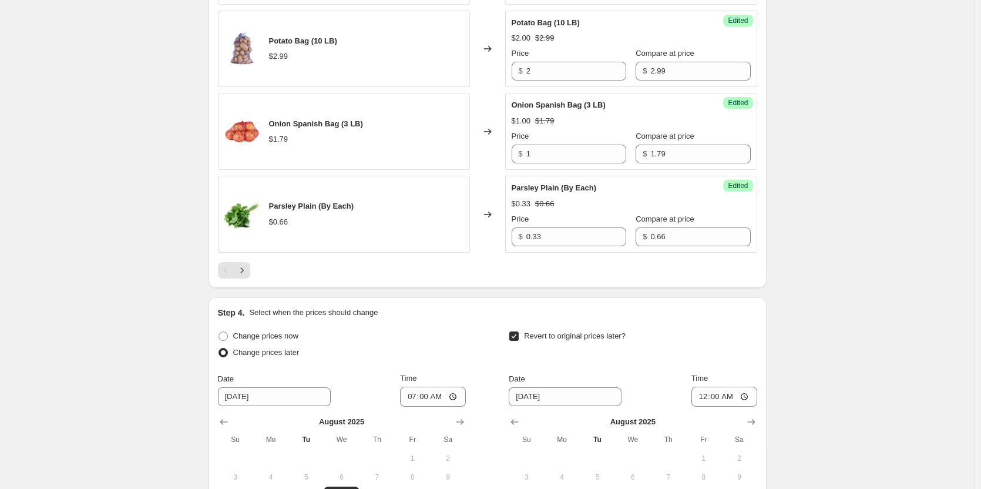
scroll to position [2056, 0]
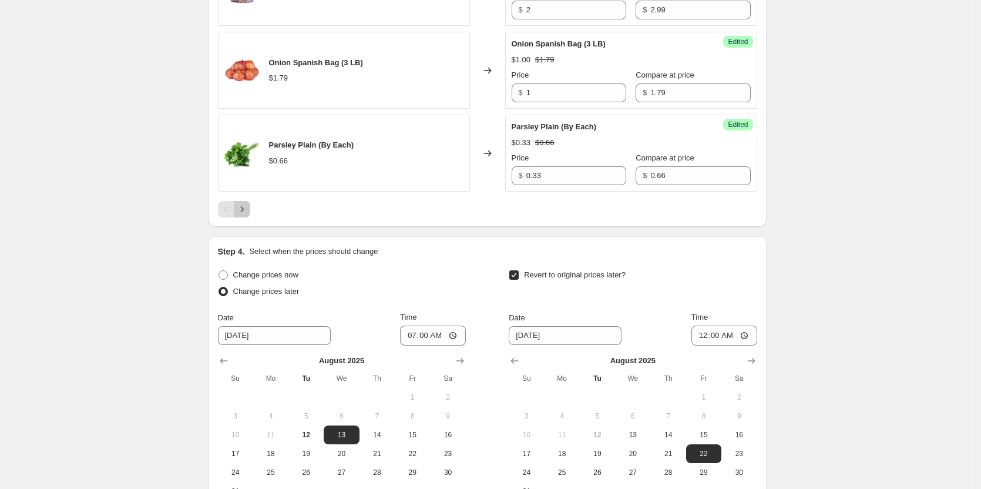
click at [246, 209] on icon "Next" at bounding box center [242, 209] width 12 height 12
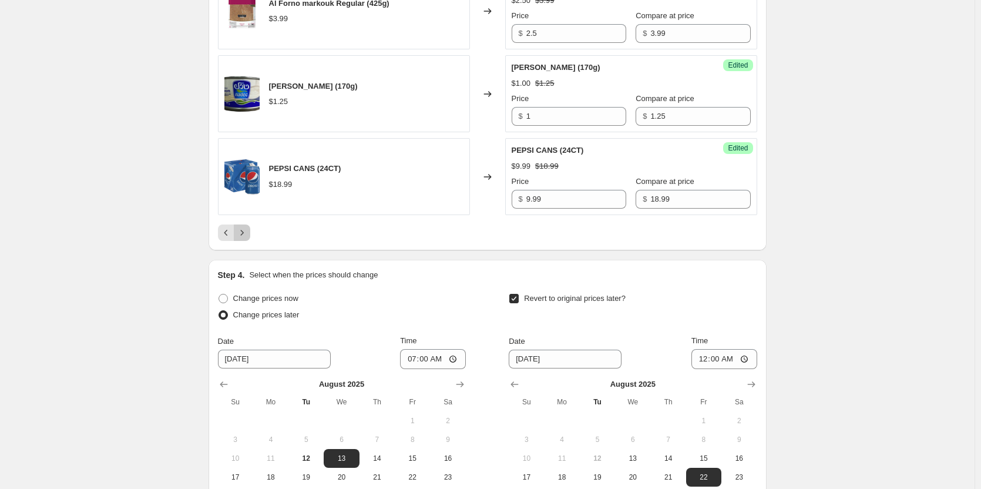
click at [244, 230] on icon "Next" at bounding box center [242, 233] width 12 height 12
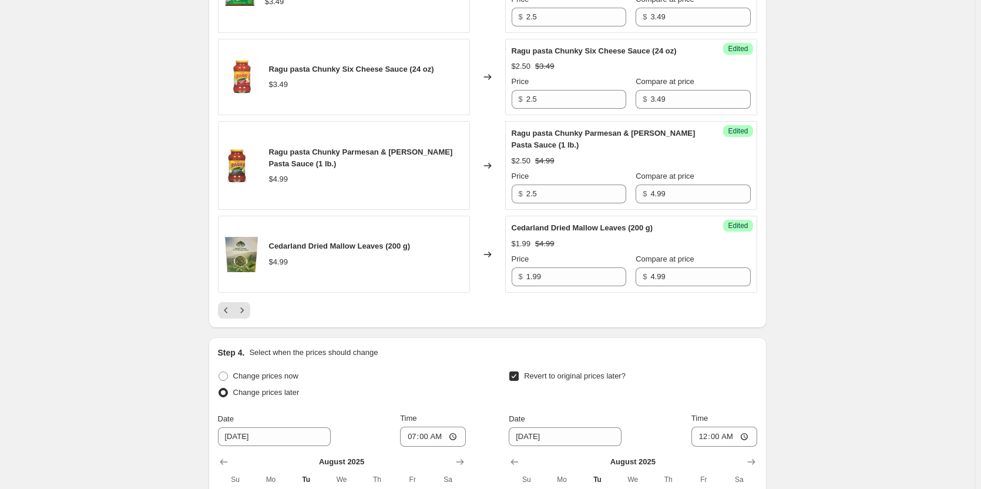
scroll to position [1925, 0]
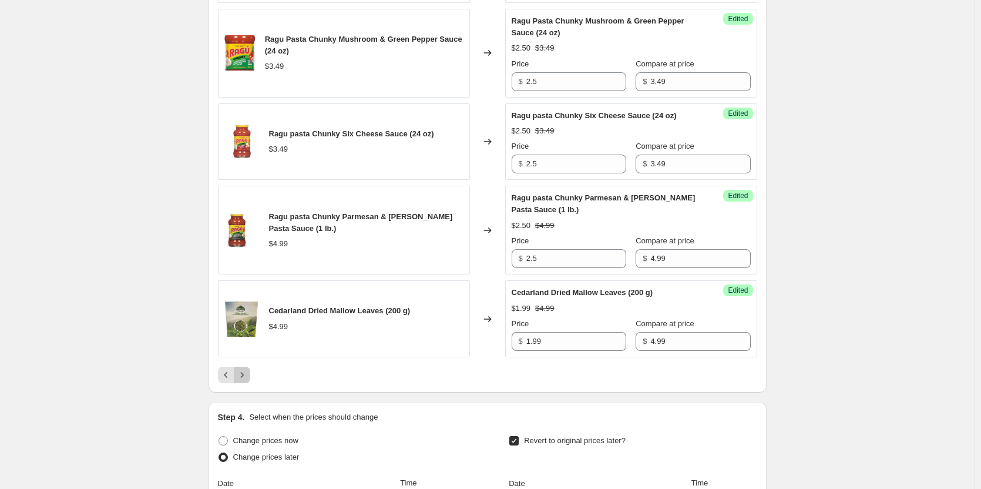
click at [248, 369] on icon "Next" at bounding box center [242, 375] width 12 height 12
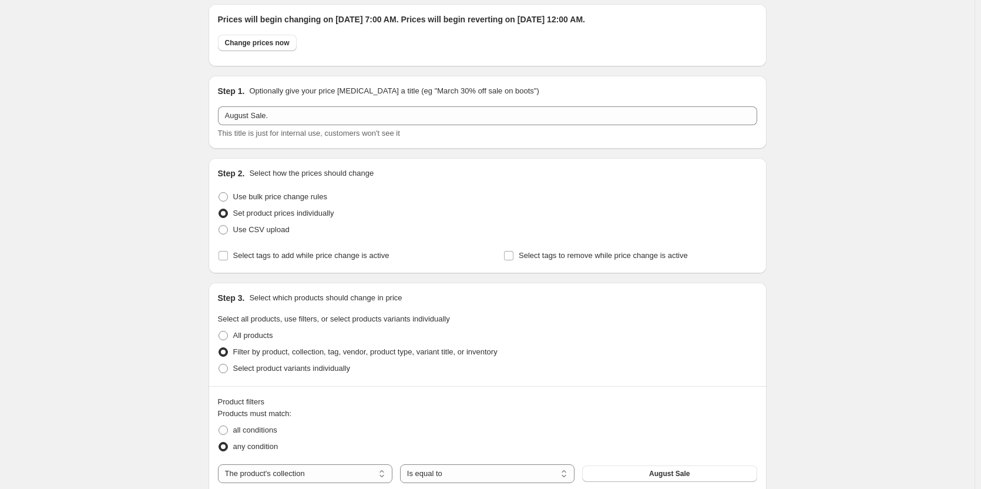
scroll to position [0, 0]
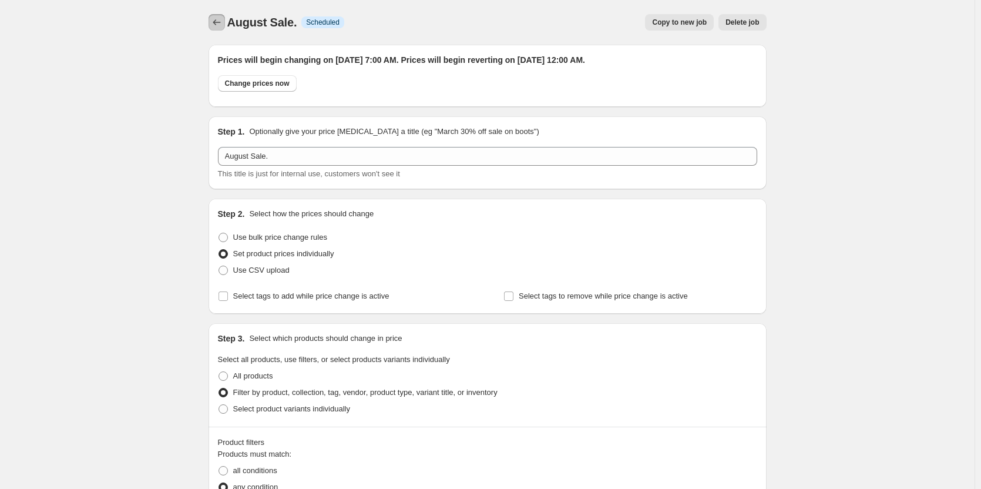
click at [223, 23] on icon "Price change jobs" at bounding box center [217, 22] width 12 height 12
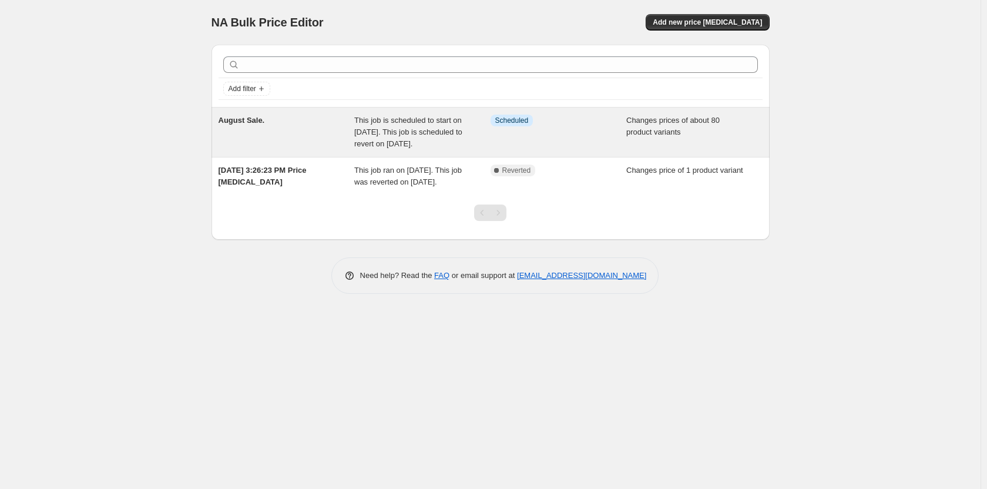
click at [335, 146] on div "August Sale." at bounding box center [287, 132] width 136 height 35
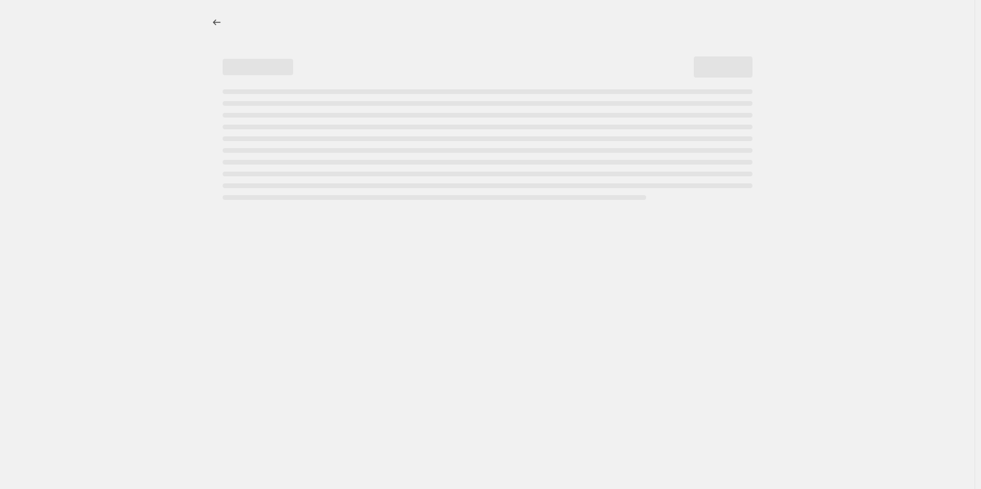
select select "collection"
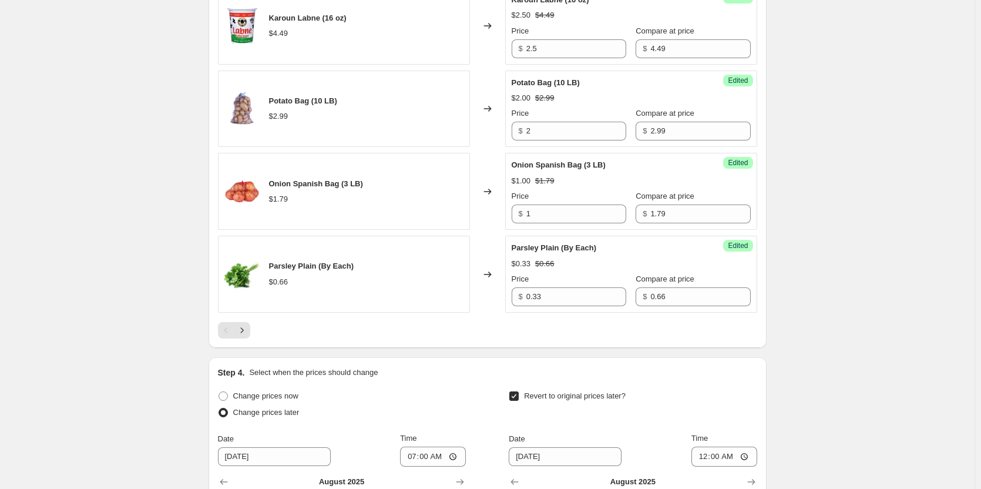
scroll to position [1997, 0]
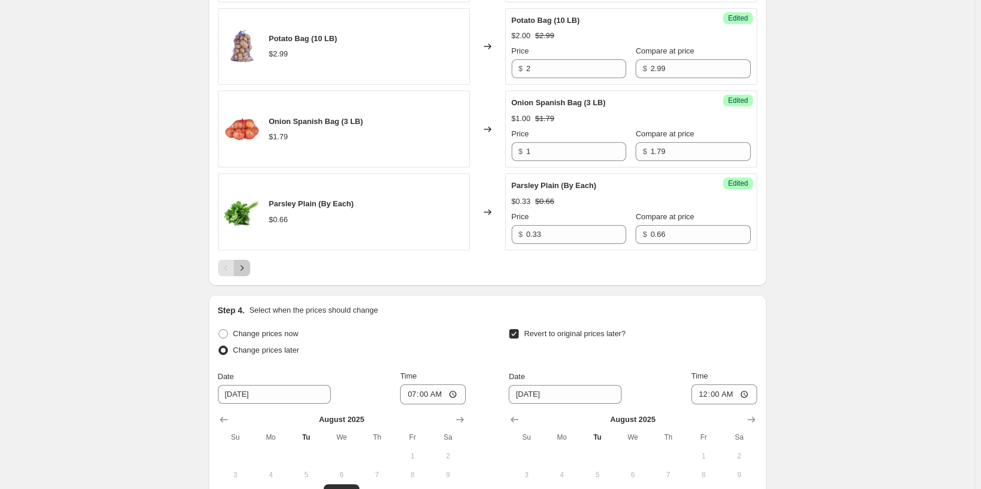
click at [248, 265] on icon "Next" at bounding box center [242, 268] width 12 height 12
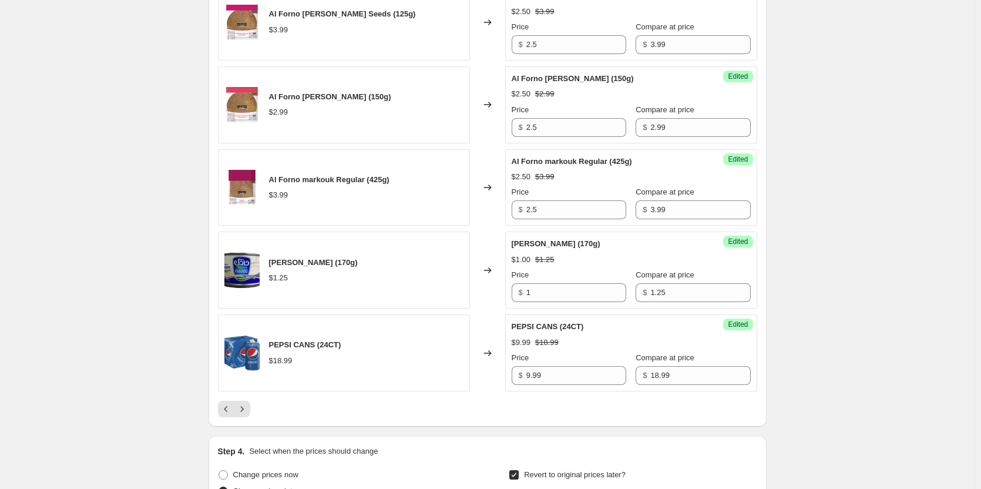
scroll to position [2173, 0]
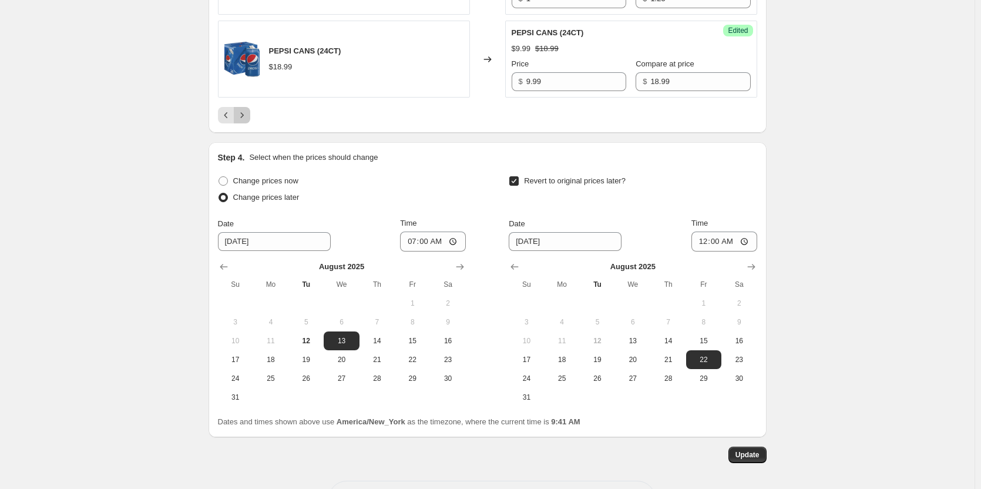
click at [242, 115] on icon "Next" at bounding box center [242, 115] width 12 height 12
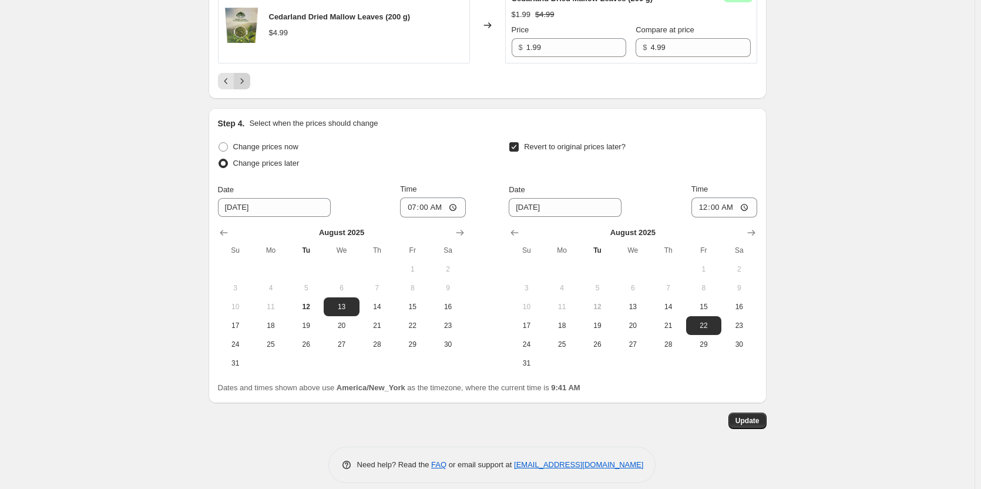
click at [243, 75] on icon "Next" at bounding box center [242, 81] width 12 height 12
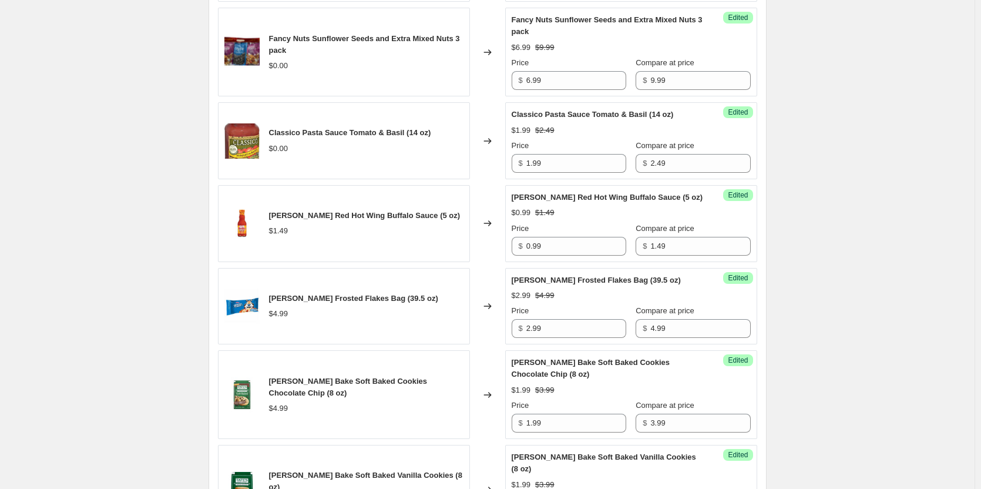
scroll to position [2160, 0]
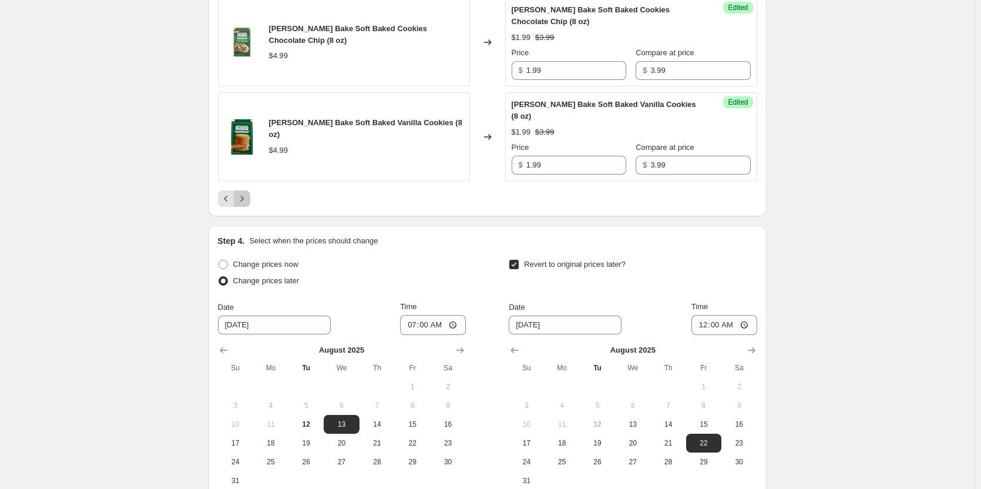
click at [246, 193] on icon "Next" at bounding box center [242, 199] width 12 height 12
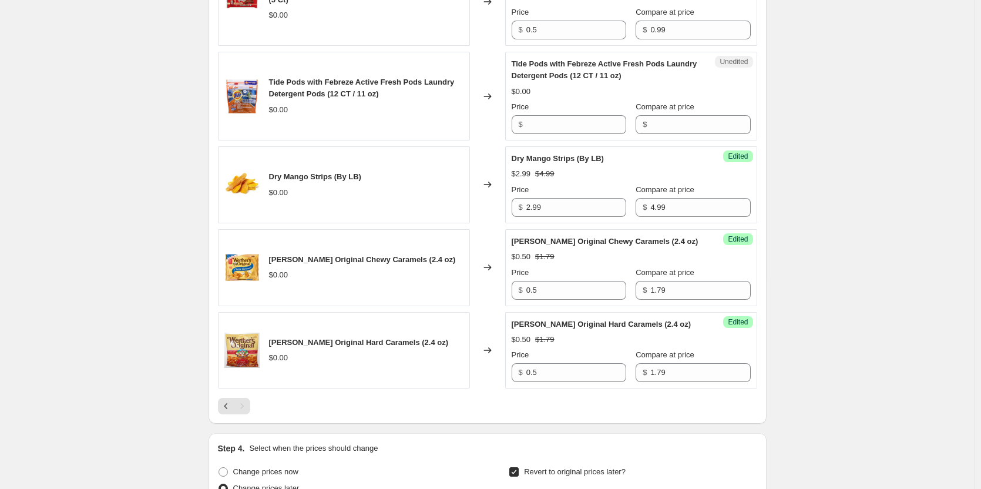
scroll to position [567, 0]
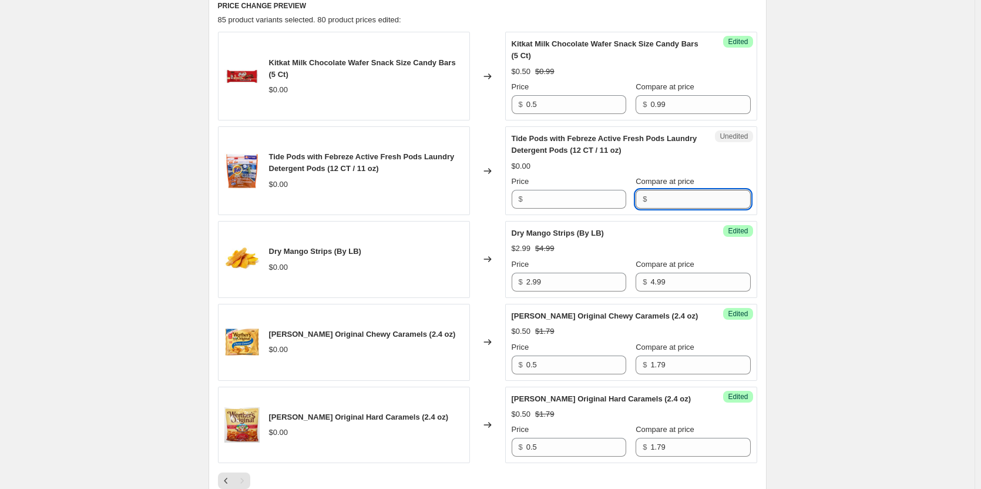
click at [677, 197] on input "Compare at price" at bounding box center [700, 199] width 100 height 19
type input "6.99"
click at [553, 202] on input "Price" at bounding box center [576, 199] width 100 height 19
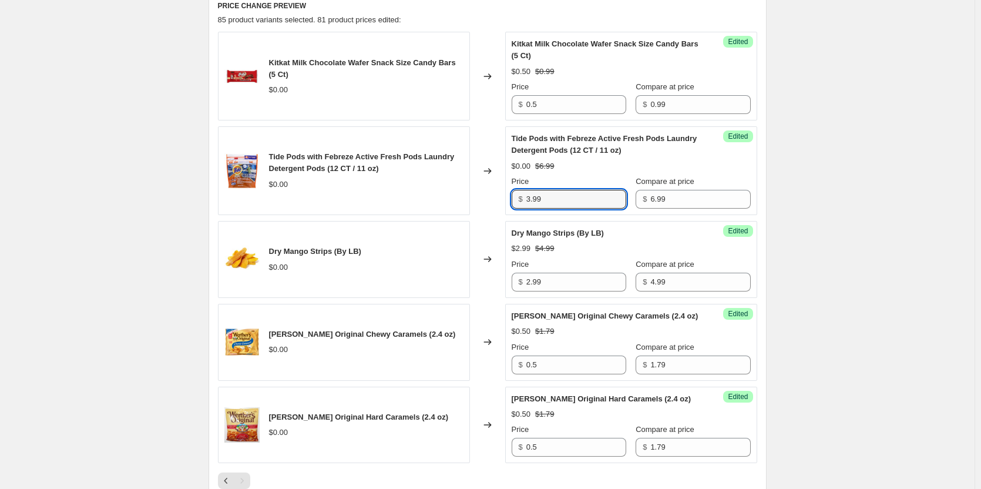
type input "3.99"
click at [835, 223] on div "August Sale.. This page is ready August Sale. Info Scheduled Copy to new job De…" at bounding box center [487, 166] width 974 height 1467
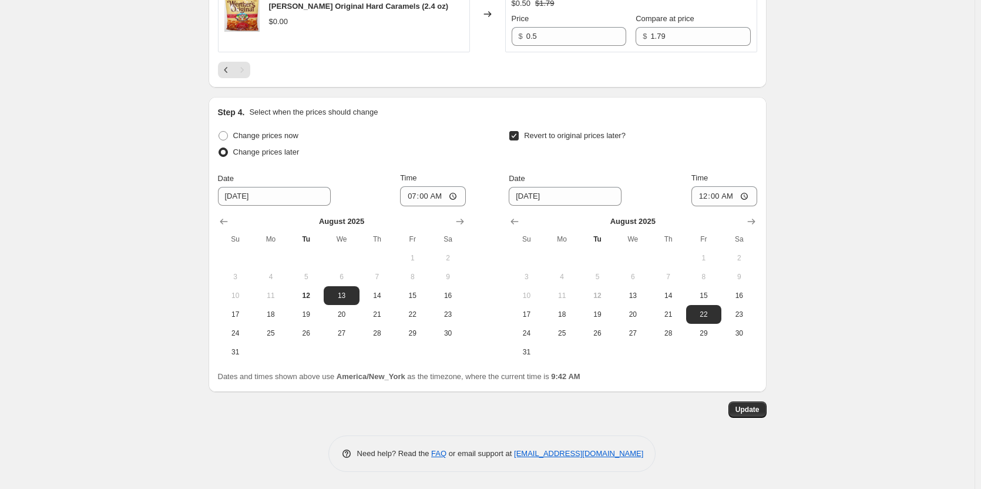
scroll to position [979, 0]
click at [746, 409] on span "Update" at bounding box center [747, 408] width 24 height 9
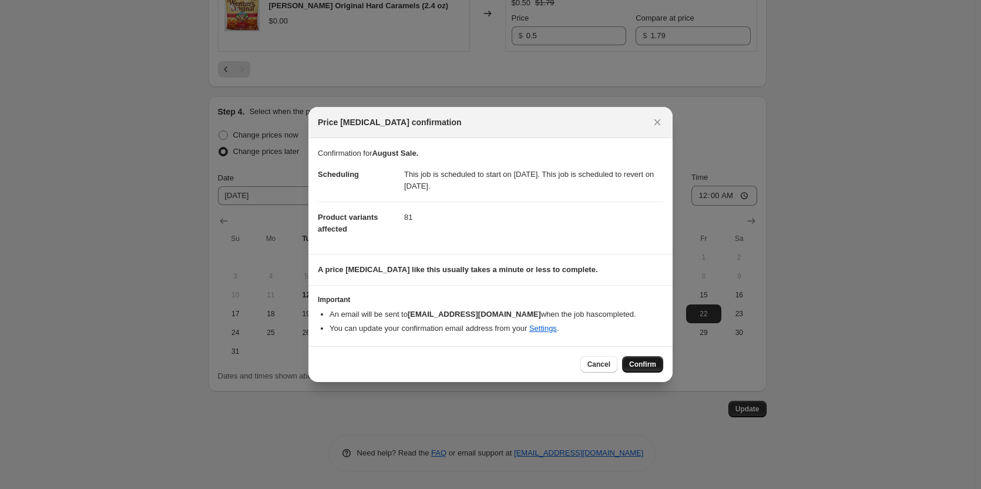
click at [641, 359] on span "Confirm" at bounding box center [642, 363] width 27 height 9
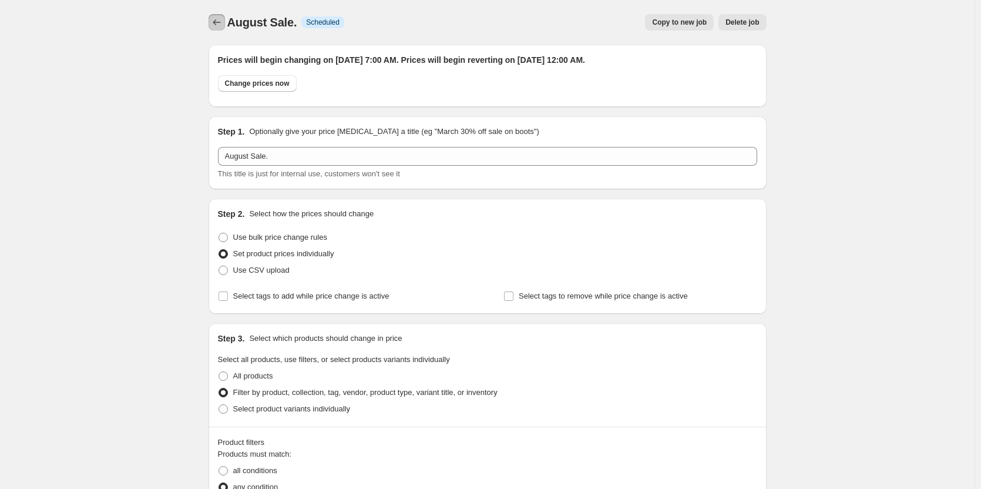
click at [222, 23] on icon "Price change jobs" at bounding box center [217, 22] width 12 height 12
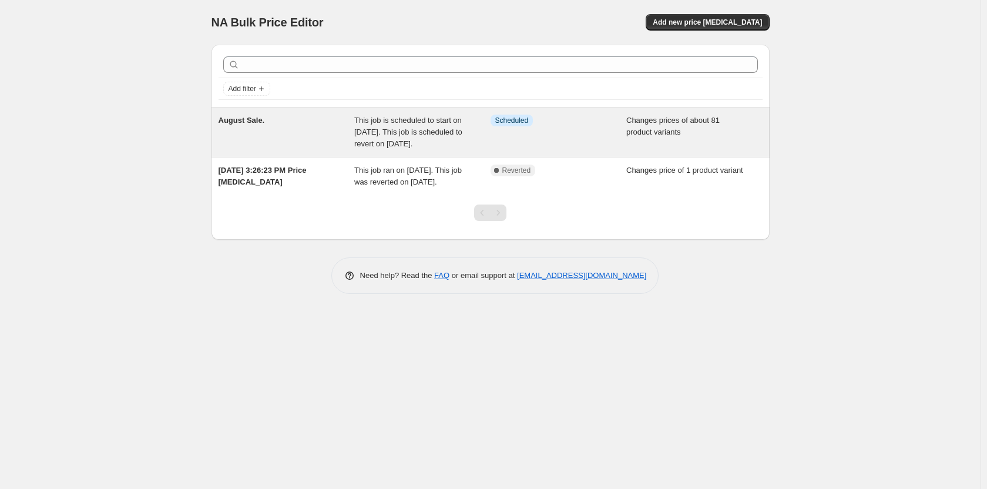
click at [387, 139] on span "This job is scheduled to start on [DATE]. This job is scheduled to revert on [D…" at bounding box center [408, 132] width 108 height 32
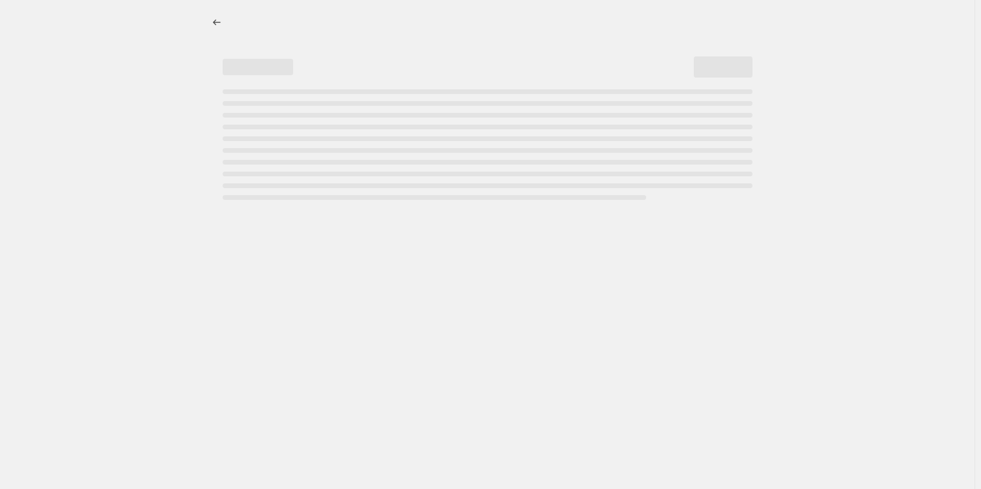
select select "collection"
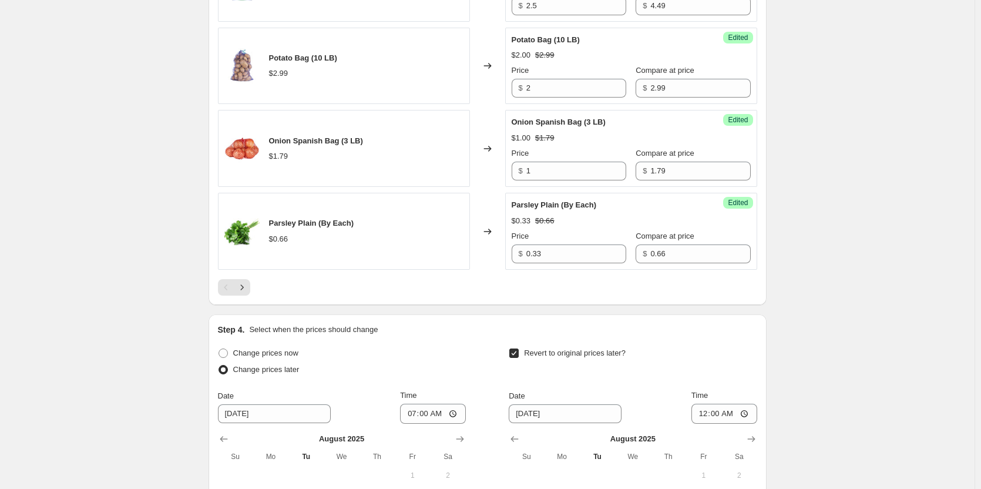
scroll to position [1997, 0]
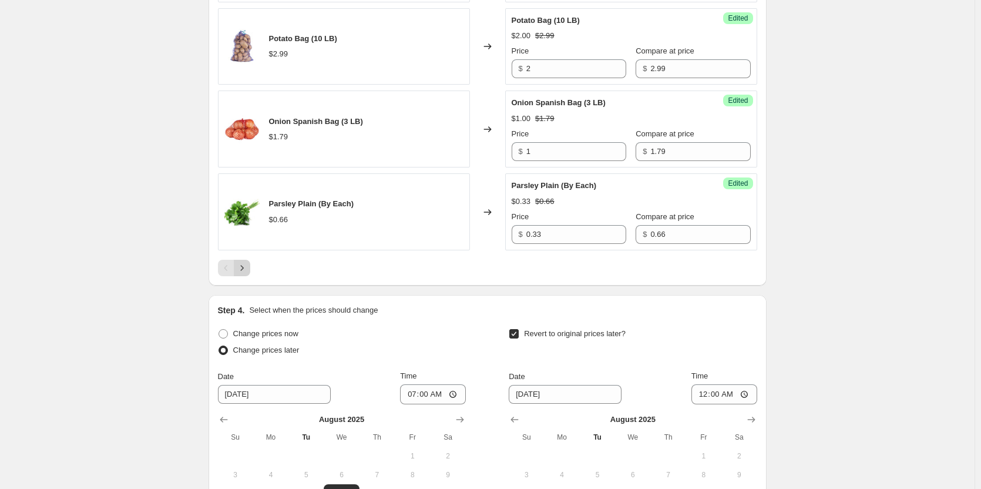
click at [248, 270] on icon "Next" at bounding box center [242, 268] width 12 height 12
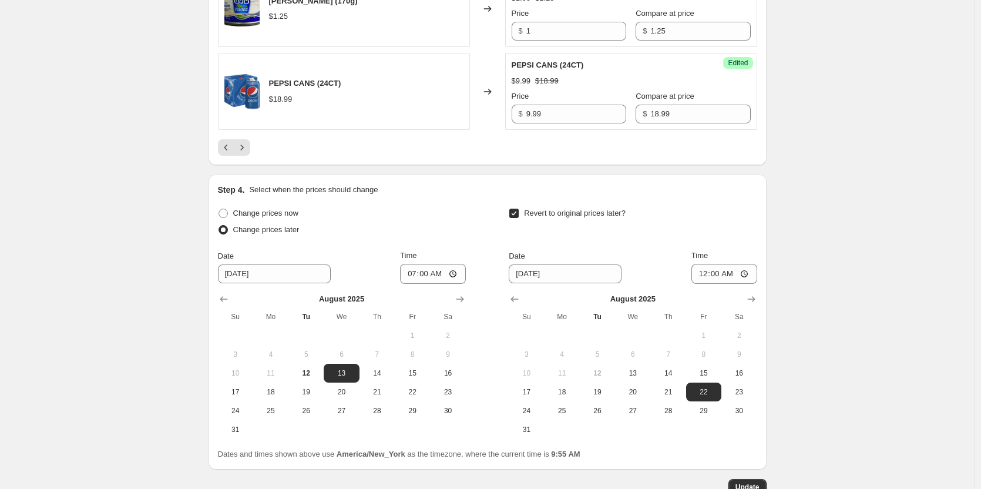
scroll to position [2173, 0]
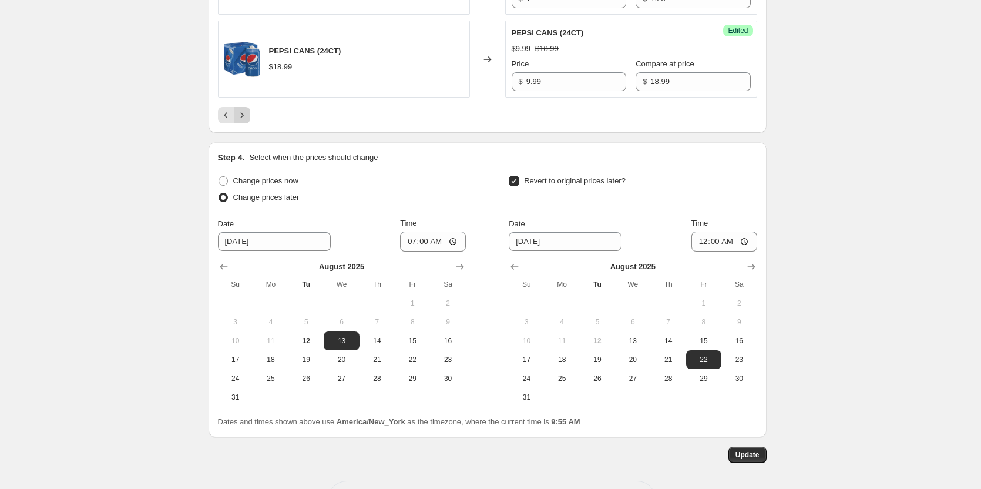
click at [247, 117] on icon "Next" at bounding box center [242, 115] width 12 height 12
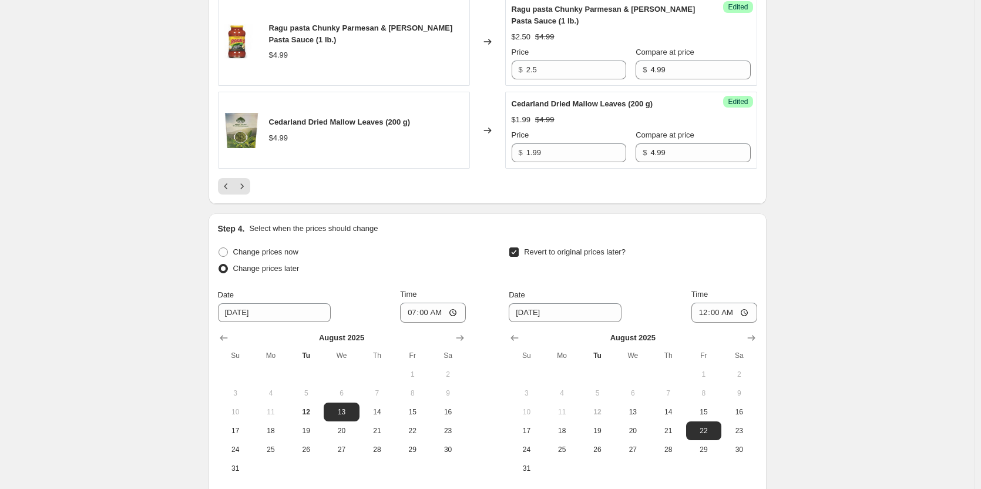
scroll to position [2115, 0]
click at [247, 180] on icon "Next" at bounding box center [242, 186] width 12 height 12
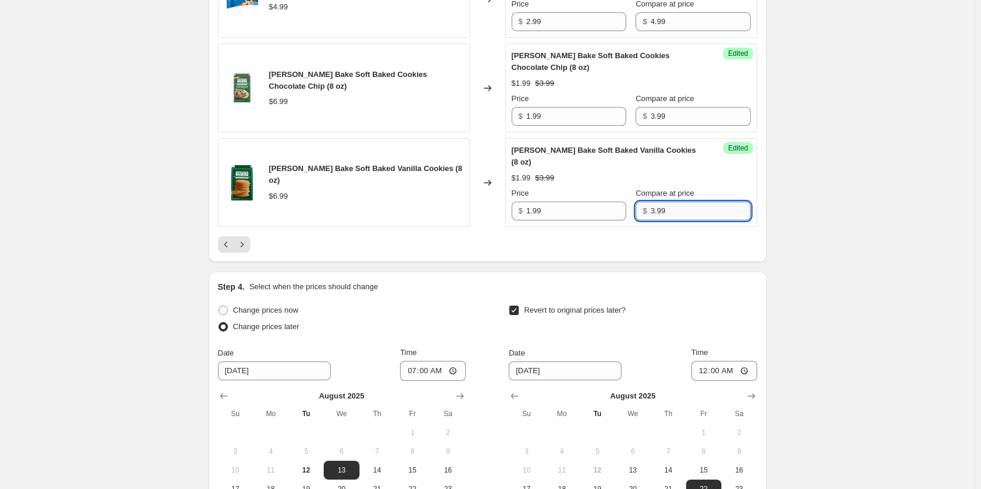
click at [697, 201] on input "3.99" at bounding box center [700, 210] width 100 height 19
type input "3"
type input "6.99"
click at [707, 116] on input "3.99" at bounding box center [700, 116] width 100 height 19
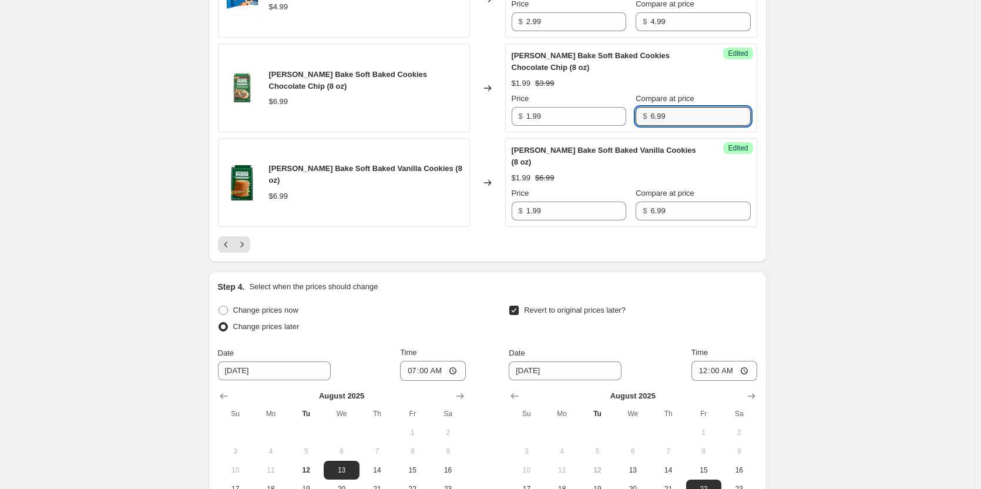
type input "6.99"
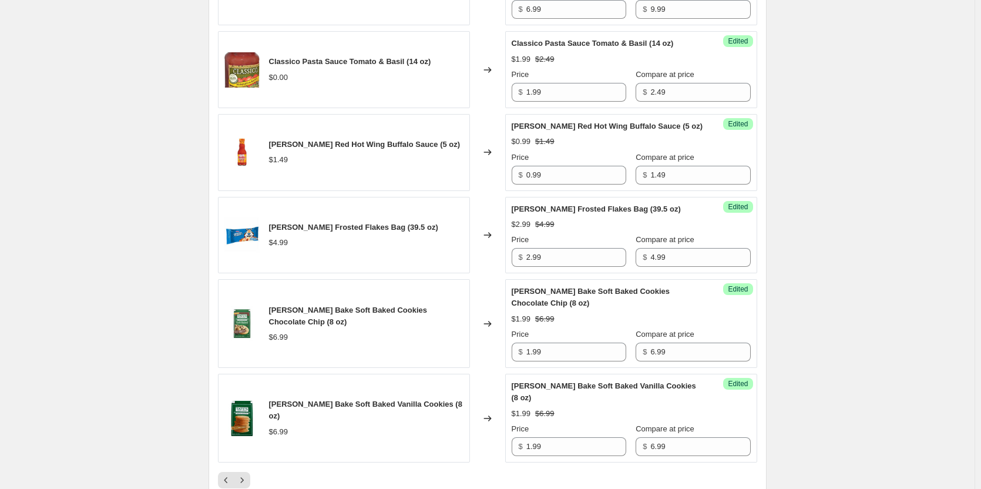
scroll to position [1997, 0]
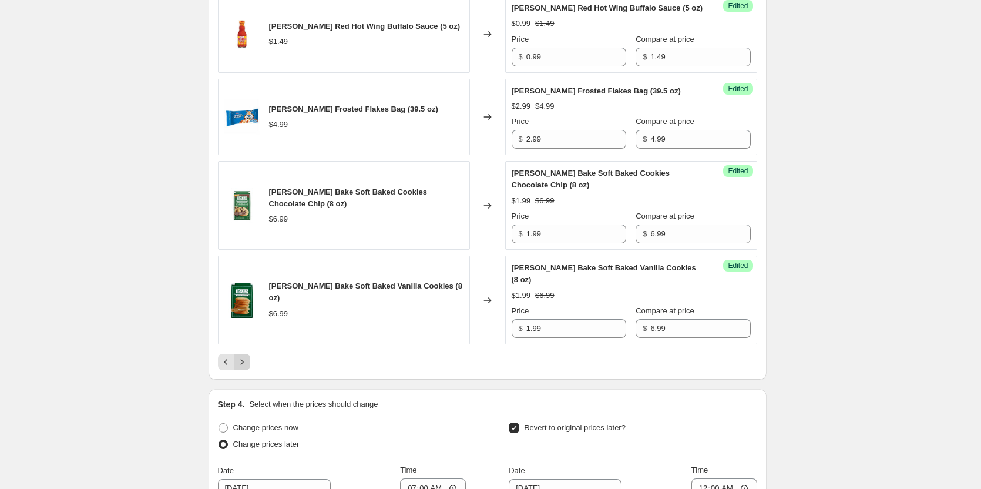
click at [243, 359] on icon "Next" at bounding box center [241, 361] width 3 height 5
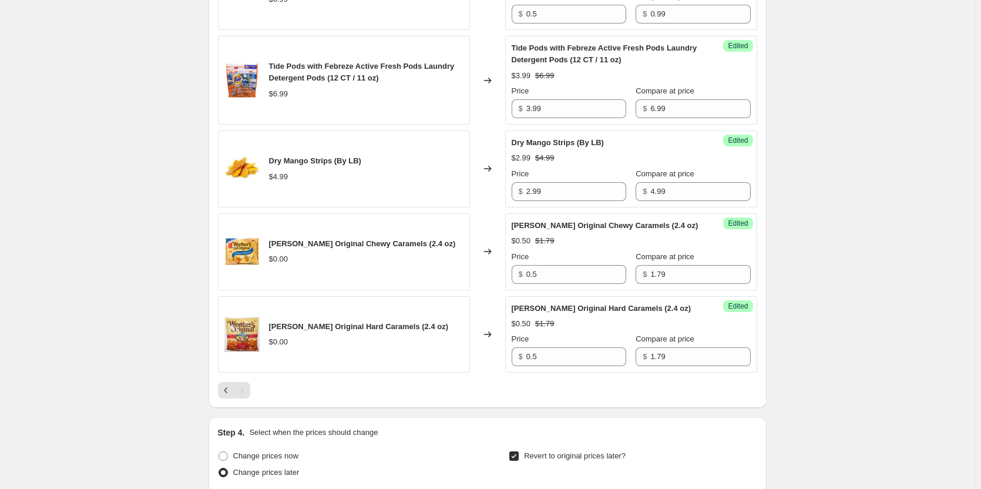
scroll to position [626, 0]
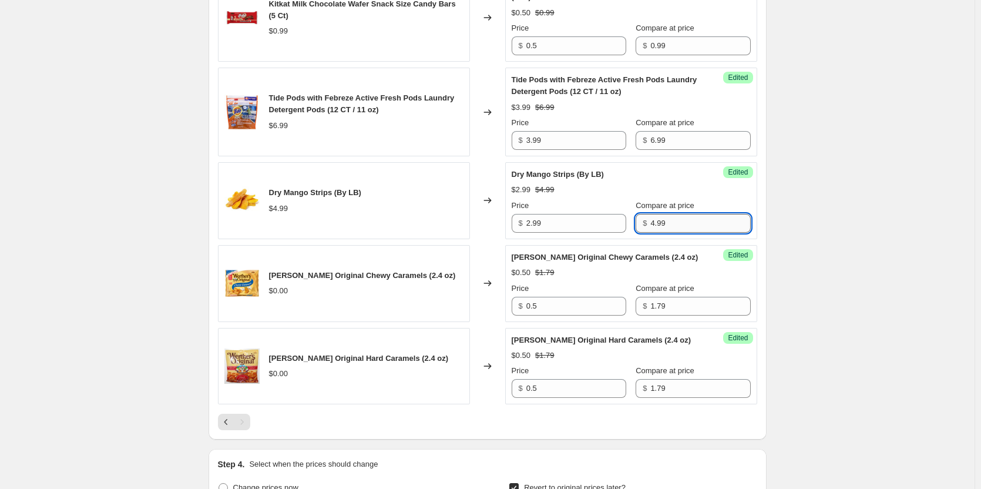
click at [670, 227] on input "4.99" at bounding box center [700, 223] width 100 height 19
type input "5.99"
click at [853, 240] on div "August Sale.. This page is ready August Sale. Info Scheduled Copy to new job De…" at bounding box center [487, 107] width 974 height 1467
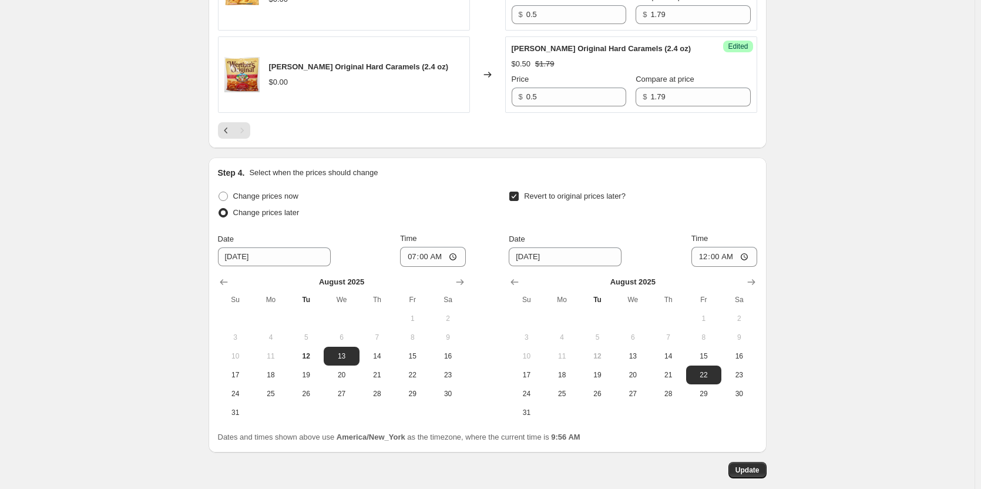
scroll to position [979, 0]
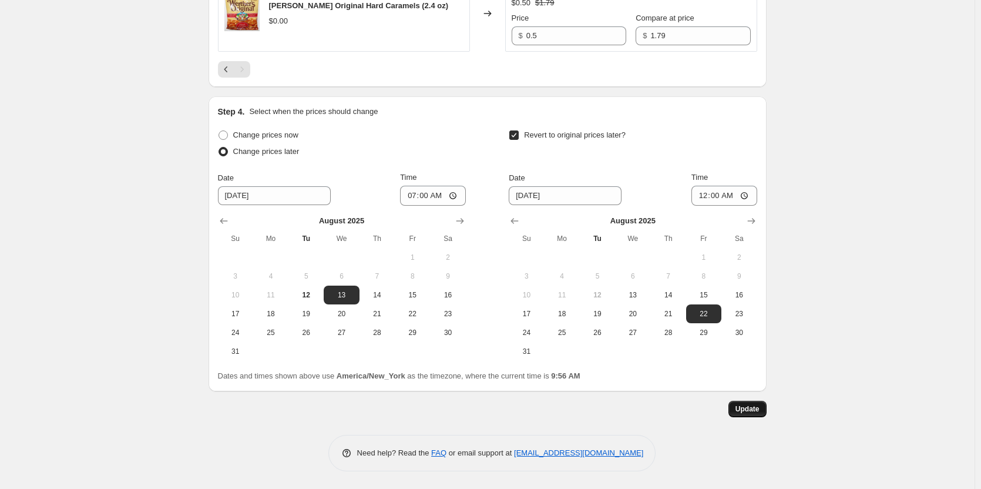
click at [755, 402] on button "Update" at bounding box center [747, 409] width 38 height 16
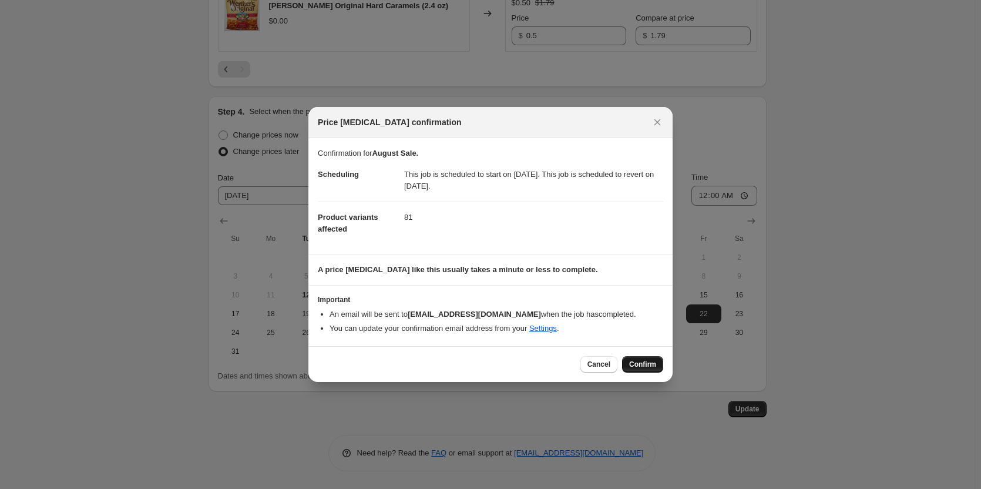
click at [646, 359] on span "Confirm" at bounding box center [642, 363] width 27 height 9
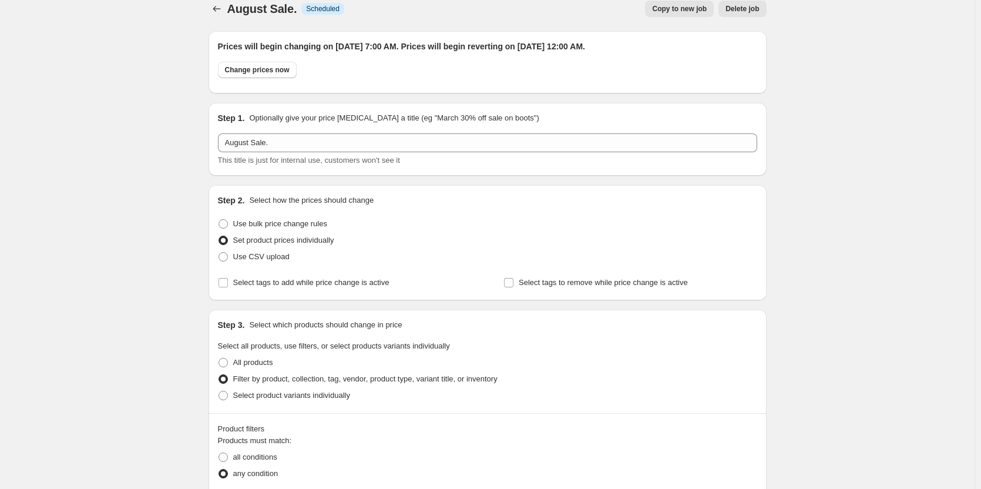
scroll to position [0, 0]
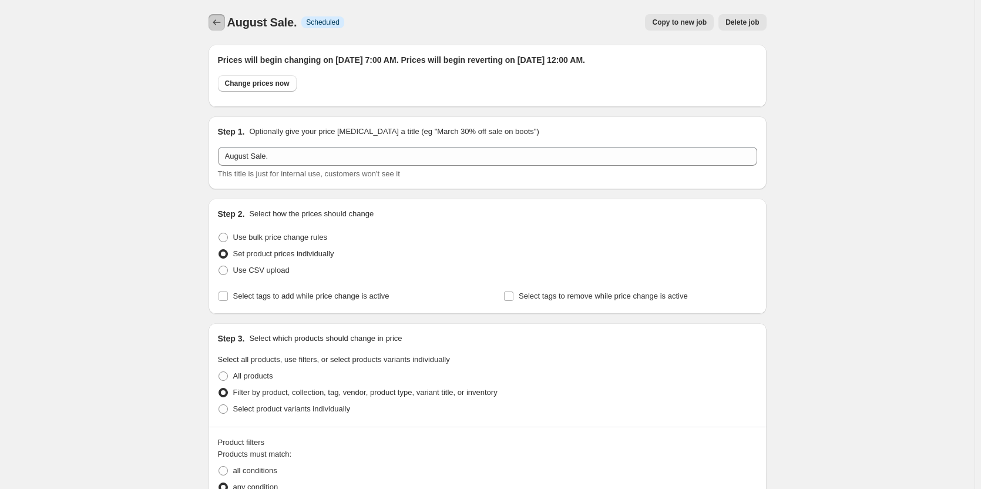
click at [225, 23] on button "Price change jobs" at bounding box center [217, 22] width 16 height 16
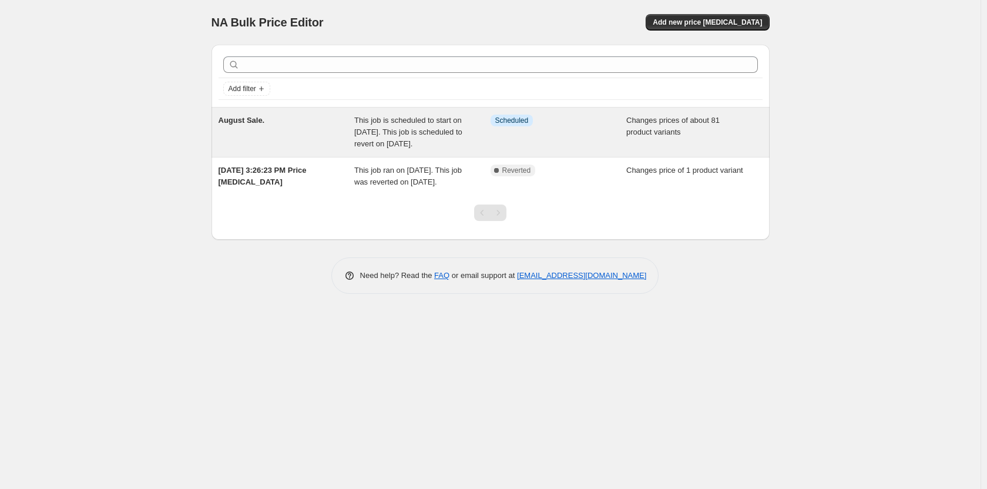
click at [352, 145] on div "August Sale." at bounding box center [287, 132] width 136 height 35
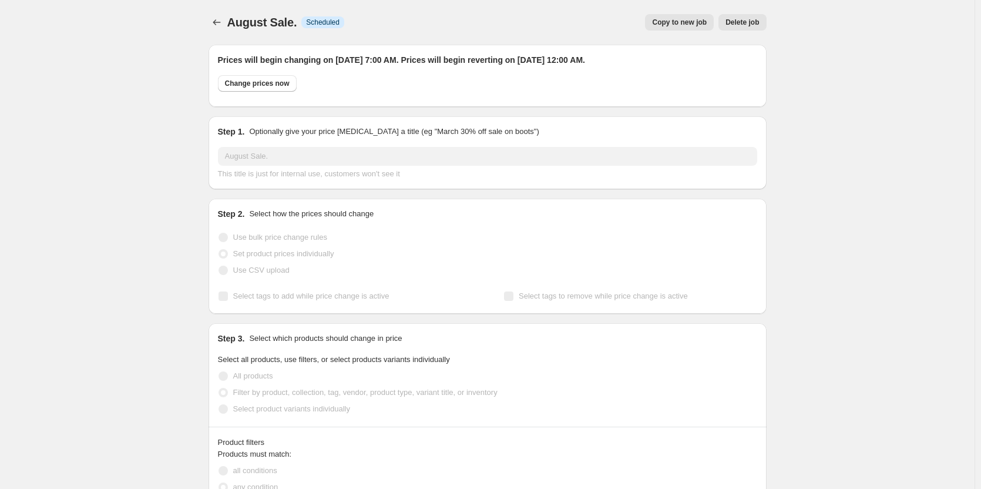
select select "collection"
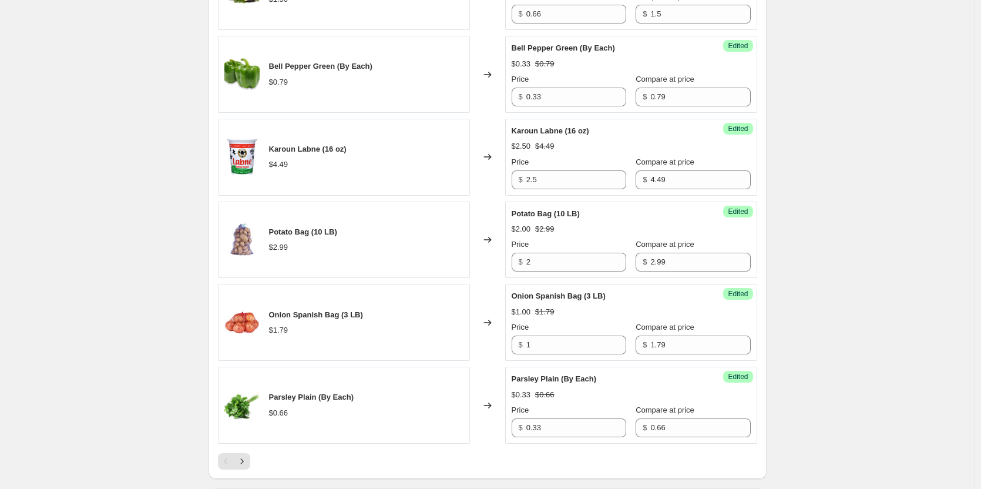
scroll to position [1821, 0]
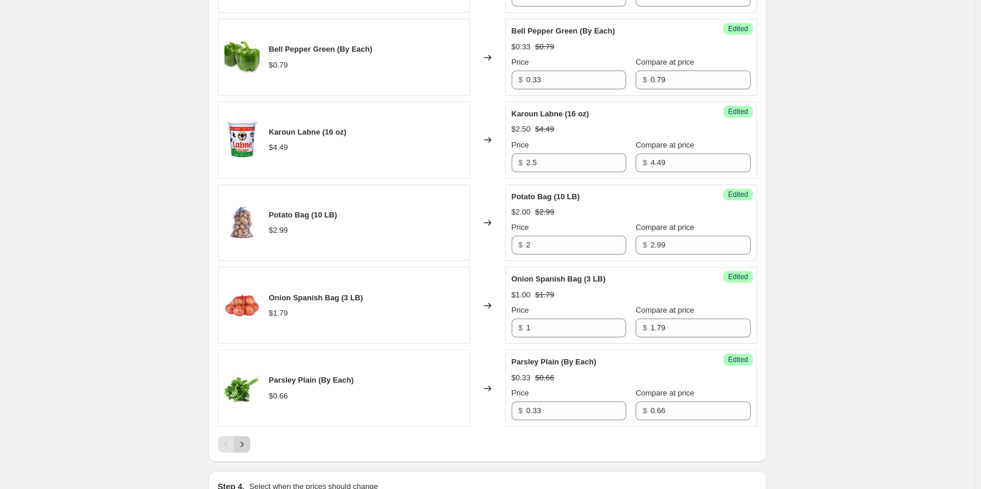
click at [242, 446] on icon "Next" at bounding box center [242, 444] width 12 height 12
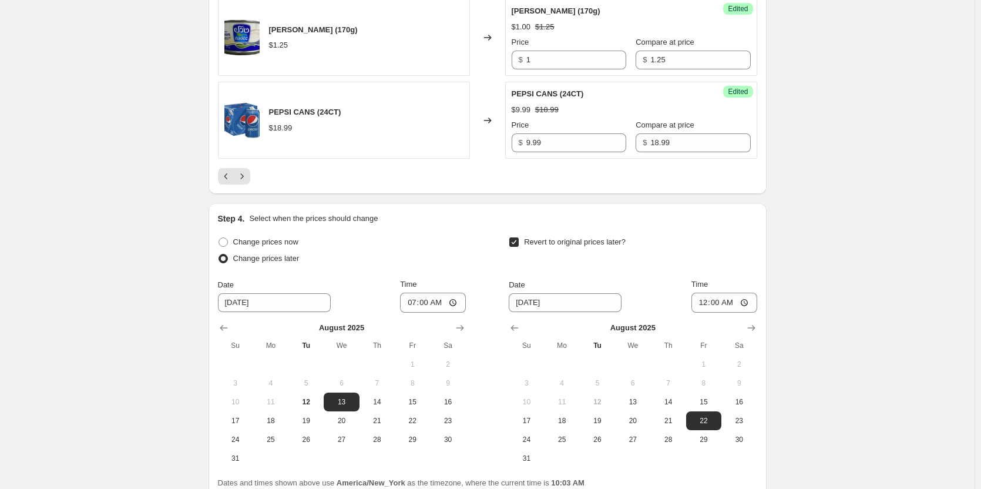
scroll to position [2115, 0]
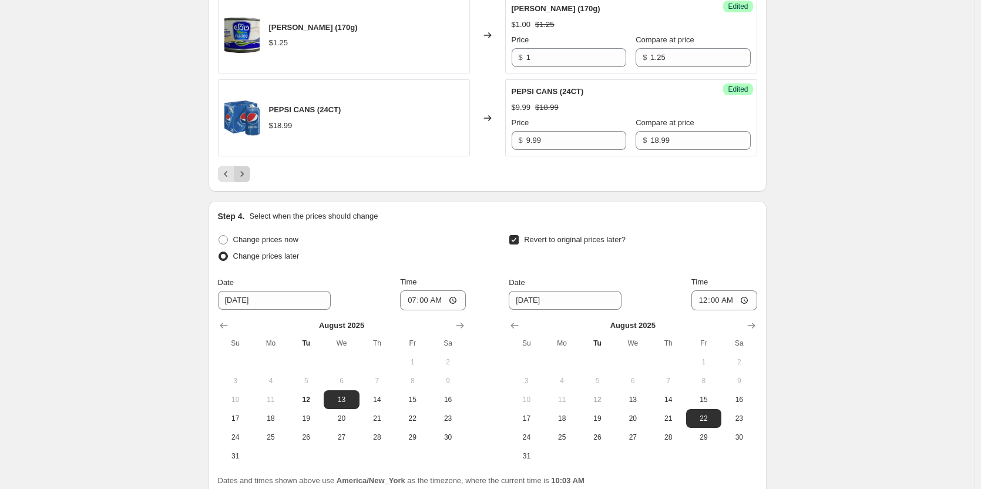
click at [241, 176] on icon "Next" at bounding box center [242, 174] width 12 height 12
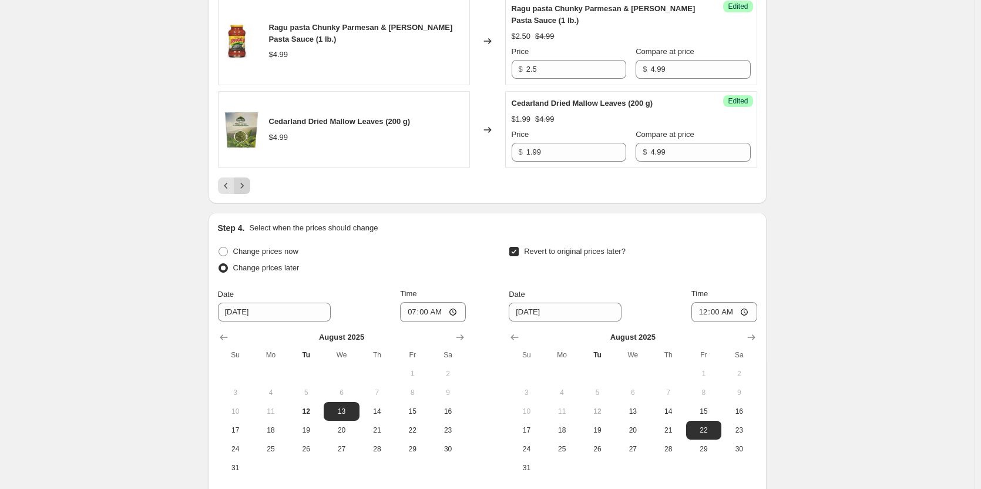
click at [247, 180] on icon "Next" at bounding box center [242, 186] width 12 height 12
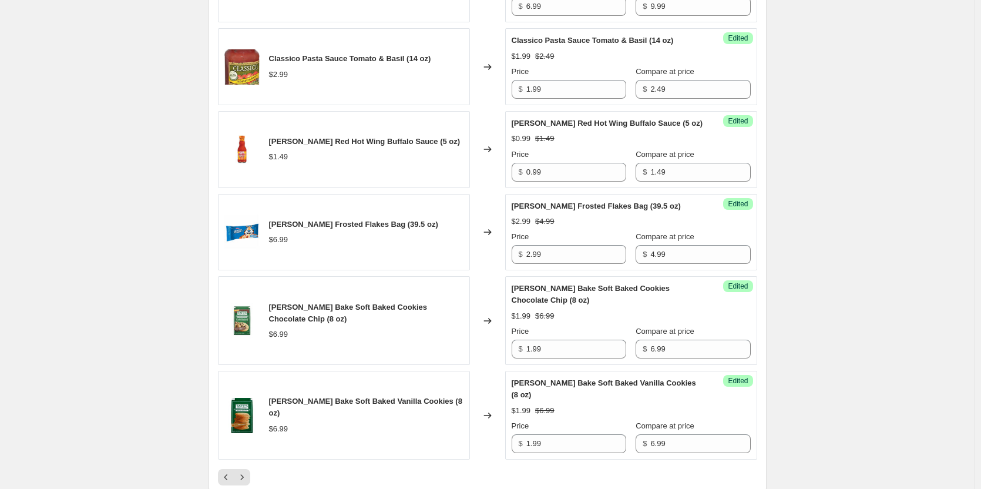
scroll to position [1880, 0]
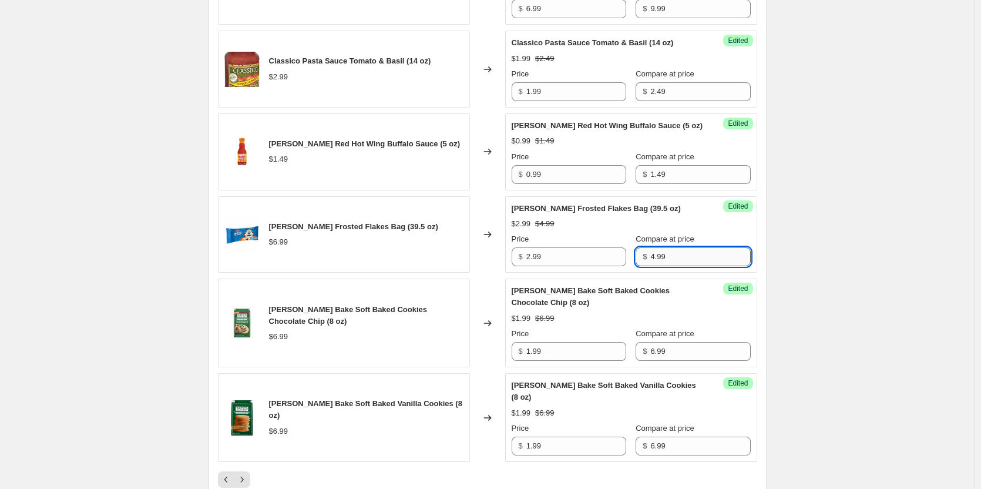
click at [691, 259] on input "4.99" at bounding box center [700, 256] width 100 height 19
type input "6.99"
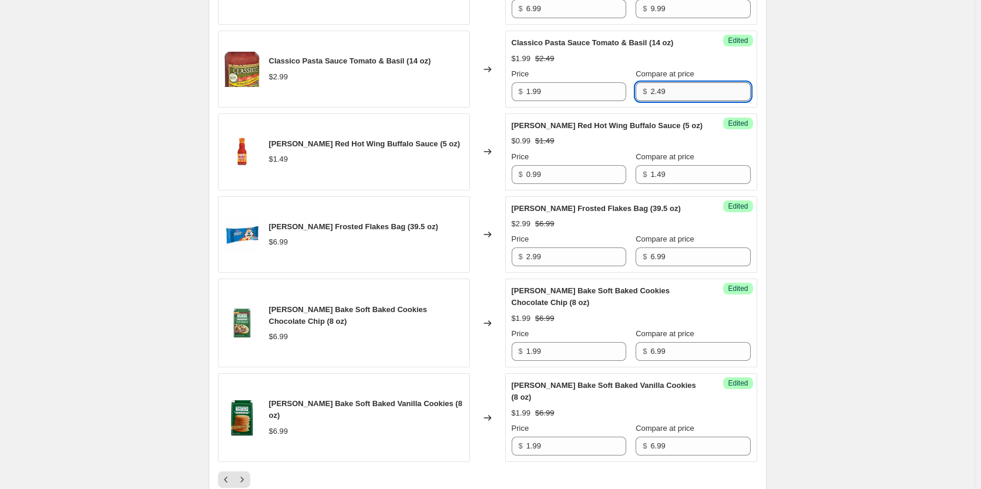
click at [676, 90] on input "2.49" at bounding box center [700, 91] width 100 height 19
type input "2.99"
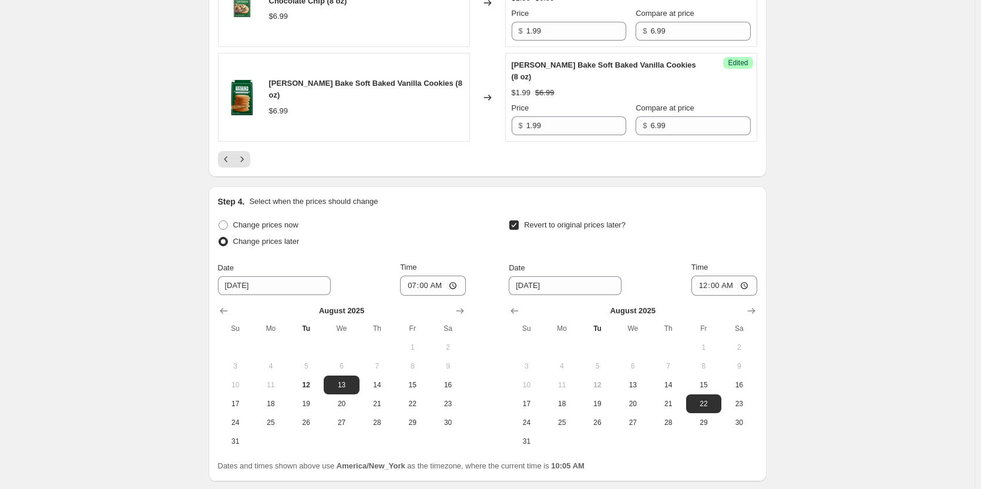
scroll to position [2278, 0]
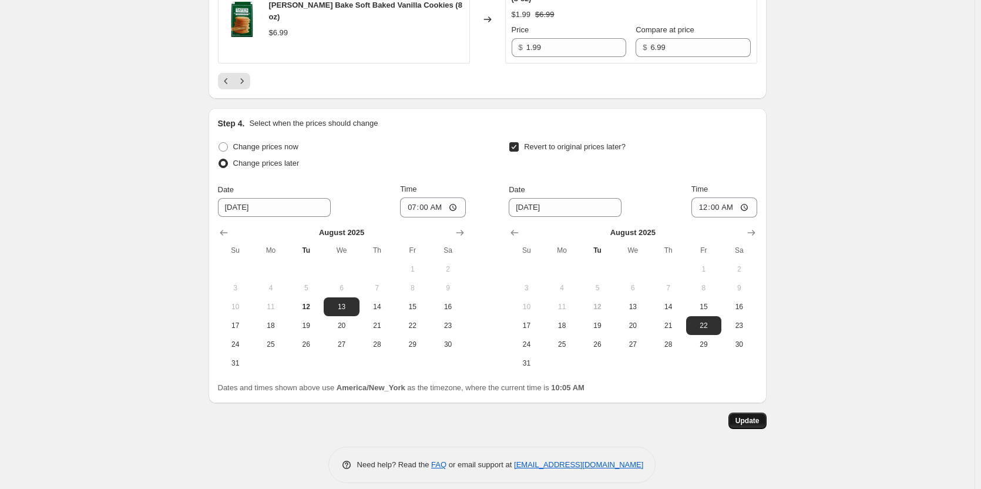
click at [750, 416] on span "Update" at bounding box center [747, 420] width 24 height 9
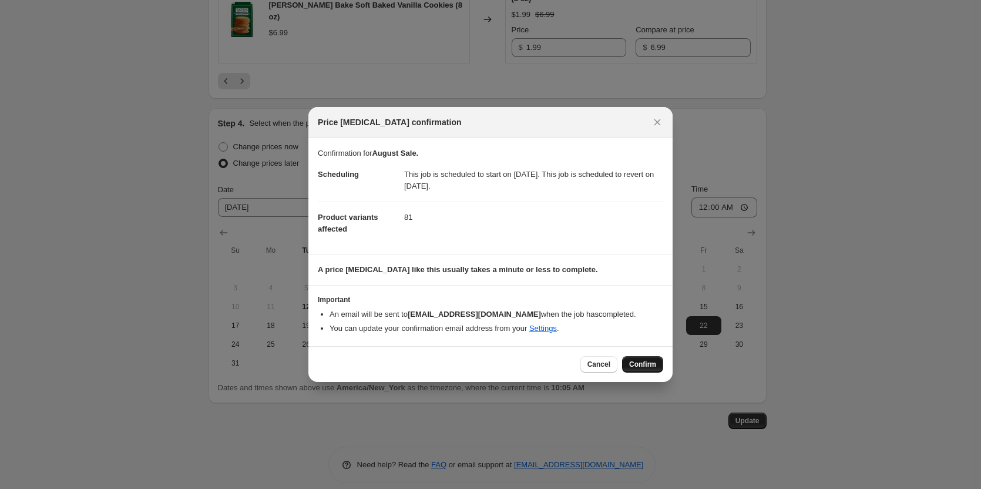
click at [643, 363] on span "Confirm" at bounding box center [642, 363] width 27 height 9
